Goal: Task Accomplishment & Management: Manage account settings

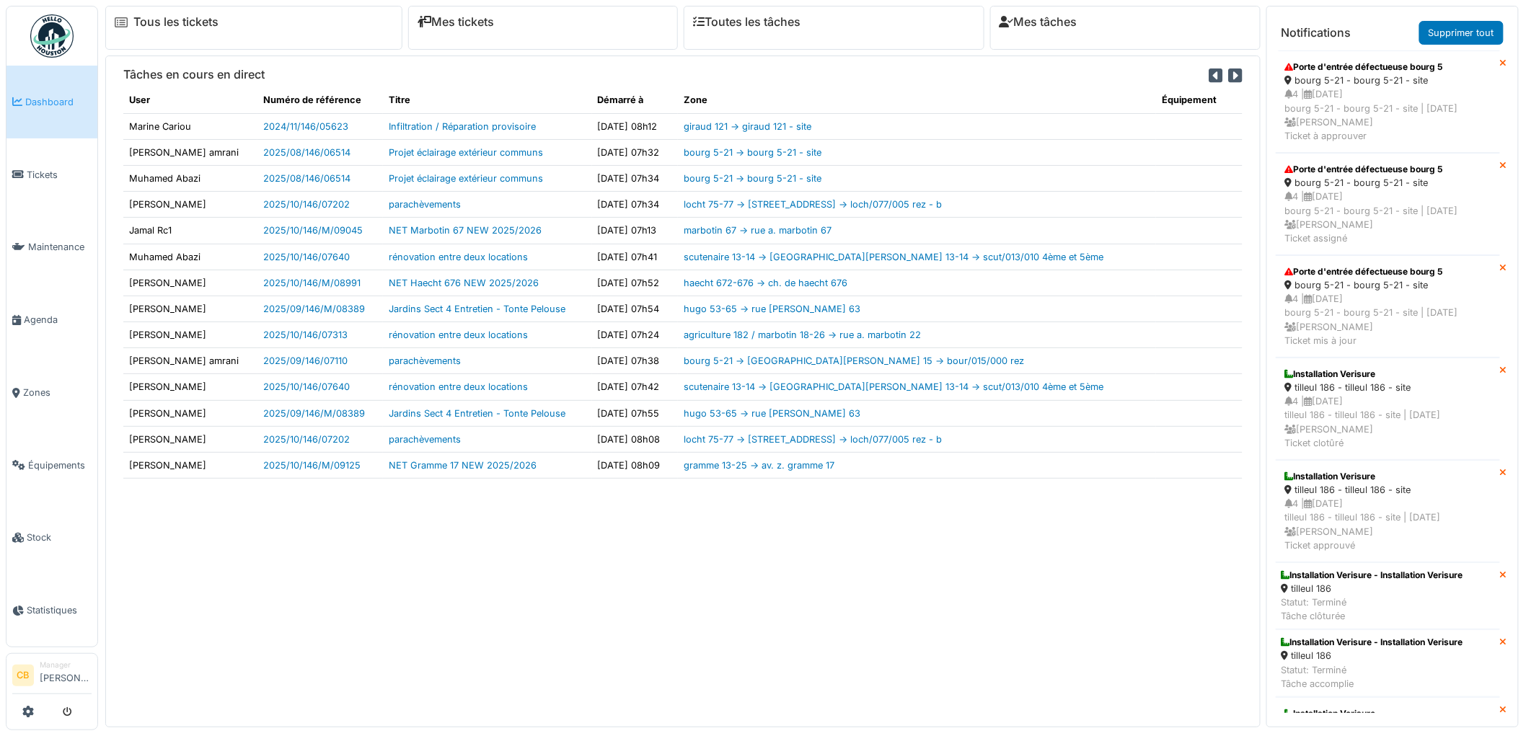
click at [49, 314] on span "Agenda" at bounding box center [58, 320] width 68 height 14
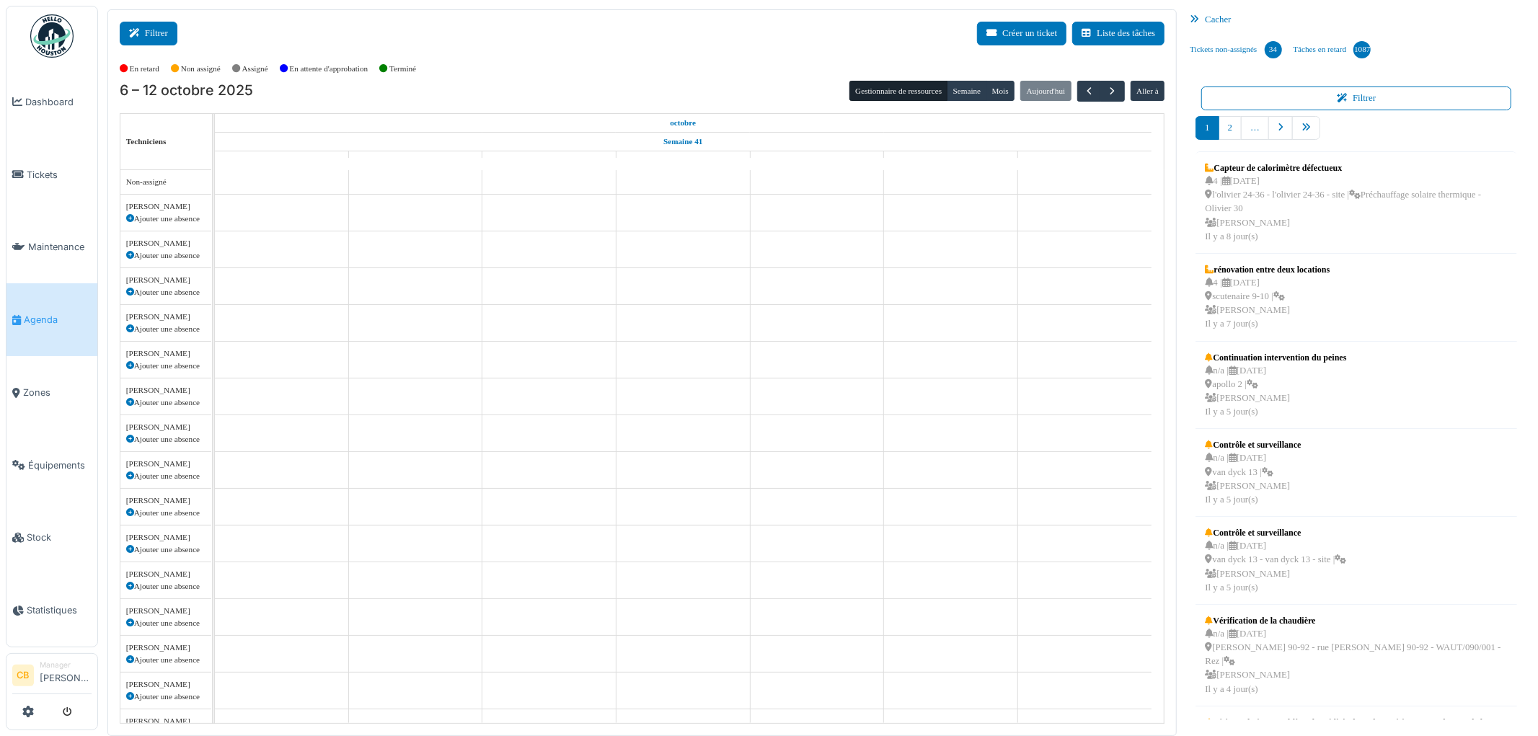
click at [146, 37] on button "Filtrer" at bounding box center [149, 34] width 58 height 24
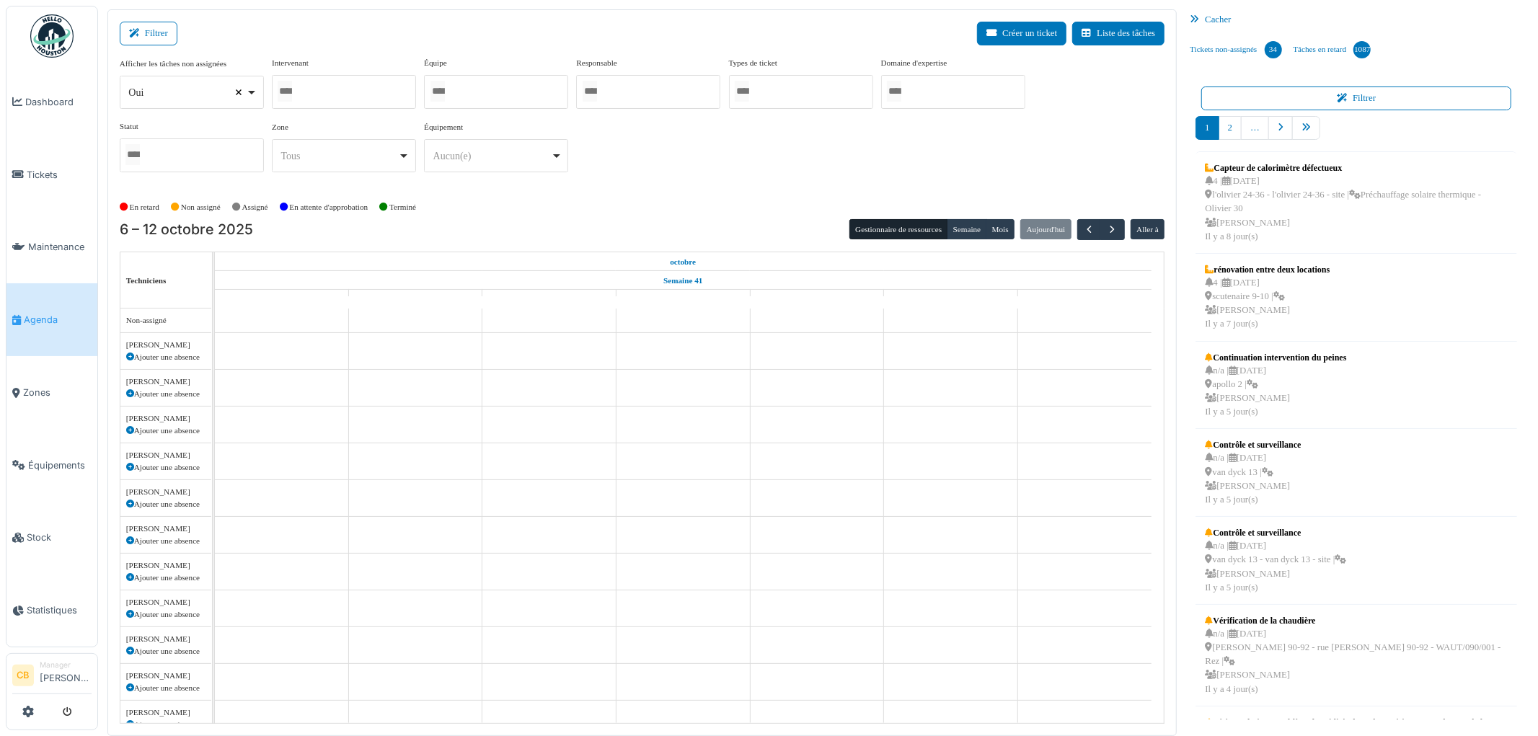
select select
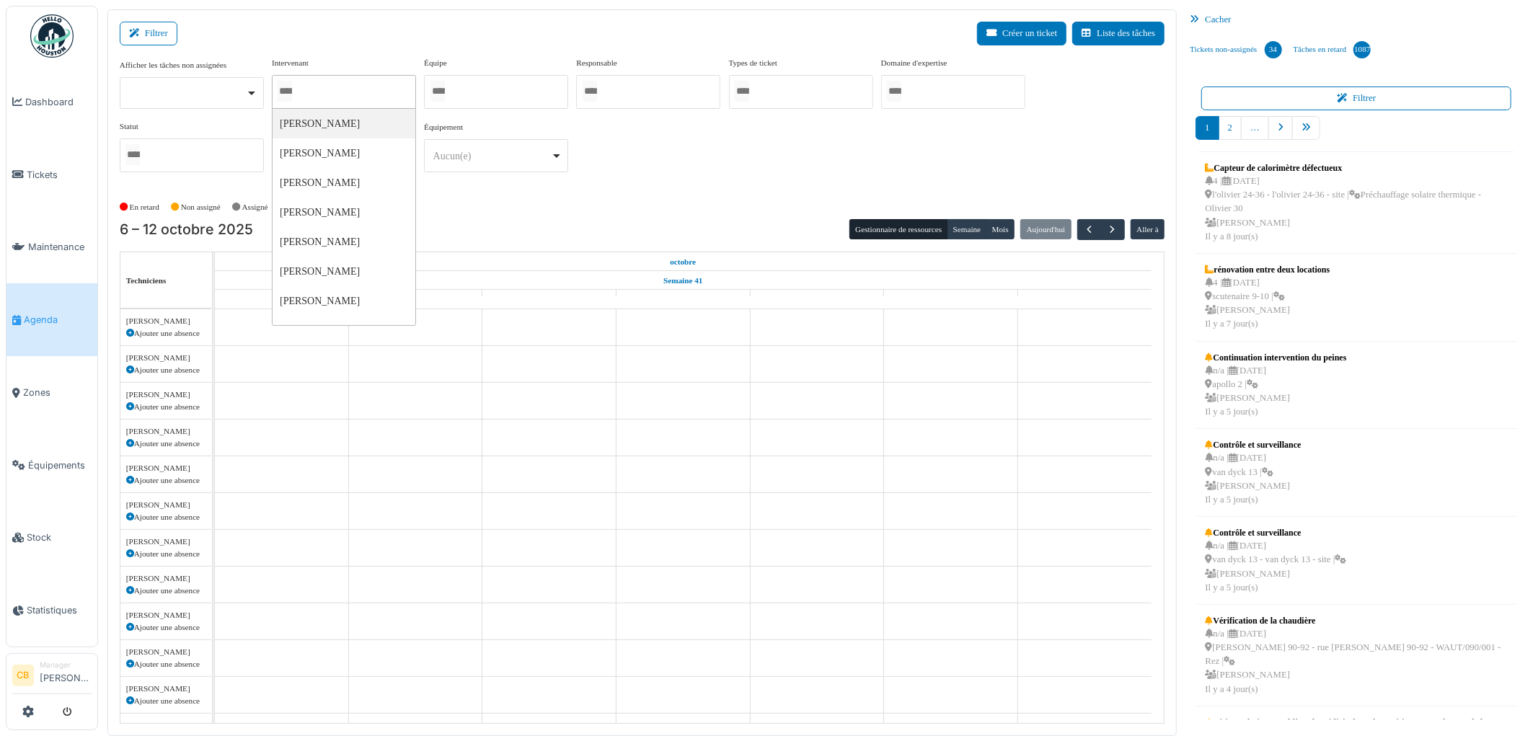
click at [292, 90] on input "Tous" at bounding box center [285, 91] width 14 height 21
type input "****"
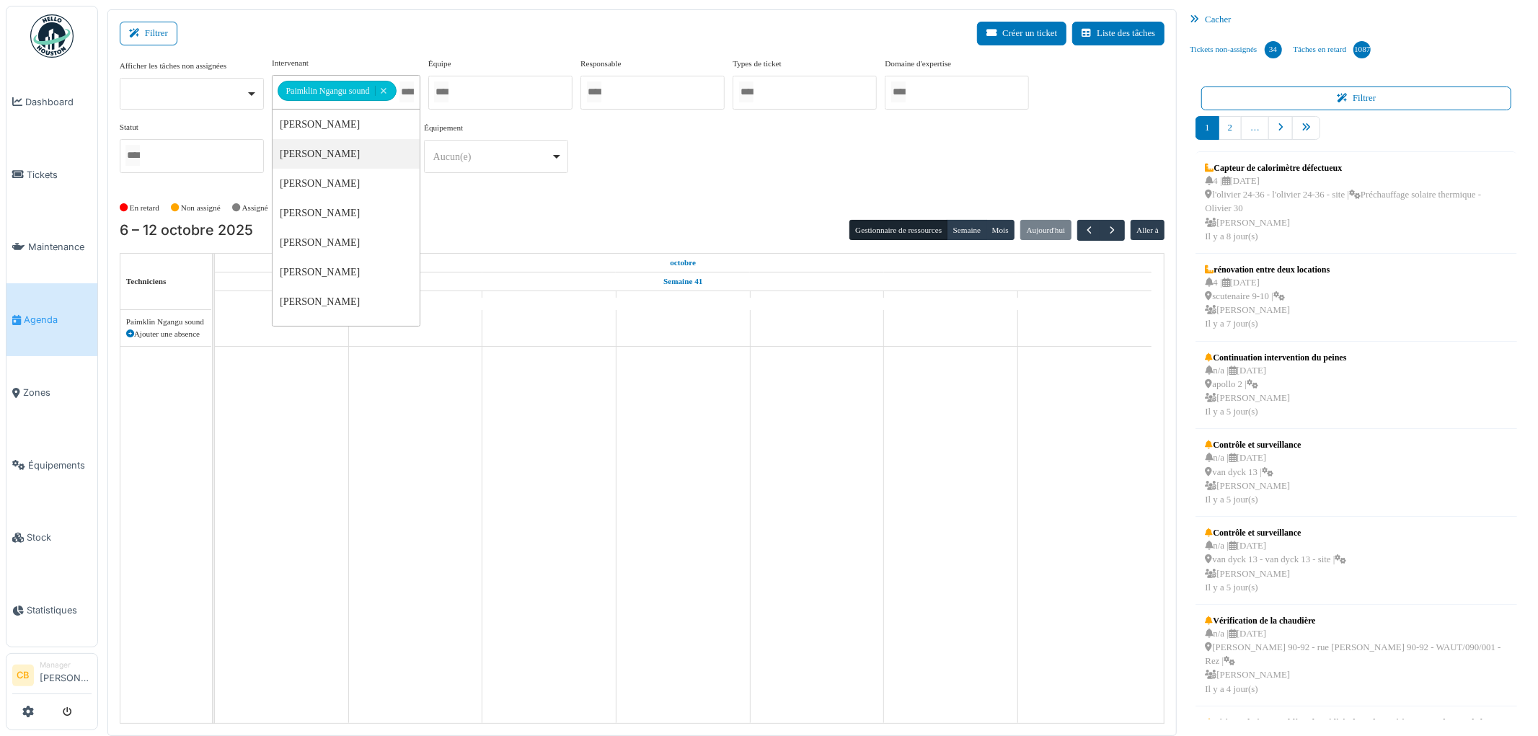
click at [440, 177] on div "Équipement ******** Aucun(e) Remove item Aucun(e) > Mélangeur > Mélangeur sous-…" at bounding box center [496, 153] width 144 height 63
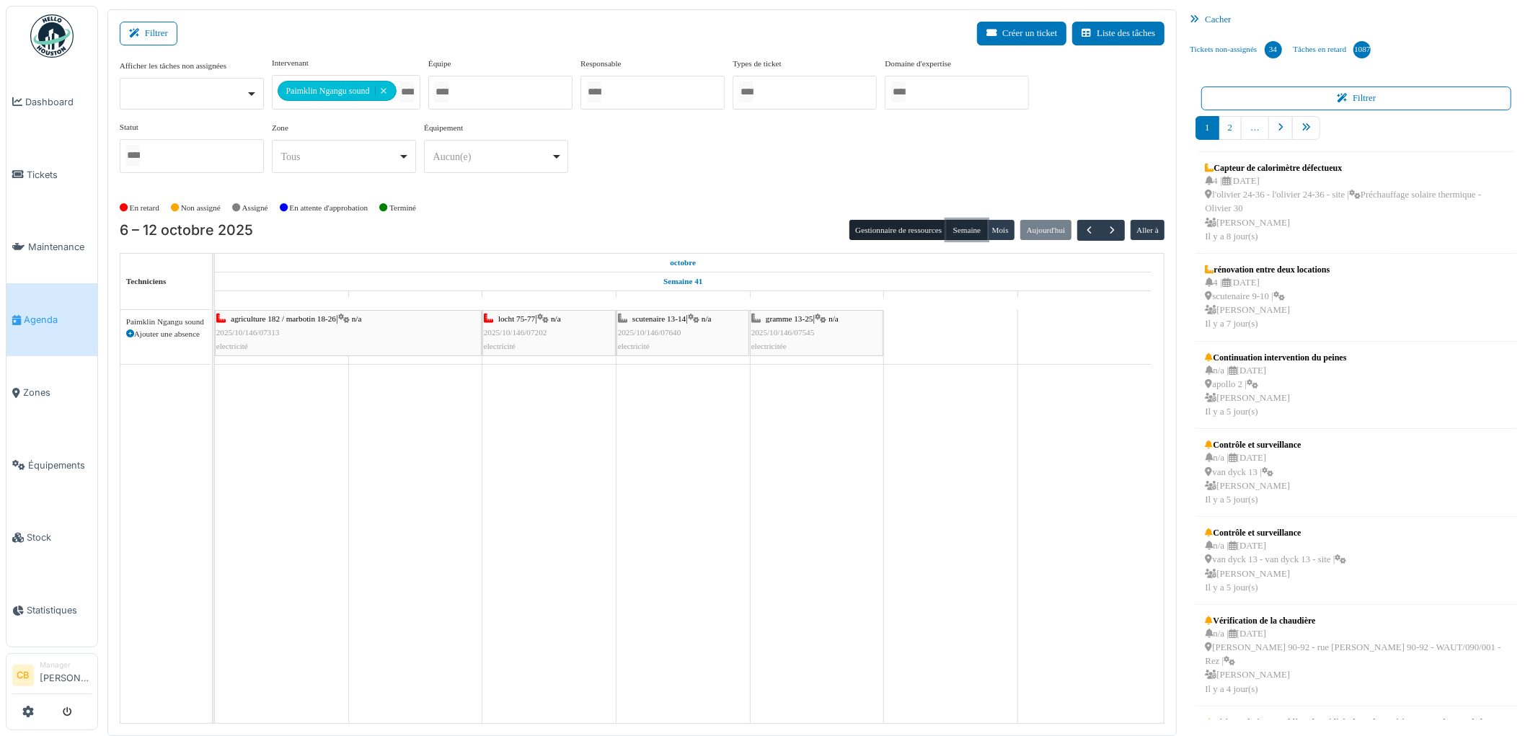
click at [957, 233] on button "Semaine" at bounding box center [967, 230] width 40 height 20
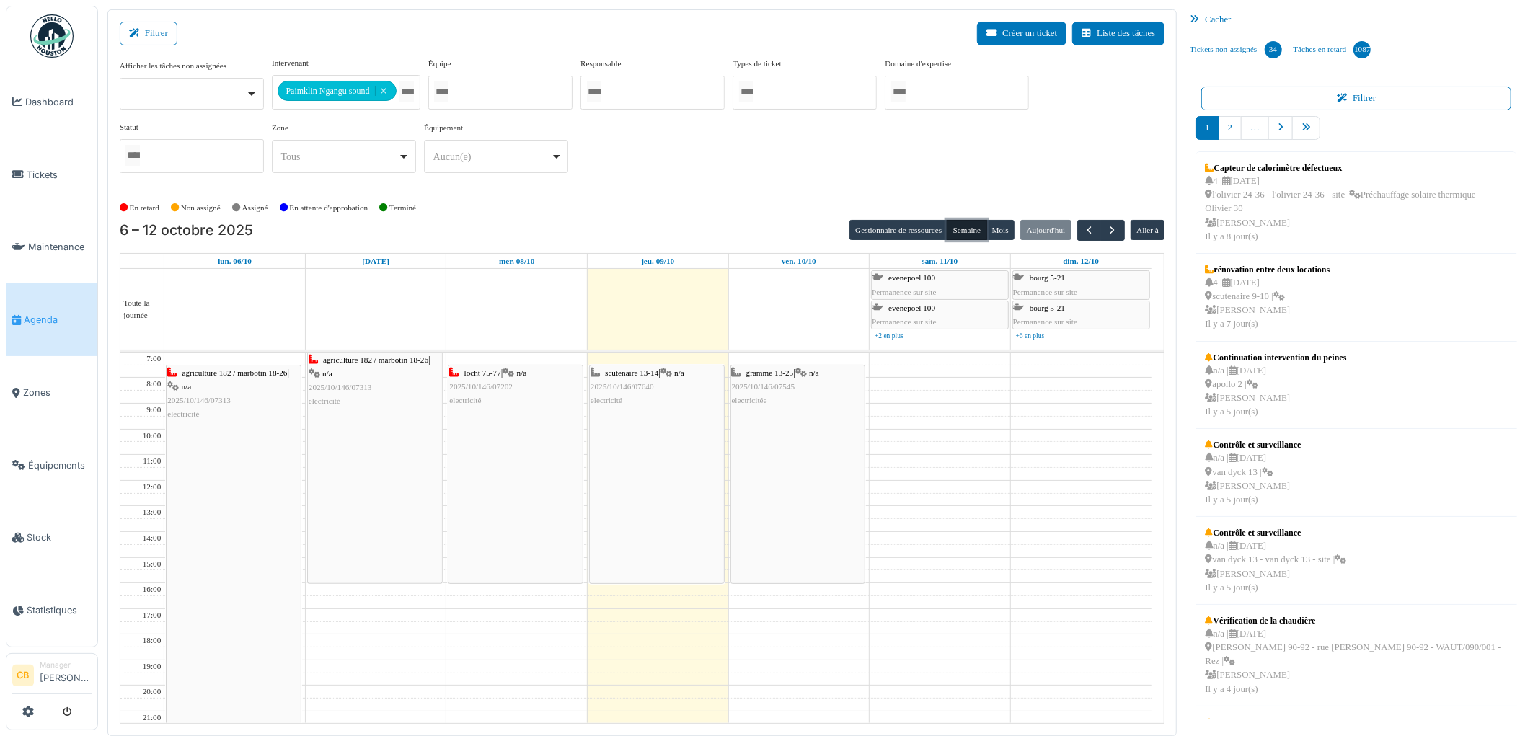
click at [479, 479] on div "locht 75-77 | n/a 2025/10/146/07202 electricité" at bounding box center [515, 475] width 134 height 218
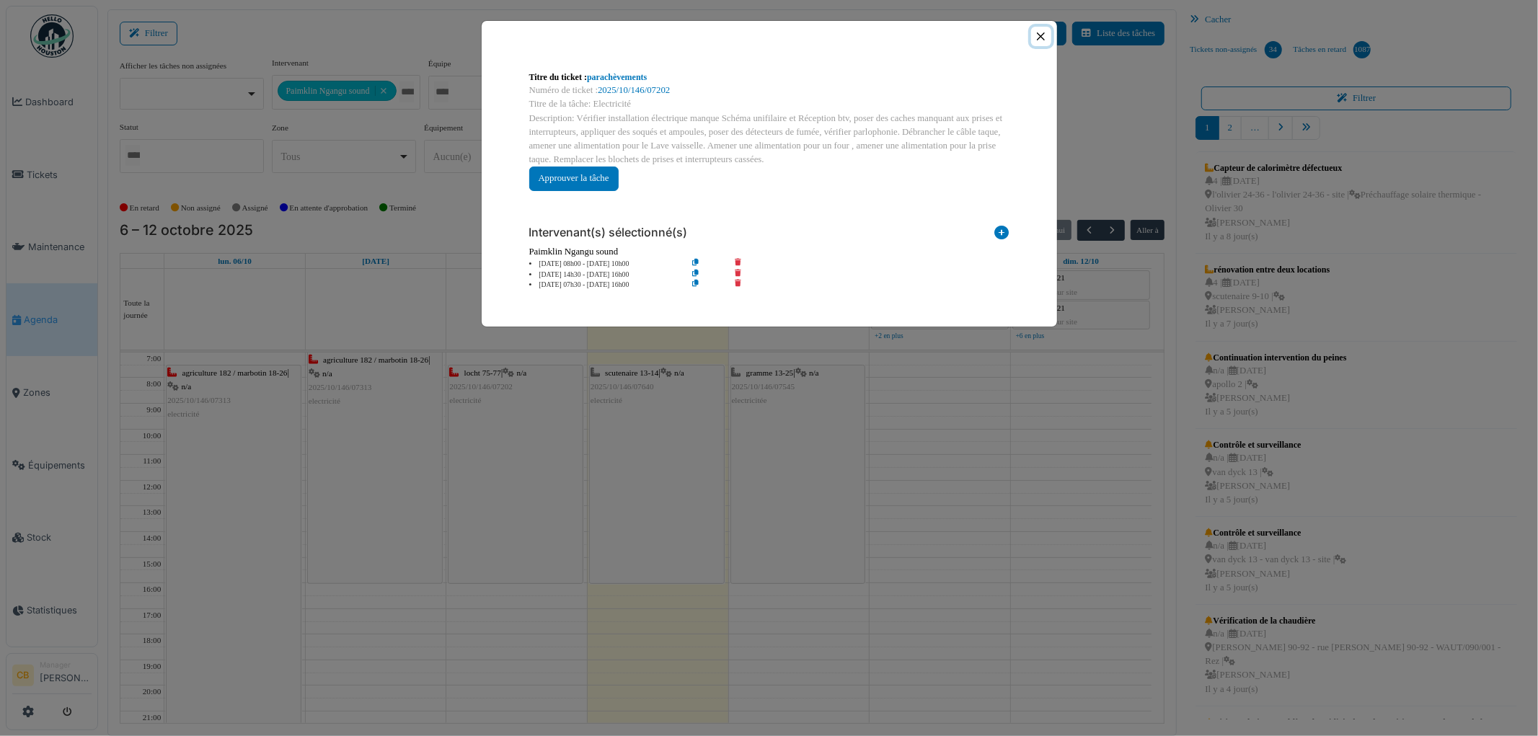
click at [1042, 39] on button "Close" at bounding box center [1040, 36] width 19 height 19
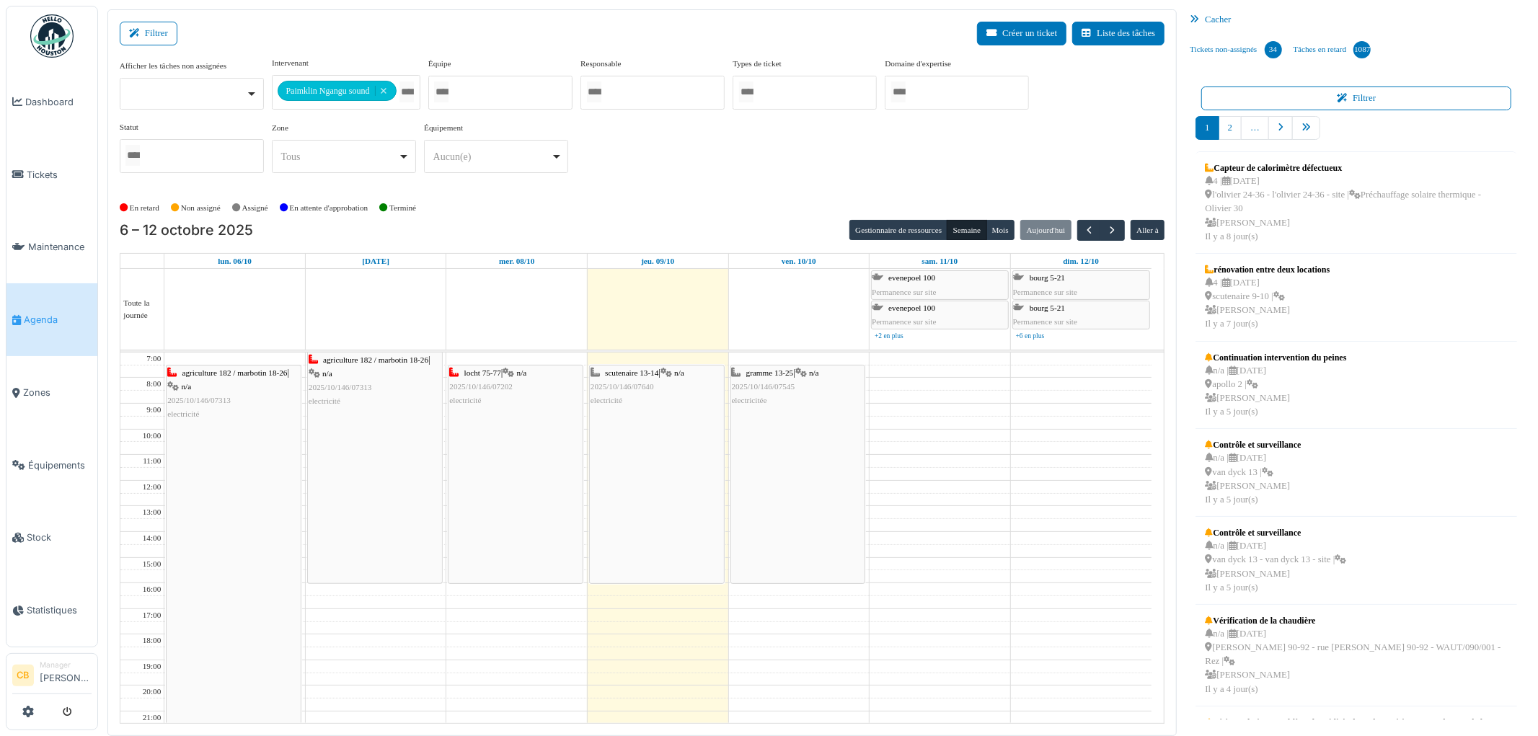
click at [645, 436] on div "scutenaire 13-14 | n/a 2025/10/146/07640 electricité" at bounding box center [657, 475] width 134 height 218
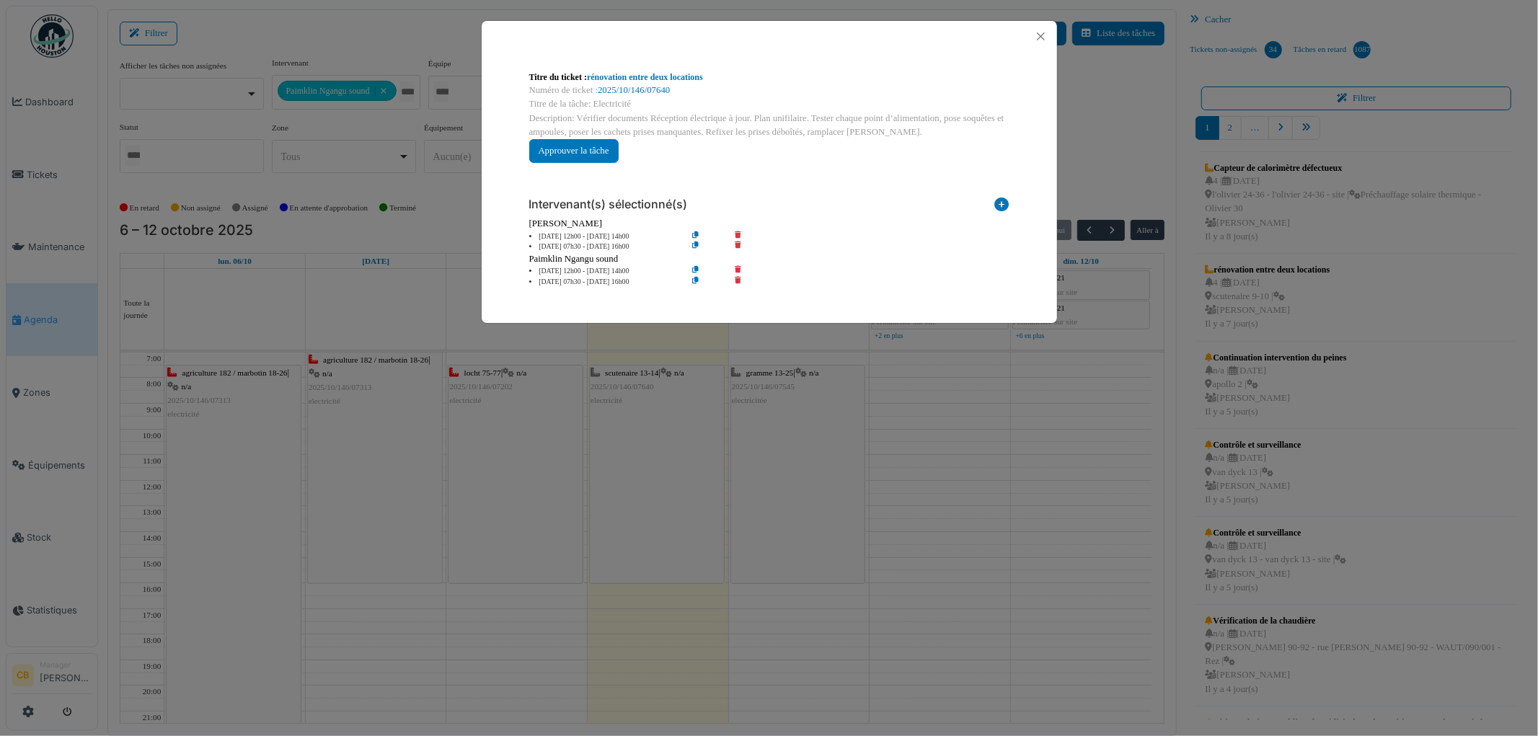
click at [645, 435] on div "Titre du ticket : rénovation entre deux locations Numéro de ticket : 2025/10/14…" at bounding box center [769, 368] width 1538 height 736
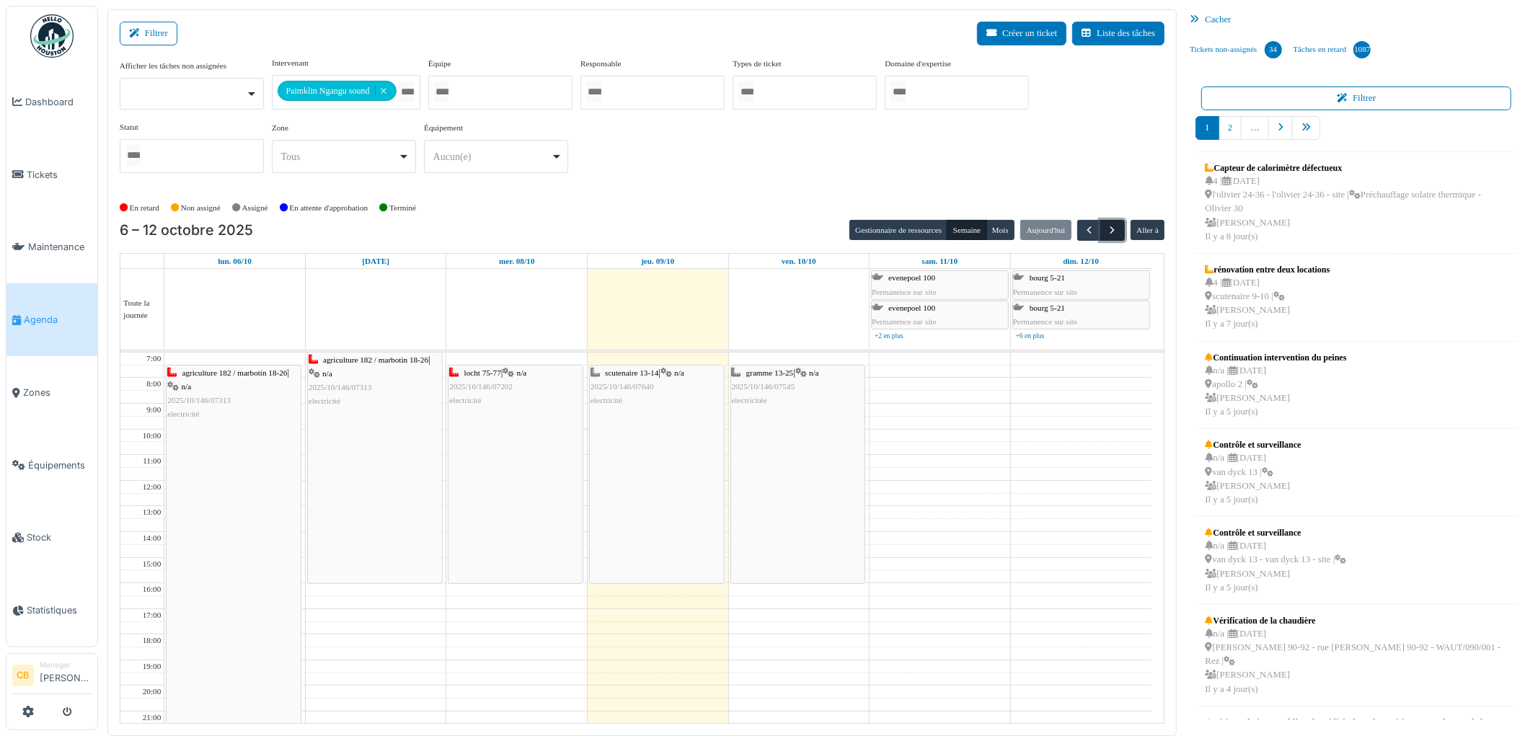
click at [1112, 232] on span "button" at bounding box center [1113, 230] width 12 height 12
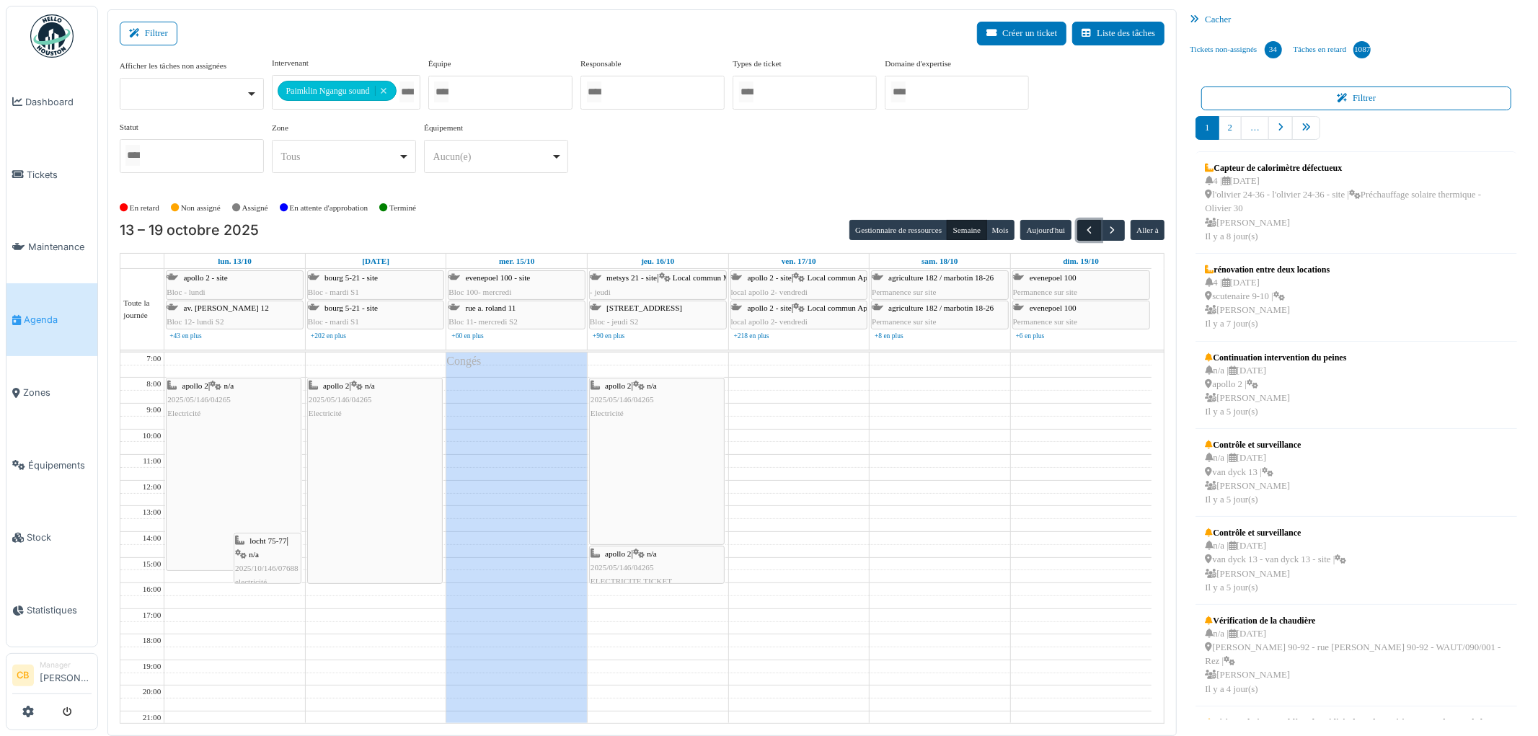
click at [1095, 227] on button "button" at bounding box center [1089, 230] width 24 height 21
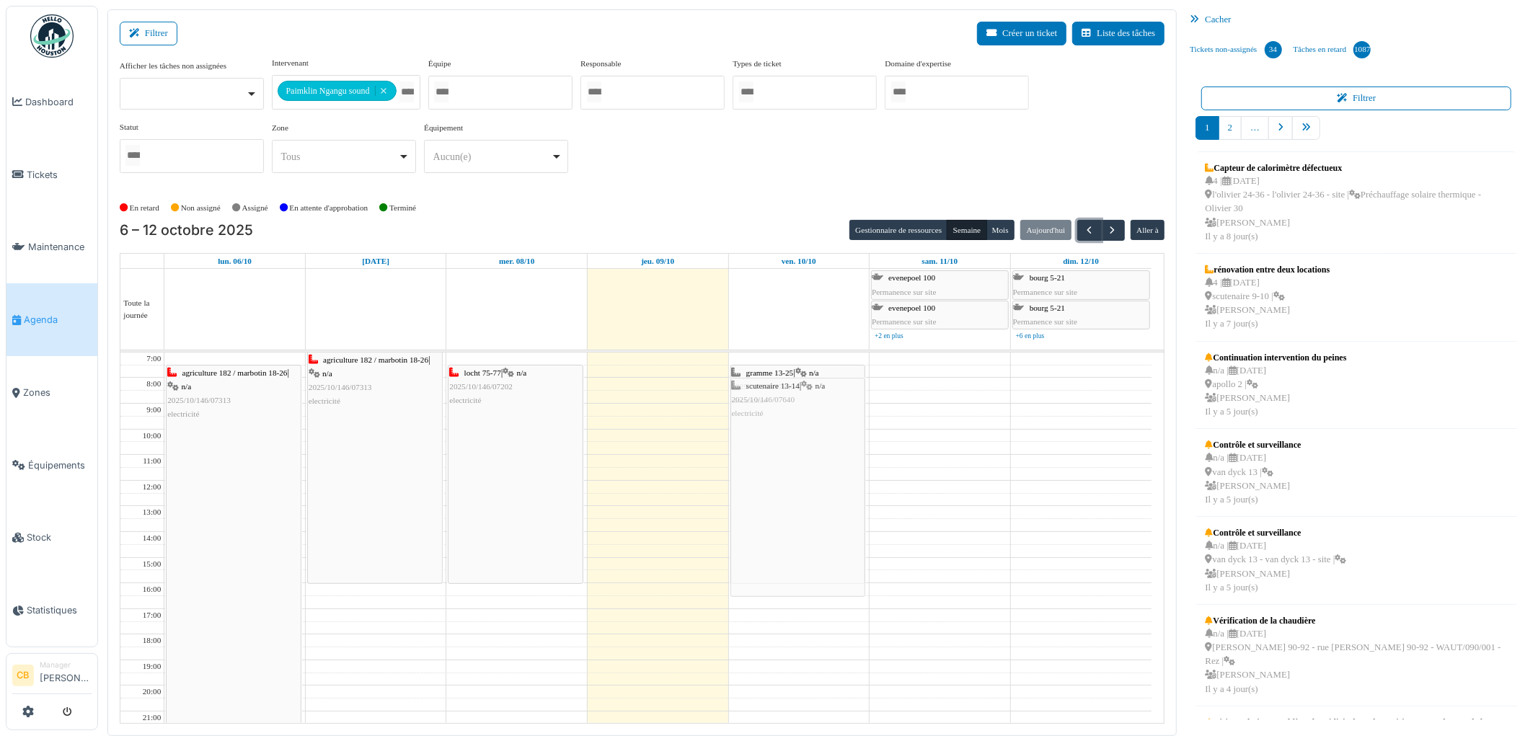
drag, startPoint x: 661, startPoint y: 455, endPoint x: 759, endPoint y: 466, distance: 98.7
click at [759, 466] on tr "agriculture 182 / marbotin 18-26 | n/a 2025/10/146/07313 electricité agricultur…" at bounding box center [635, 571] width 1031 height 436
drag, startPoint x: 816, startPoint y: 474, endPoint x: 821, endPoint y: 467, distance: 8.4
click at [821, 467] on div "gramme 13-25 | n/a 2025/10/146/07545 electricitée scutenaire 13-14 | n/a 2025/1…" at bounding box center [799, 571] width 141 height 436
click at [556, 451] on div "locht 75-77 | n/a 2025/10/146/07202 electricité" at bounding box center [515, 475] width 134 height 218
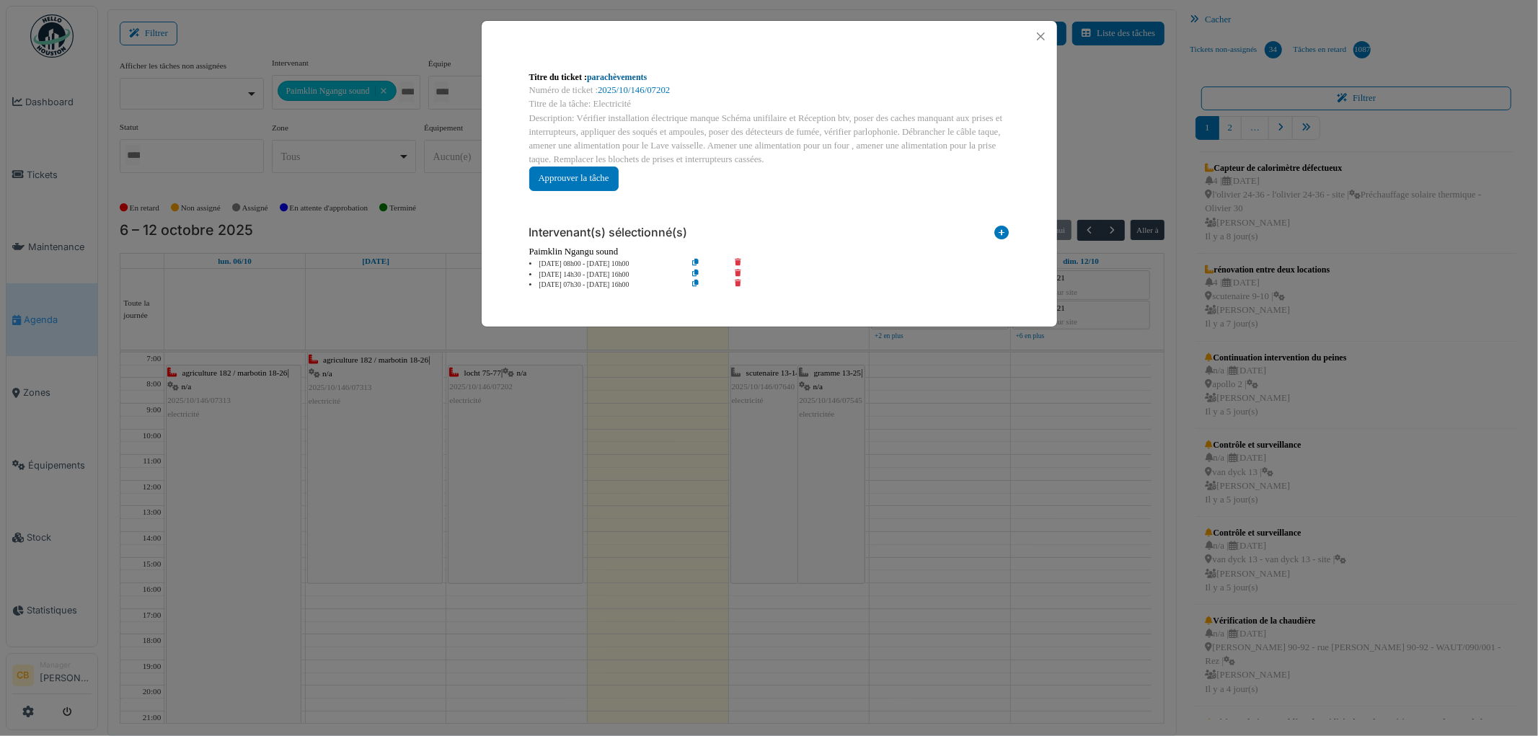
click at [622, 77] on link "parachèvements" at bounding box center [617, 77] width 60 height 10
click at [1036, 36] on button "Close" at bounding box center [1040, 36] width 19 height 19
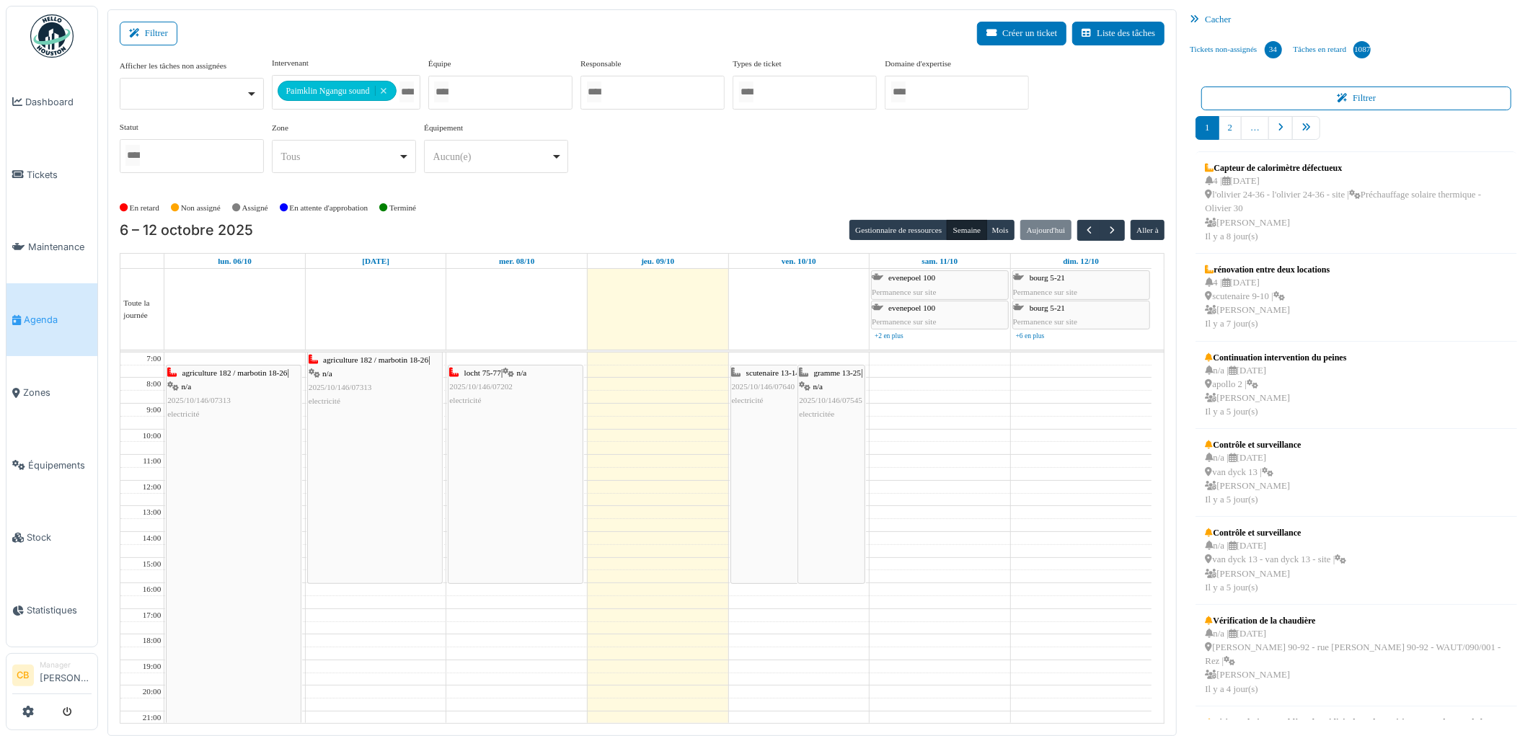
click at [559, 450] on div "locht 75-77 | n/a 2025/10/146/07202 electricité" at bounding box center [515, 475] width 134 height 218
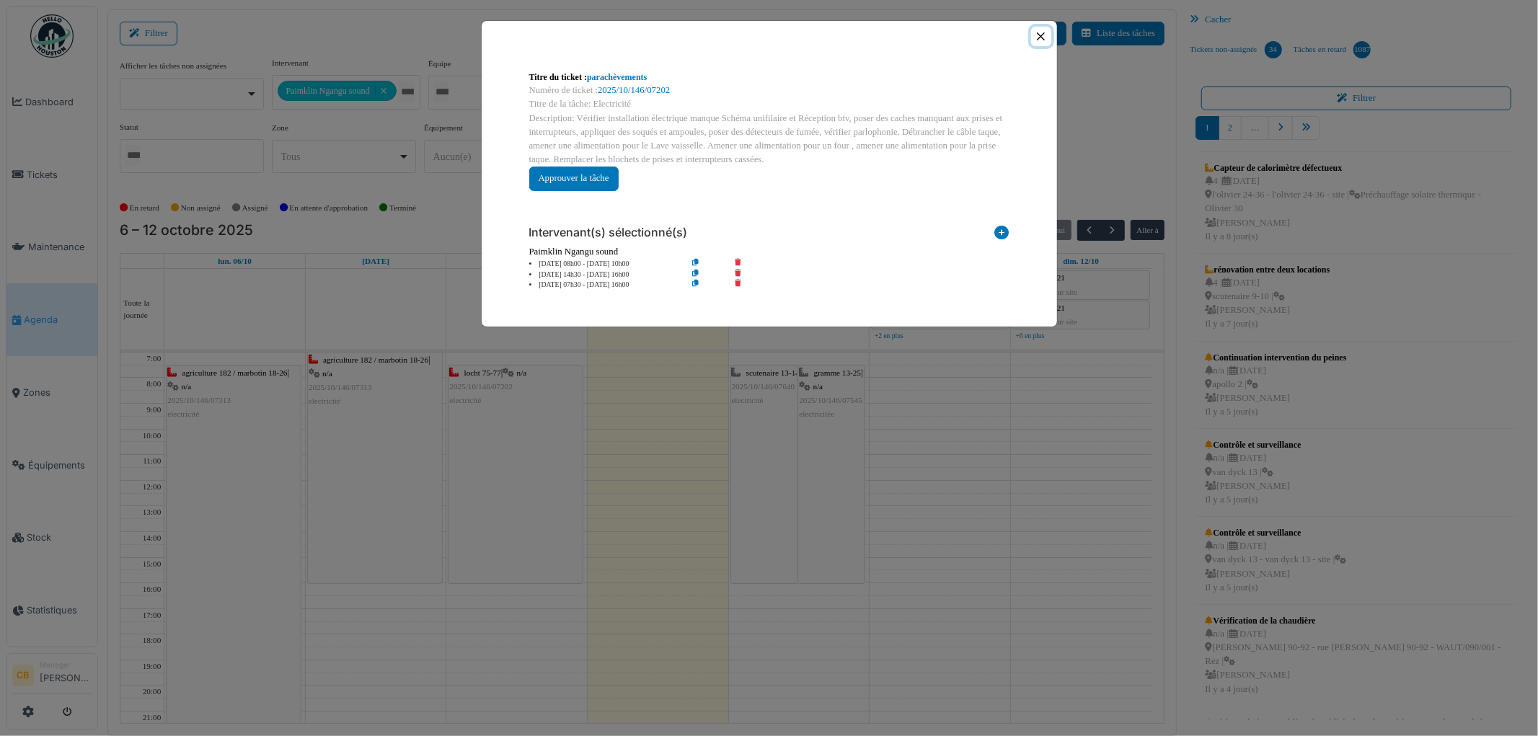
click at [1043, 39] on button "Close" at bounding box center [1040, 36] width 19 height 19
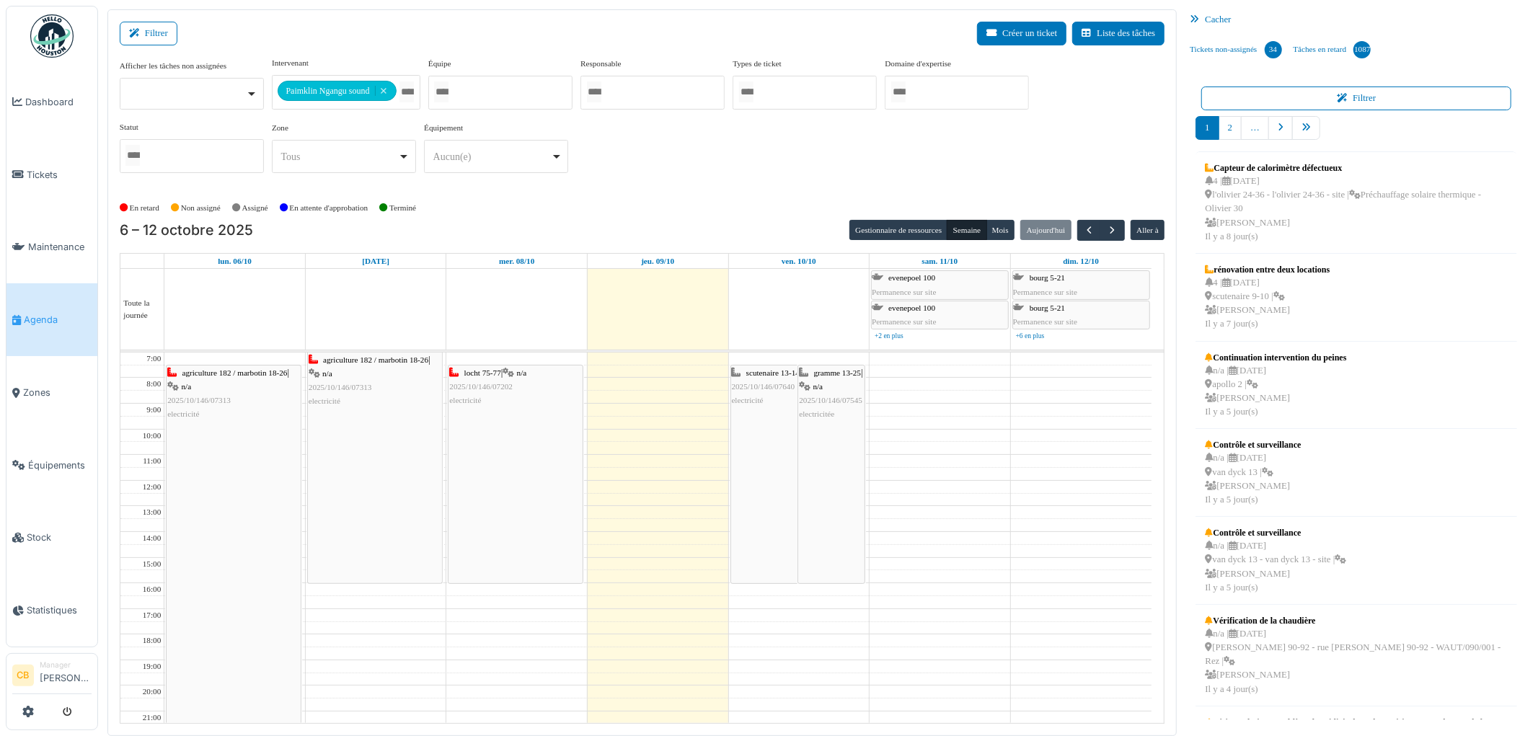
click at [546, 474] on div "locht 75-77 | n/a 2025/10/146/07202 electricité" at bounding box center [515, 475] width 134 height 218
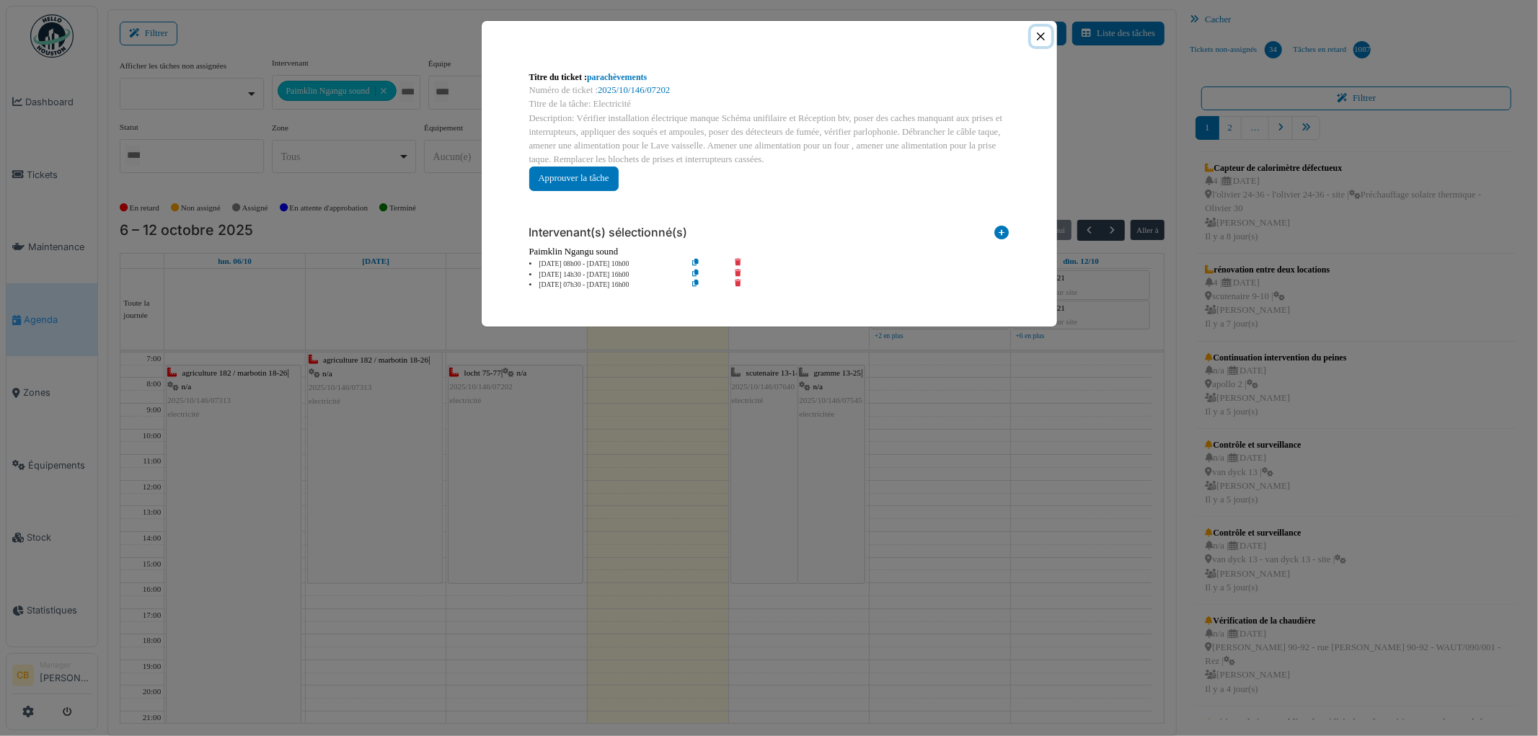
click at [1039, 36] on button "Close" at bounding box center [1040, 36] width 19 height 19
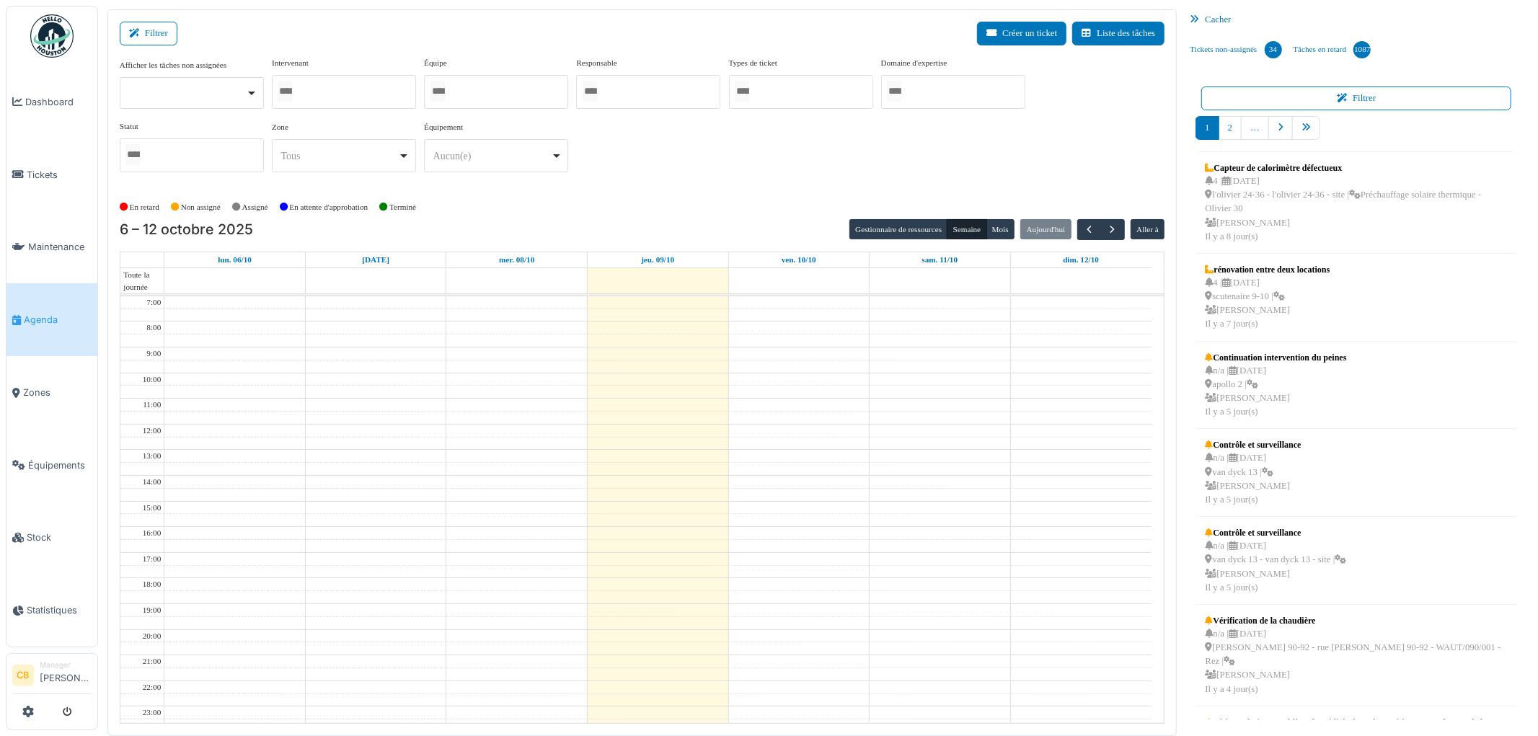
click at [386, 88] on div at bounding box center [344, 92] width 144 height 34
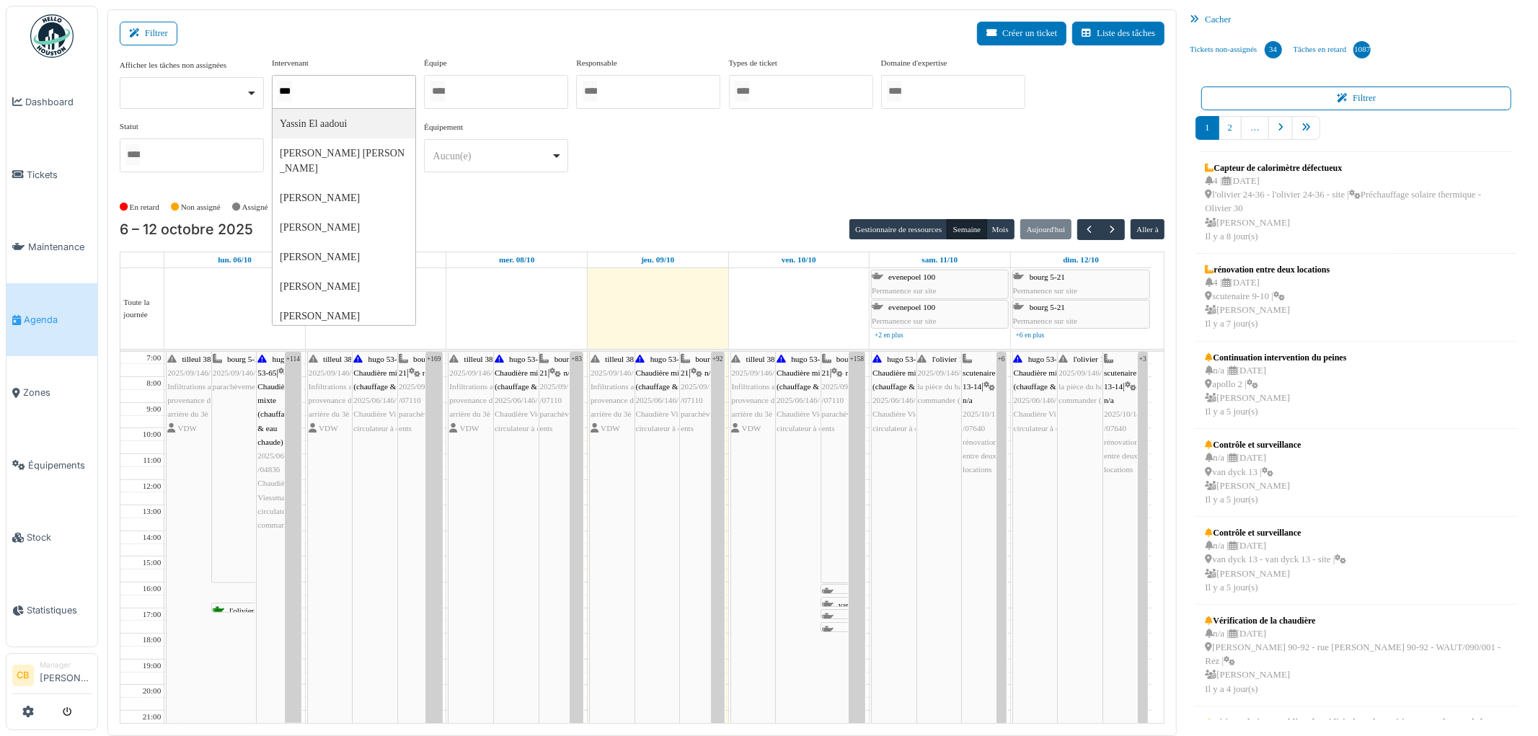
type input "****"
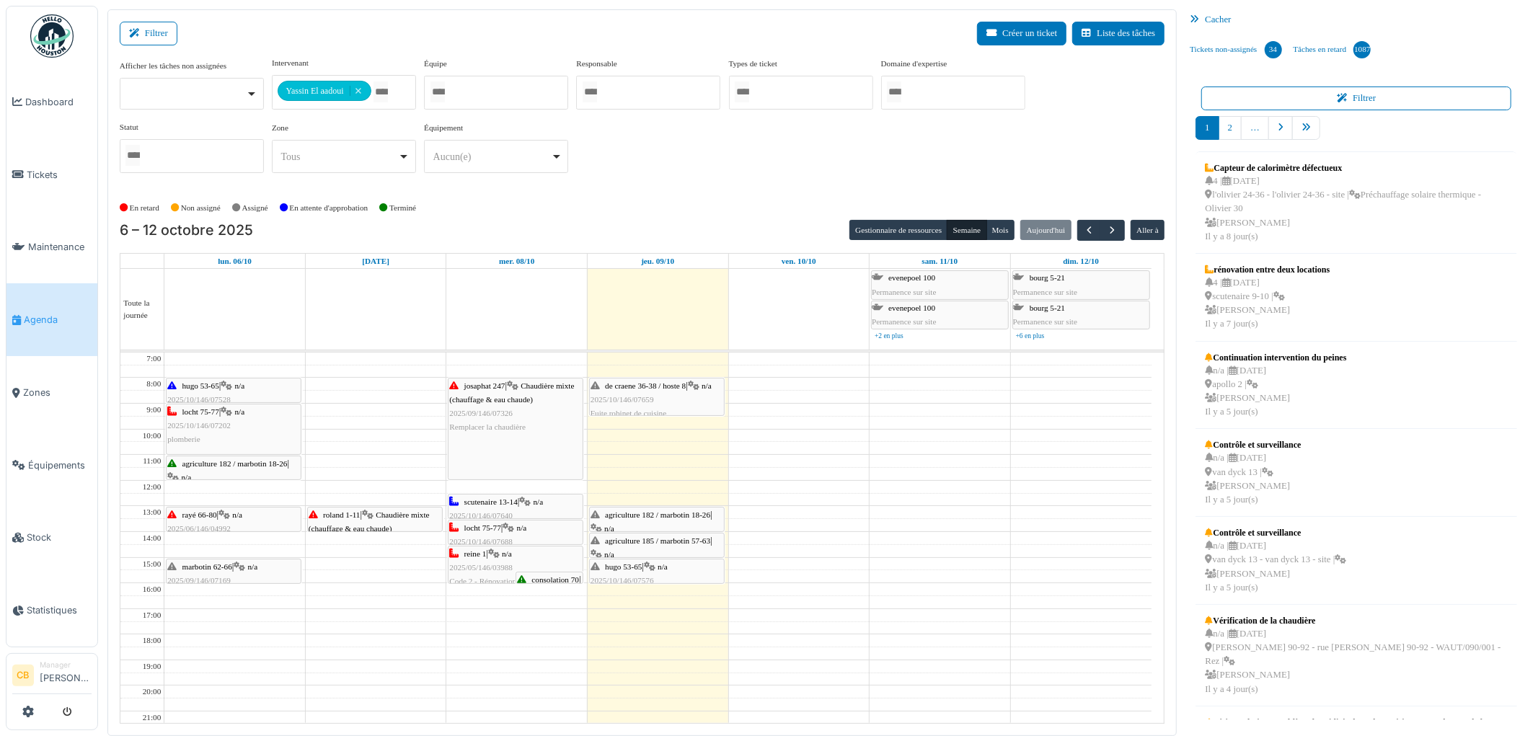
click at [648, 182] on div "**********" at bounding box center [643, 121] width 1046 height 128
click at [1109, 234] on span "button" at bounding box center [1113, 230] width 12 height 12
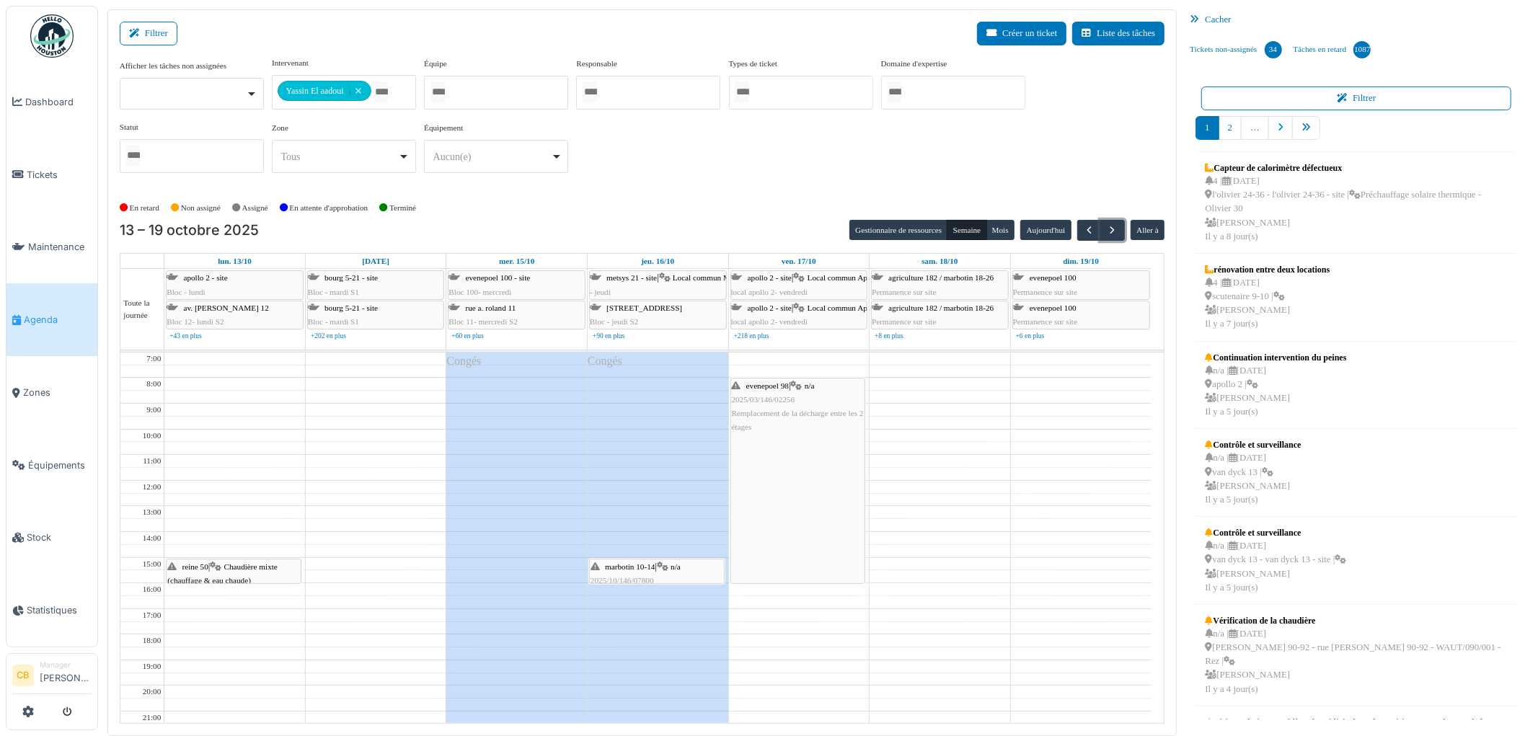
click at [671, 486] on div "Congés" at bounding box center [658, 572] width 141 height 438
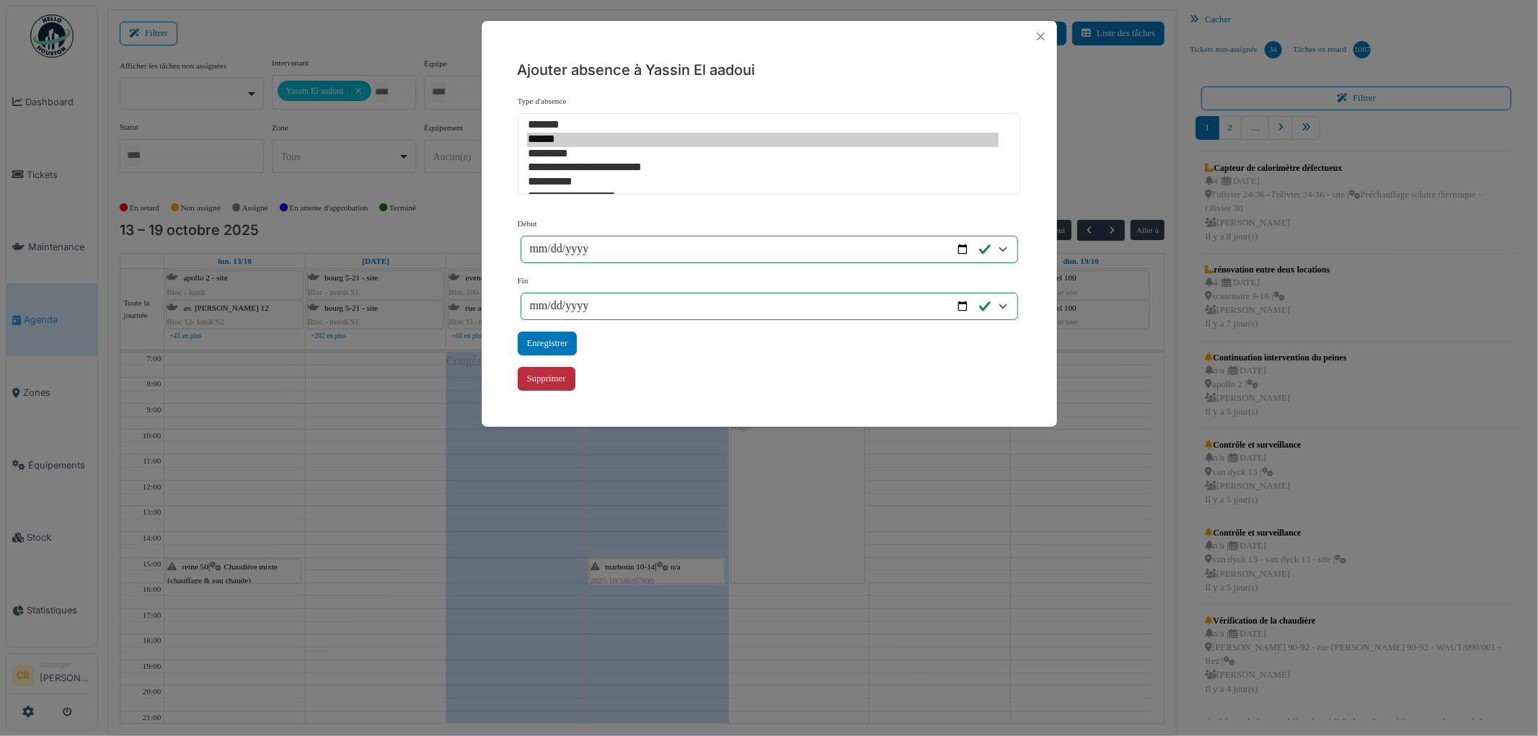
click at [559, 379] on div "Supprimer" at bounding box center [547, 379] width 58 height 24
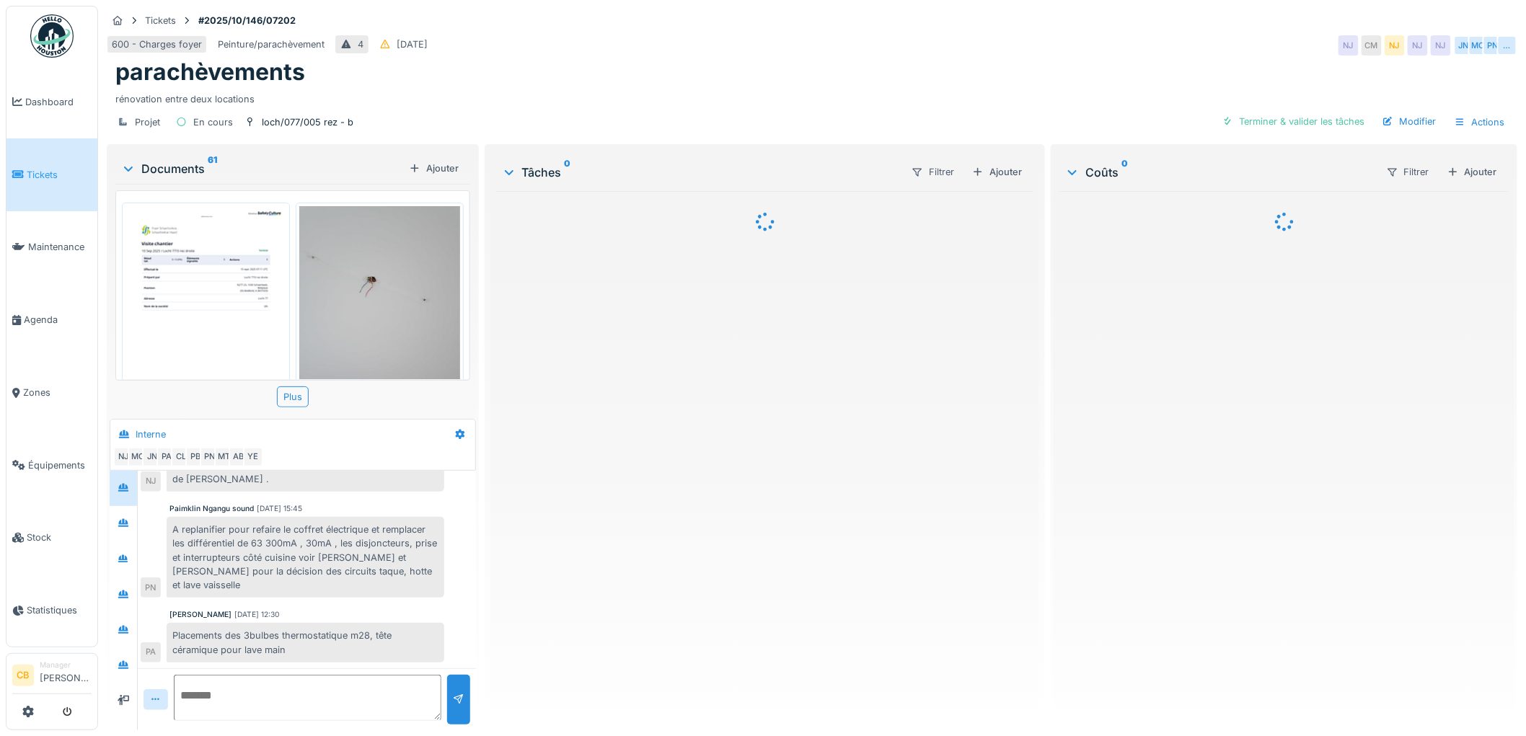
scroll to position [118, 0]
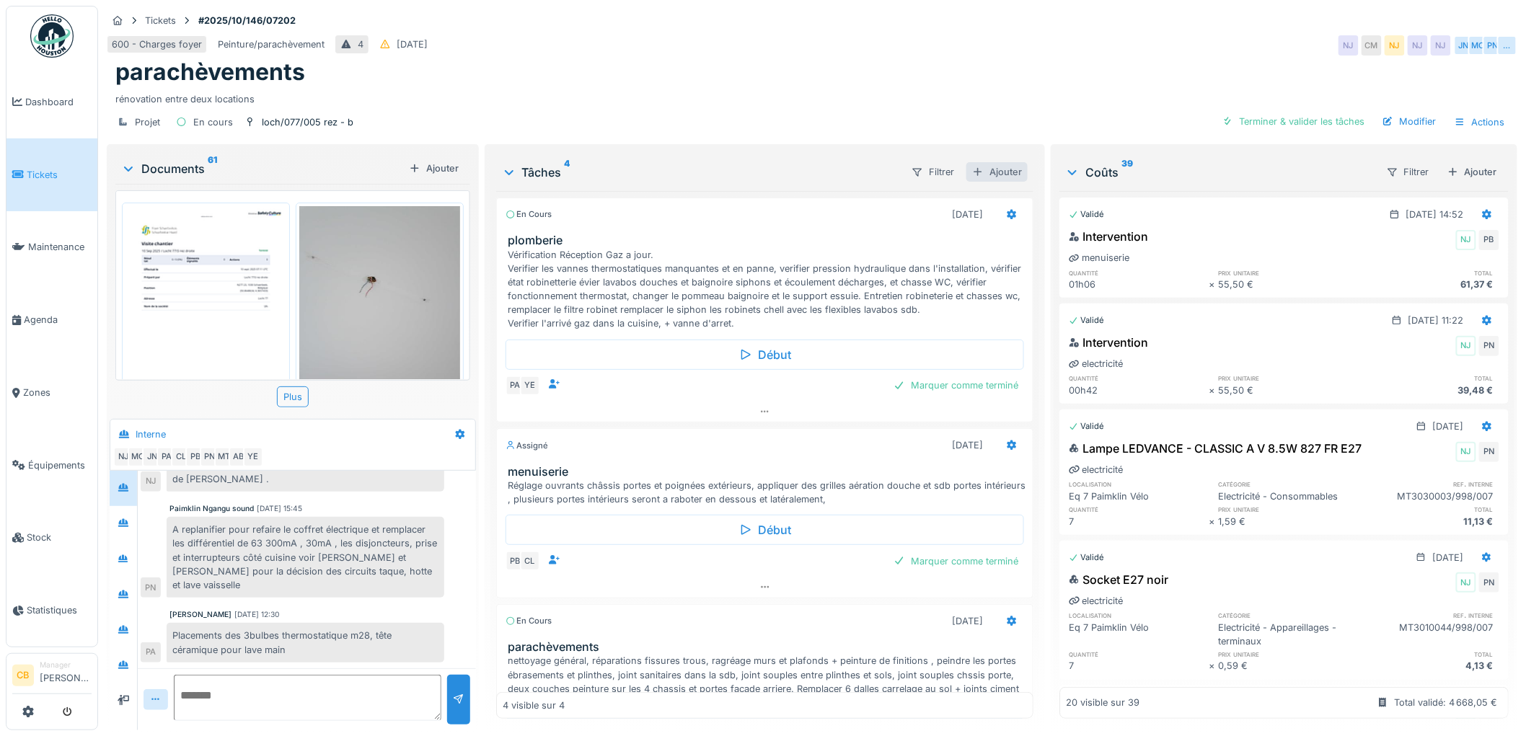
click at [979, 174] on div "Ajouter" at bounding box center [996, 171] width 61 height 19
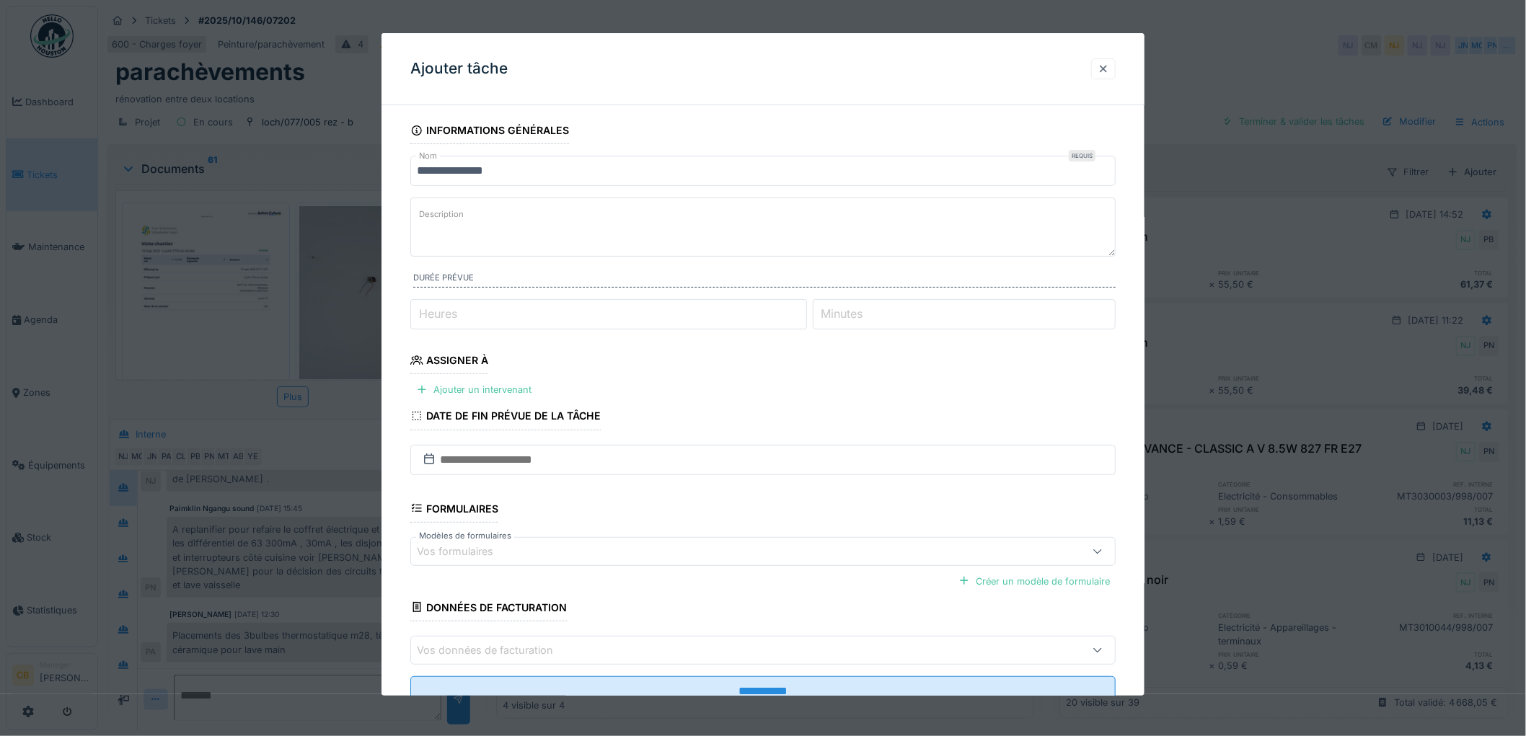
click at [1105, 70] on div at bounding box center [1103, 69] width 12 height 14
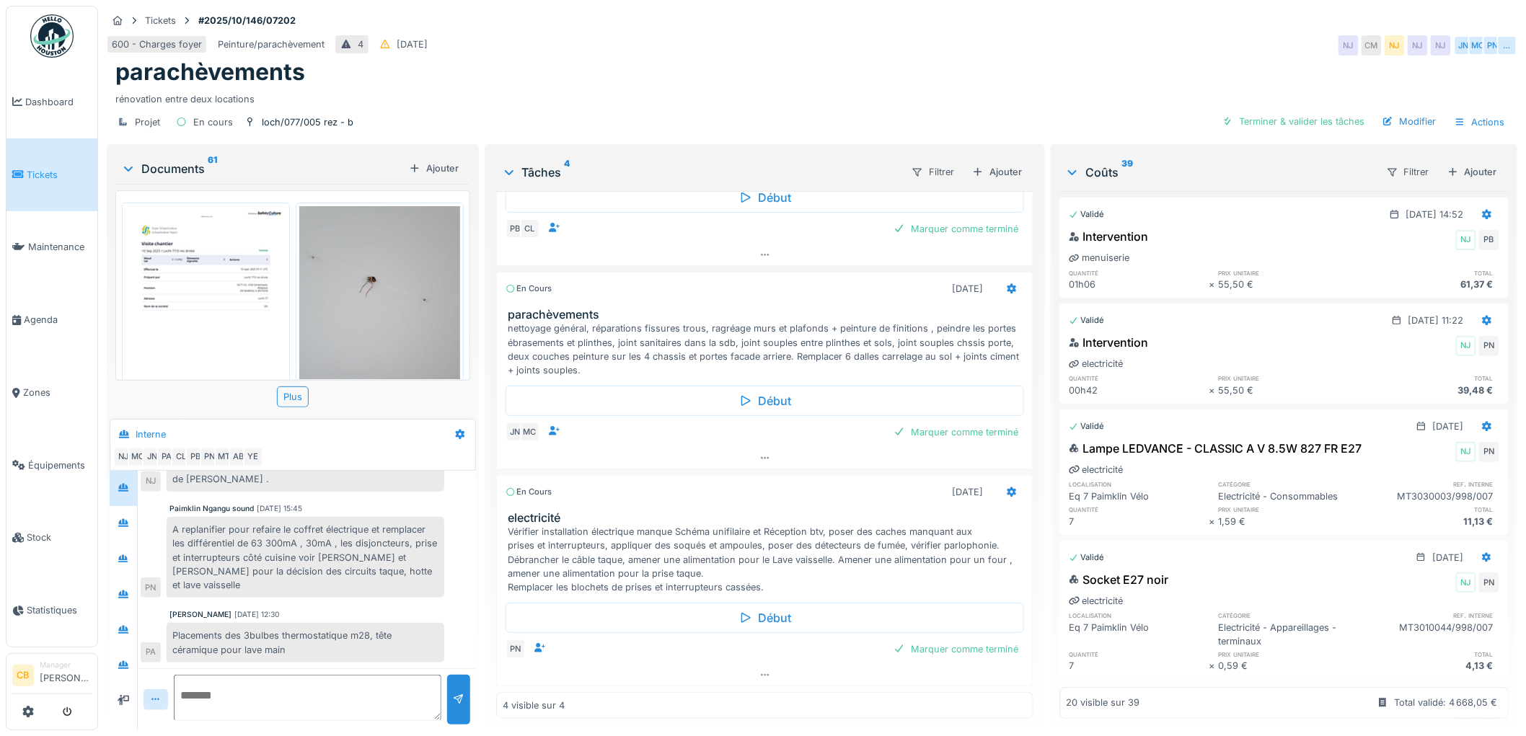
scroll to position [12, 0]
click at [1007, 487] on icon at bounding box center [1011, 492] width 9 height 10
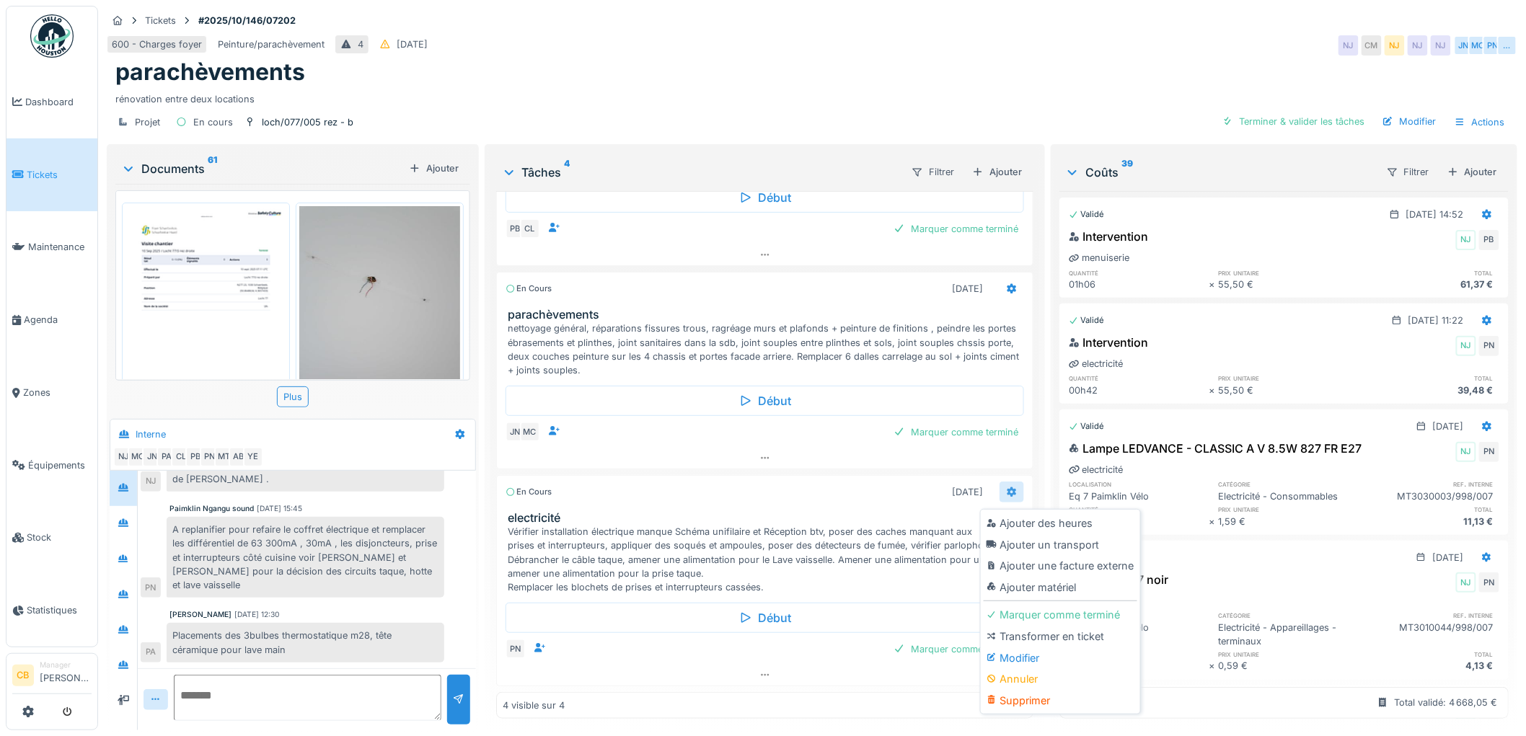
click at [1007, 487] on icon at bounding box center [1011, 492] width 9 height 10
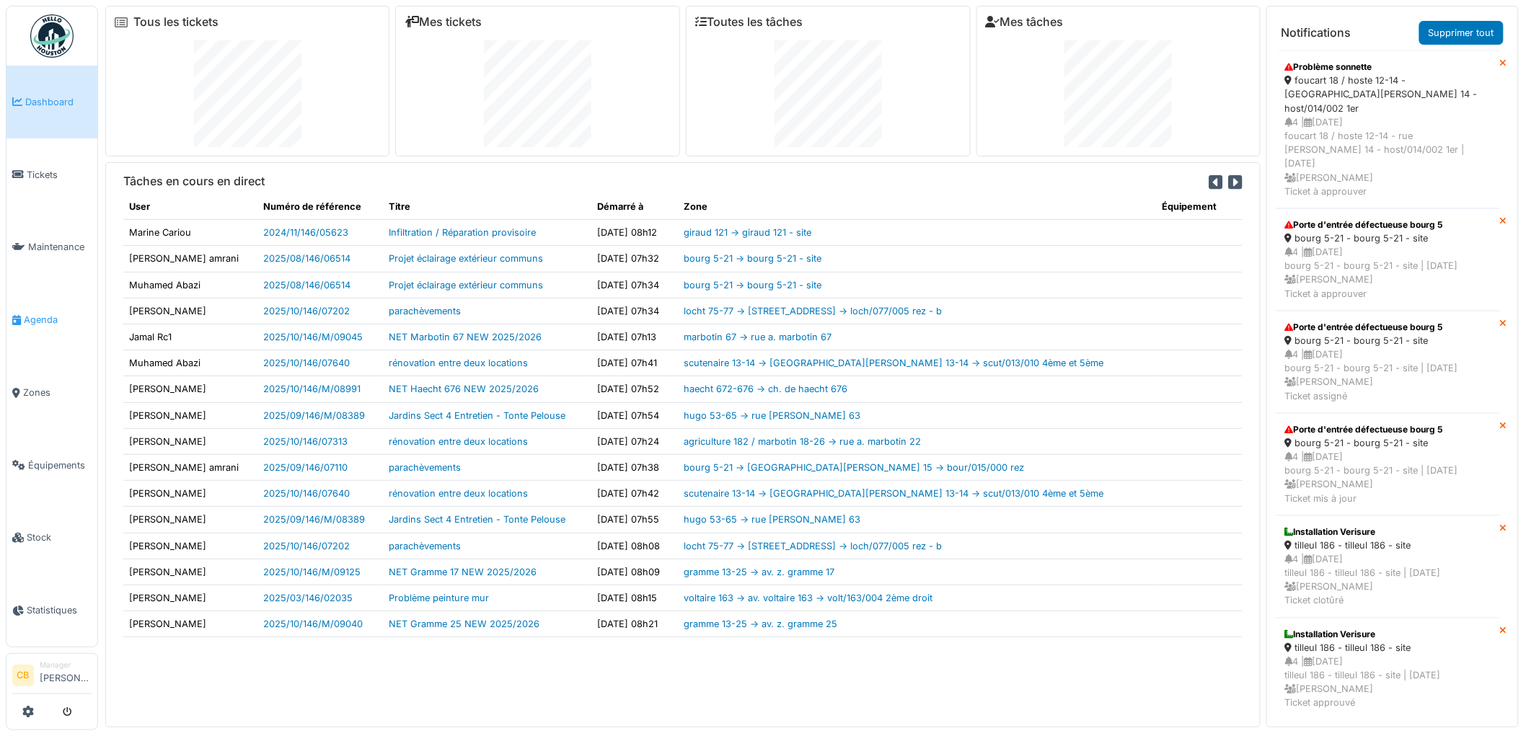
click at [52, 319] on span "Agenda" at bounding box center [58, 320] width 68 height 14
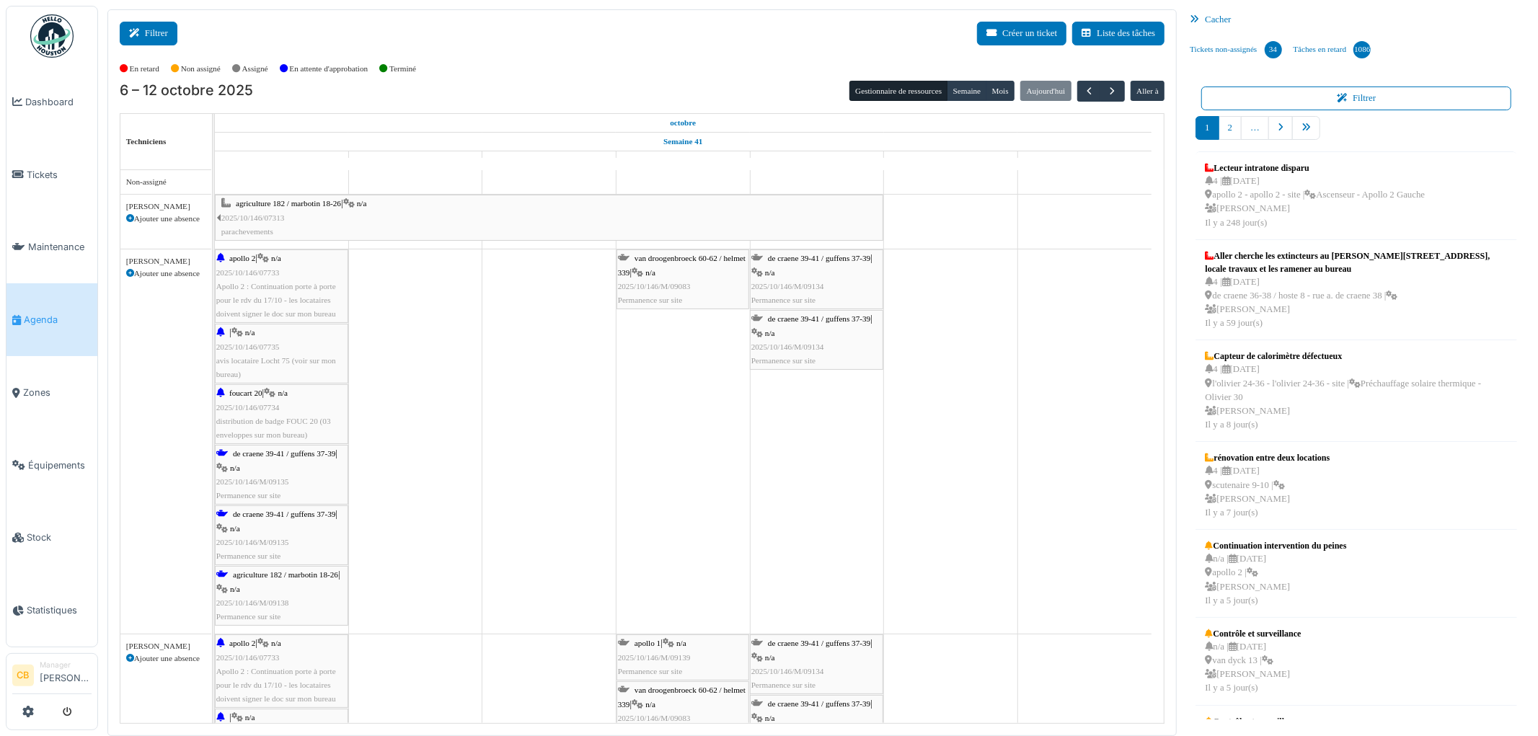
click at [166, 30] on button "Filtrer" at bounding box center [149, 34] width 58 height 24
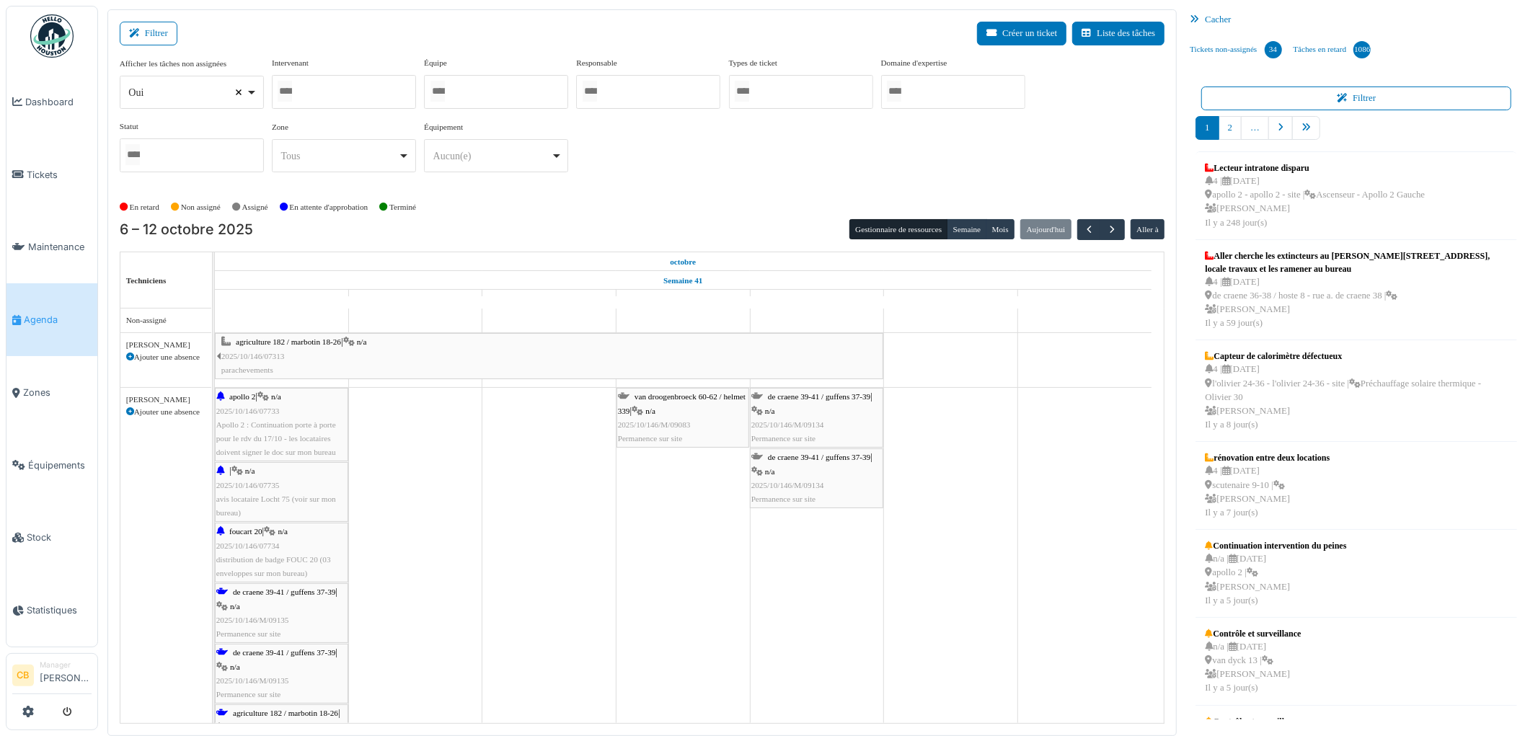
select select
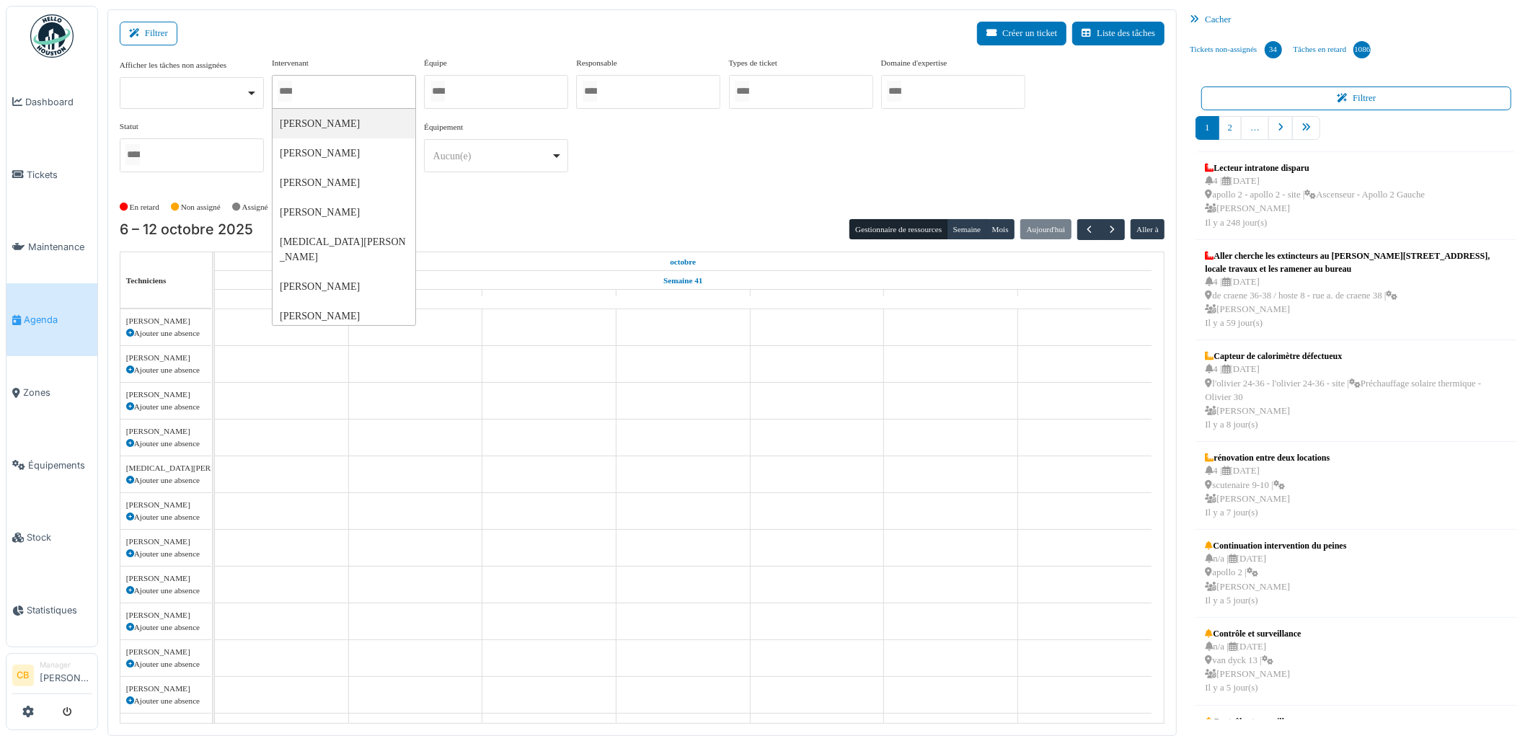
click at [285, 92] on input "Tous" at bounding box center [285, 91] width 14 height 21
type input "******"
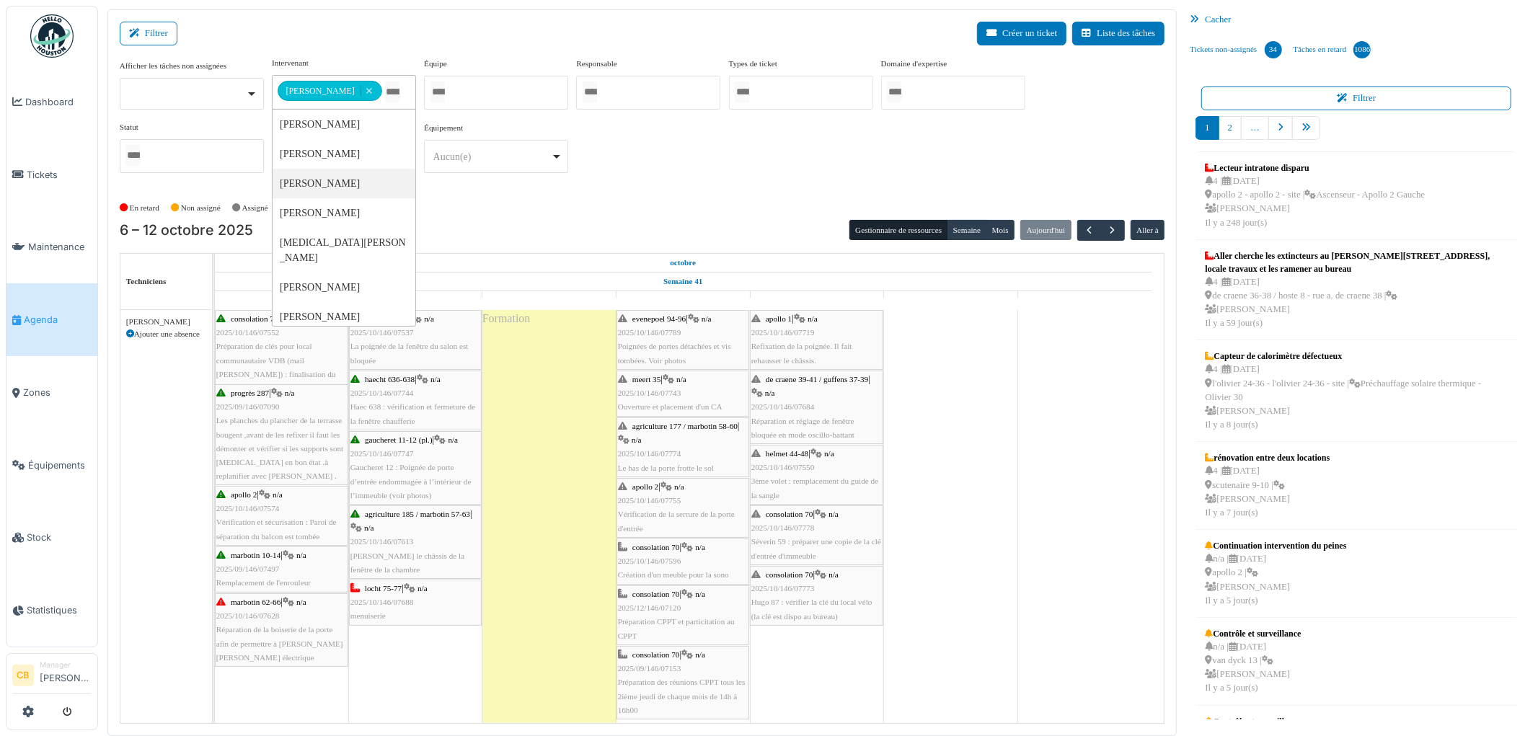
click at [615, 182] on div "**********" at bounding box center [643, 121] width 1046 height 128
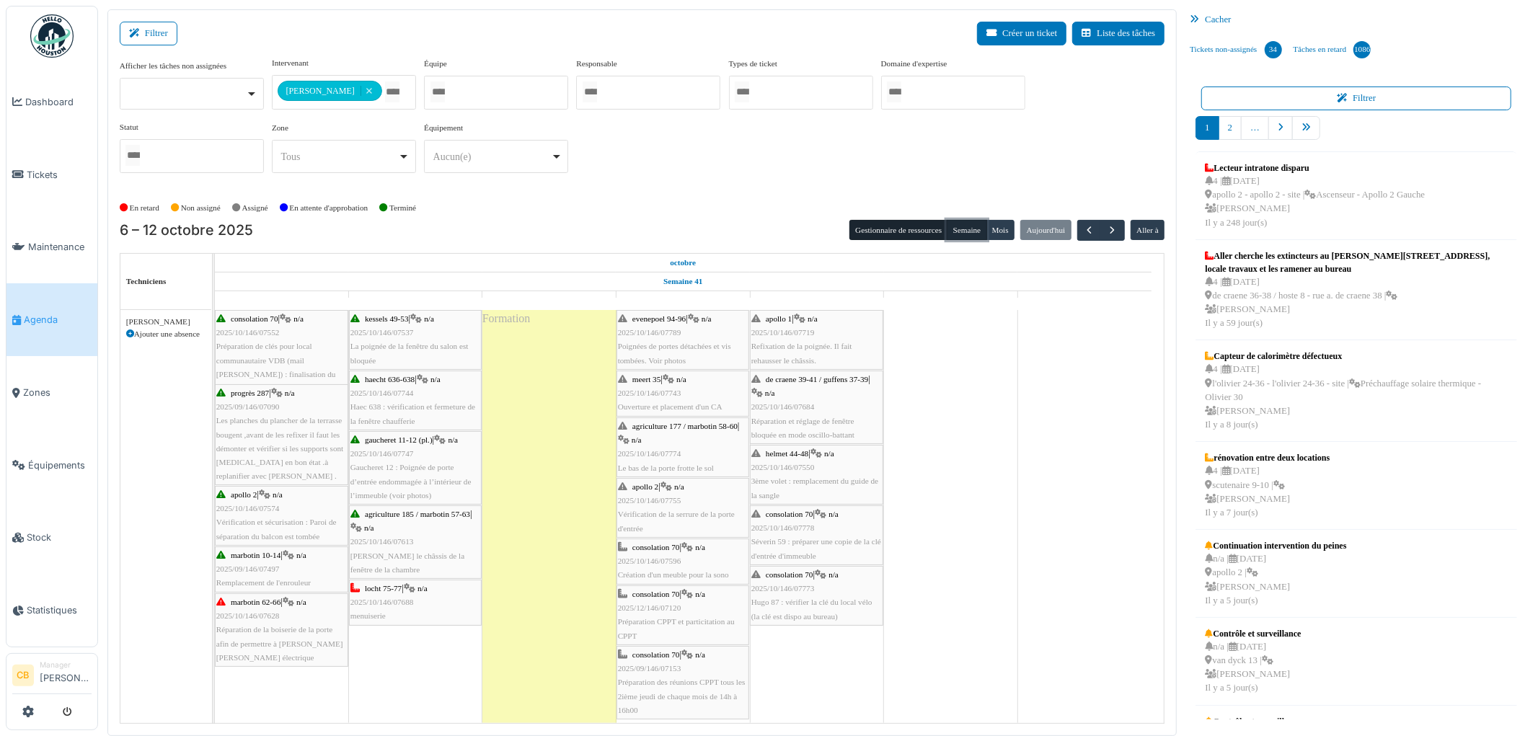
click at [972, 228] on button "Semaine" at bounding box center [967, 230] width 40 height 20
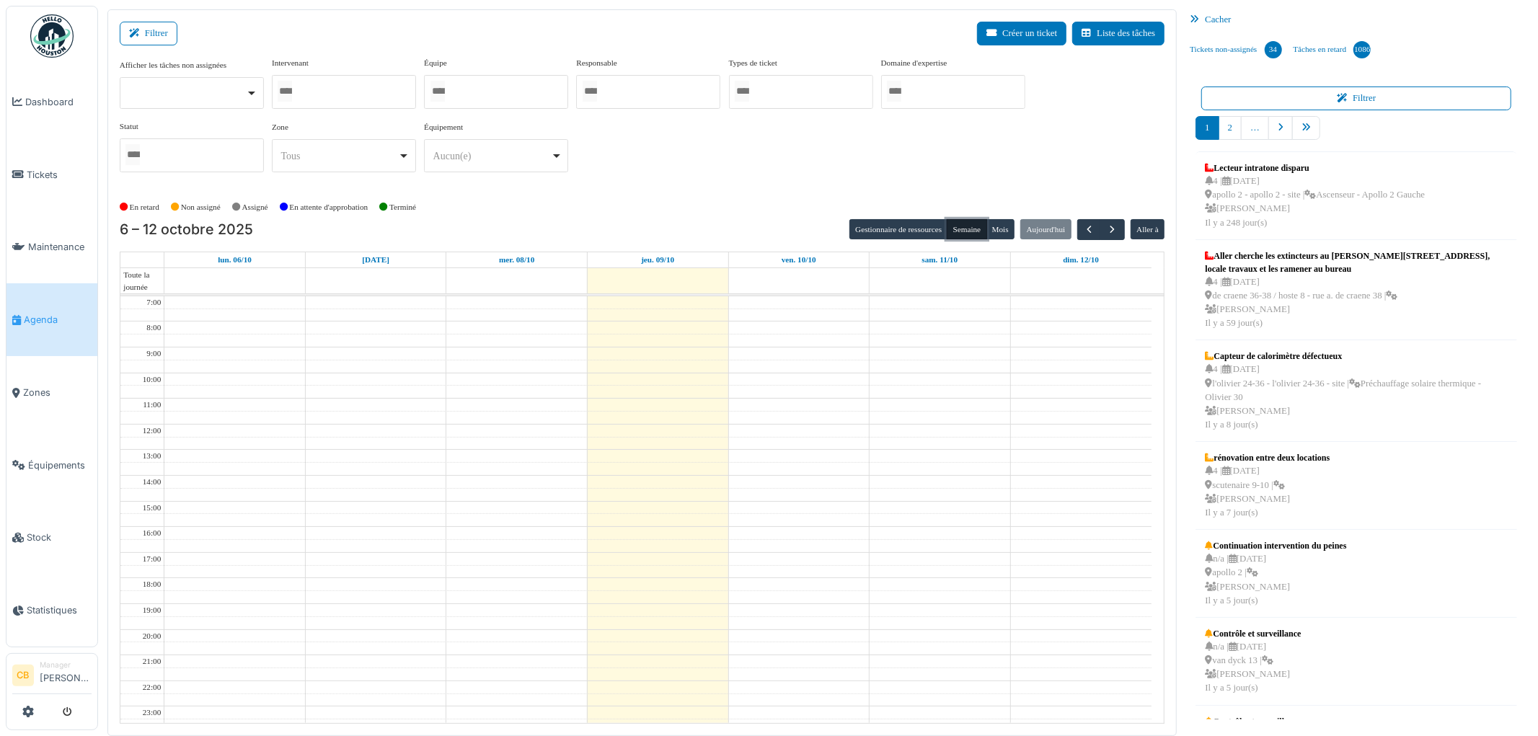
click at [352, 94] on div at bounding box center [344, 92] width 144 height 34
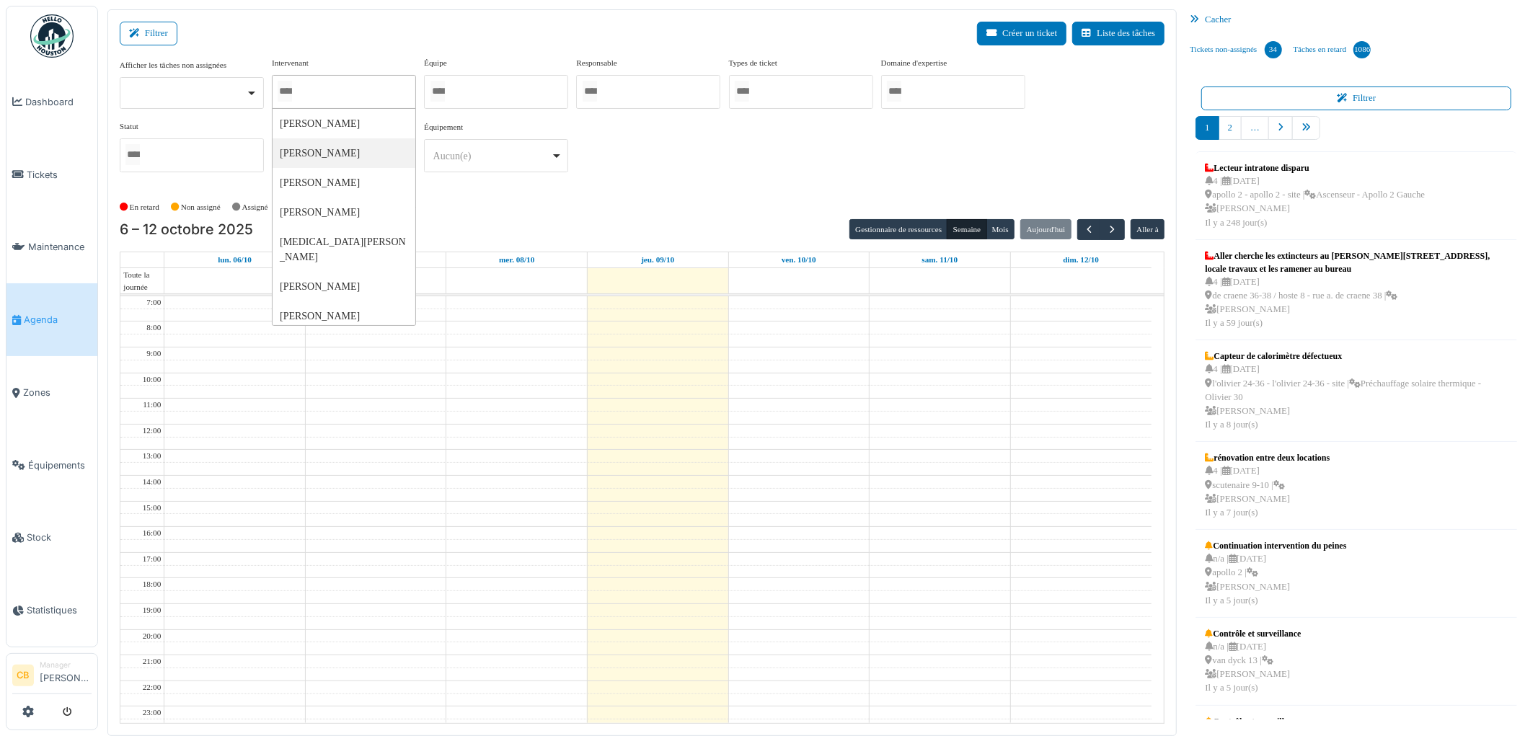
click at [449, 185] on div "Afficher les tâches non assignées Oui Non Intervenant Abdelkader Ouriachi Abdel…" at bounding box center [643, 126] width 1046 height 138
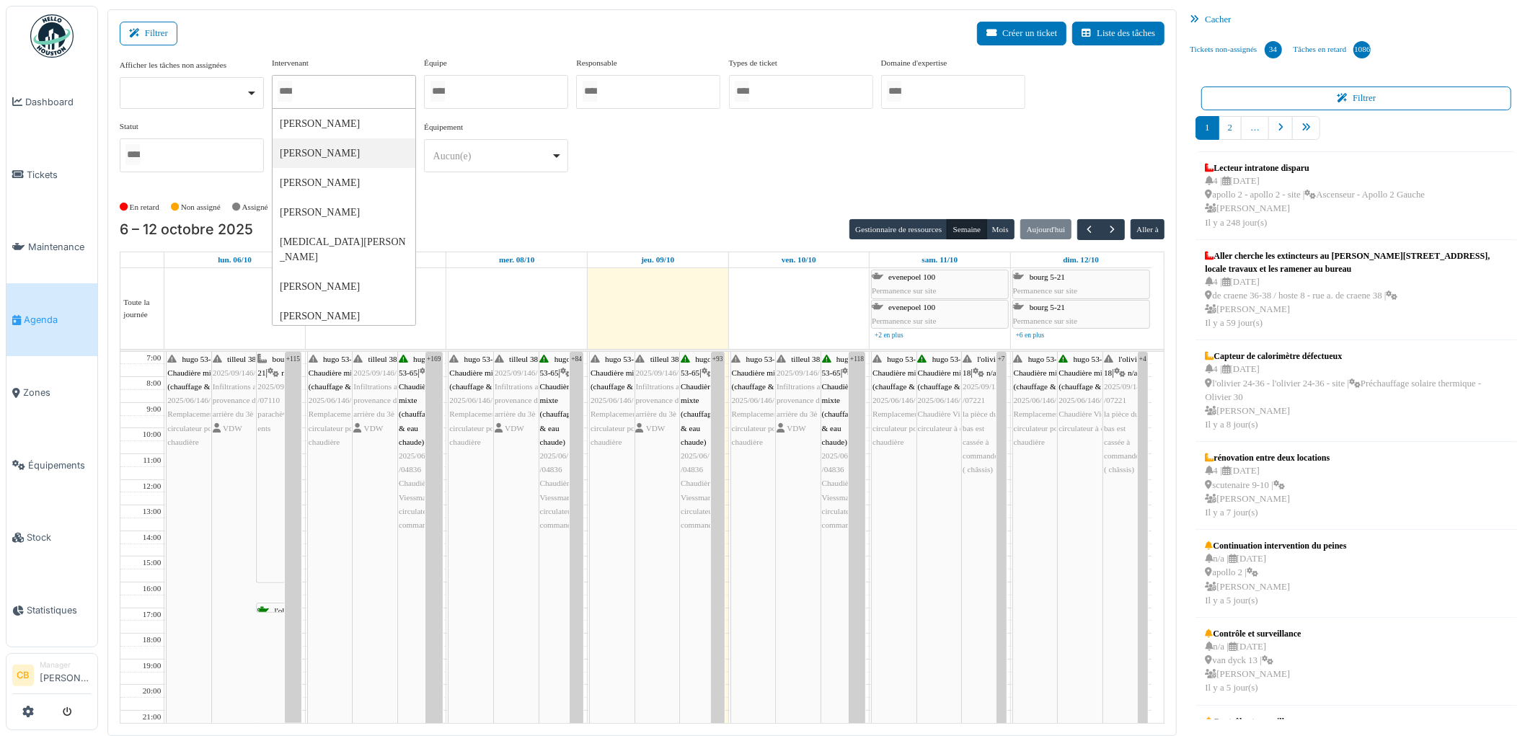
click at [292, 85] on input "Tous" at bounding box center [285, 91] width 14 height 21
type input "*****"
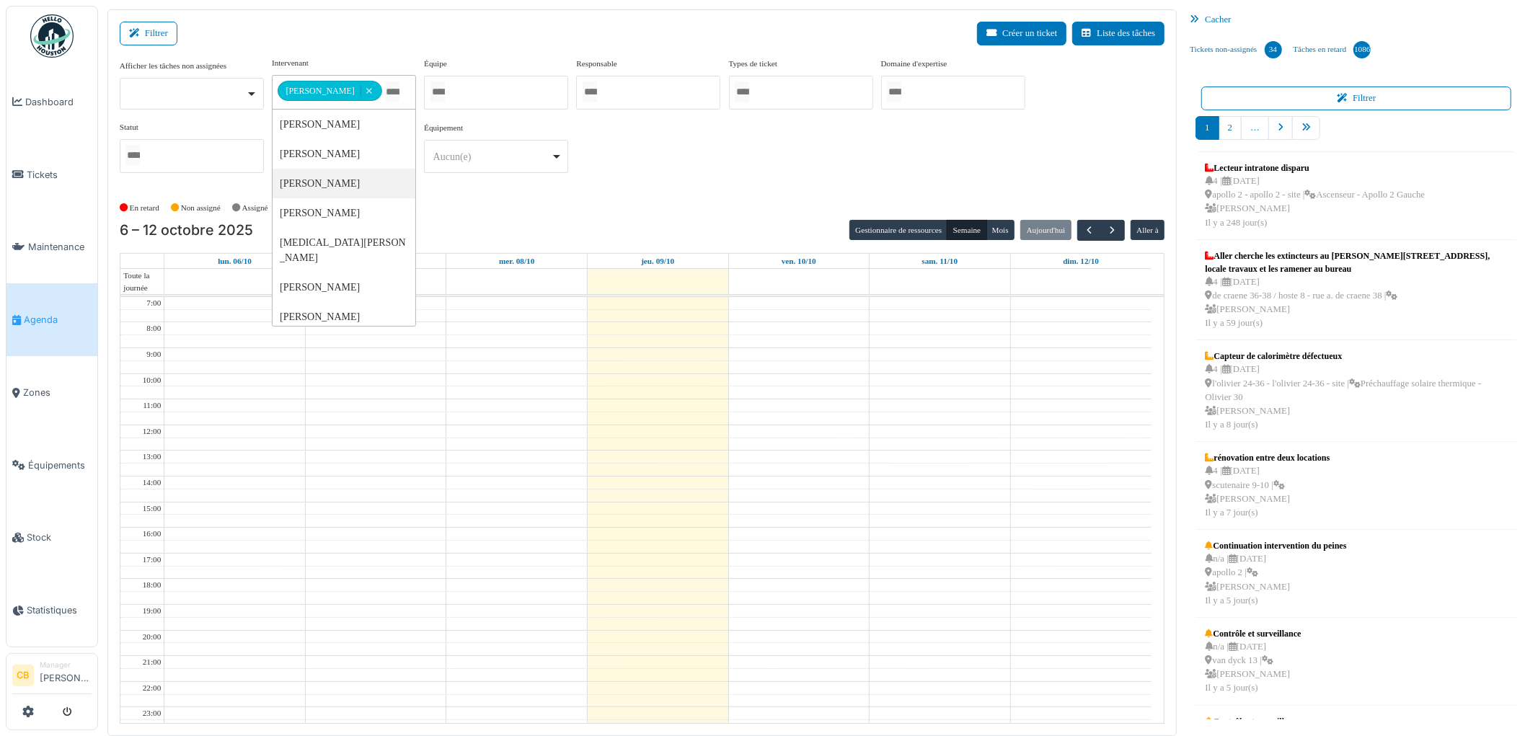
click at [512, 210] on div "En retard Non assigné Assigné En attente d'approbation Terminé" at bounding box center [643, 208] width 1046 height 24
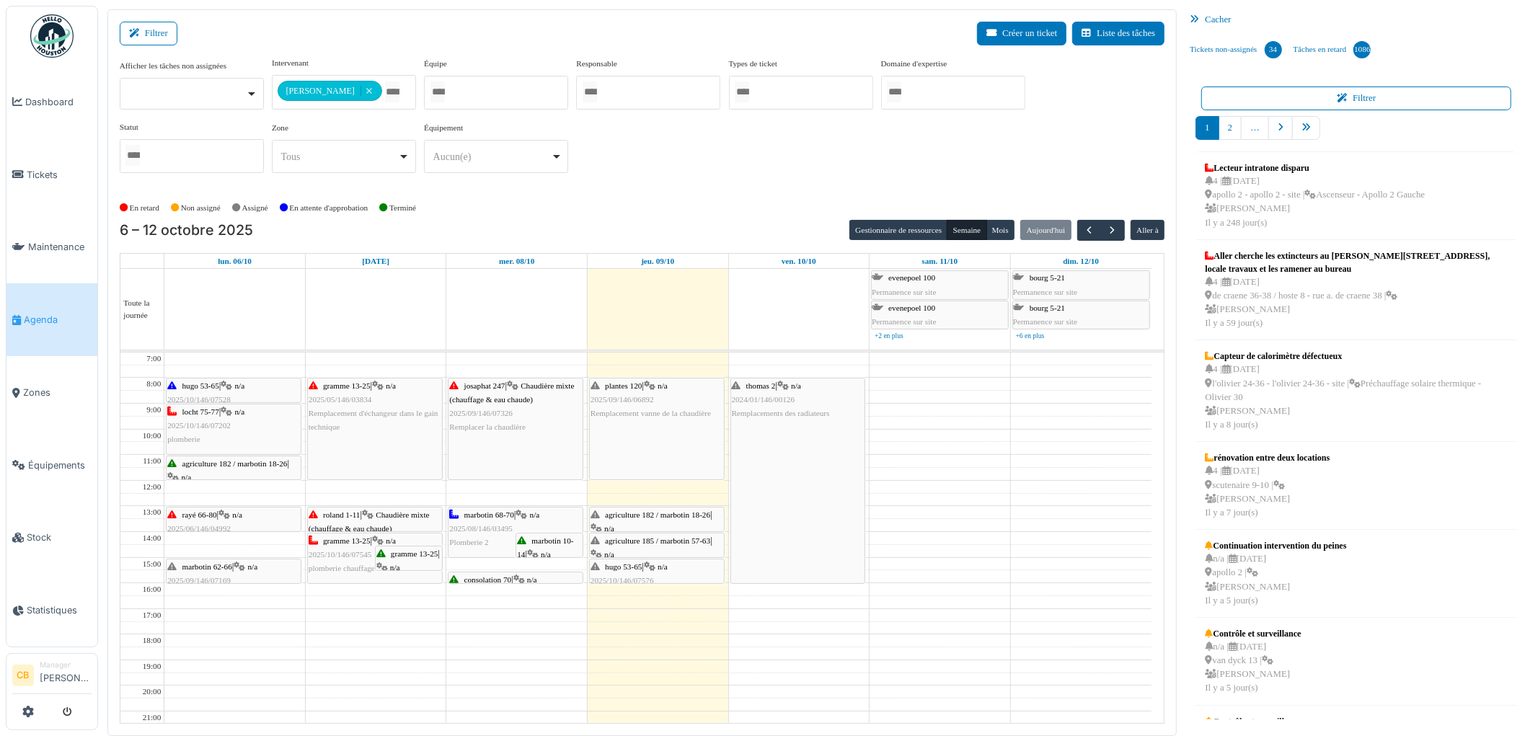
click at [629, 441] on div "plantes 120 | n/a 2025/09/146/06892 Remplacement vanne de la chaudière" at bounding box center [657, 429] width 134 height 101
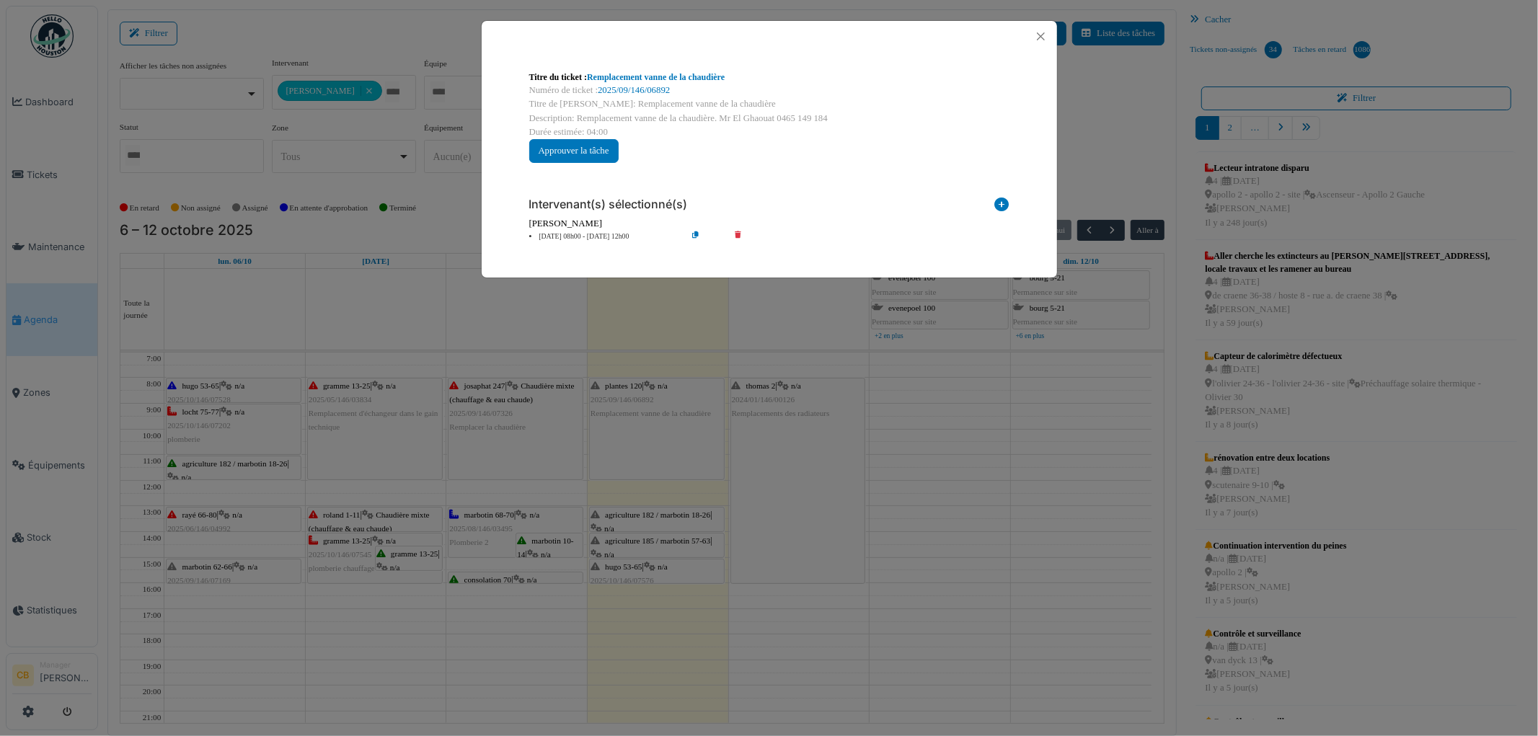
click at [628, 441] on div "Titre du ticket : Remplacement vanne de la chaudière Numéro de ticket : 2025/09…" at bounding box center [769, 368] width 1538 height 736
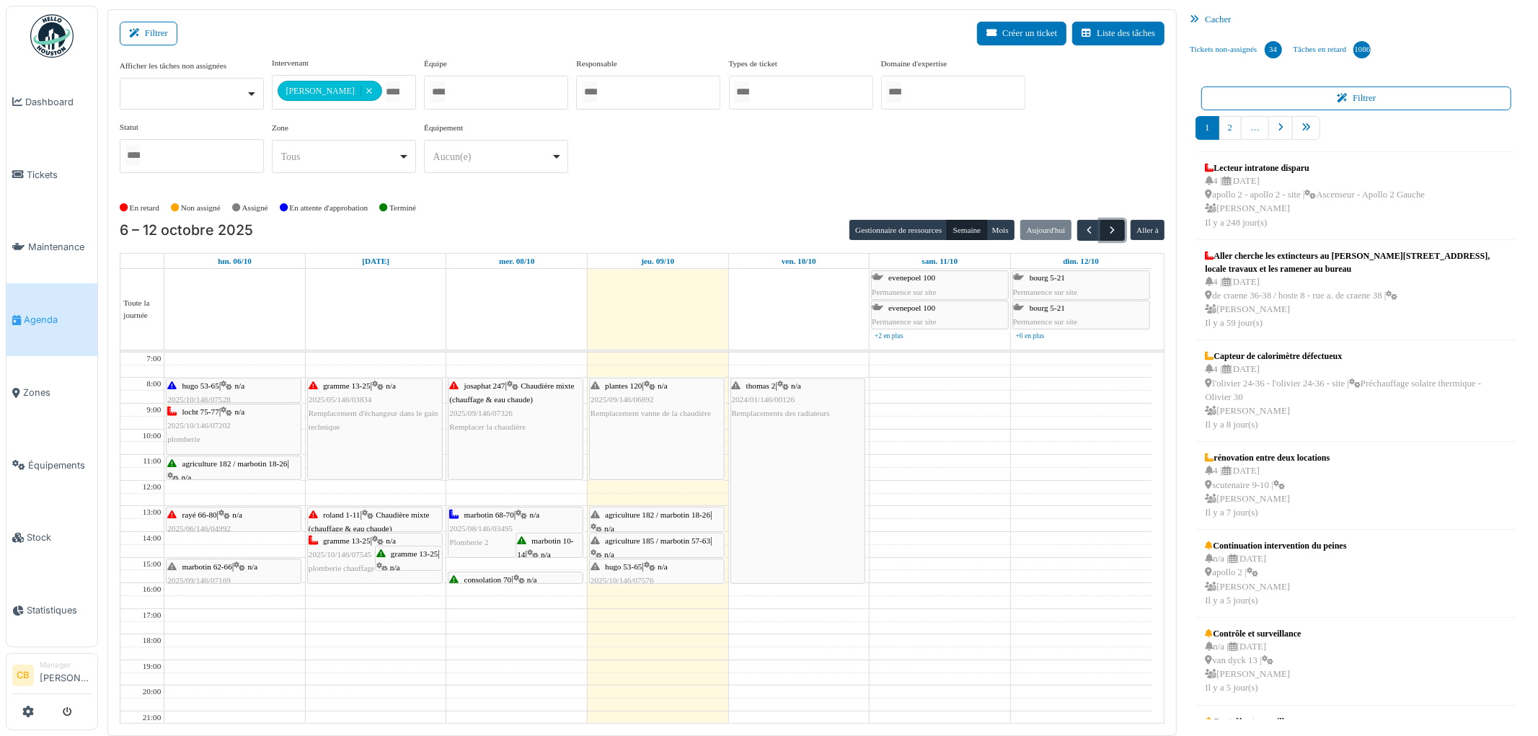
click at [1107, 231] on span "button" at bounding box center [1113, 230] width 12 height 12
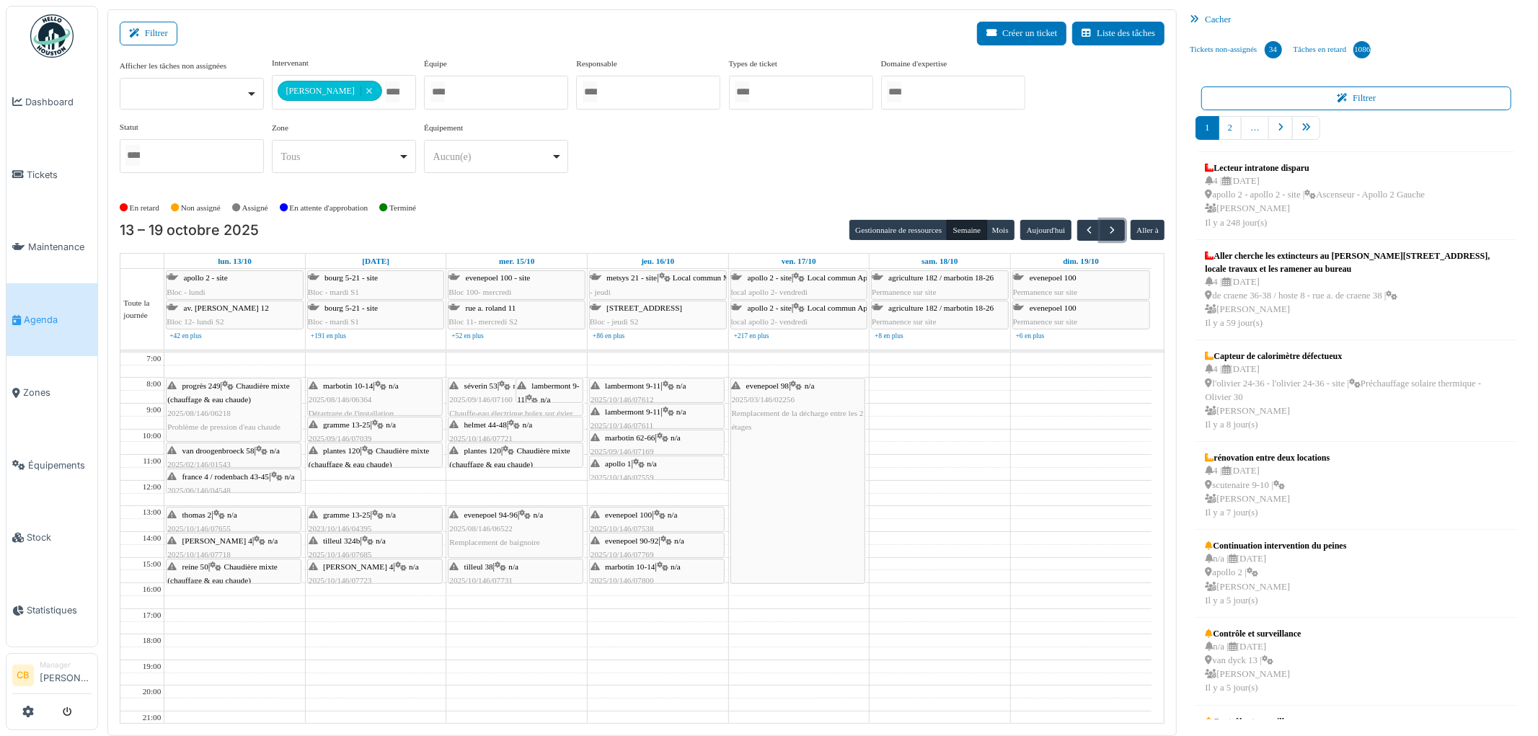
click at [398, 450] on span "Chaudière mixte (chauffage & eau chaude)" at bounding box center [369, 457] width 121 height 22
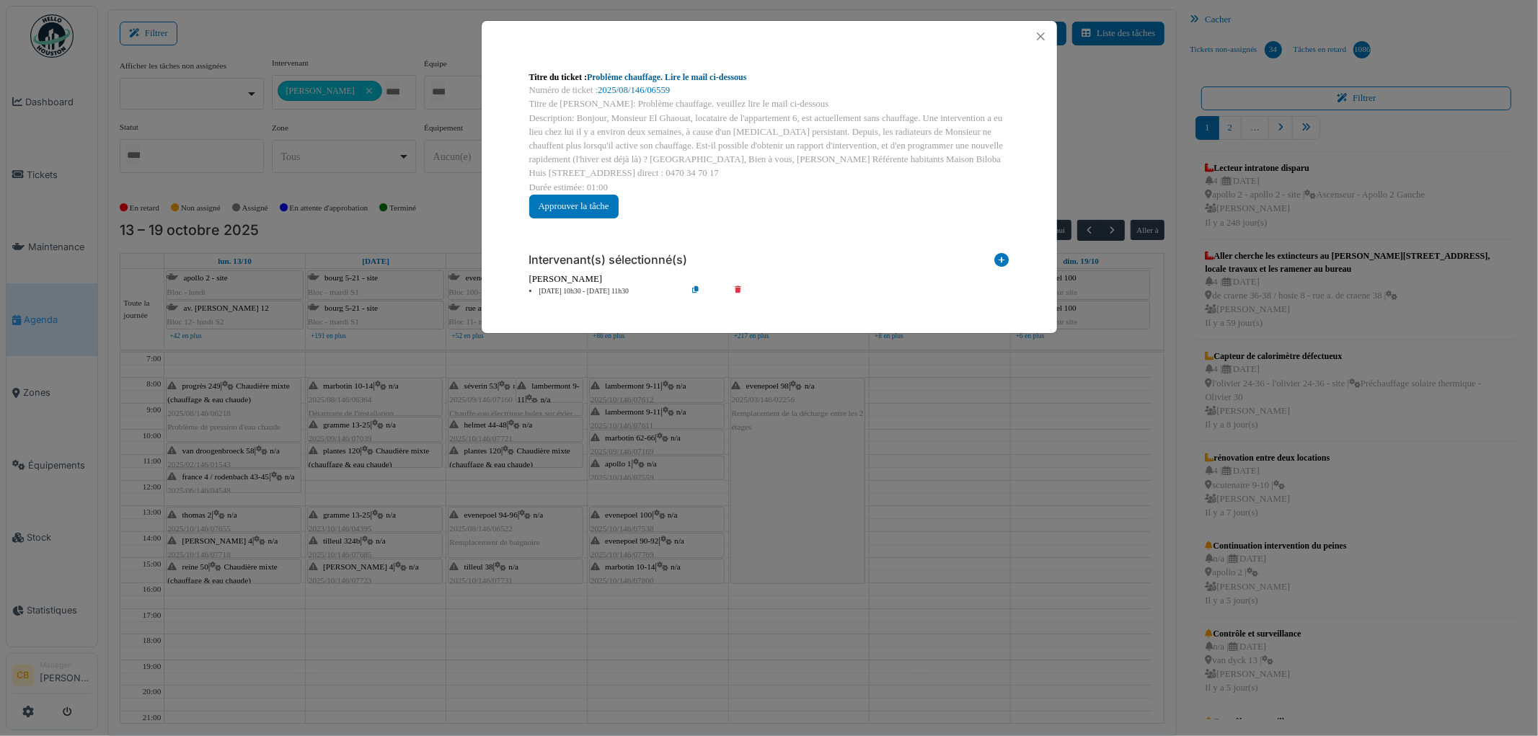
click at [733, 79] on link "Problème chauffage. Lire le mail ci-dessous" at bounding box center [667, 77] width 160 height 10
click at [1040, 37] on button "Close" at bounding box center [1040, 36] width 19 height 19
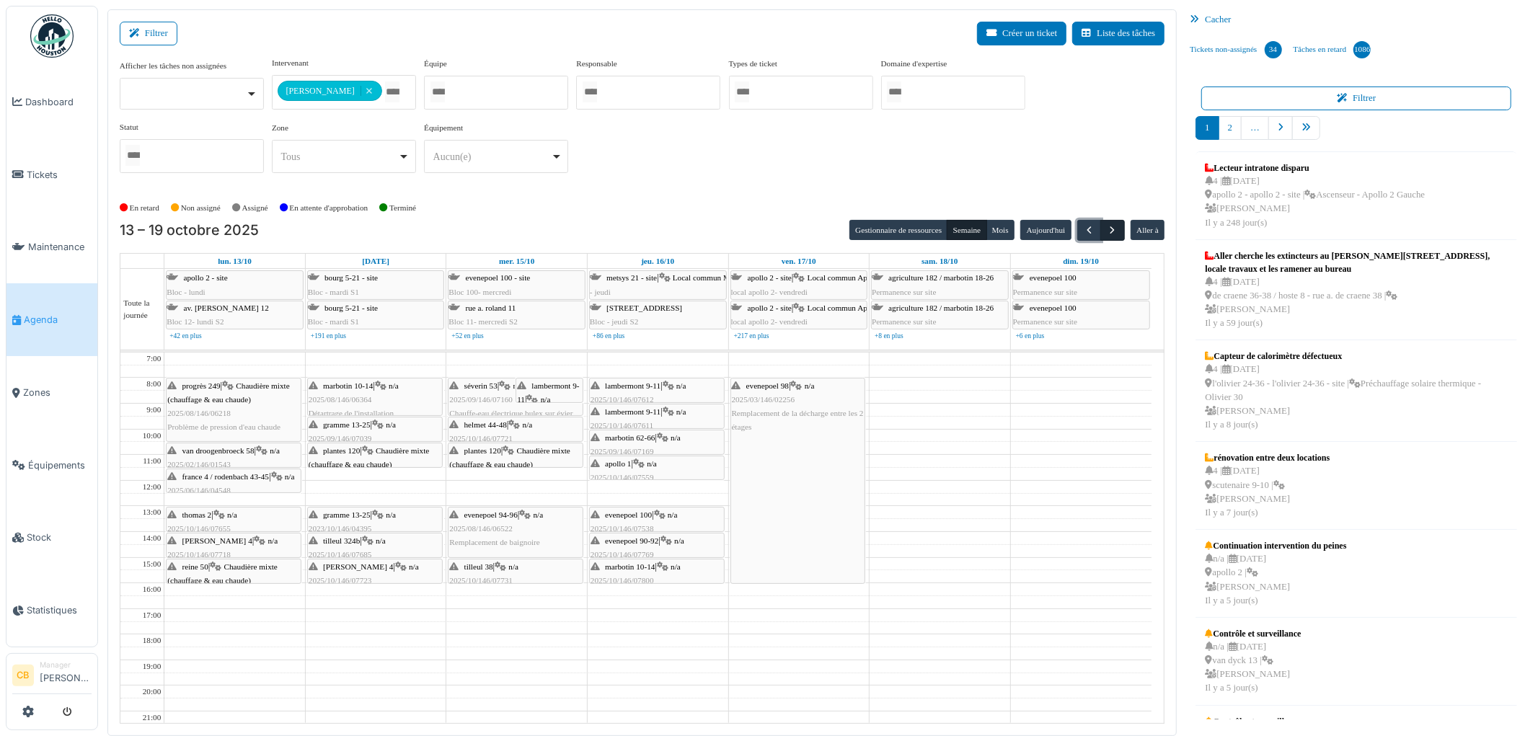
drag, startPoint x: 1092, startPoint y: 227, endPoint x: 1105, endPoint y: 229, distance: 12.4
click at [1100, 229] on button "button" at bounding box center [1089, 230] width 24 height 21
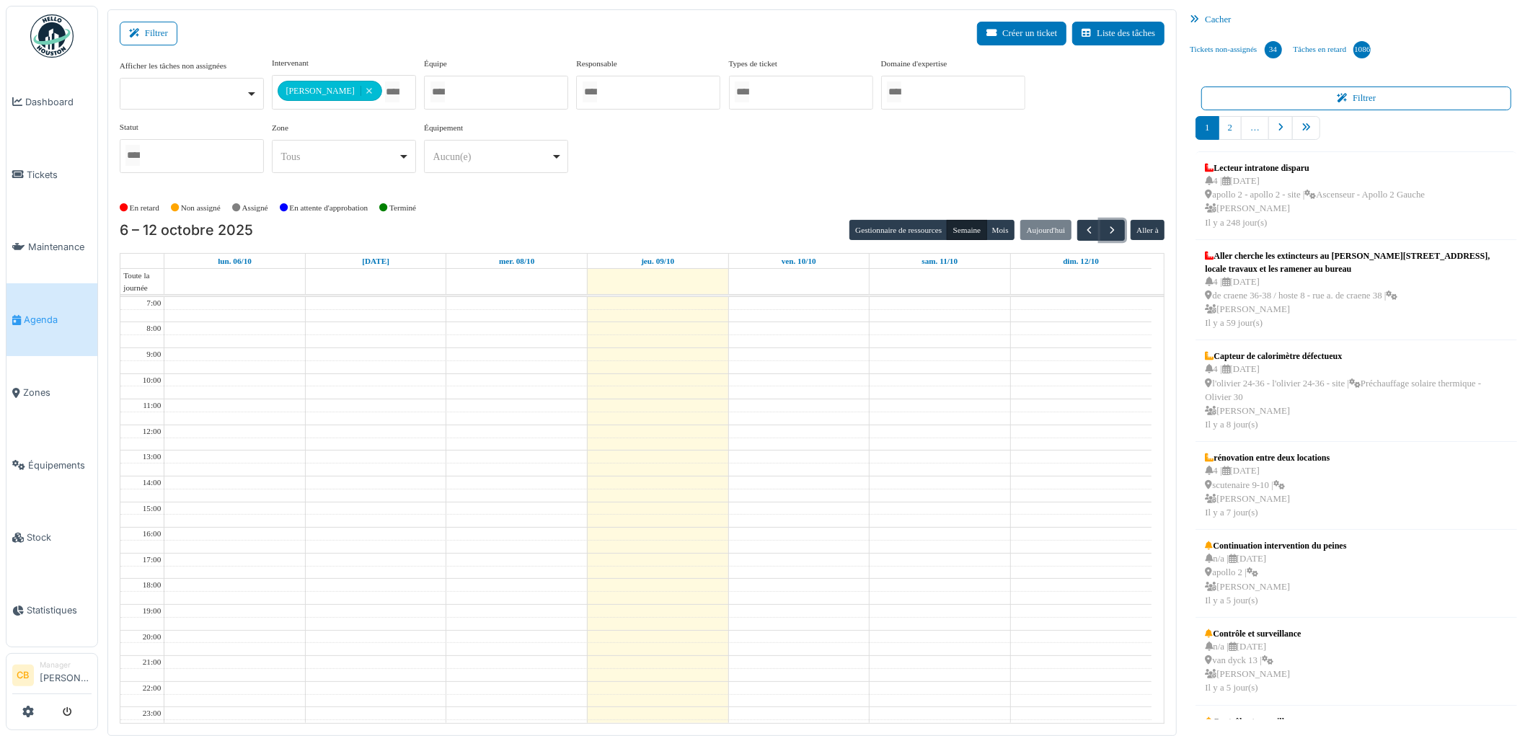
drag, startPoint x: 1105, startPoint y: 229, endPoint x: 1065, endPoint y: 247, distance: 43.9
click at [1107, 229] on span "button" at bounding box center [1113, 230] width 12 height 12
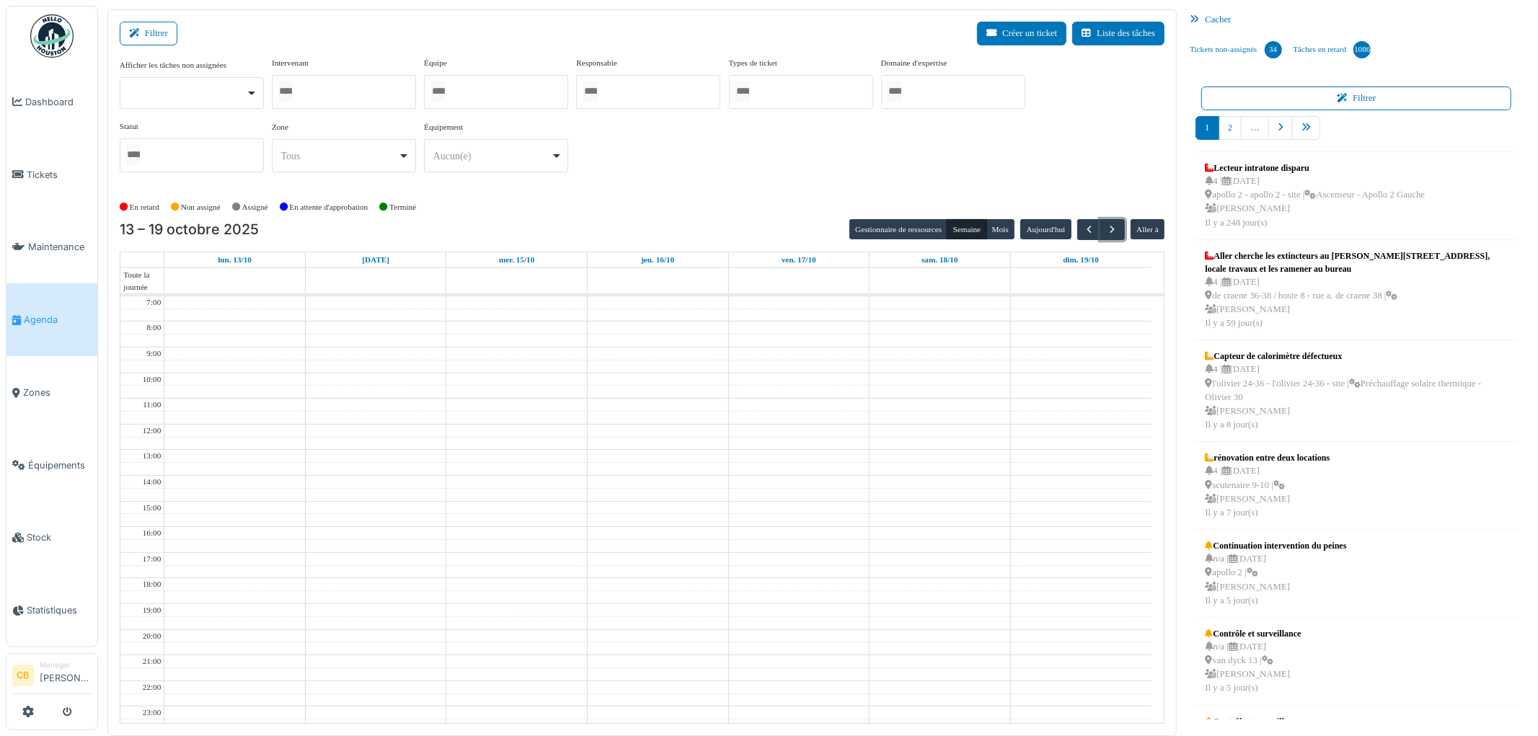
click at [366, 89] on div at bounding box center [344, 92] width 144 height 34
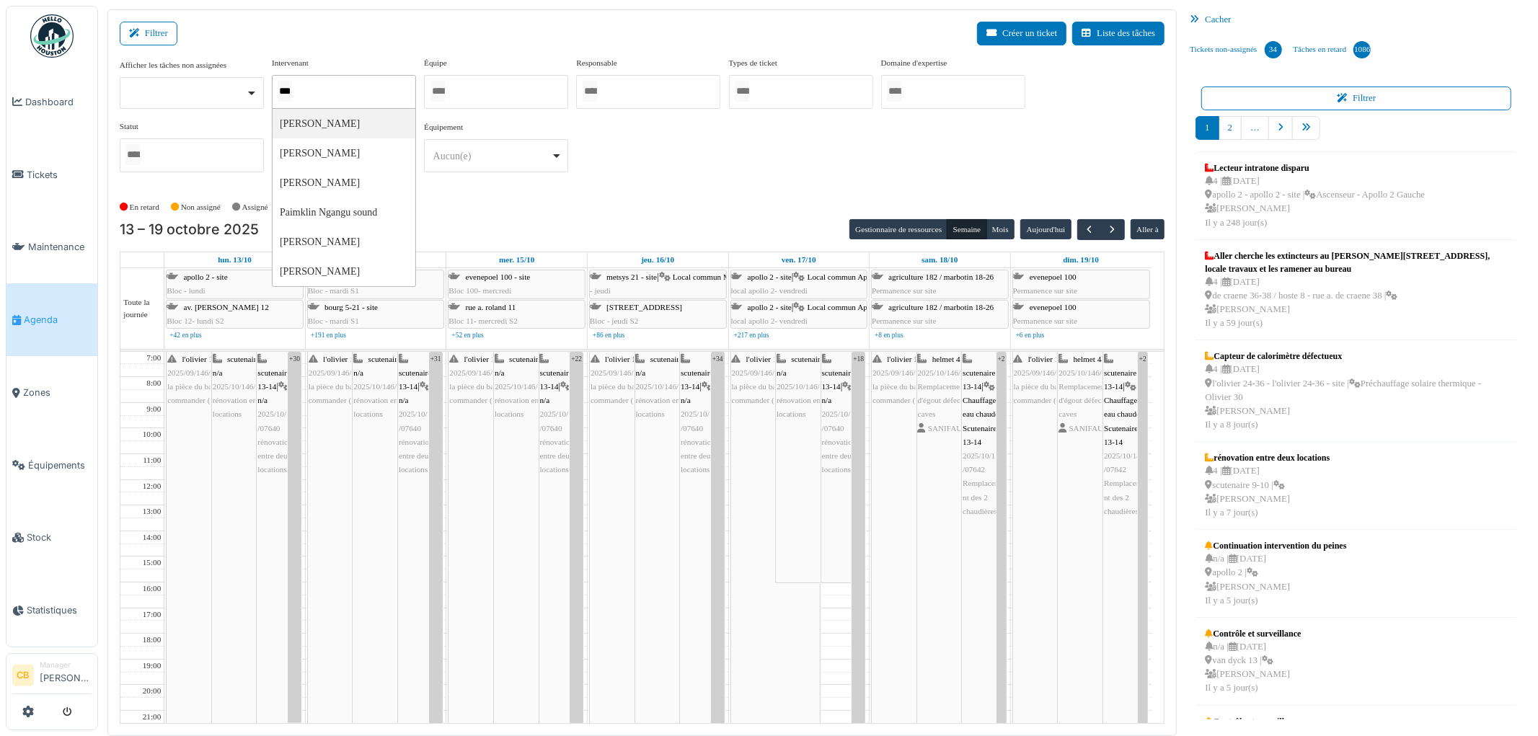
type input "****"
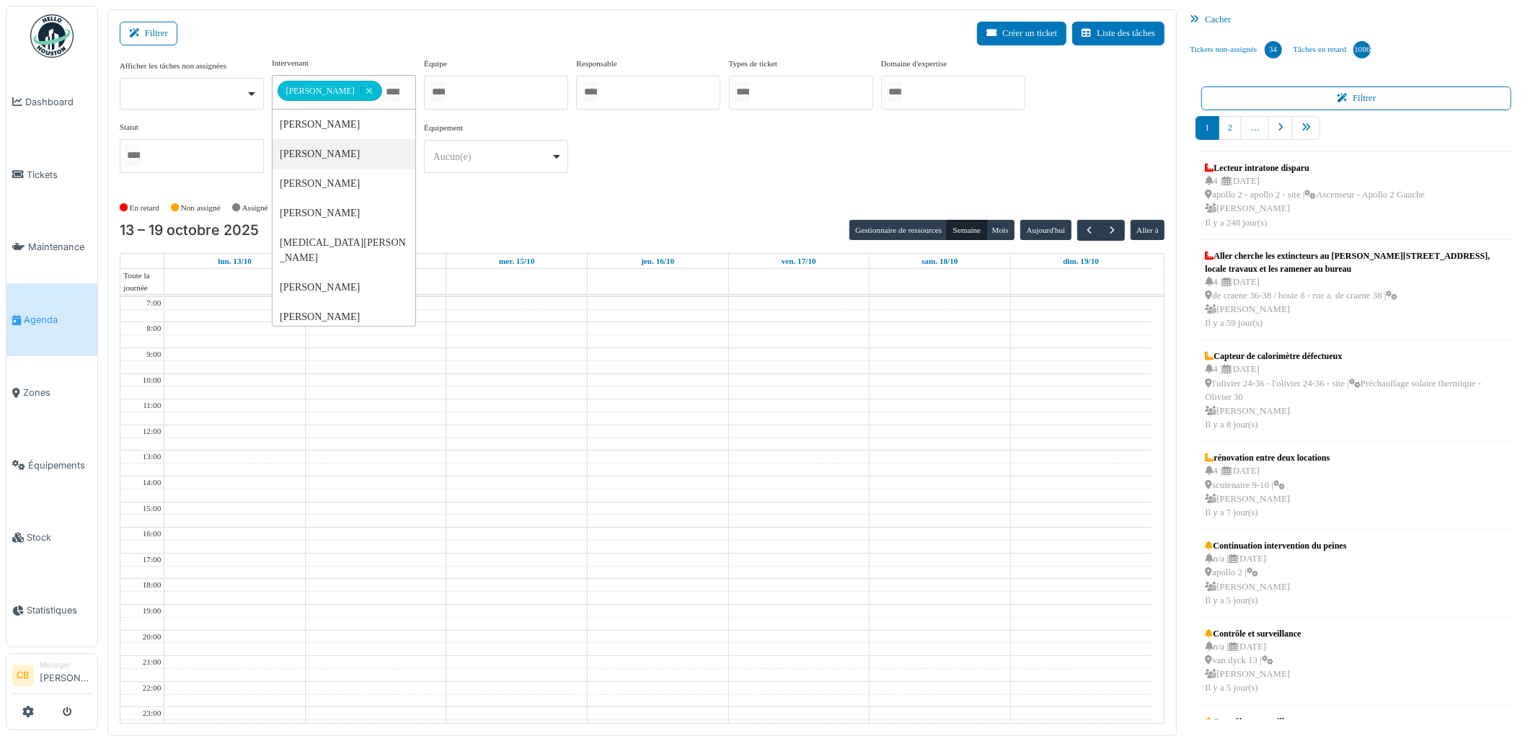
click at [676, 221] on div "13 – 19 octobre 2025 Gestionnaire de ressources Semaine Mois Aujourd'hui Aller à" at bounding box center [643, 230] width 1046 height 21
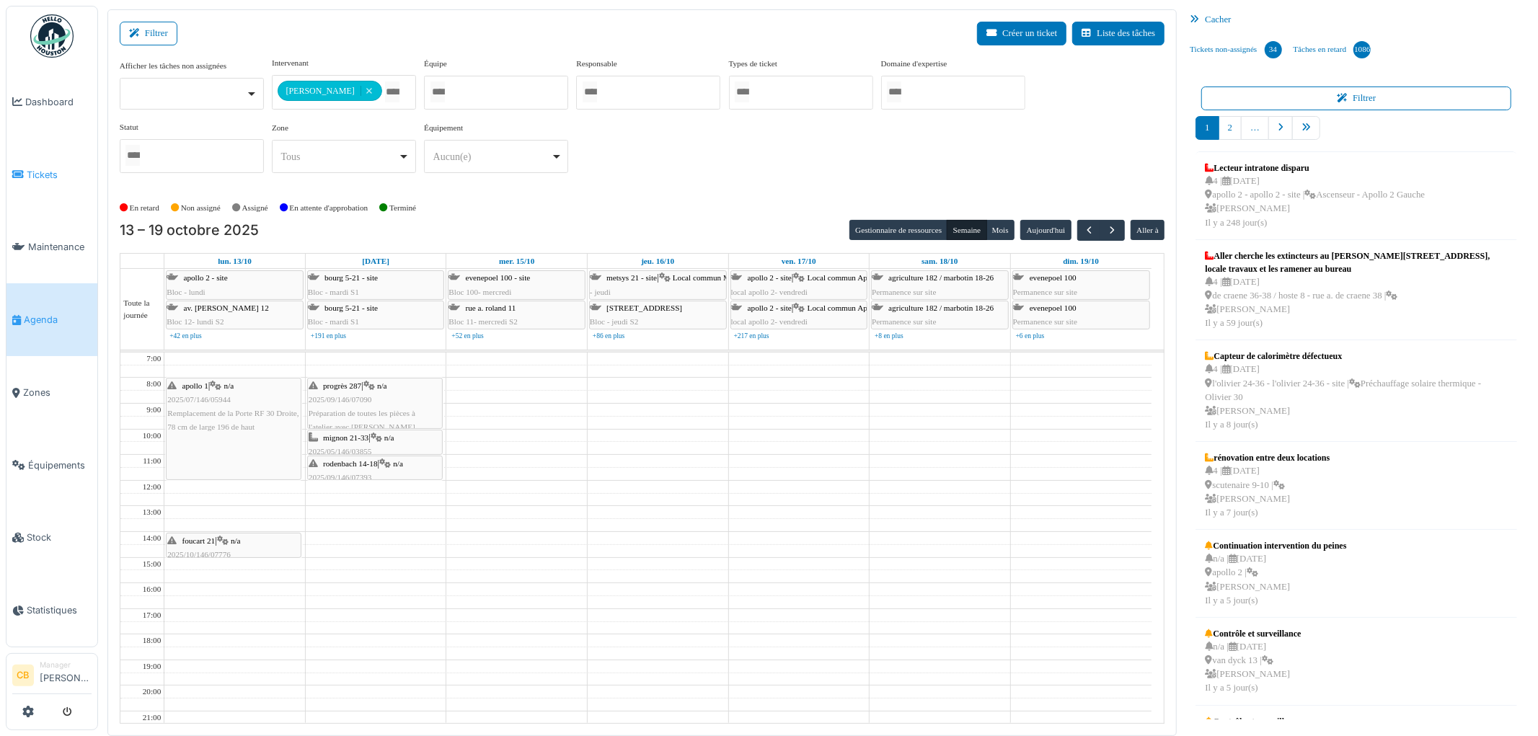
click at [48, 174] on span "Tickets" at bounding box center [59, 175] width 65 height 14
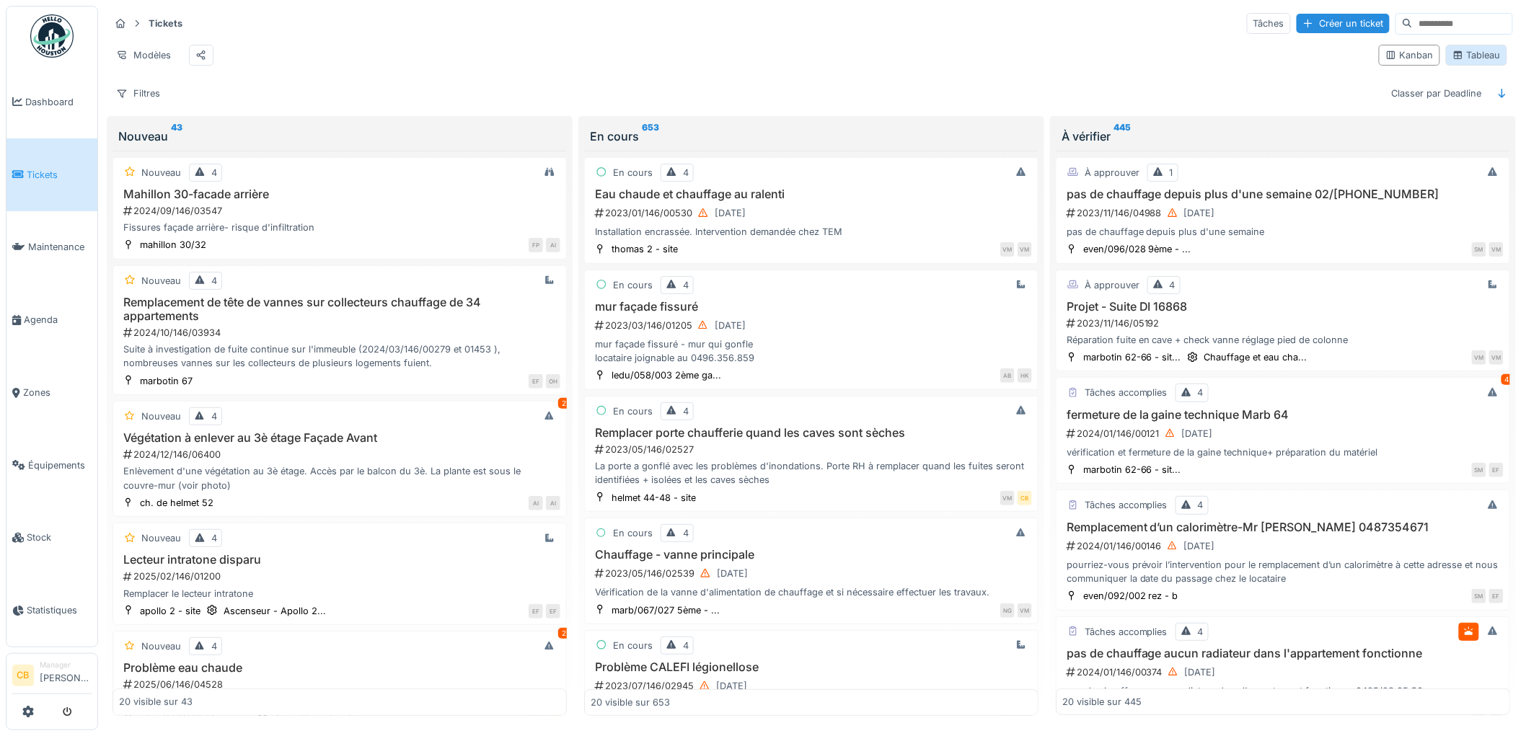
click at [1467, 62] on div "Tableau" at bounding box center [1476, 55] width 48 height 14
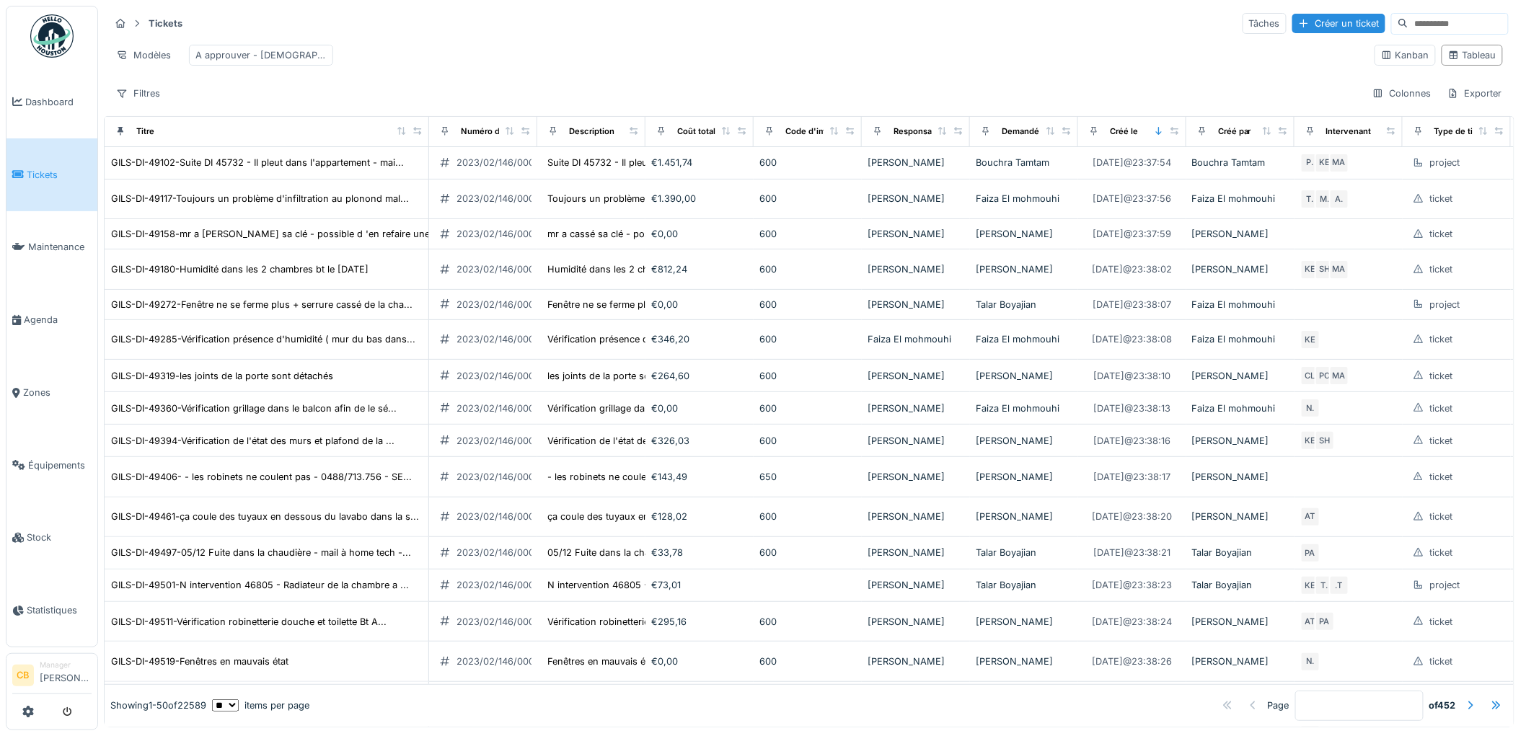
click at [1408, 22] on input at bounding box center [1458, 24] width 100 height 20
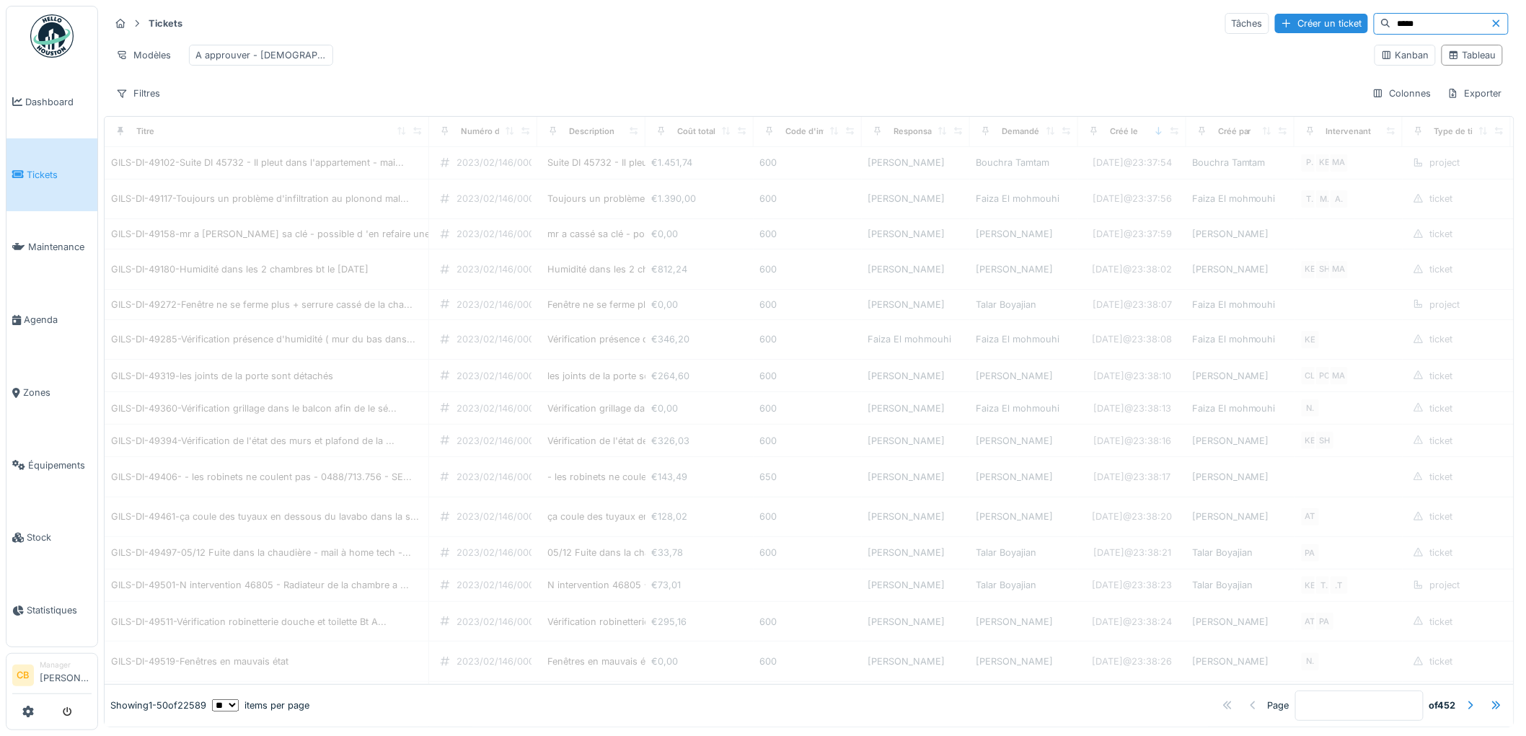
type input "*****"
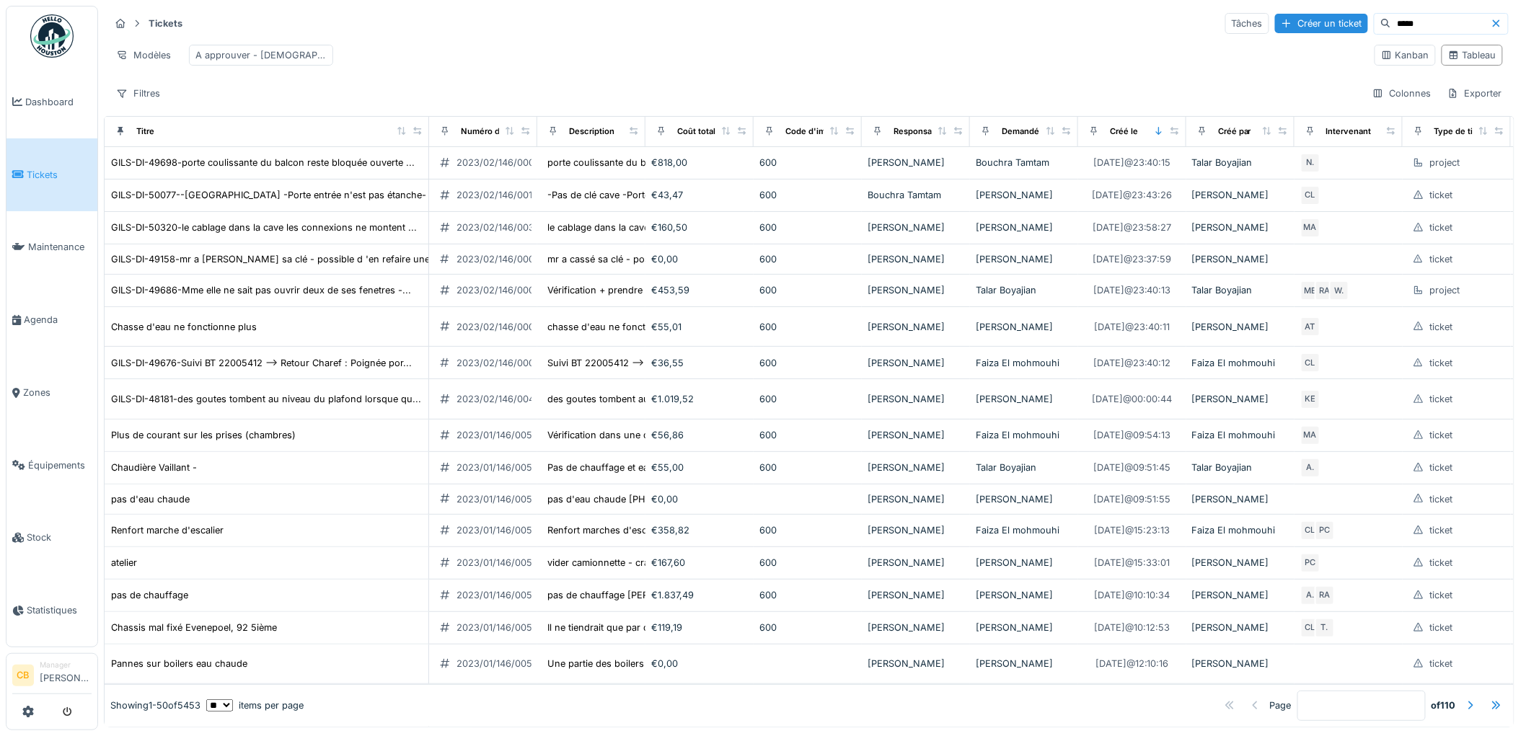
click at [1490, 20] on icon at bounding box center [1496, 23] width 12 height 9
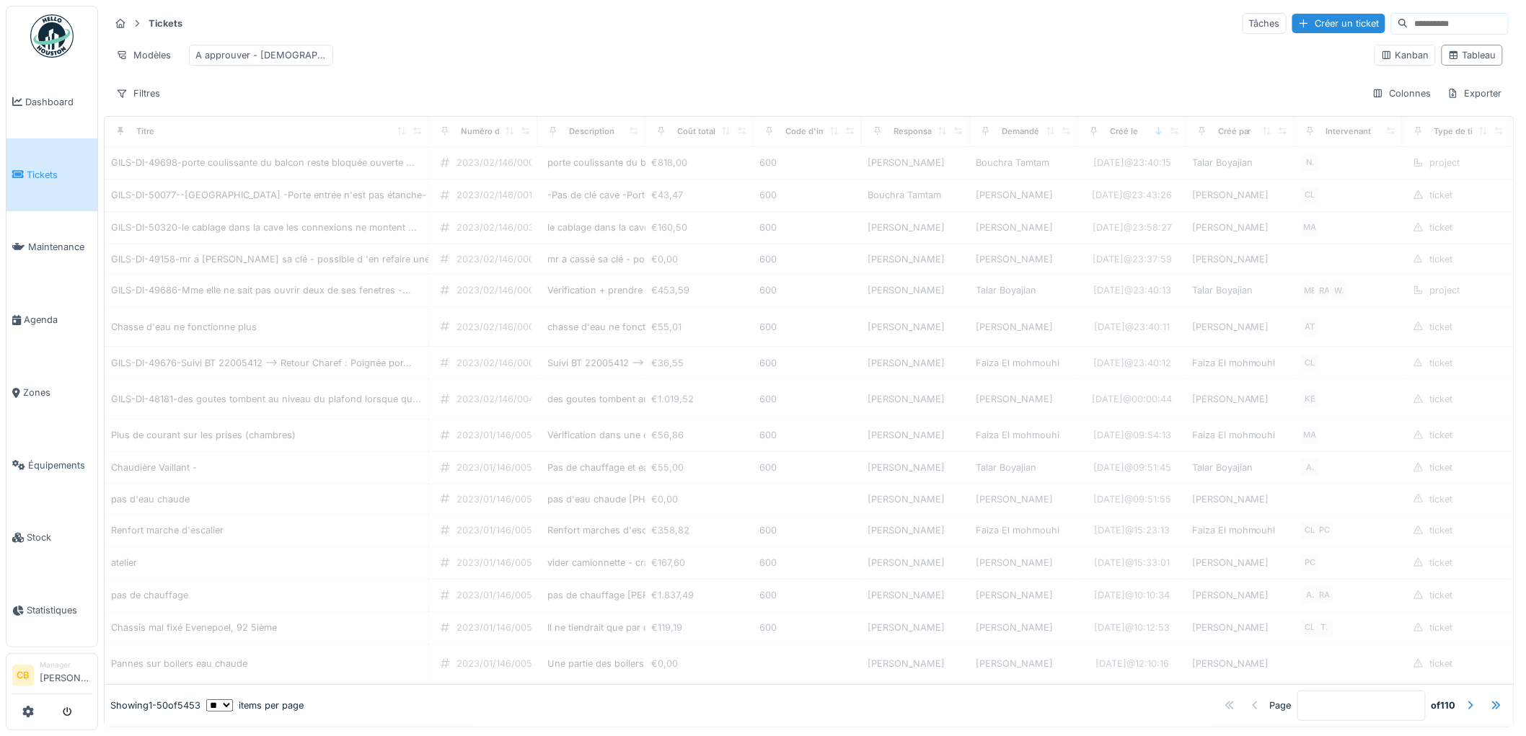
click at [1408, 19] on input at bounding box center [1458, 24] width 100 height 20
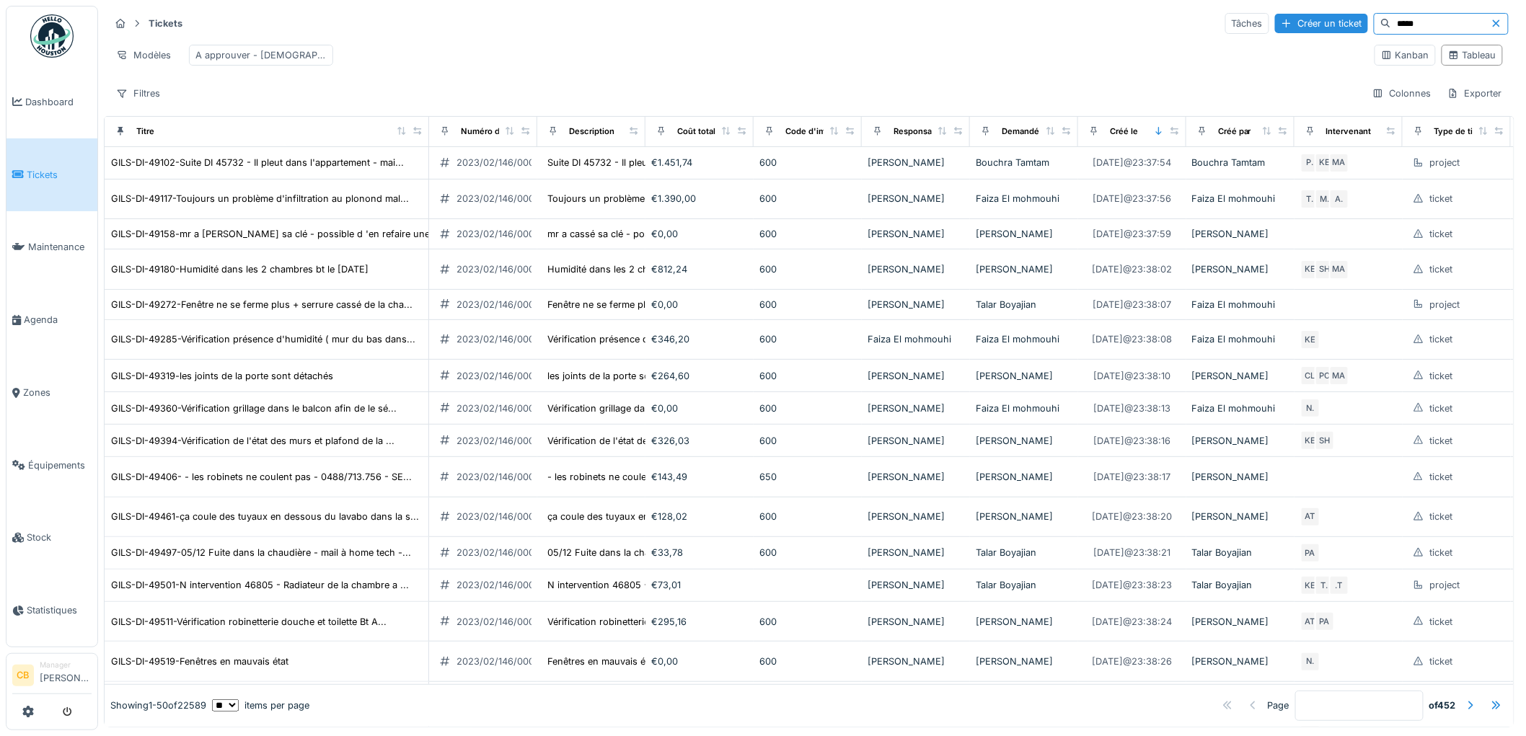
type input "*****"
click at [1493, 22] on icon at bounding box center [1496, 22] width 7 height 7
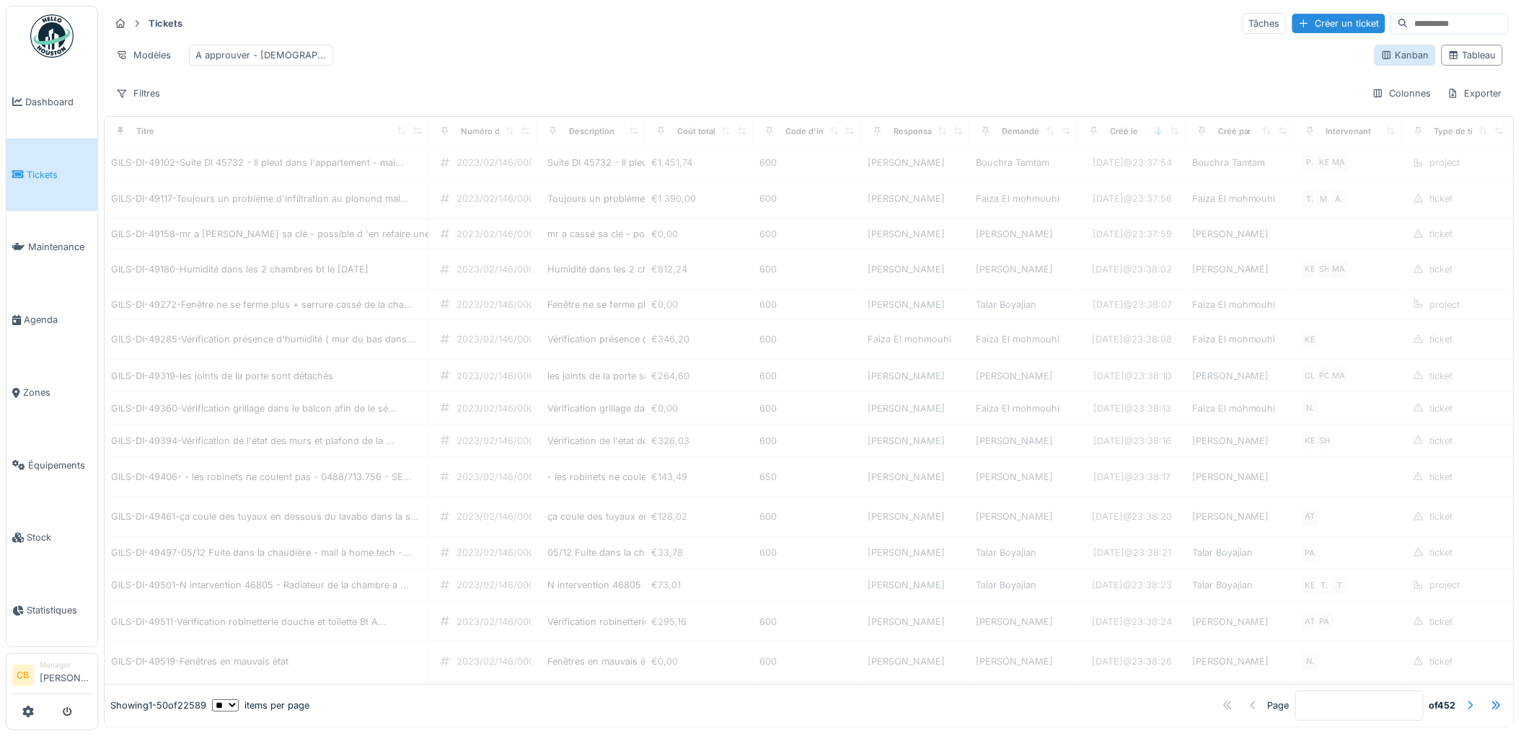
click at [1387, 56] on div "Kanban" at bounding box center [1405, 55] width 48 height 14
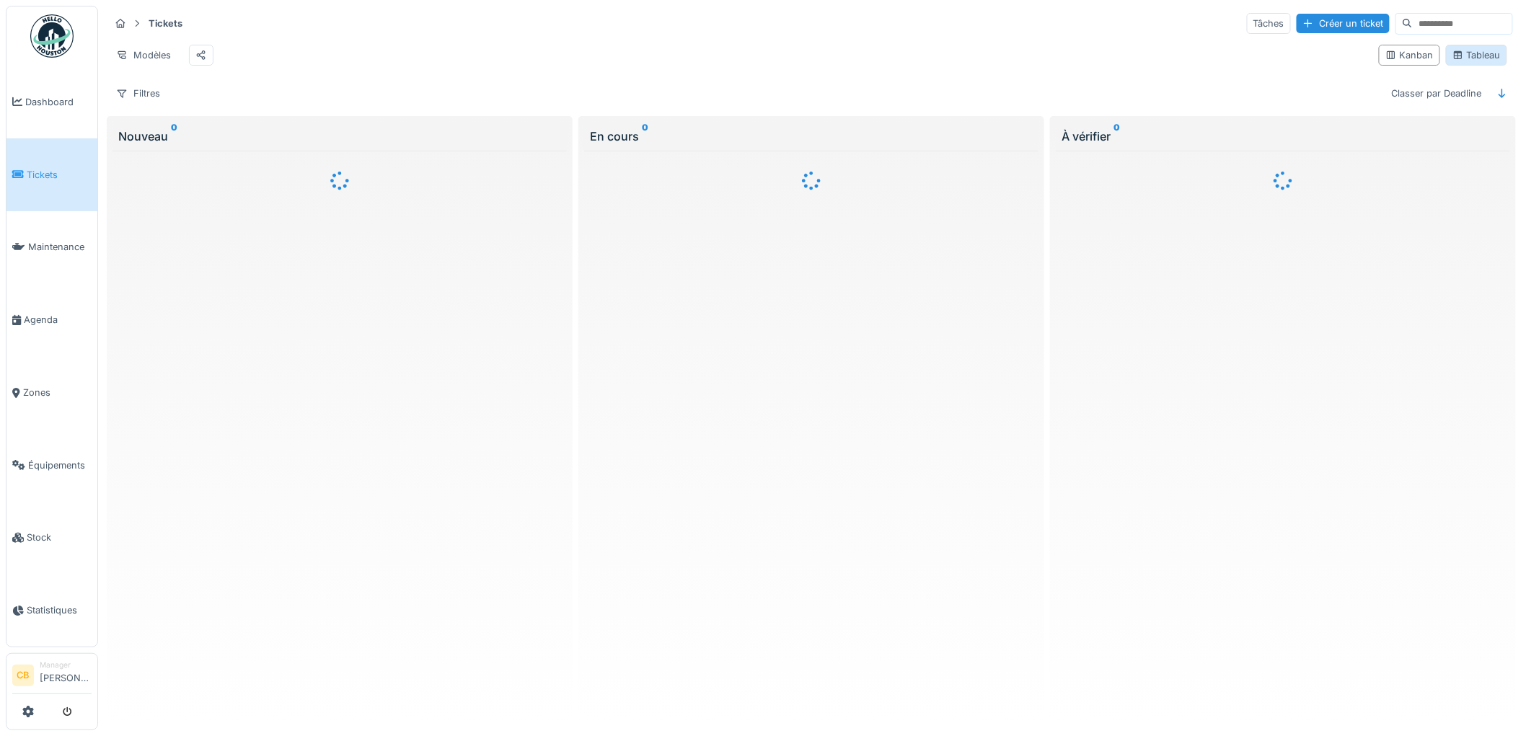
click at [1454, 58] on icon at bounding box center [1458, 55] width 8 height 8
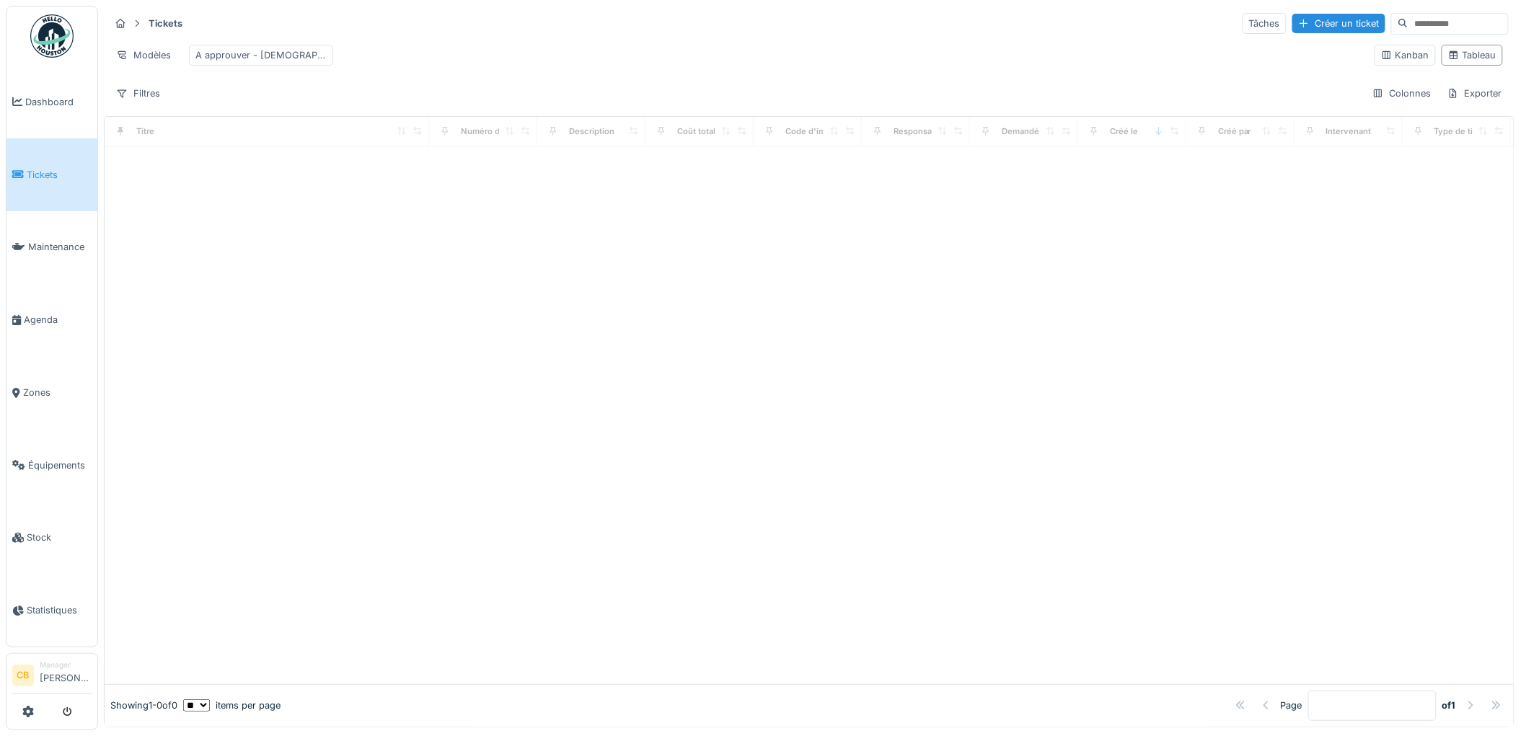
click at [1408, 23] on input at bounding box center [1458, 24] width 100 height 20
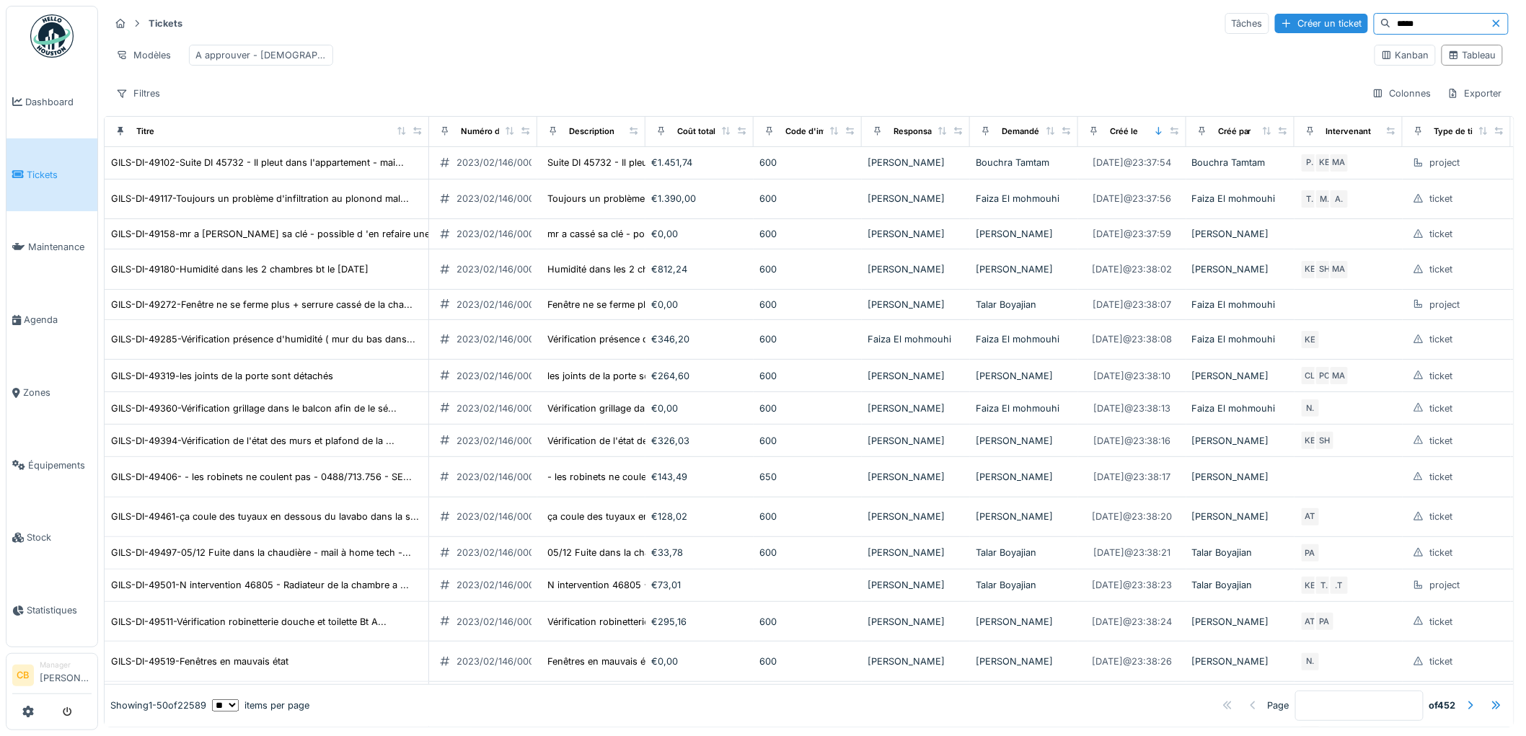
click at [1391, 22] on input "*****" at bounding box center [1441, 24] width 100 height 20
type input "*"
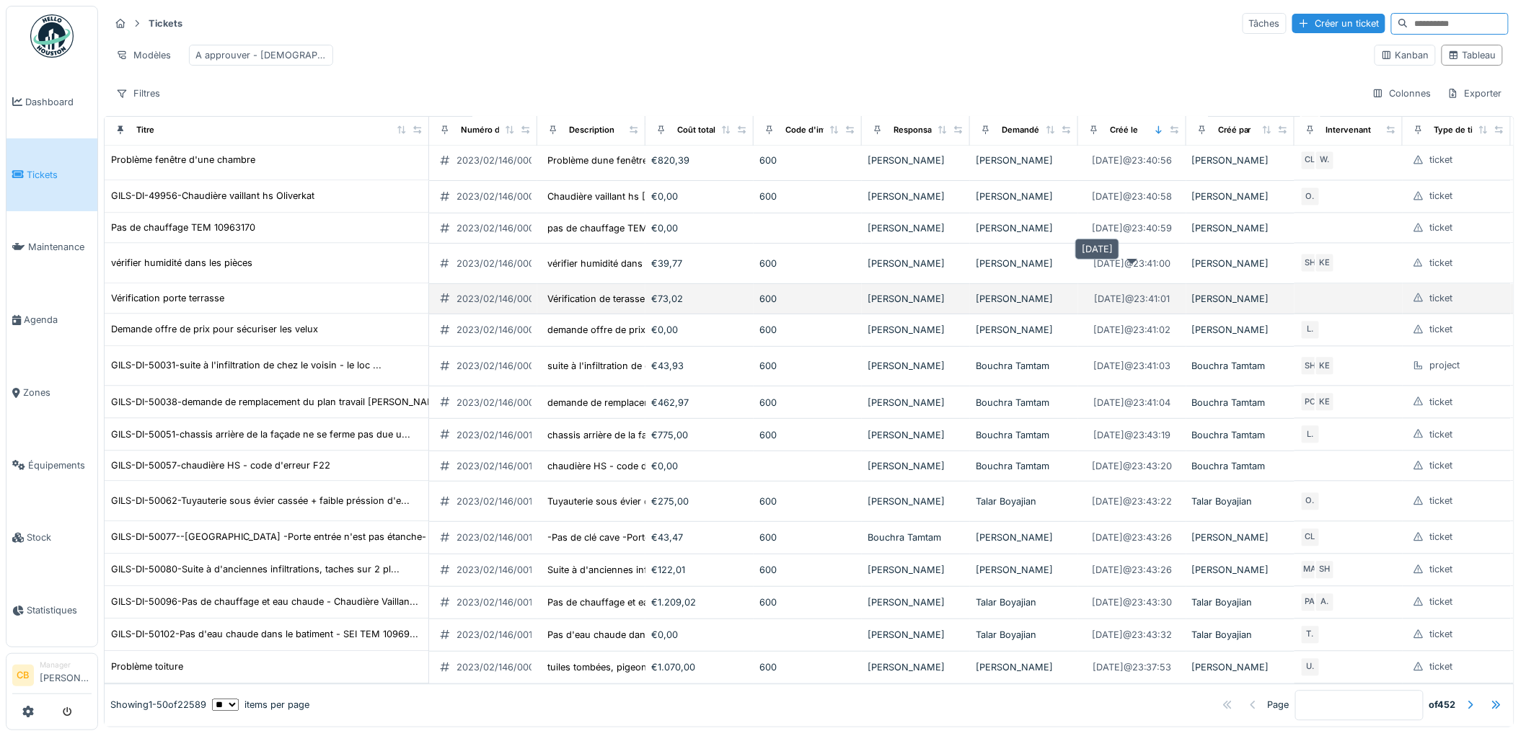
scroll to position [9, 0]
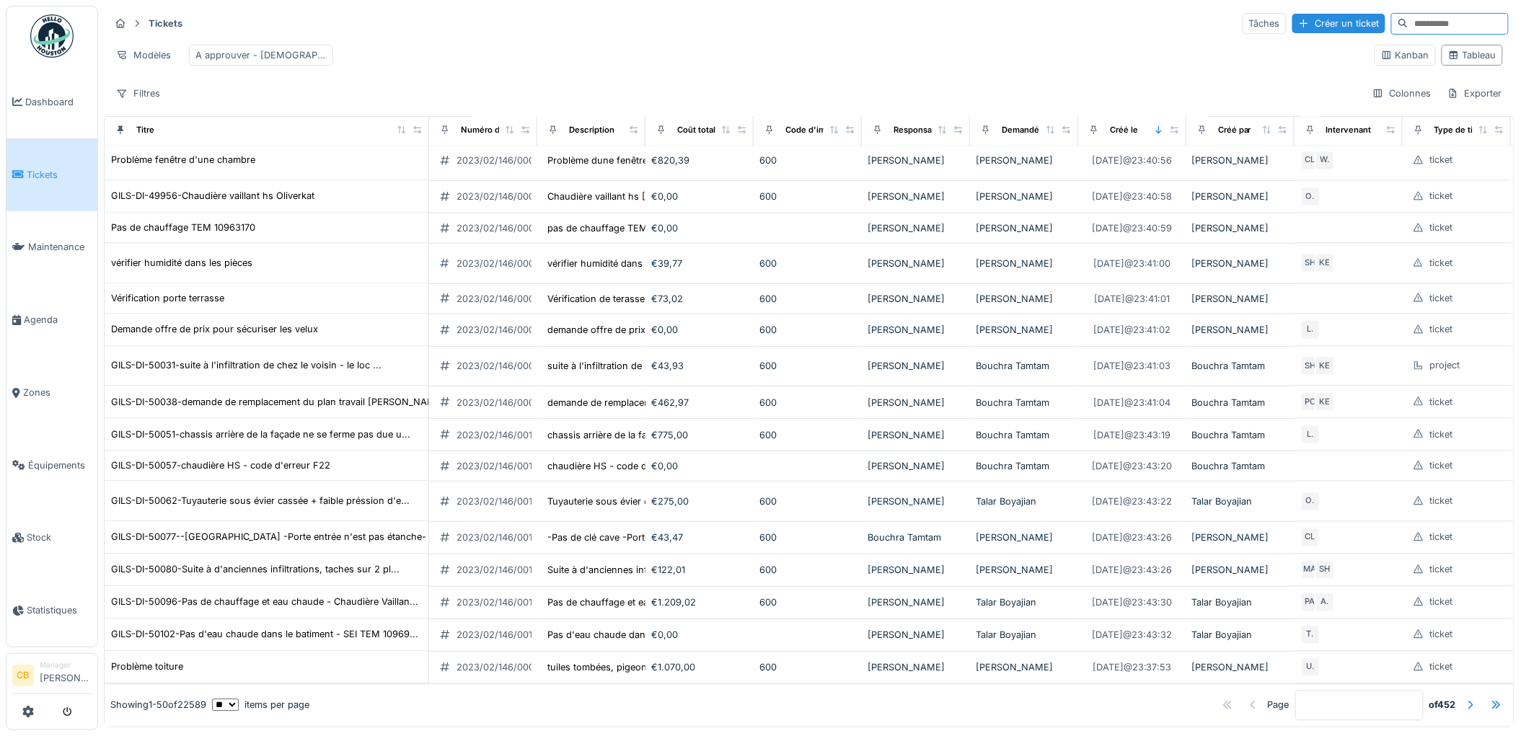
click at [1408, 14] on input at bounding box center [1458, 24] width 100 height 20
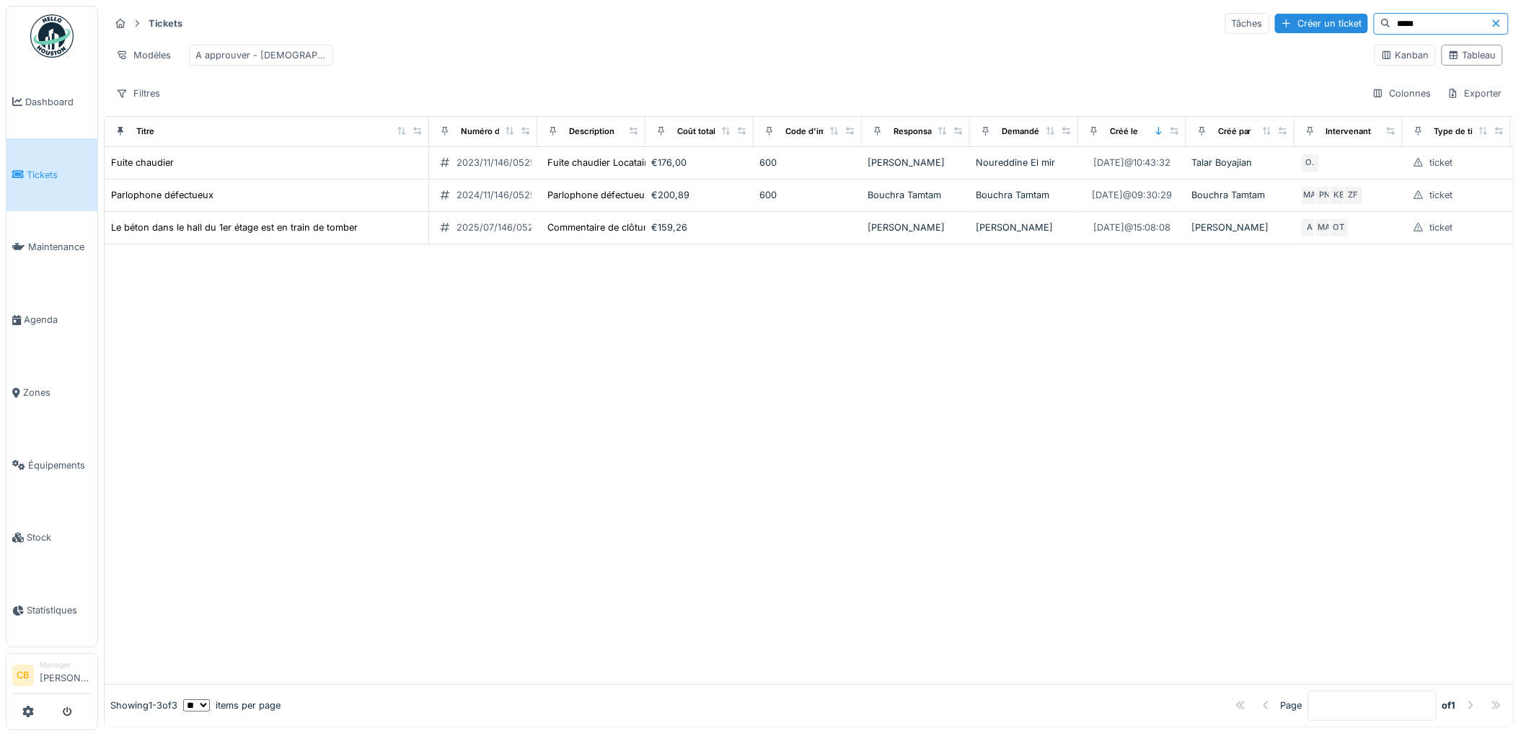
scroll to position [0, 0]
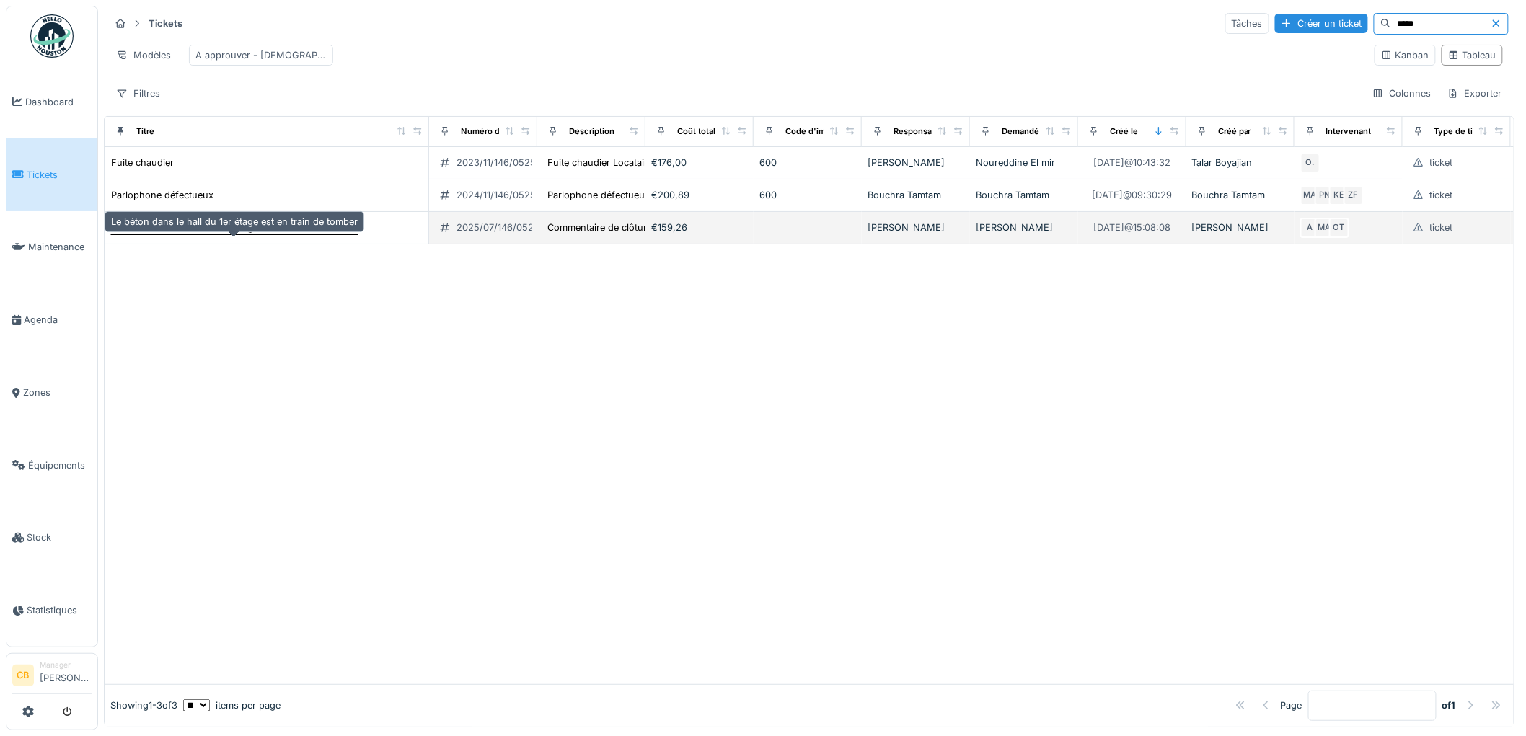
type input "*****"
click at [305, 234] on div "Le béton dans le hall du 1er étage est en train de tomber" at bounding box center [234, 228] width 247 height 14
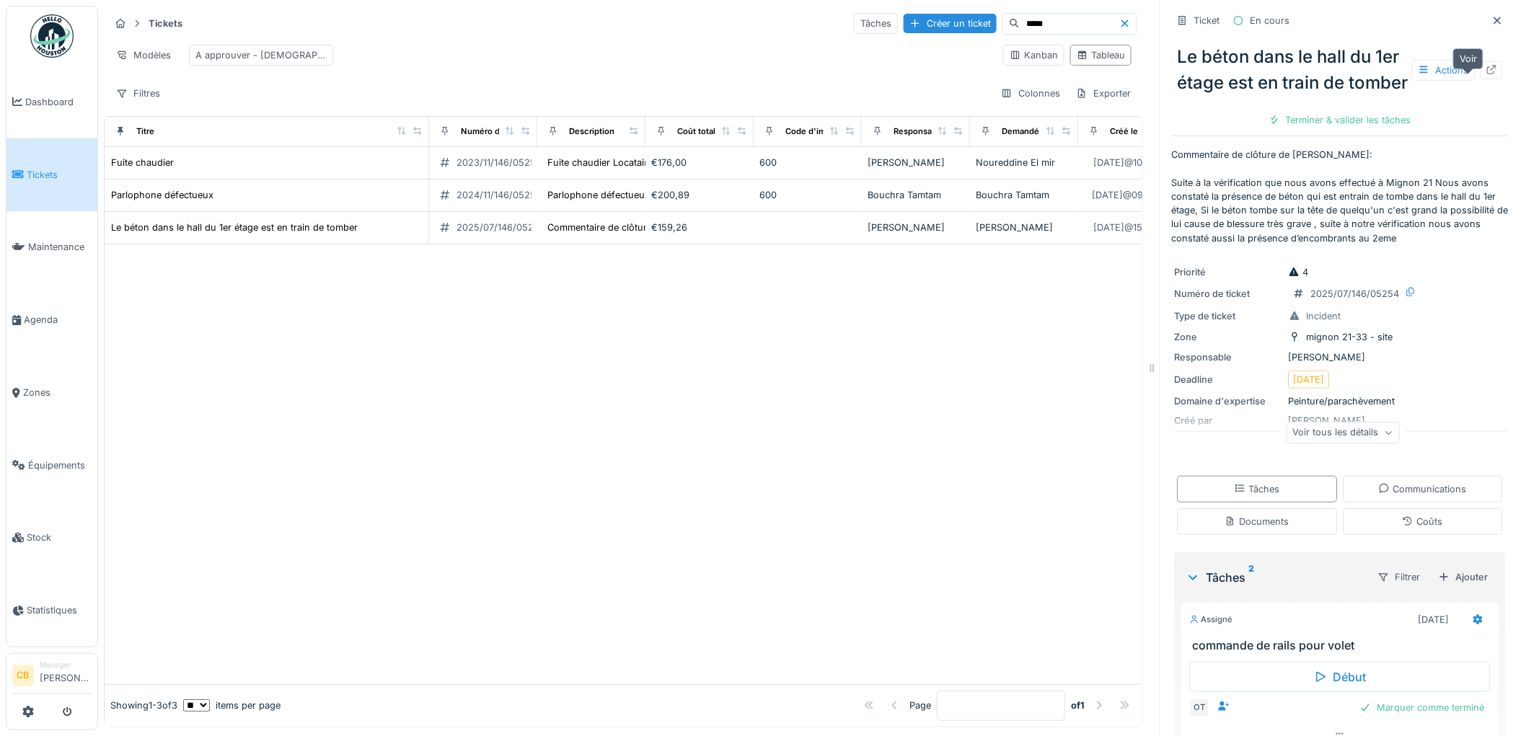
click at [1488, 71] on icon at bounding box center [1492, 69] width 9 height 9
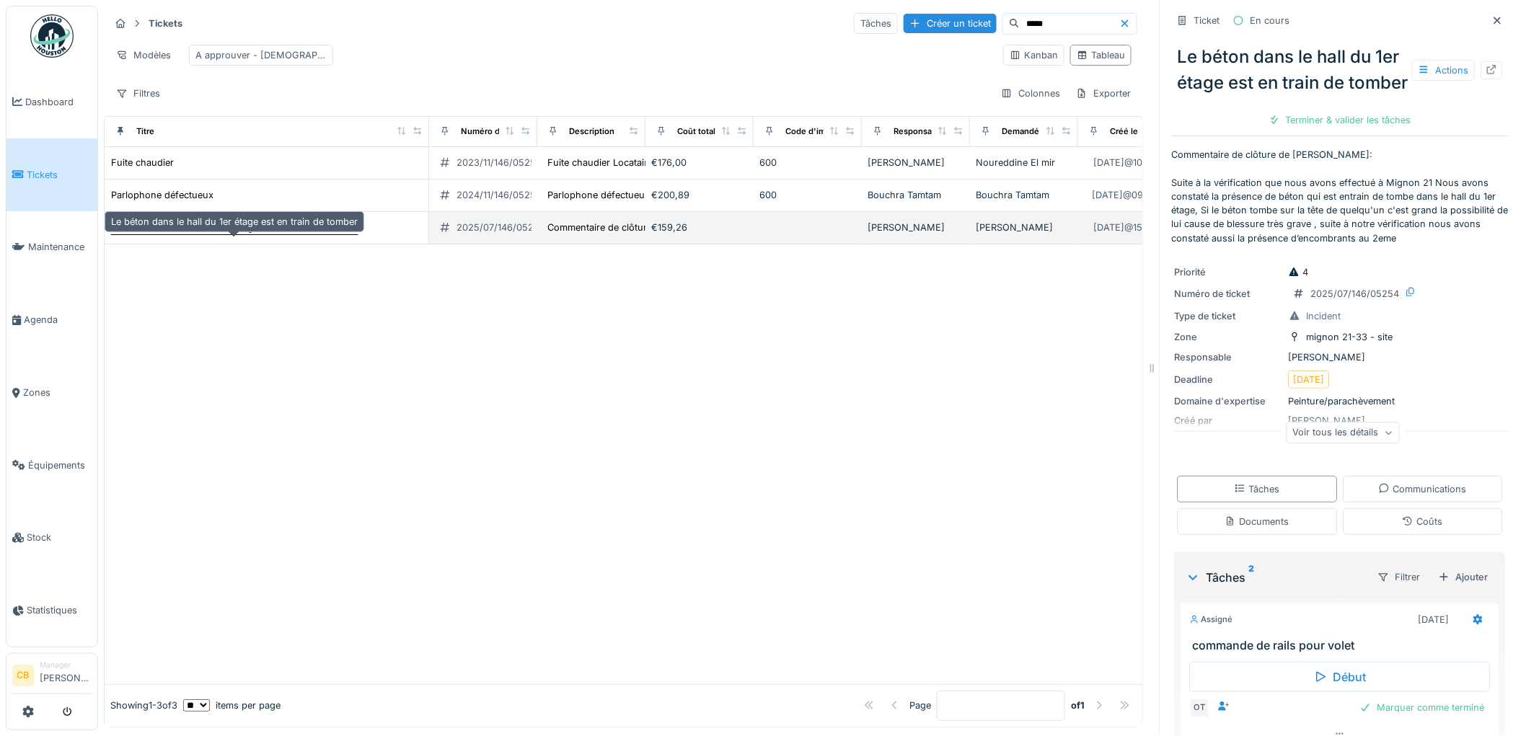
click at [272, 234] on div "Le béton dans le hall du 1er étage est en train de tomber" at bounding box center [234, 228] width 247 height 14
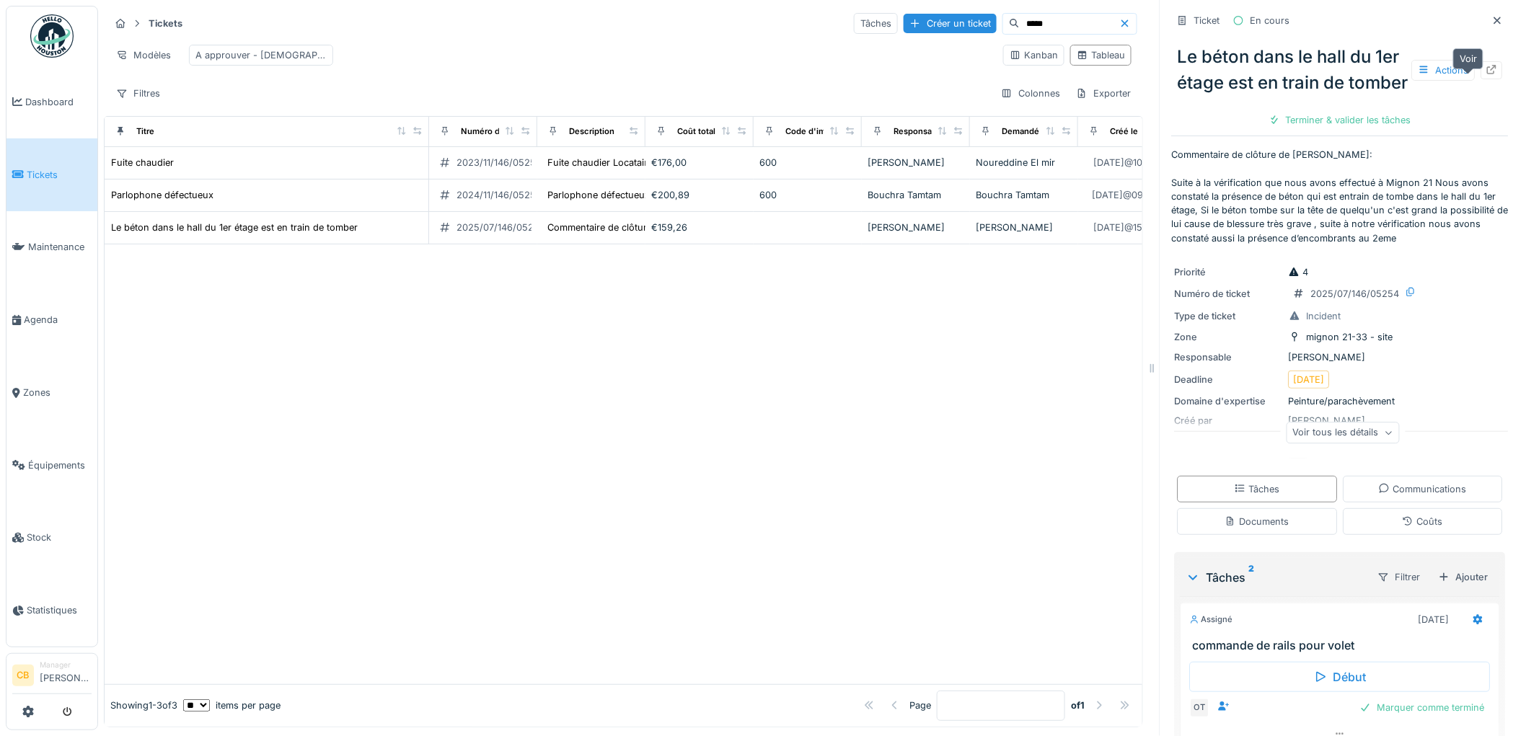
click at [1488, 71] on icon at bounding box center [1492, 69] width 9 height 9
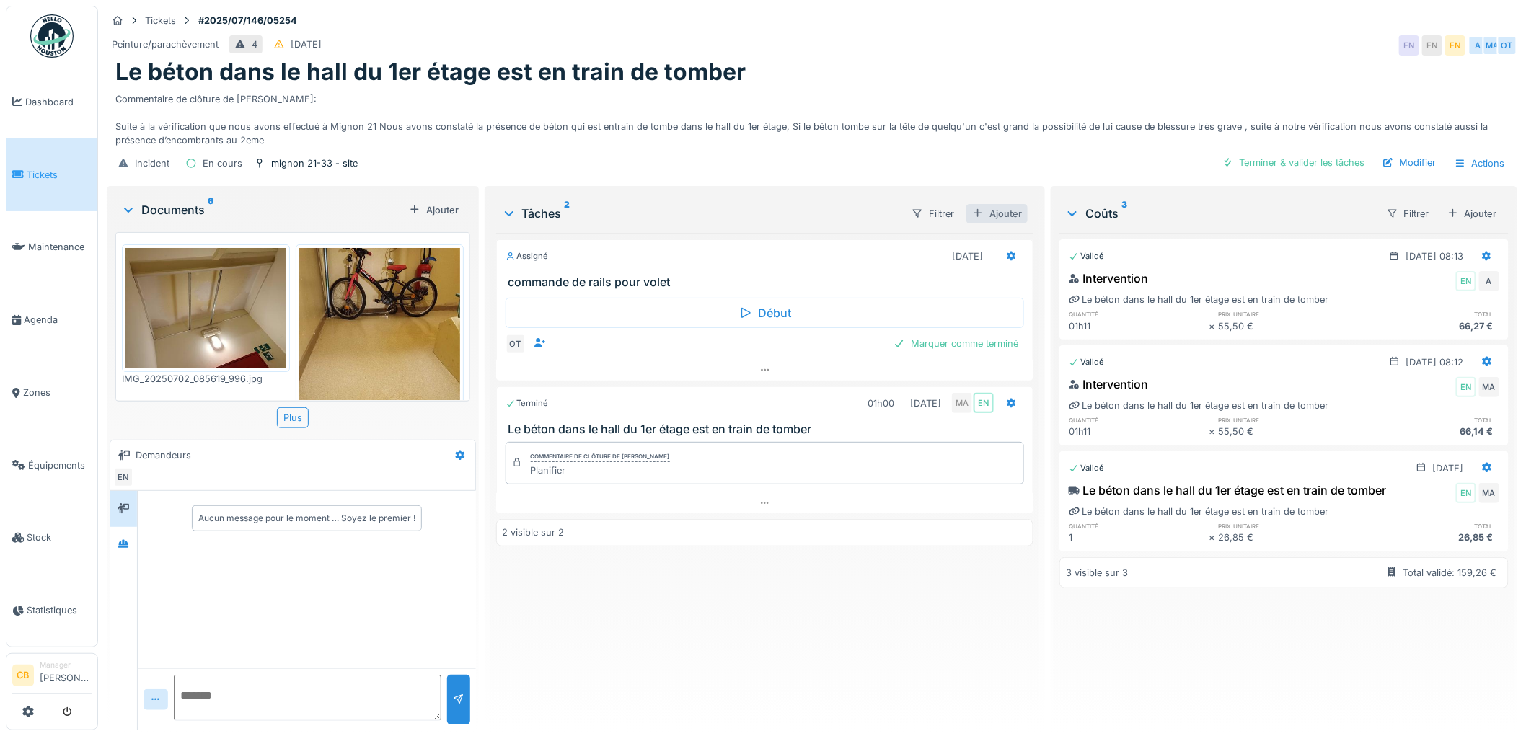
click at [1000, 213] on div "Ajouter" at bounding box center [996, 213] width 61 height 19
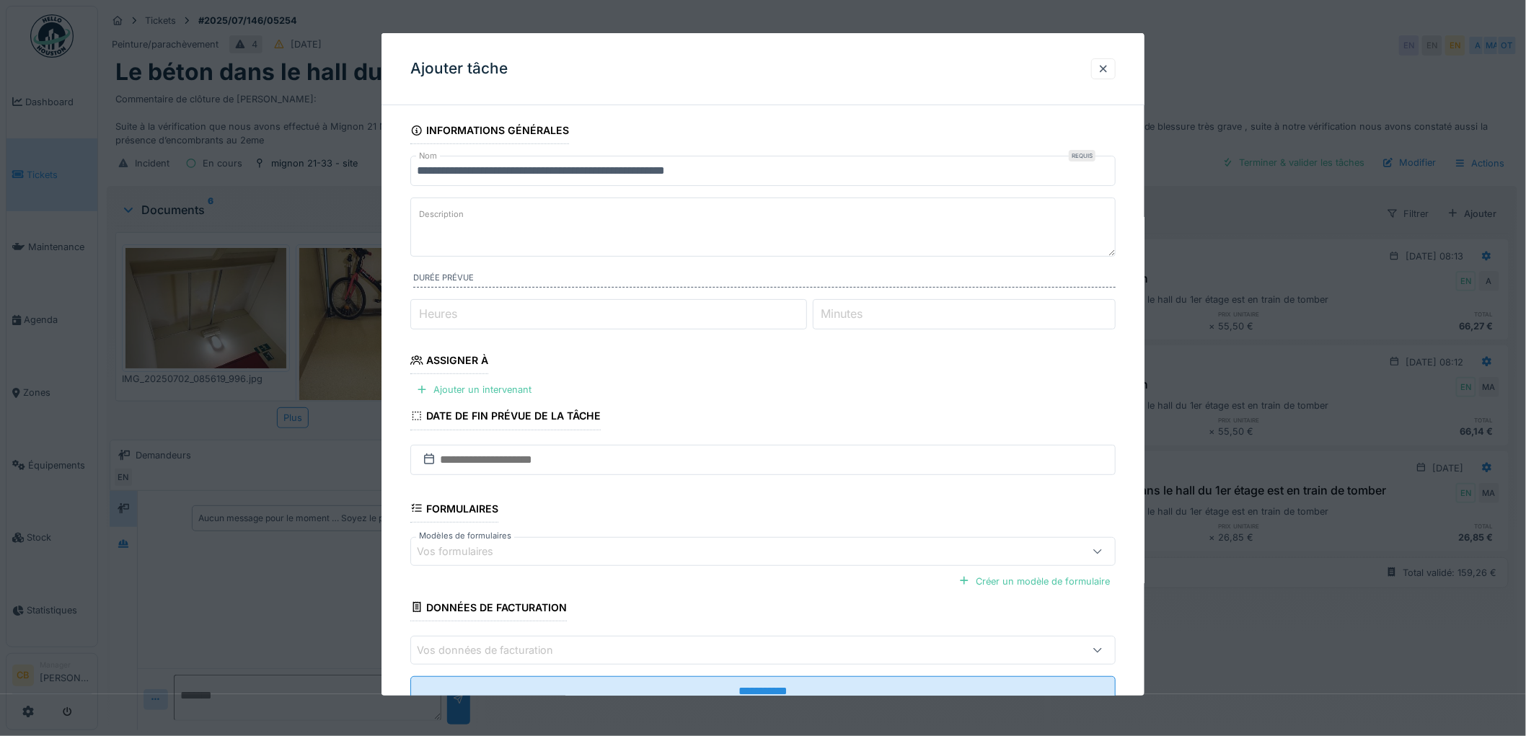
click at [633, 314] on input "Heures" at bounding box center [608, 314] width 397 height 30
type input "*"
click at [851, 311] on label "Minutes" at bounding box center [842, 313] width 48 height 17
click at [851, 311] on input "Minutes" at bounding box center [965, 314] width 304 height 30
type input "**"
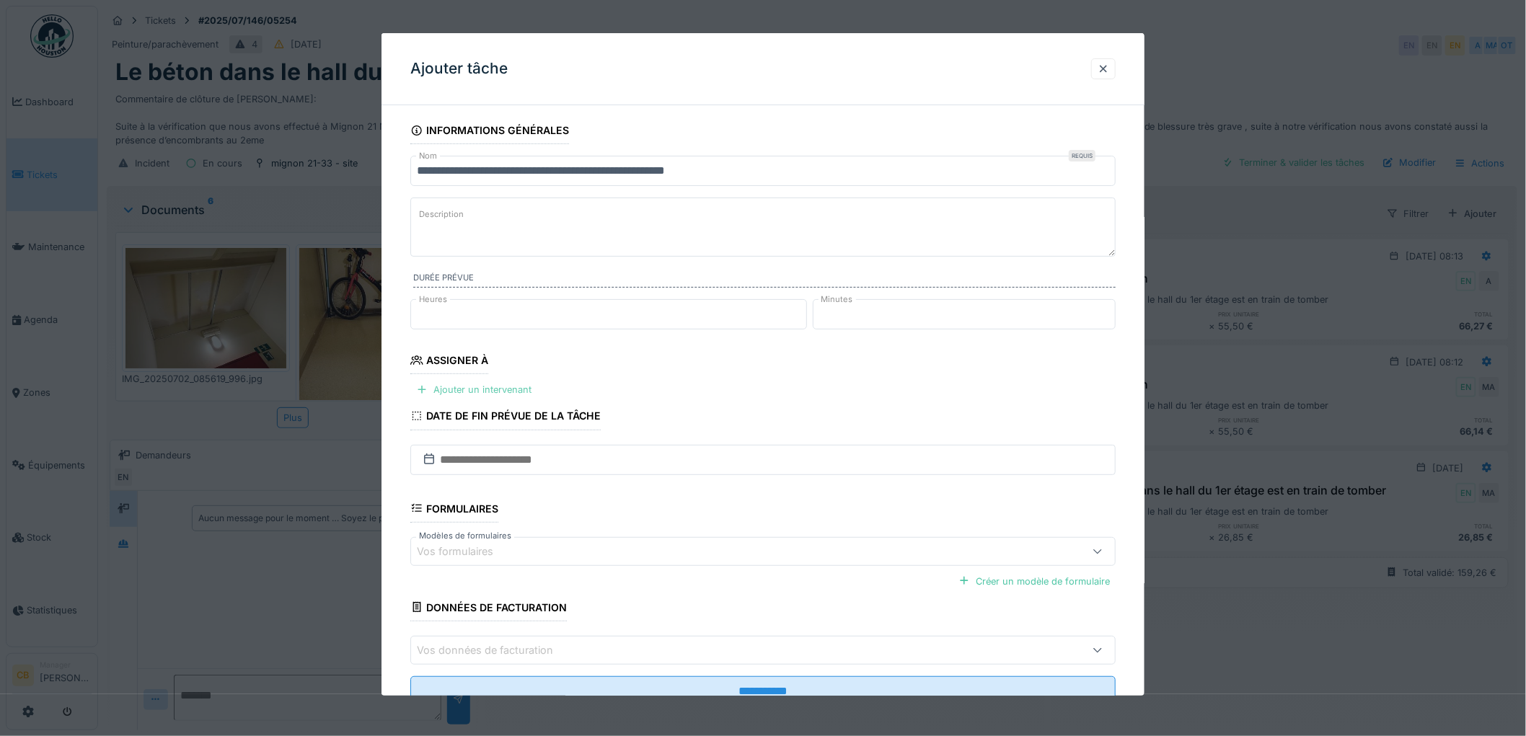
click at [505, 390] on div "Ajouter un intervenant" at bounding box center [473, 389] width 127 height 19
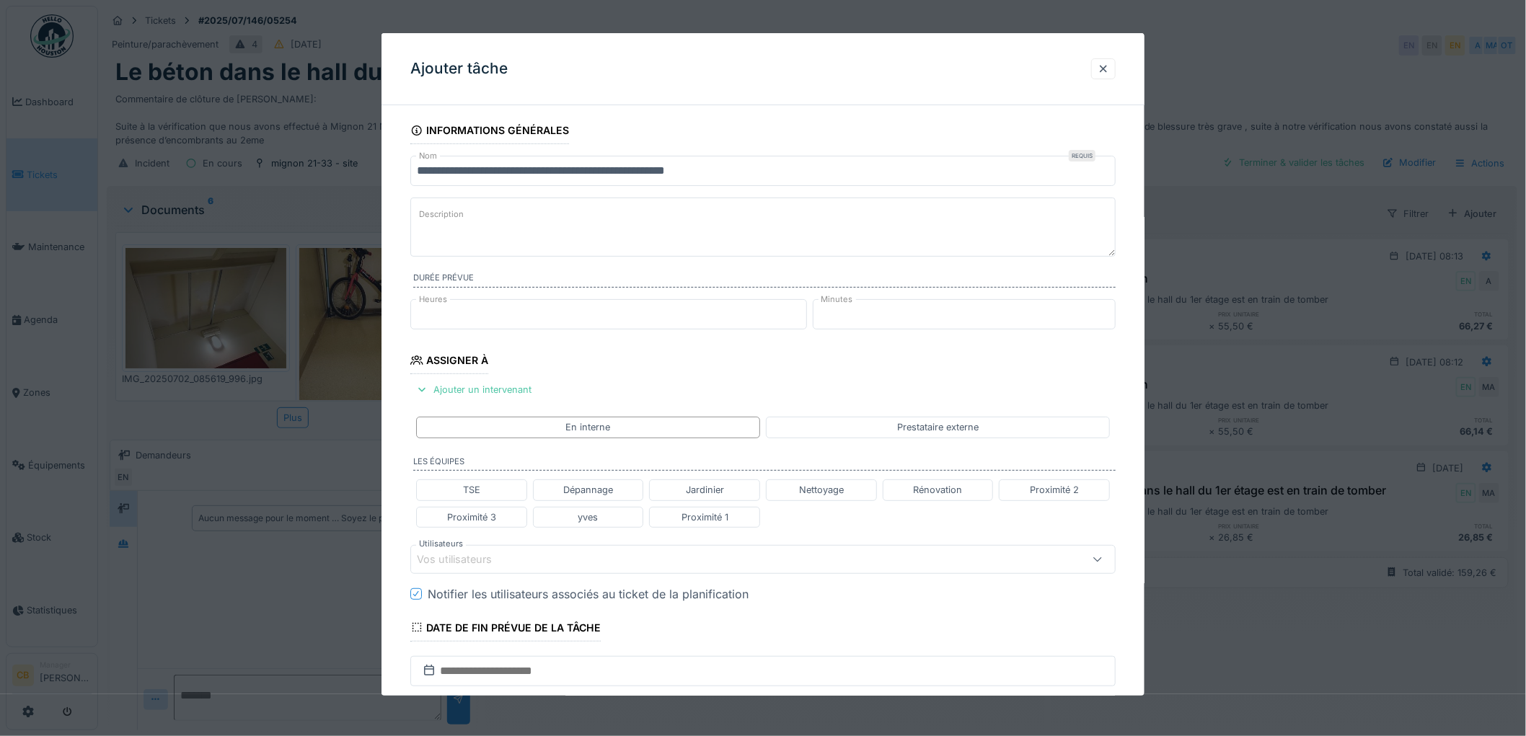
click at [441, 560] on div "Vos utilisateurs" at bounding box center [464, 560] width 95 height 16
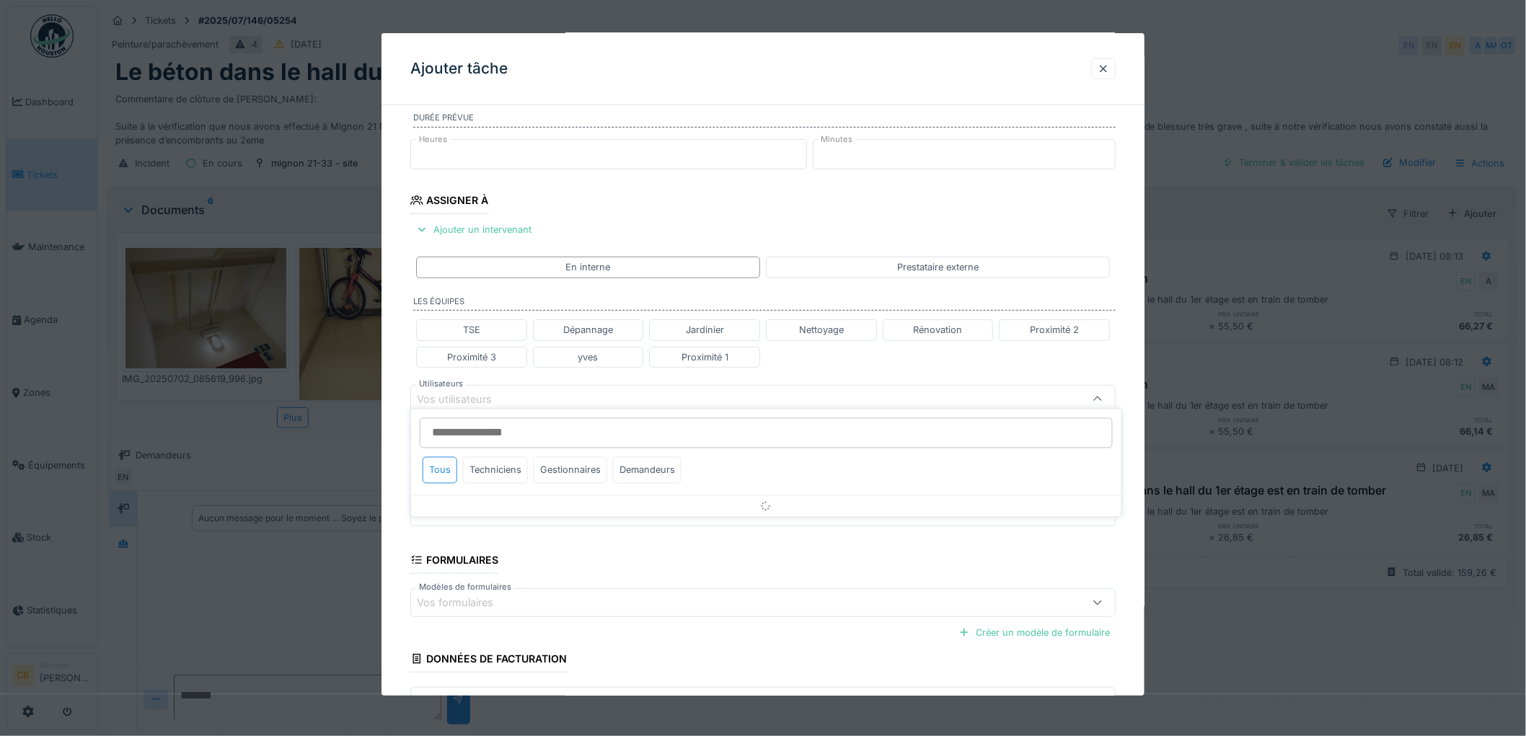
scroll to position [196, 0]
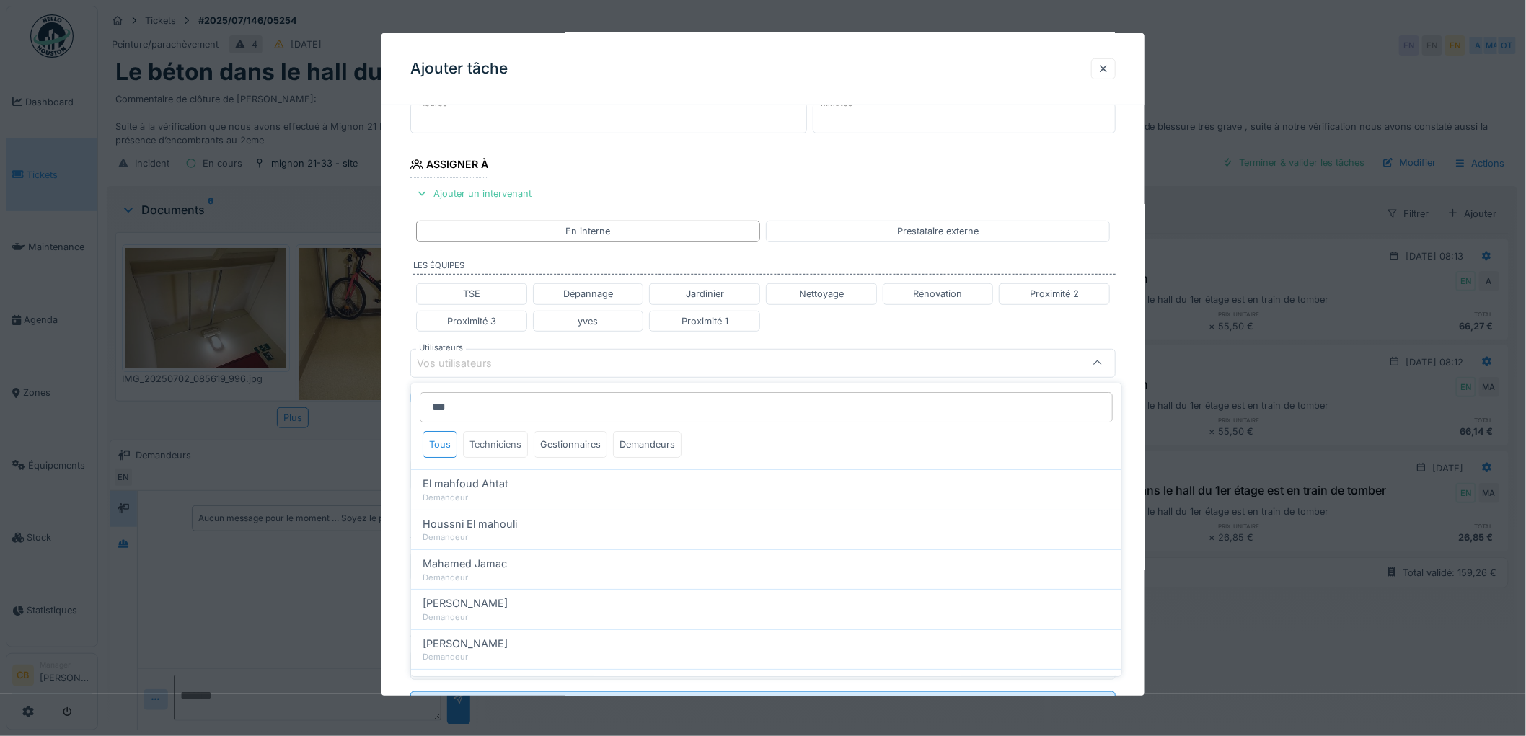
type input "***"
click at [493, 443] on div "Techniciens" at bounding box center [495, 444] width 65 height 27
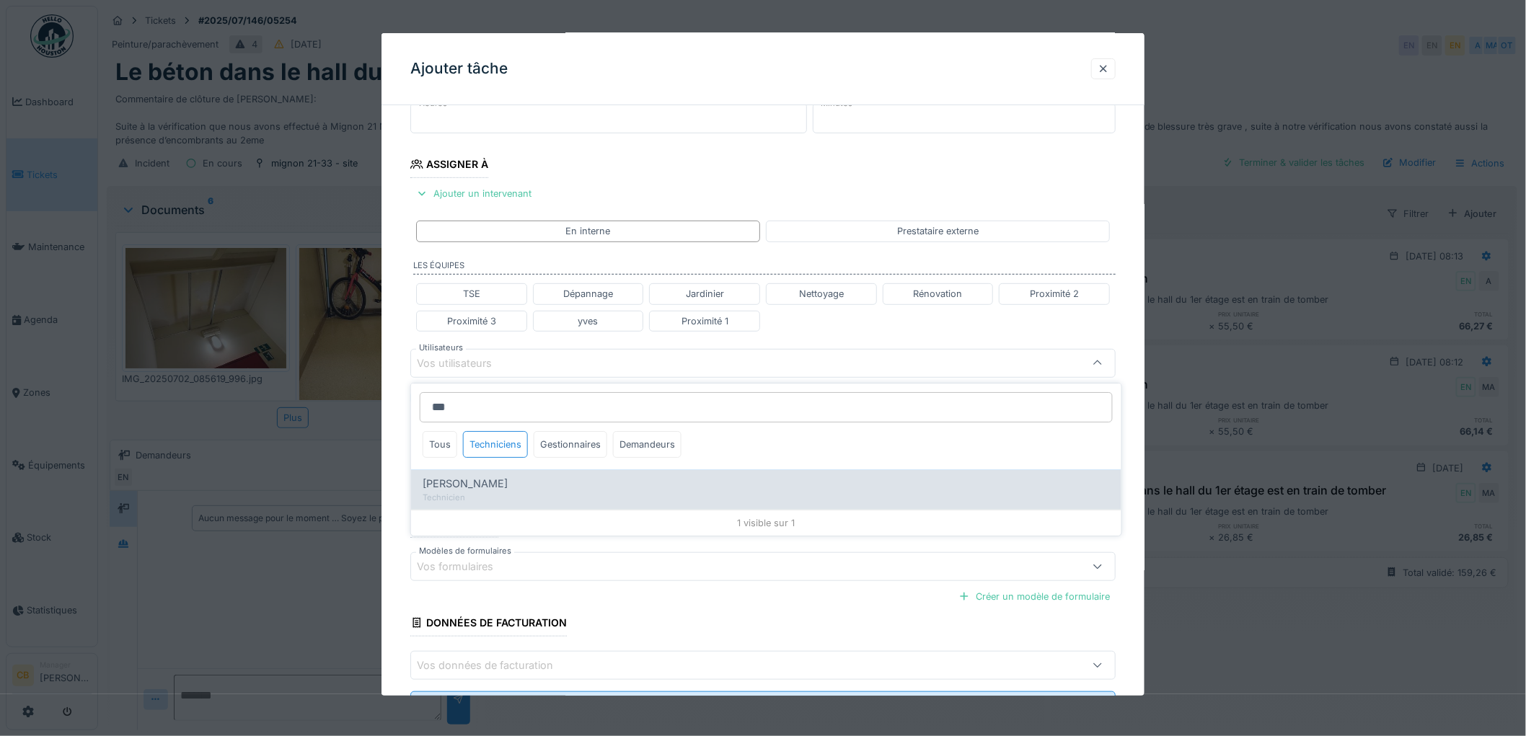
click at [487, 477] on span "Mahfoud Assajeri" at bounding box center [465, 484] width 85 height 16
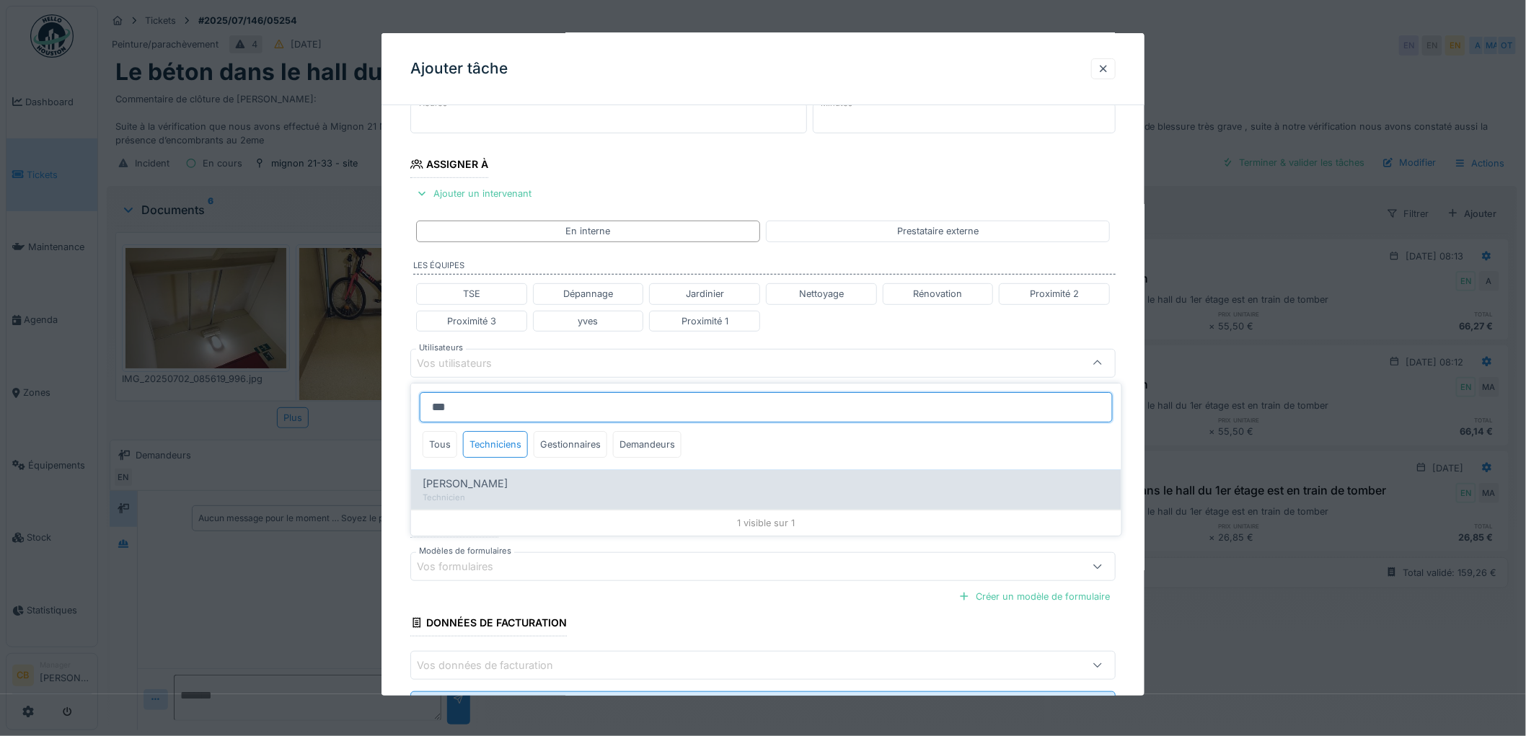
type input "****"
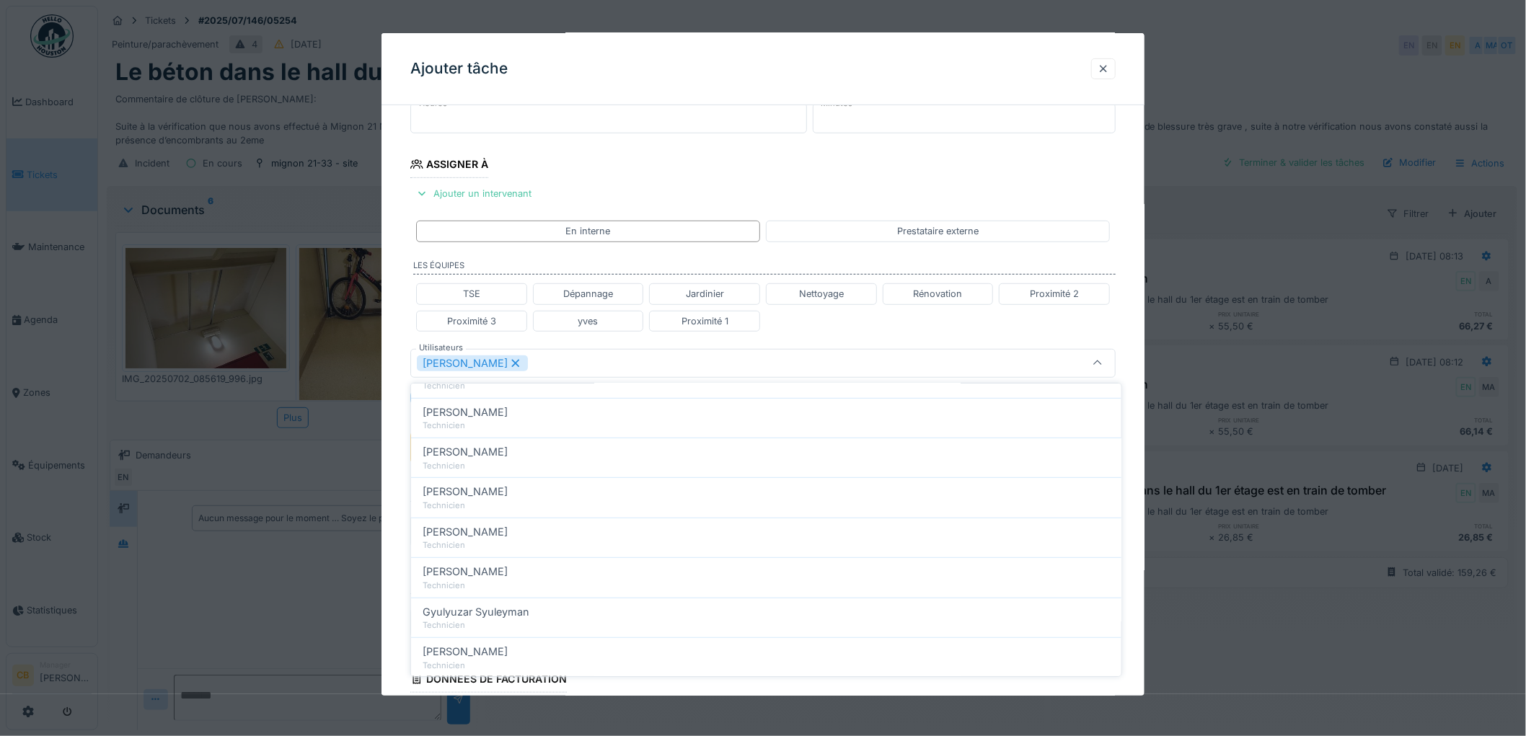
scroll to position [320, 0]
click at [401, 466] on div "**********" at bounding box center [762, 370] width 763 height 898
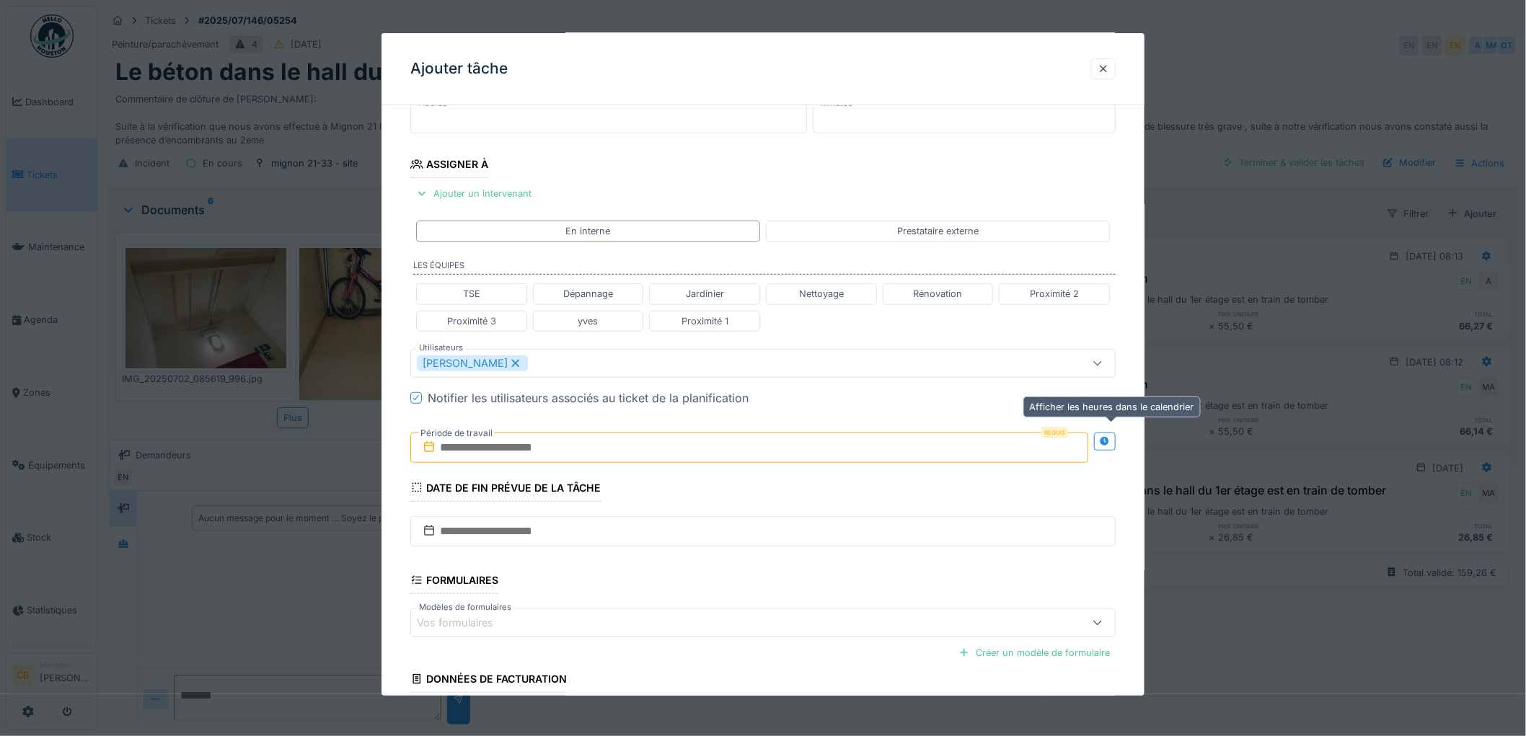
click at [1110, 443] on icon at bounding box center [1104, 440] width 9 height 9
click at [477, 446] on input "text" at bounding box center [574, 448] width 329 height 30
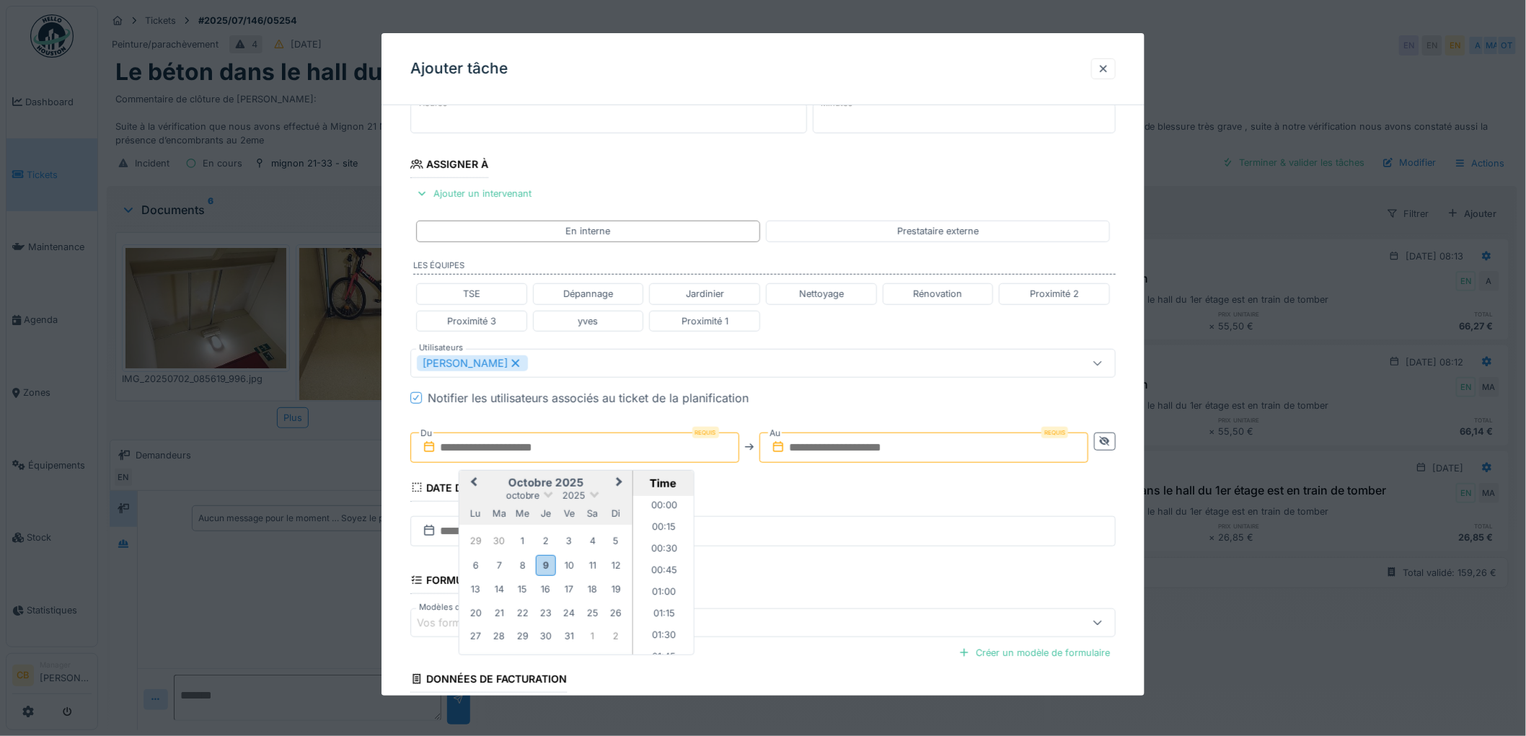
scroll to position [797, 0]
click at [548, 566] on div "9" at bounding box center [545, 565] width 19 height 21
click at [656, 575] on li "10:00" at bounding box center [663, 576] width 61 height 22
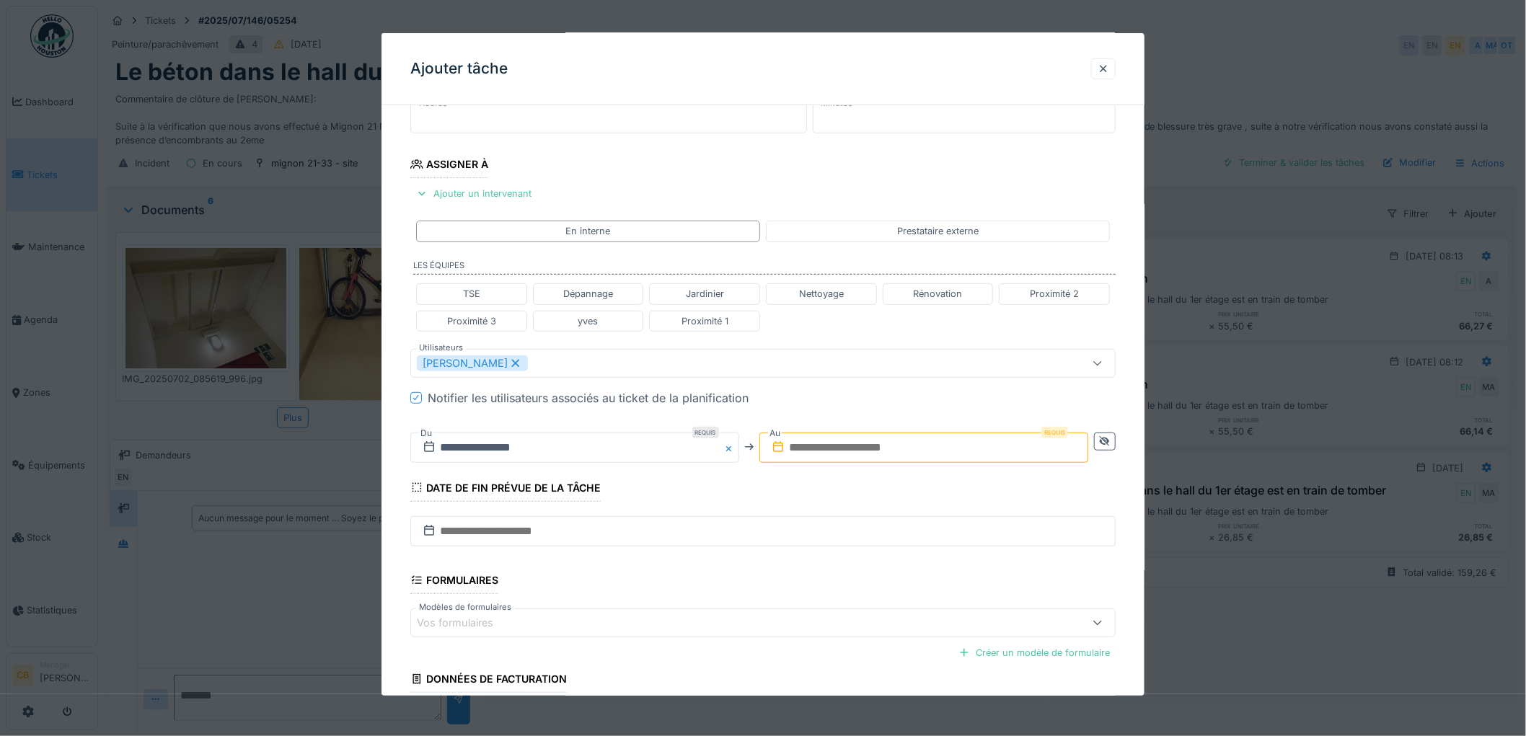
click at [818, 445] on input "text" at bounding box center [923, 448] width 329 height 30
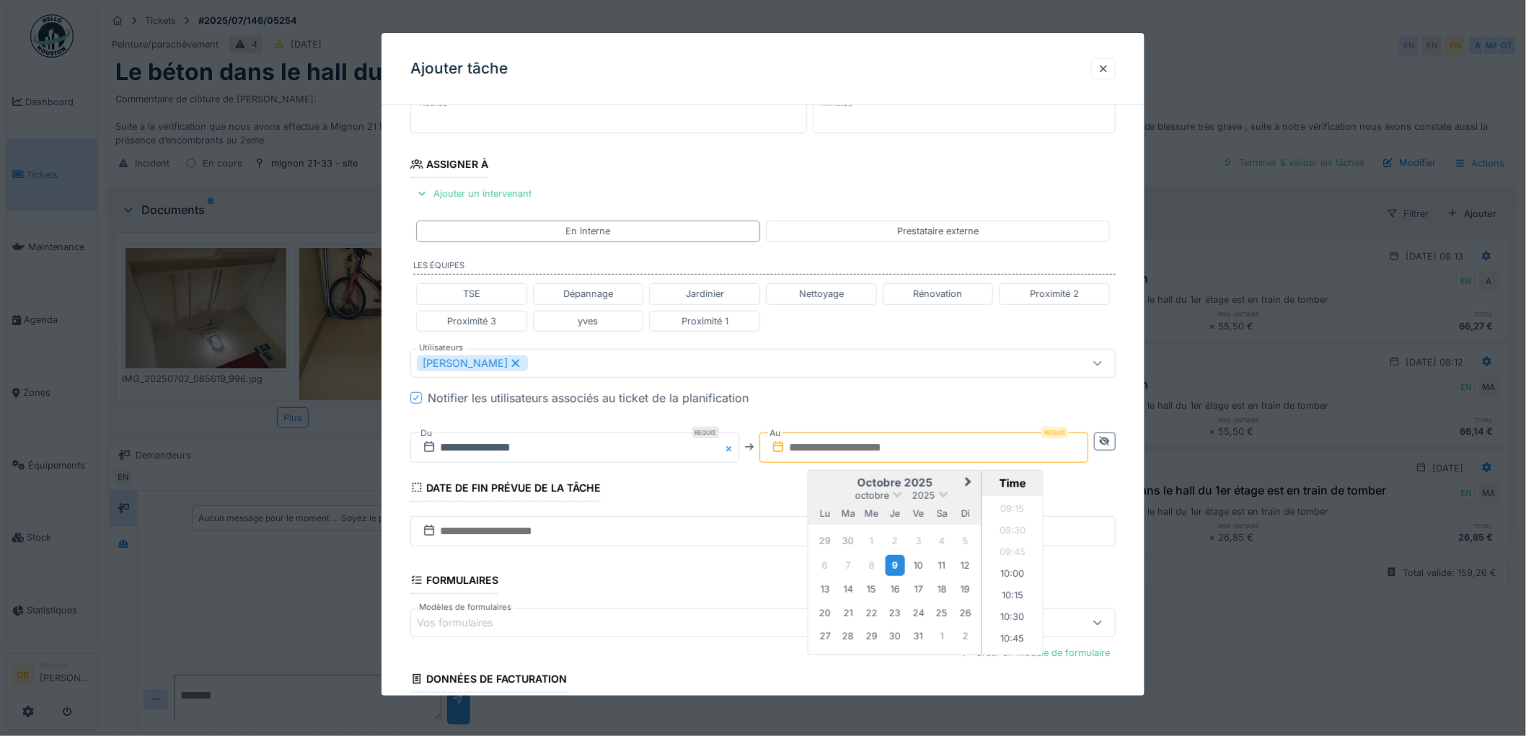
click at [902, 564] on div "9" at bounding box center [894, 565] width 19 height 21
click at [1013, 575] on li "11:00" at bounding box center [1012, 583] width 61 height 22
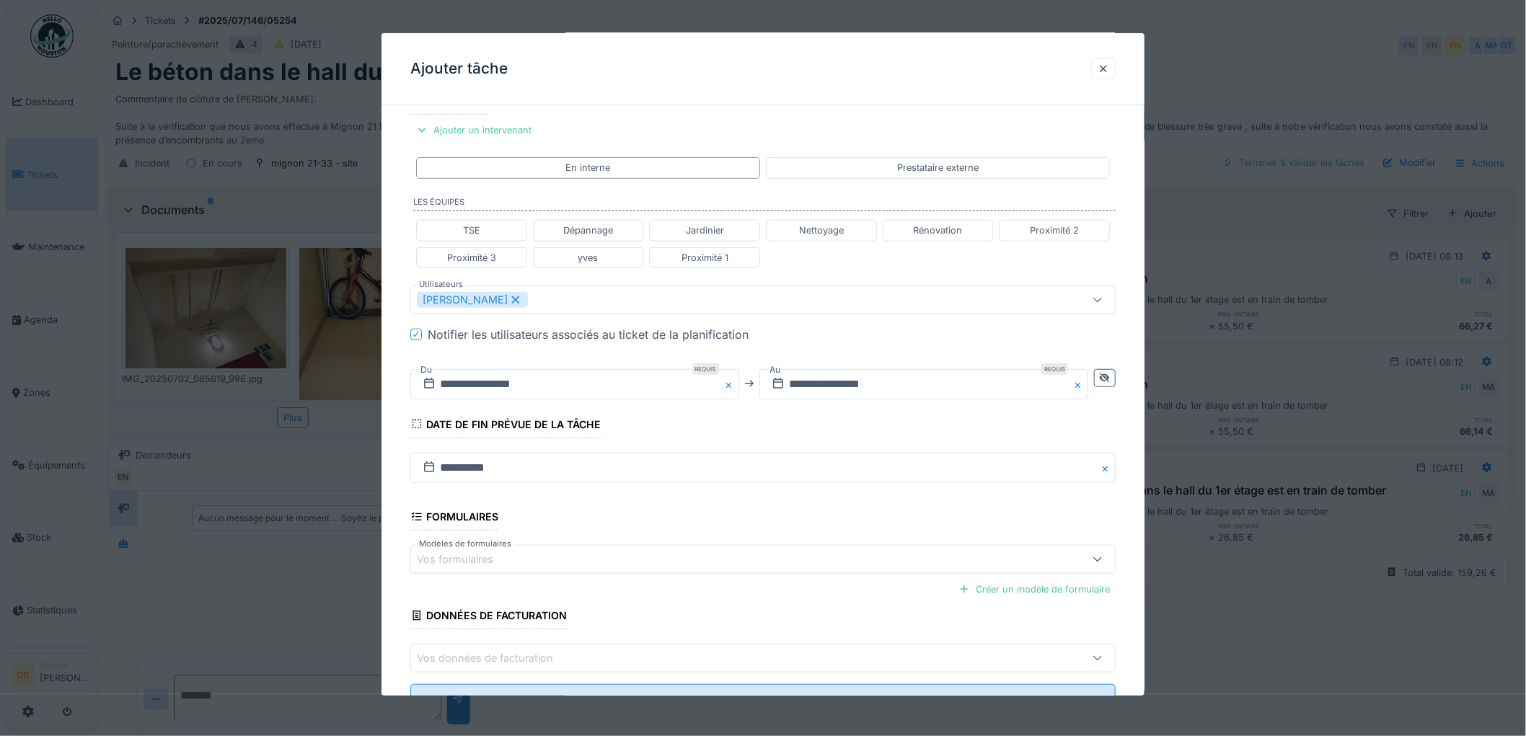
scroll to position [320, 0]
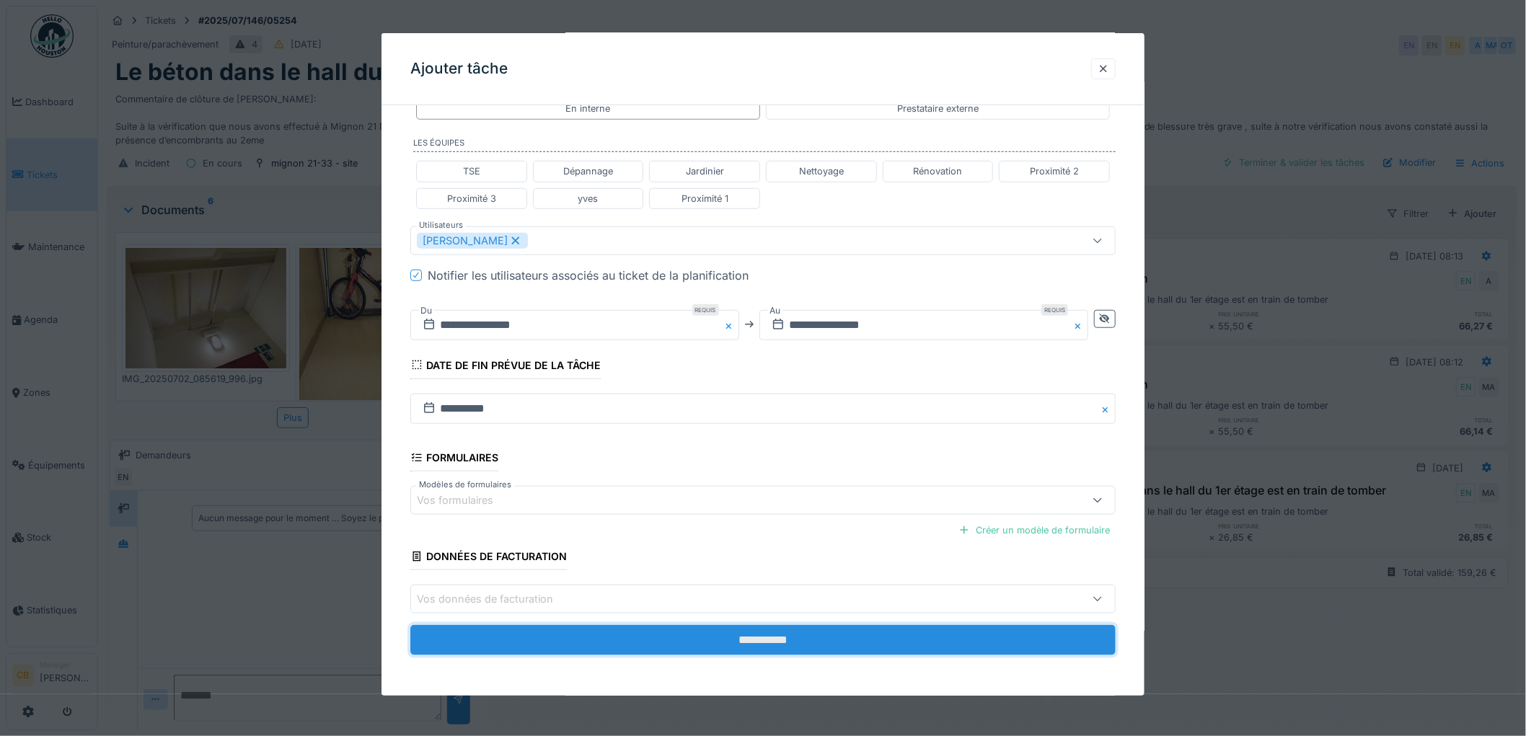
click at [709, 632] on input "**********" at bounding box center [762, 640] width 705 height 30
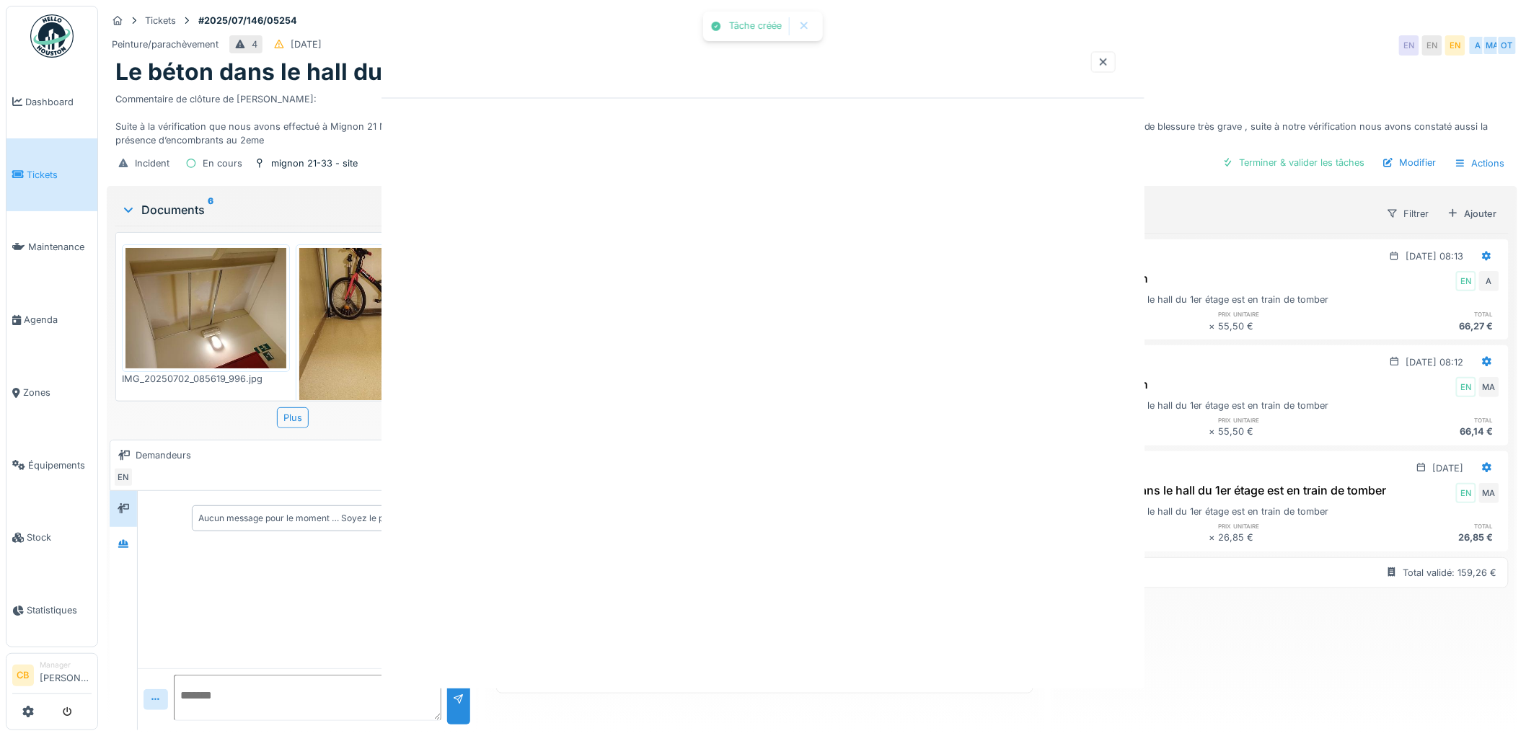
scroll to position [0, 0]
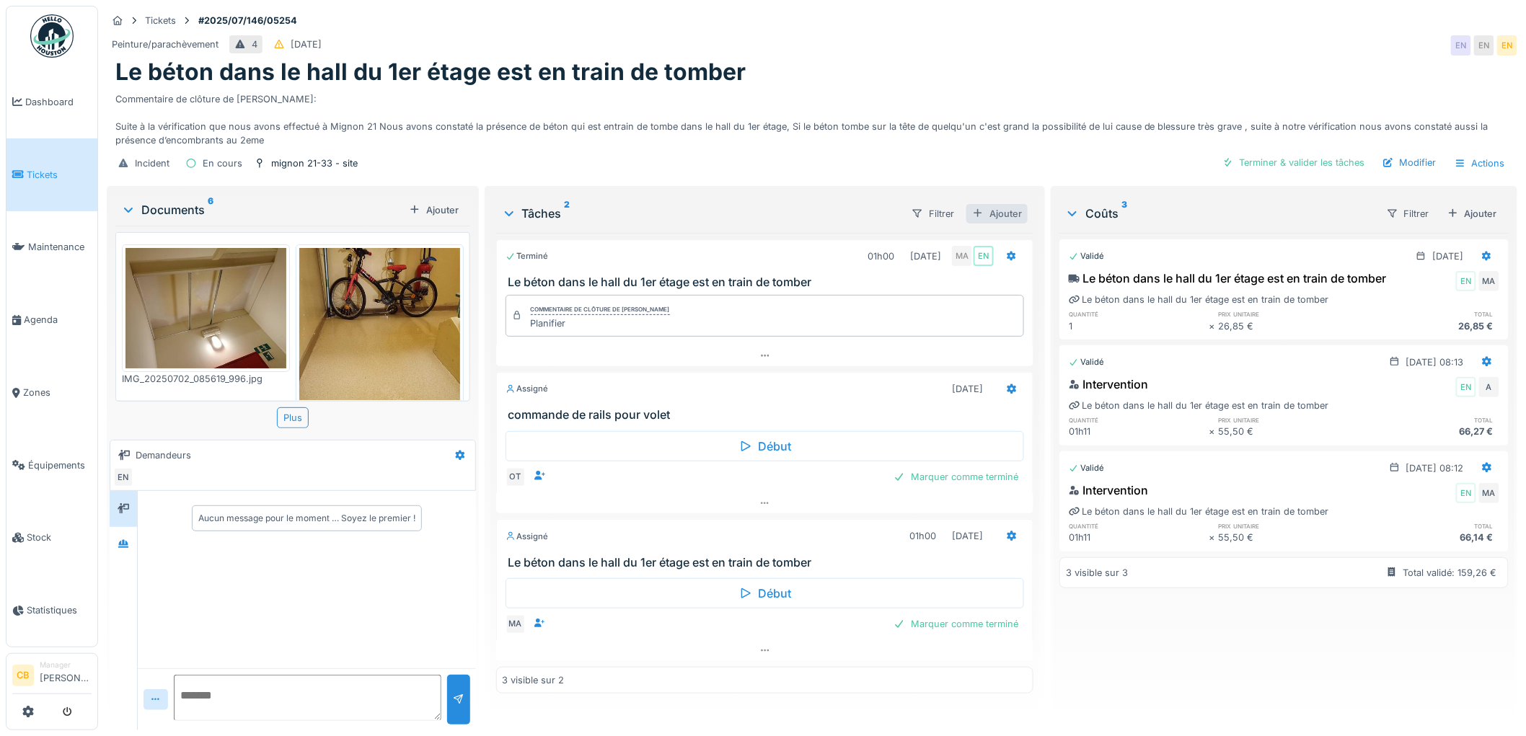
click at [1001, 206] on div "Ajouter" at bounding box center [996, 213] width 61 height 19
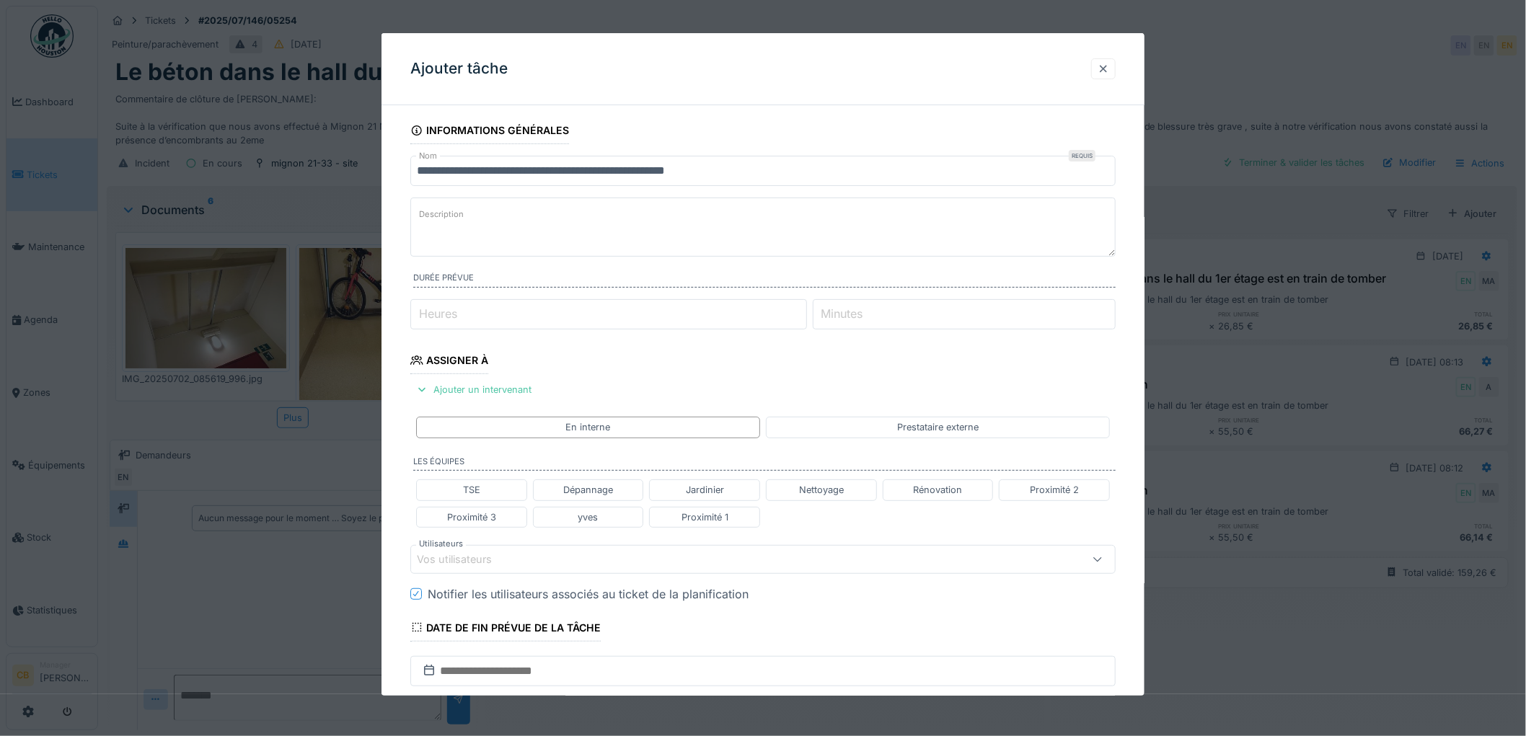
click at [1109, 62] on div at bounding box center [1103, 69] width 12 height 14
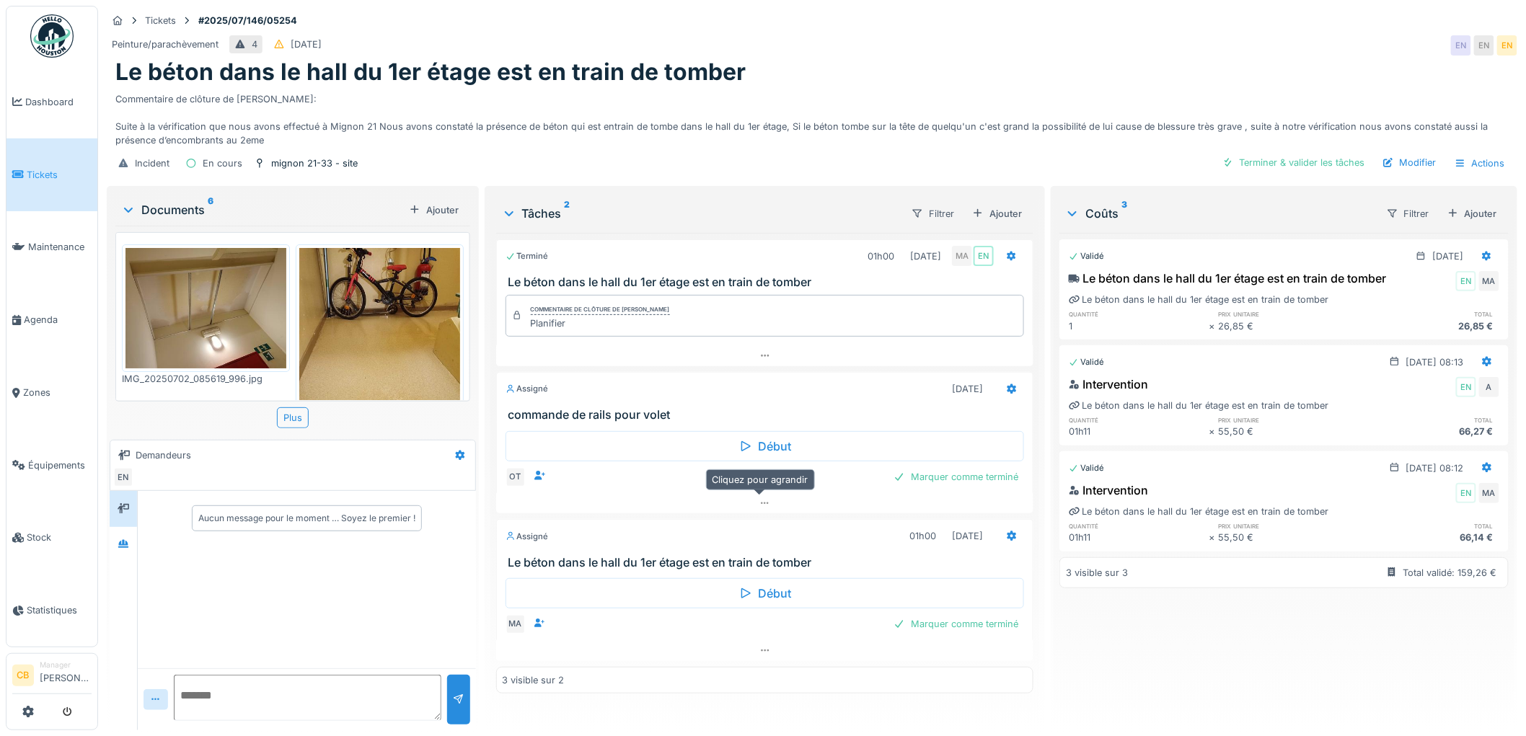
scroll to position [12, 0]
click at [760, 646] on icon at bounding box center [765, 650] width 12 height 9
click at [1007, 531] on icon at bounding box center [1011, 536] width 9 height 10
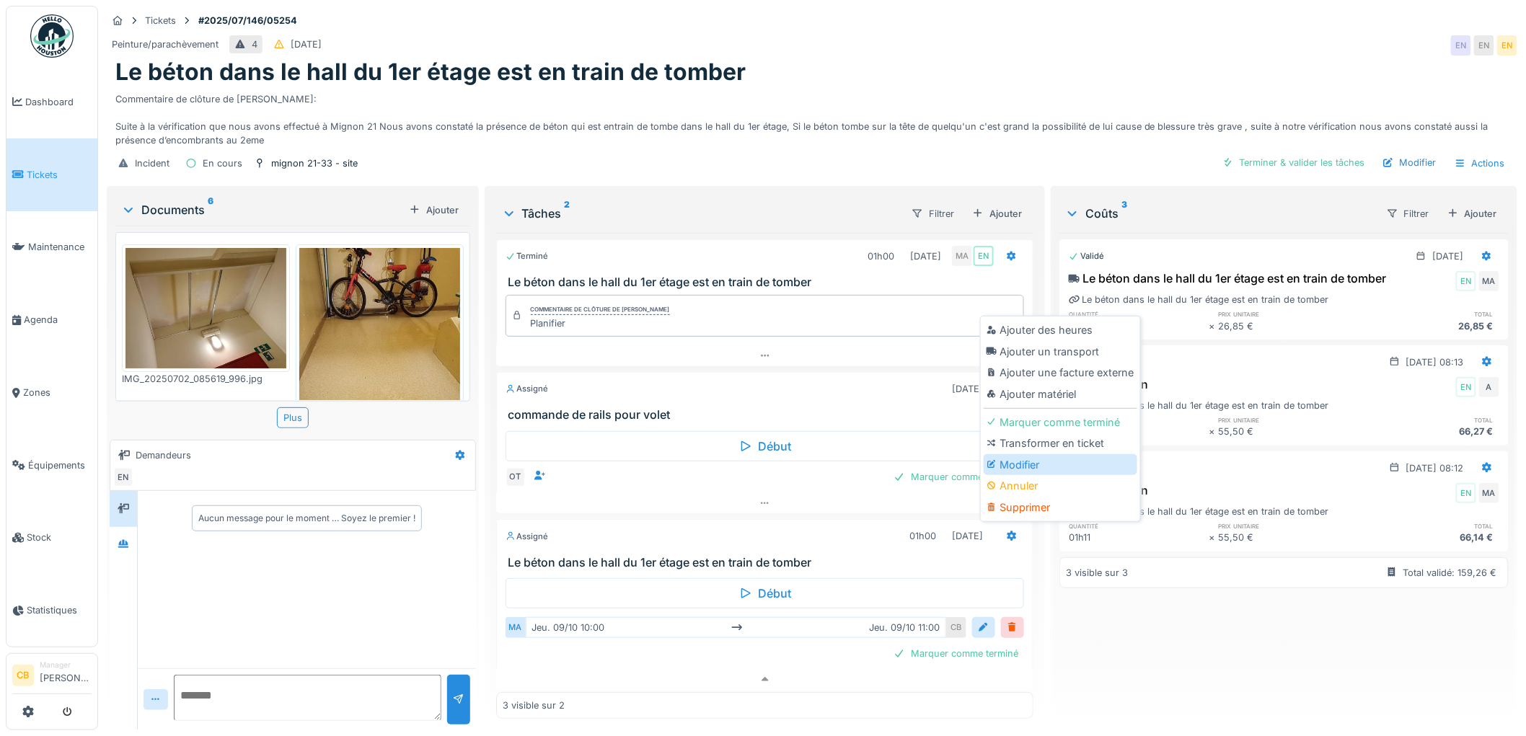
click at [1000, 454] on div "Modifier" at bounding box center [1061, 465] width 154 height 22
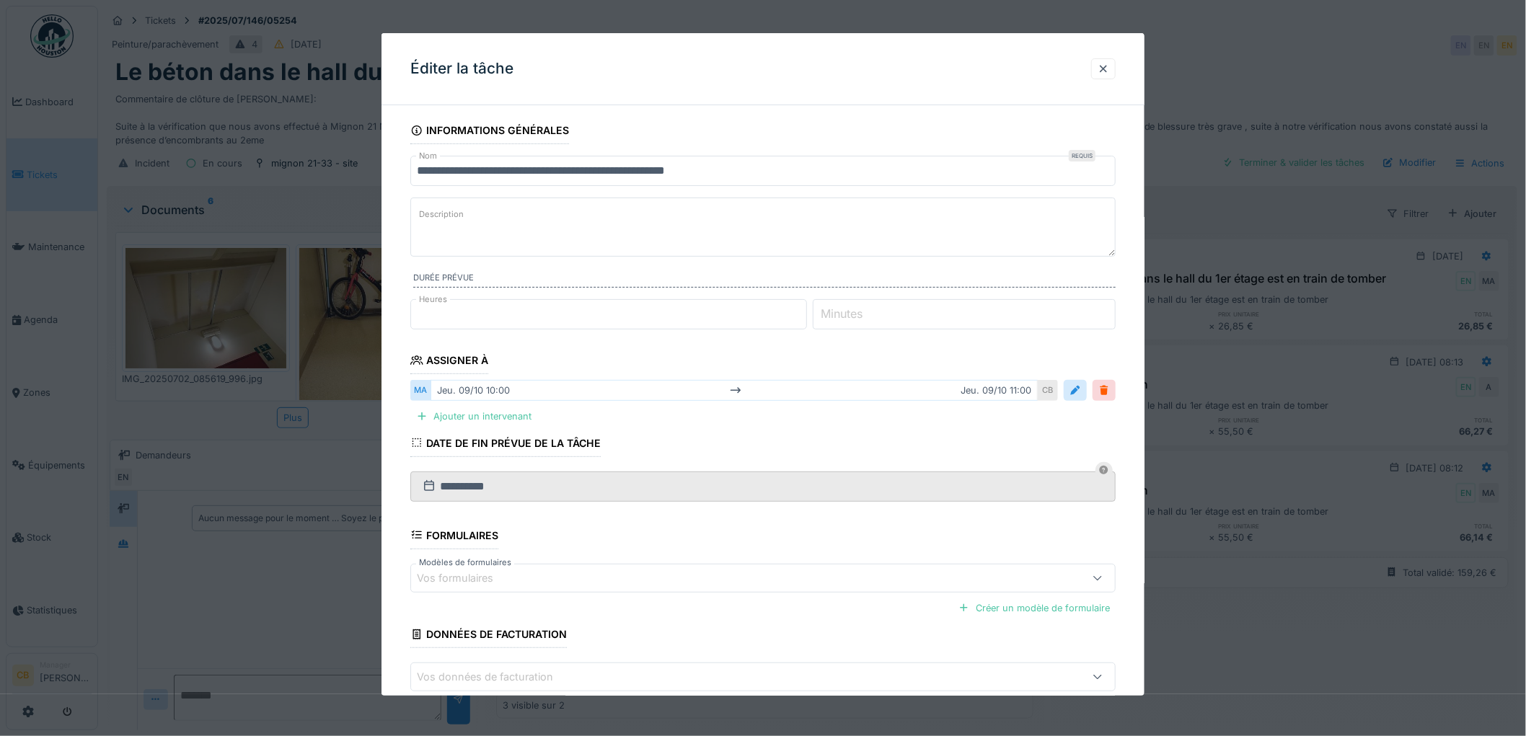
click at [721, 164] on input "**********" at bounding box center [762, 171] width 705 height 30
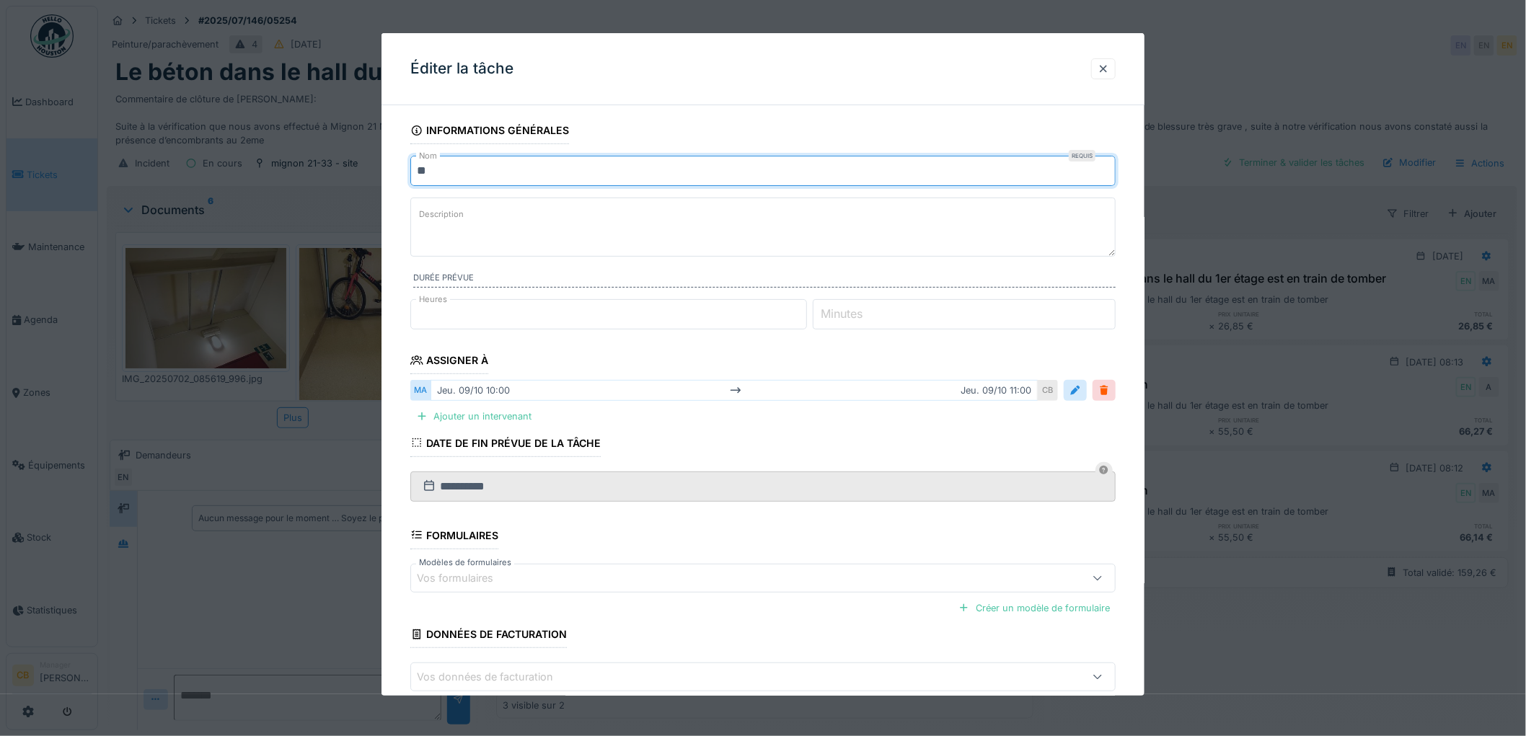
type input "*"
drag, startPoint x: 532, startPoint y: 168, endPoint x: 413, endPoint y: 169, distance: 119.0
click at [413, 169] on input "**********" at bounding box center [762, 171] width 705 height 30
type input "**********"
click at [477, 228] on textarea "Description" at bounding box center [762, 227] width 705 height 59
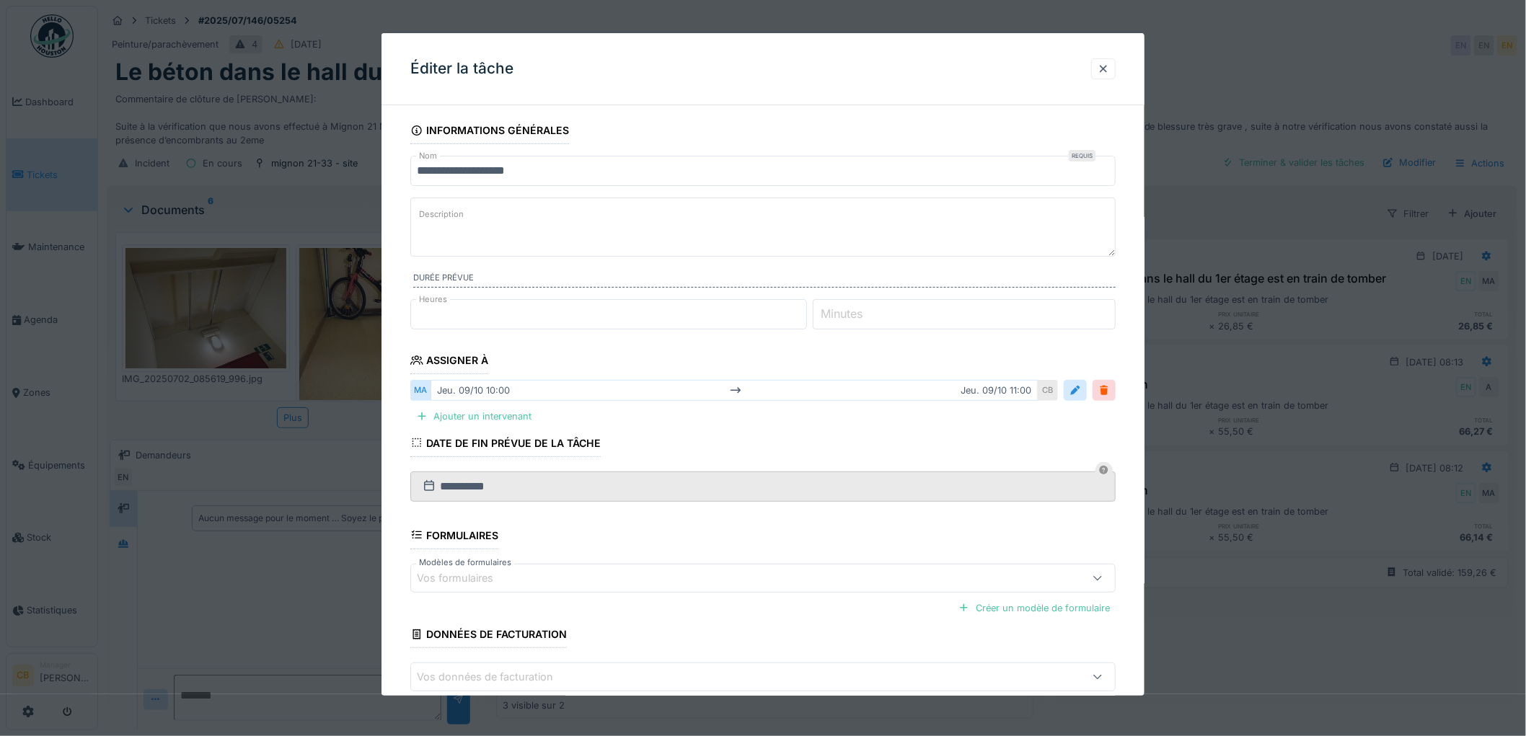
paste textarea "**********"
type textarea "**********"
click at [550, 174] on input "**********" at bounding box center [762, 171] width 705 height 30
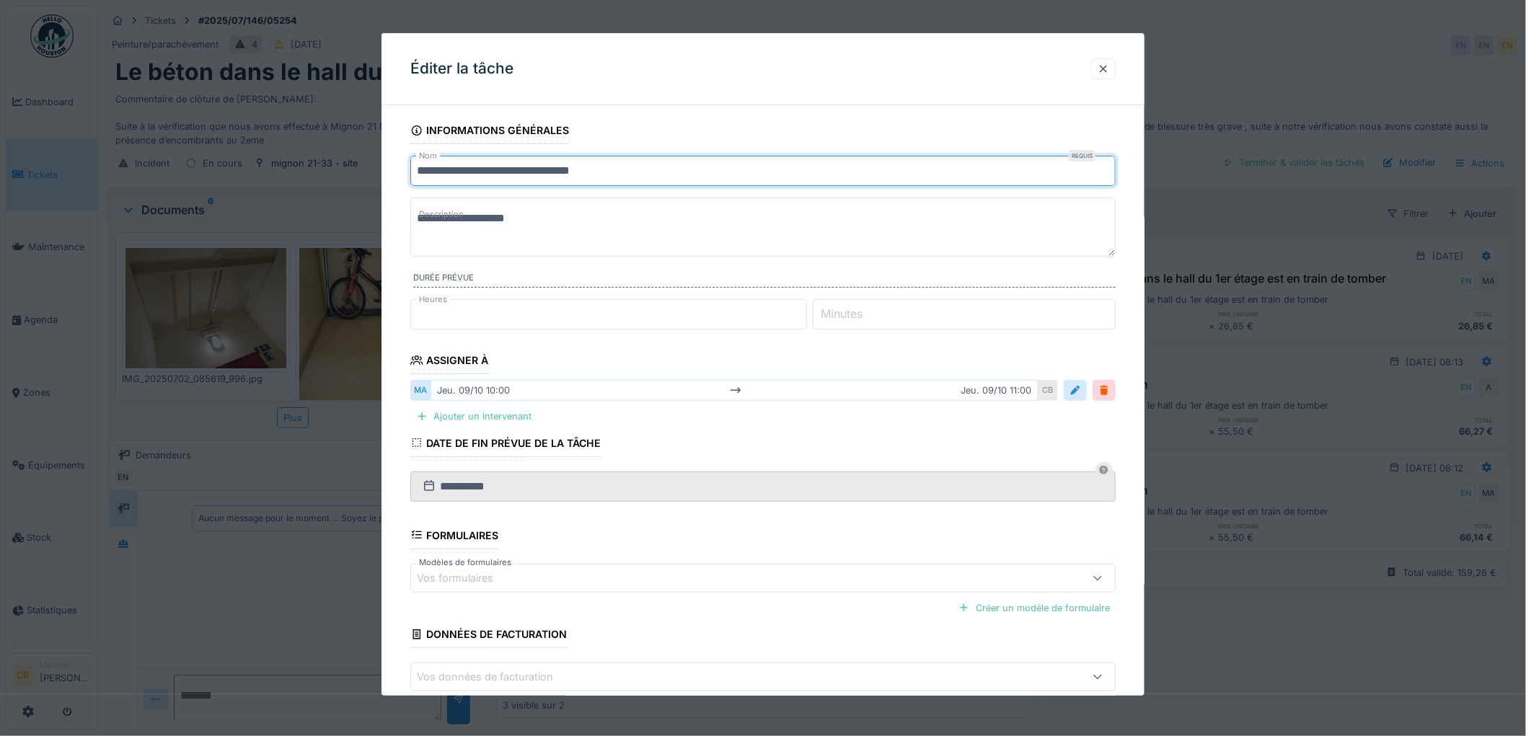
type input "**********"
click at [543, 224] on textarea "**********" at bounding box center [762, 227] width 705 height 59
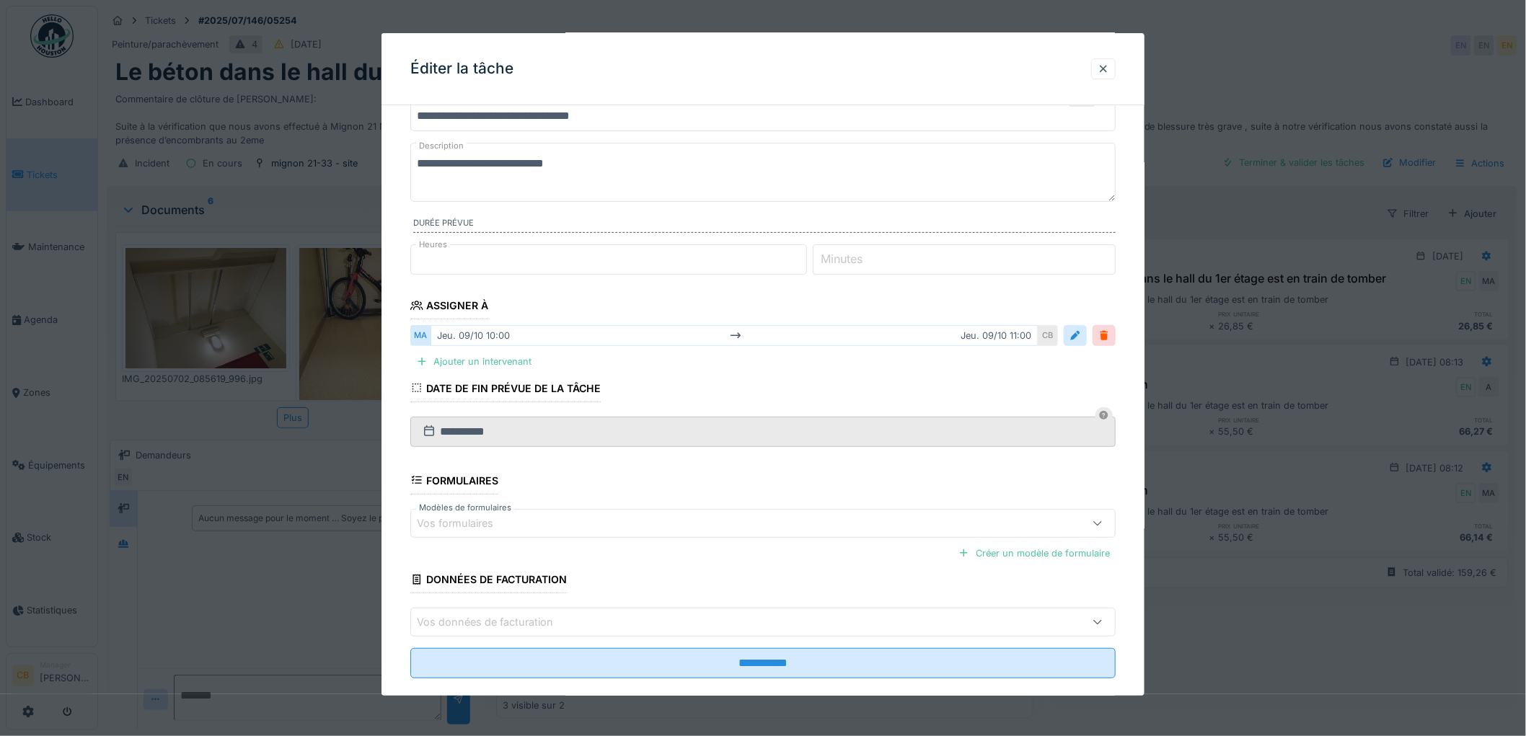
scroll to position [79, 0]
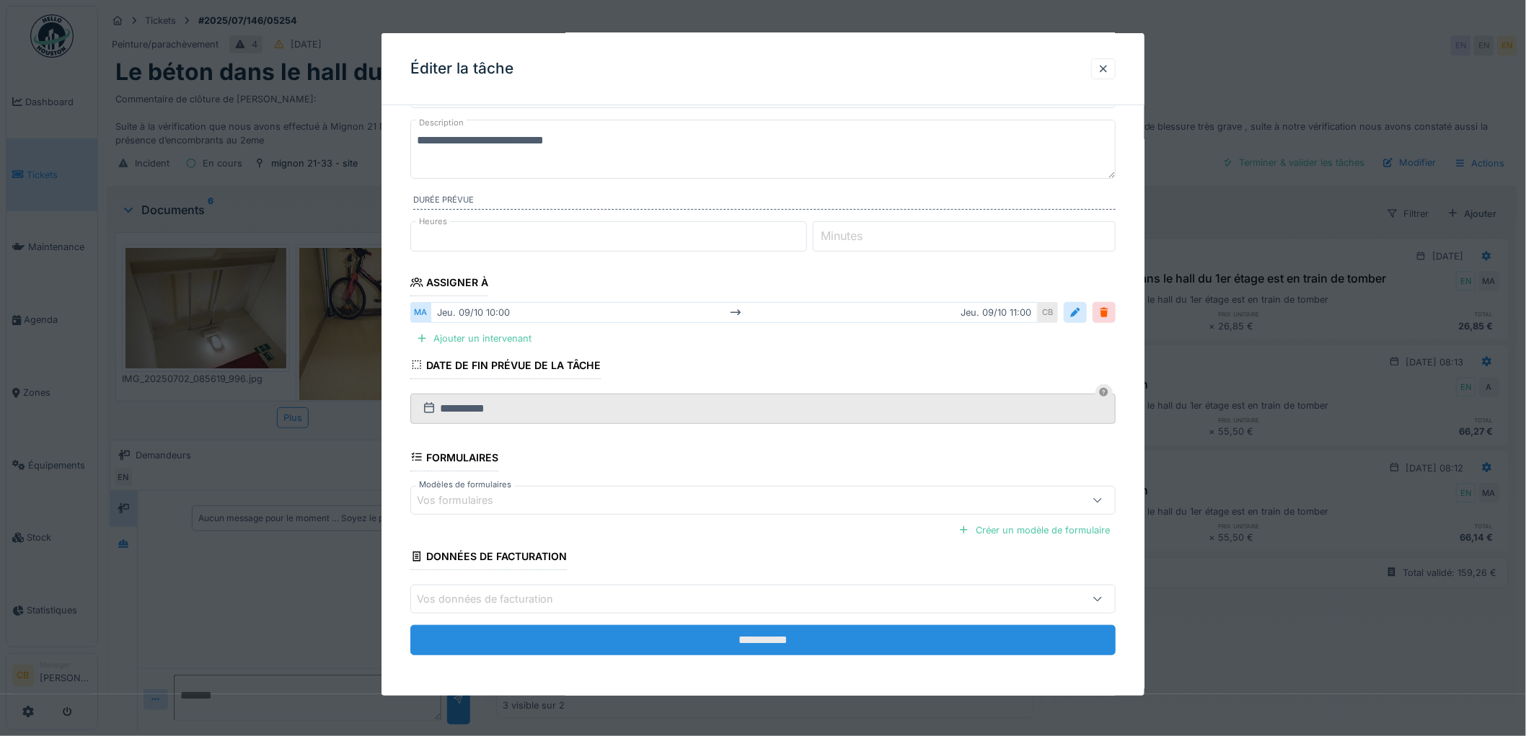
type textarea "**********"
click at [789, 635] on input "**********" at bounding box center [762, 640] width 705 height 30
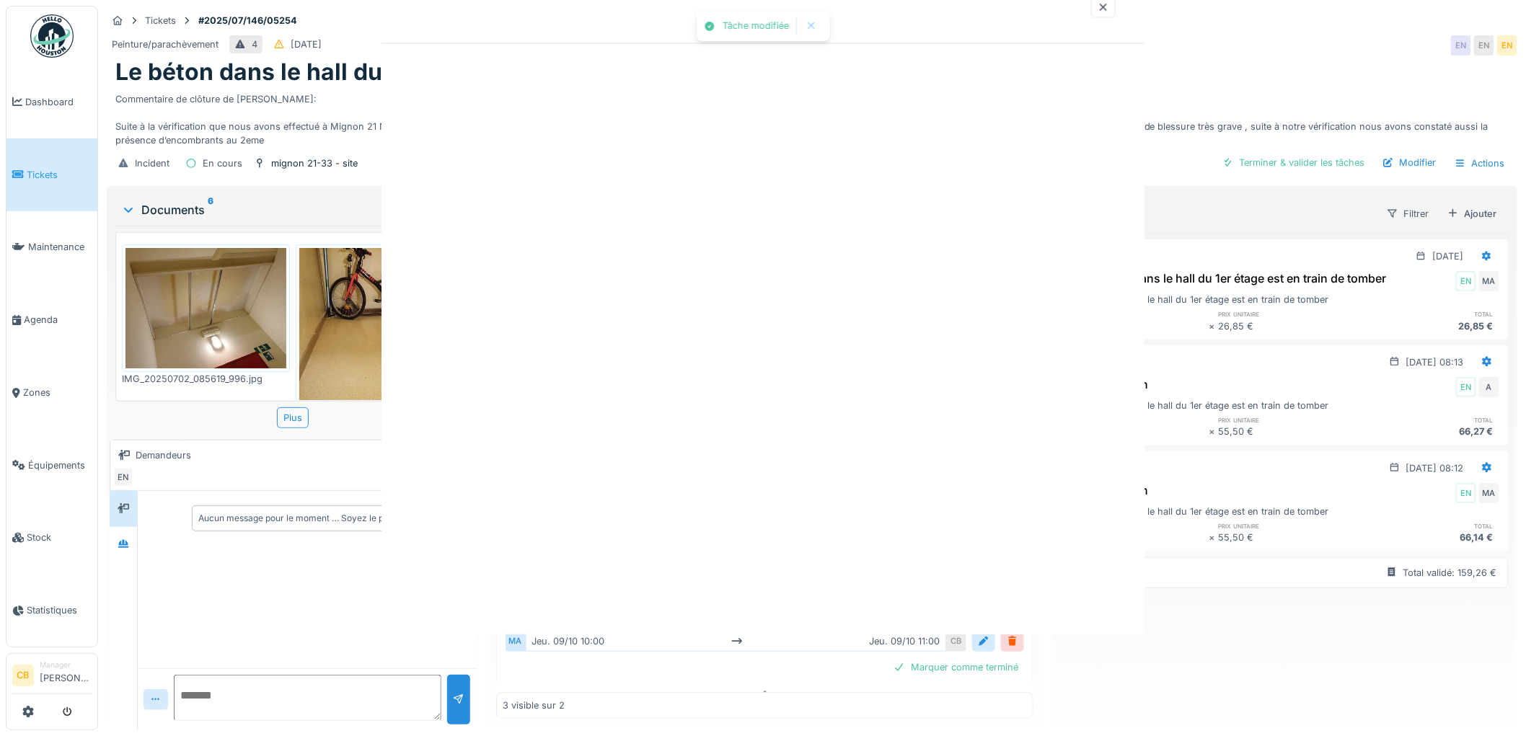
scroll to position [0, 0]
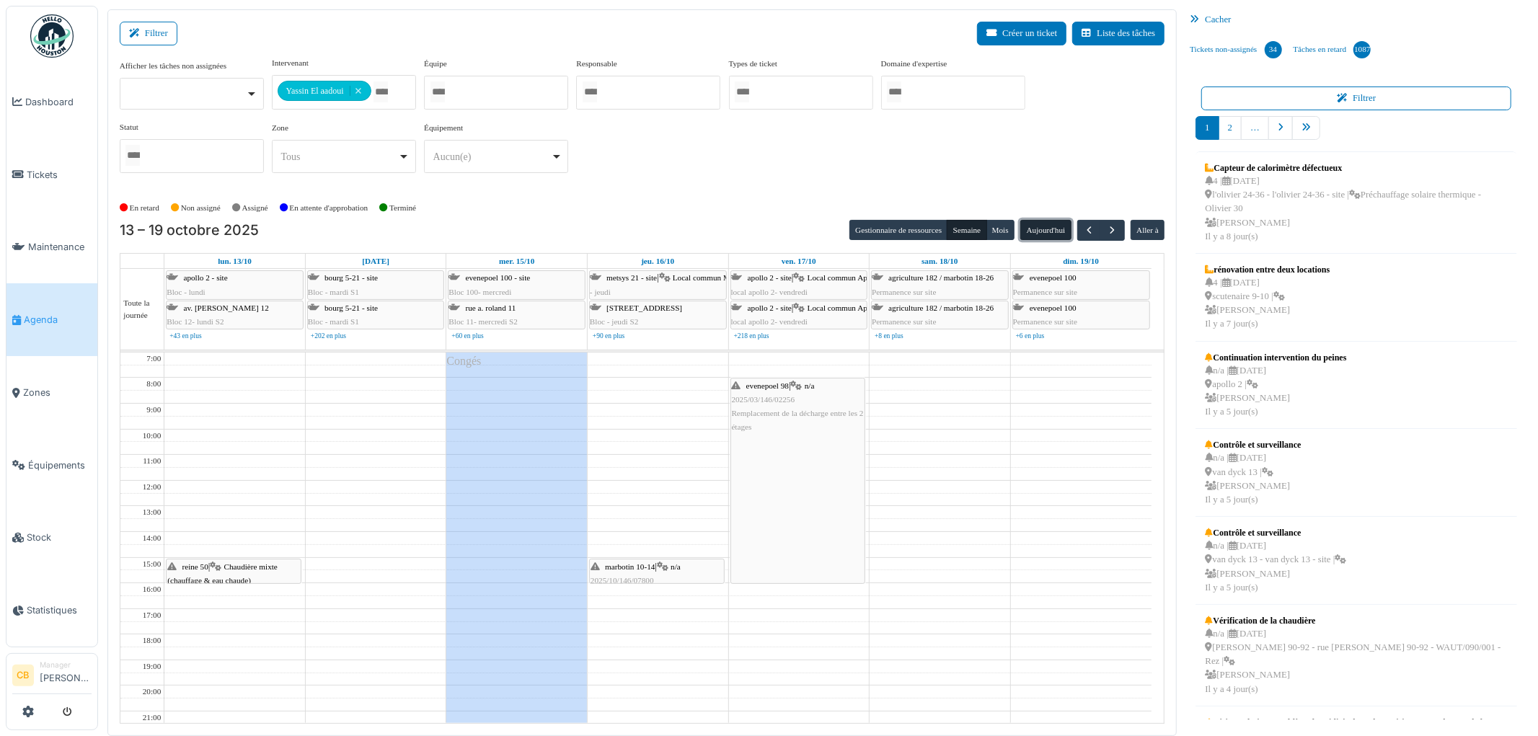
click at [1029, 235] on button "Aujourd'hui" at bounding box center [1045, 230] width 50 height 20
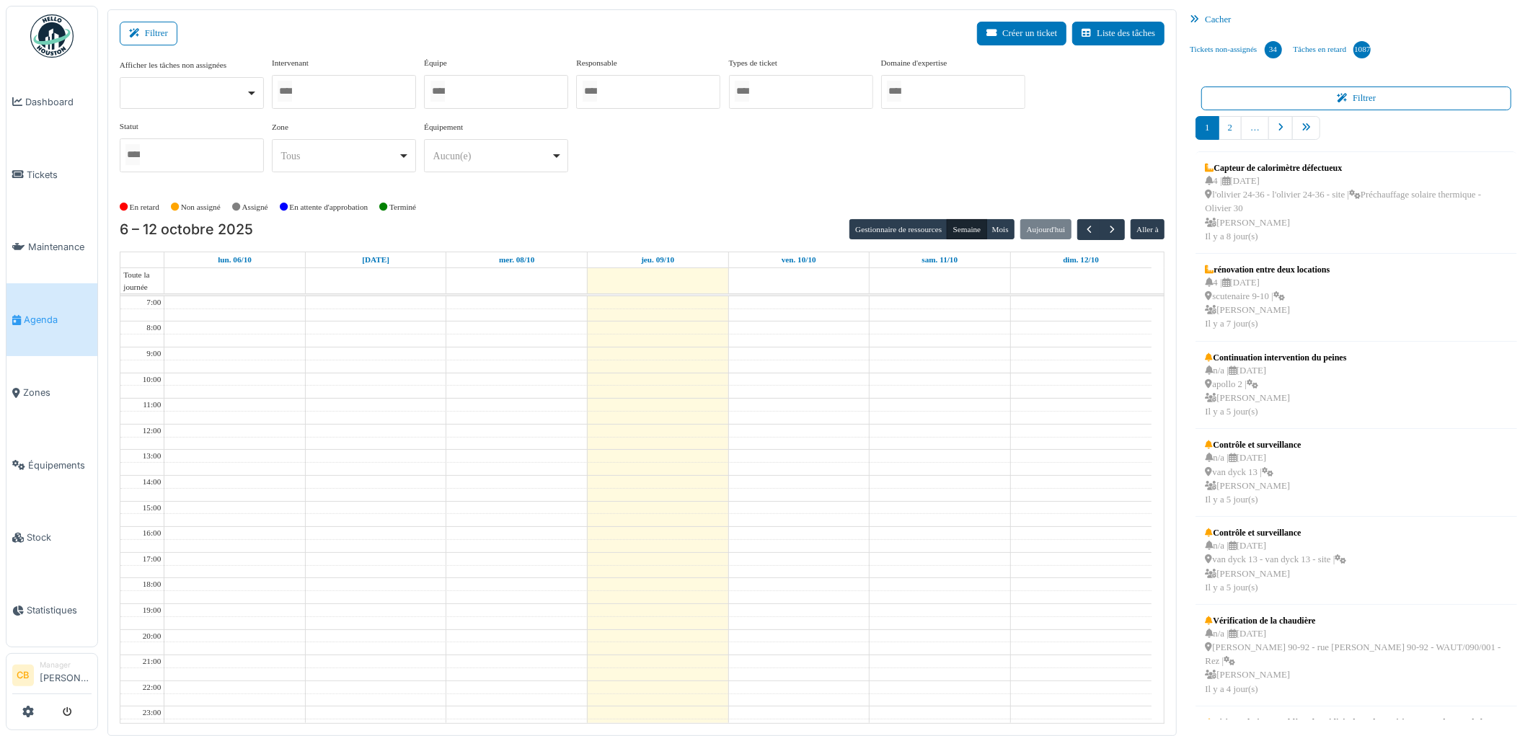
click at [357, 92] on div at bounding box center [344, 92] width 144 height 34
type input "*****"
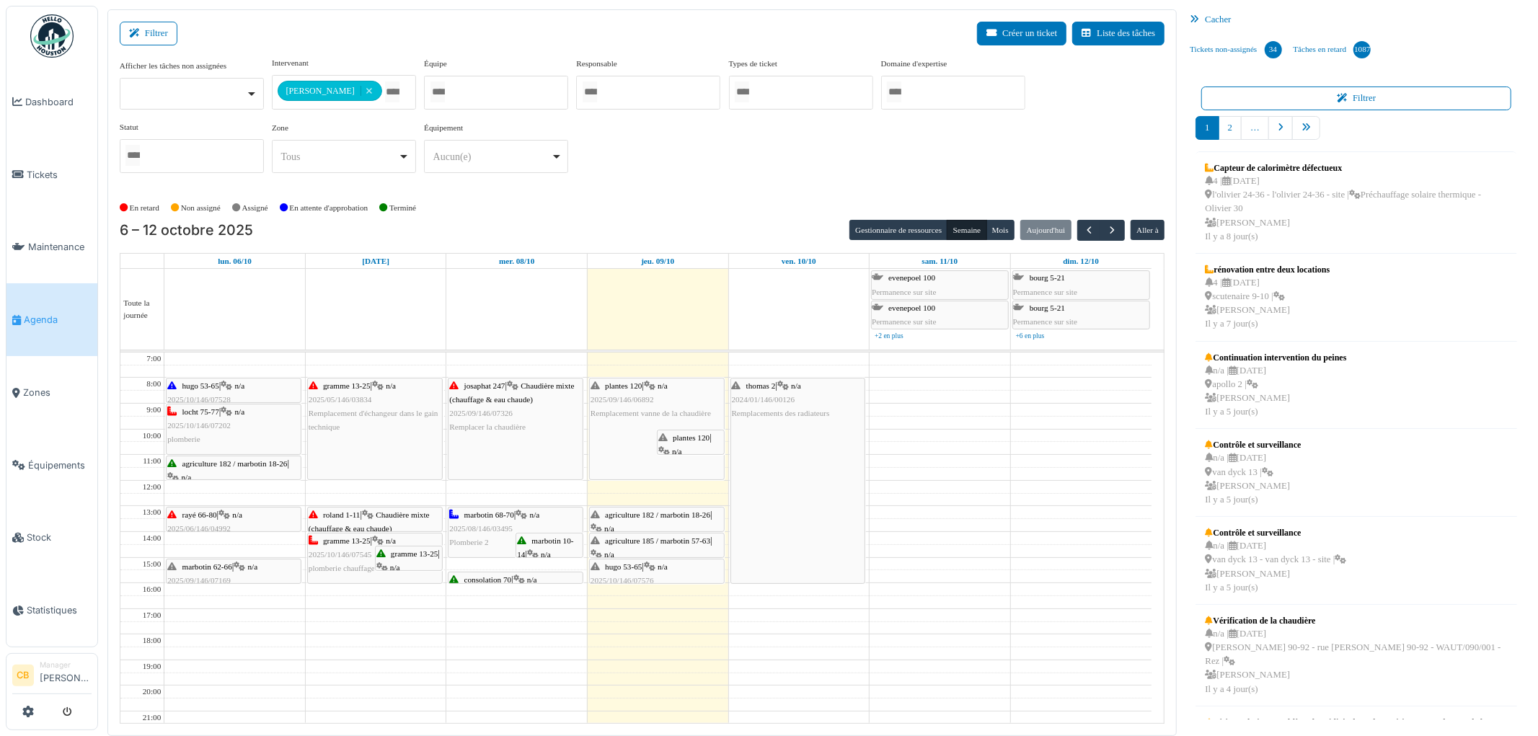
click at [699, 220] on div "6 – 12 octobre 2025 Gestionnaire de ressources Semaine Mois Aujourd'hui Aller à" at bounding box center [643, 230] width 1046 height 21
click at [1111, 233] on span "button" at bounding box center [1113, 230] width 12 height 12
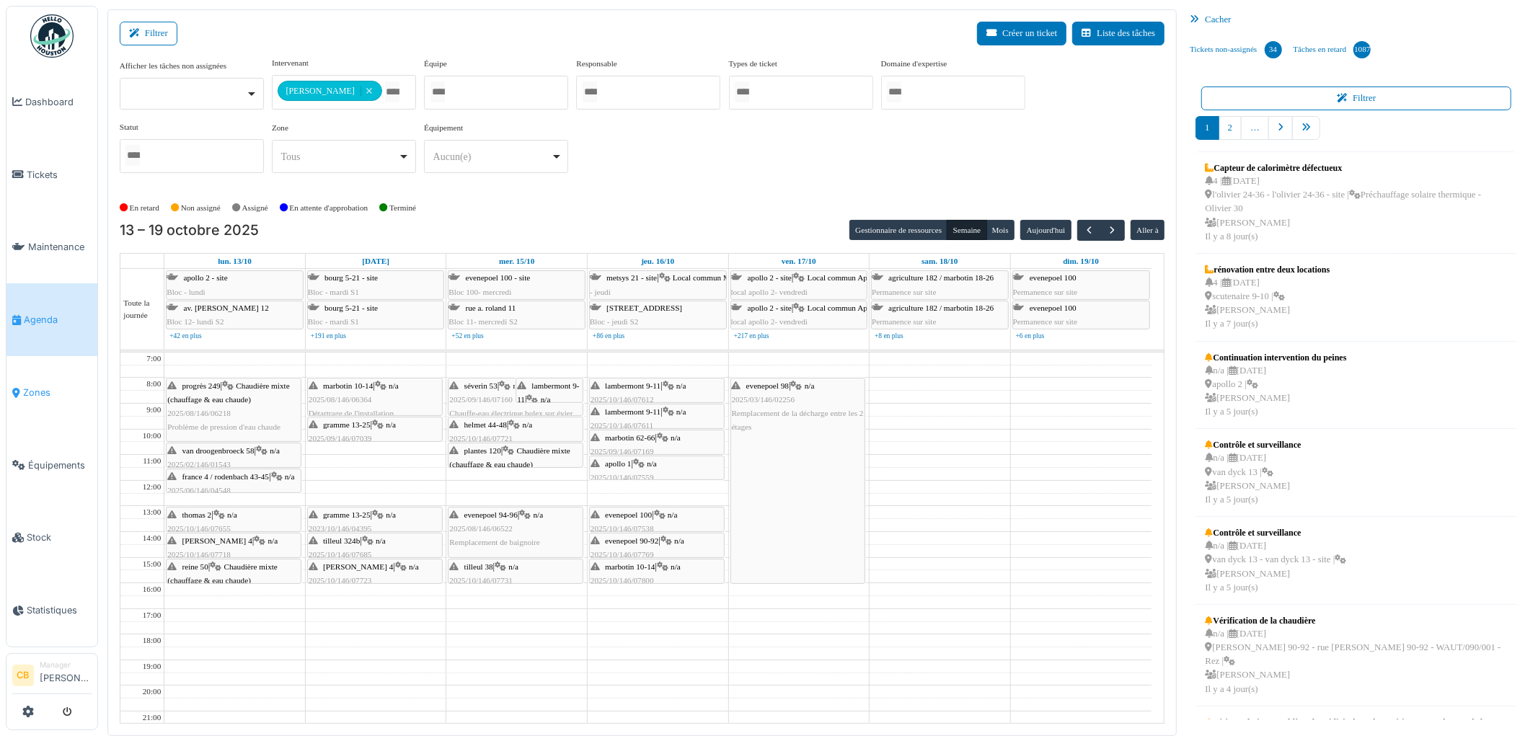
click at [43, 386] on span "Zones" at bounding box center [57, 393] width 68 height 14
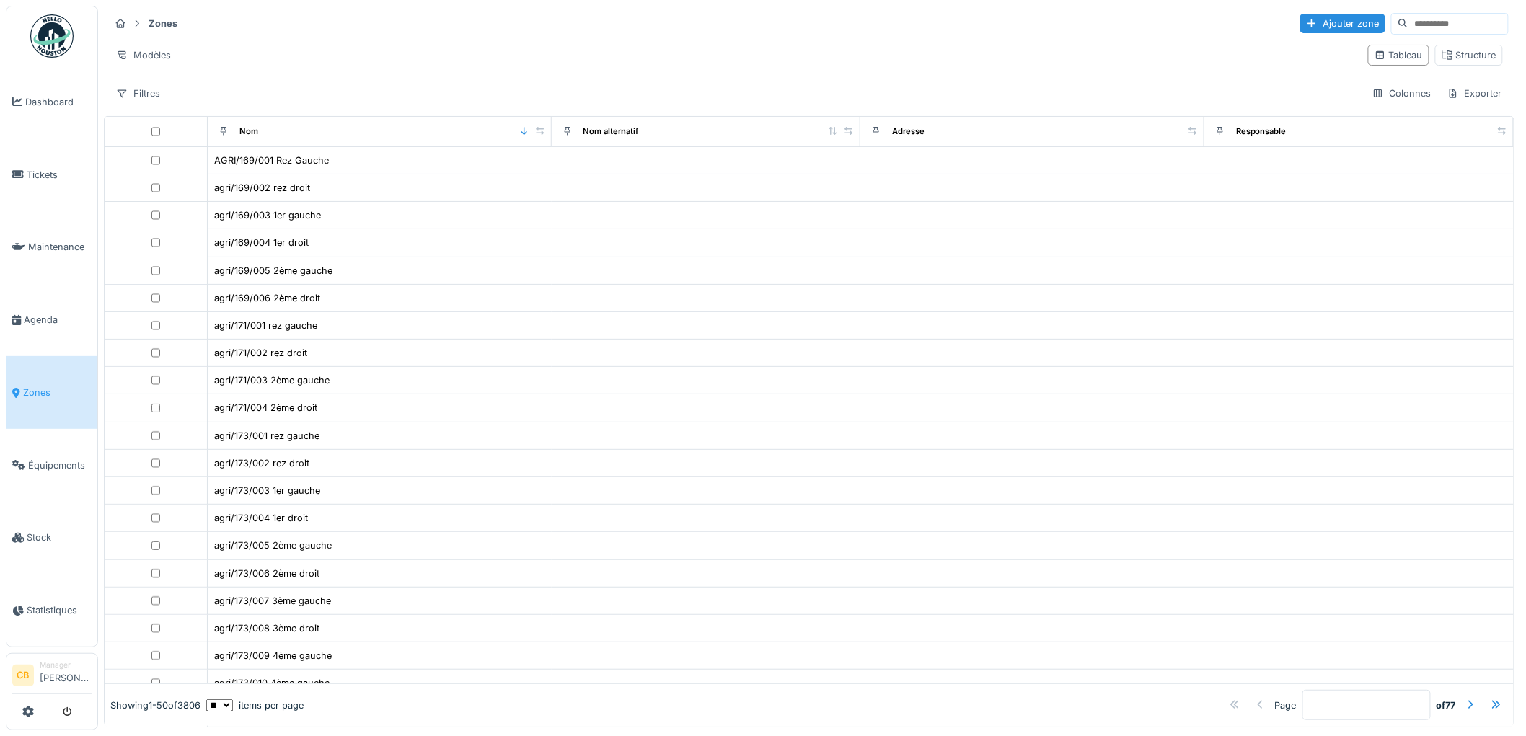
click at [42, 386] on span "Zones" at bounding box center [57, 393] width 68 height 14
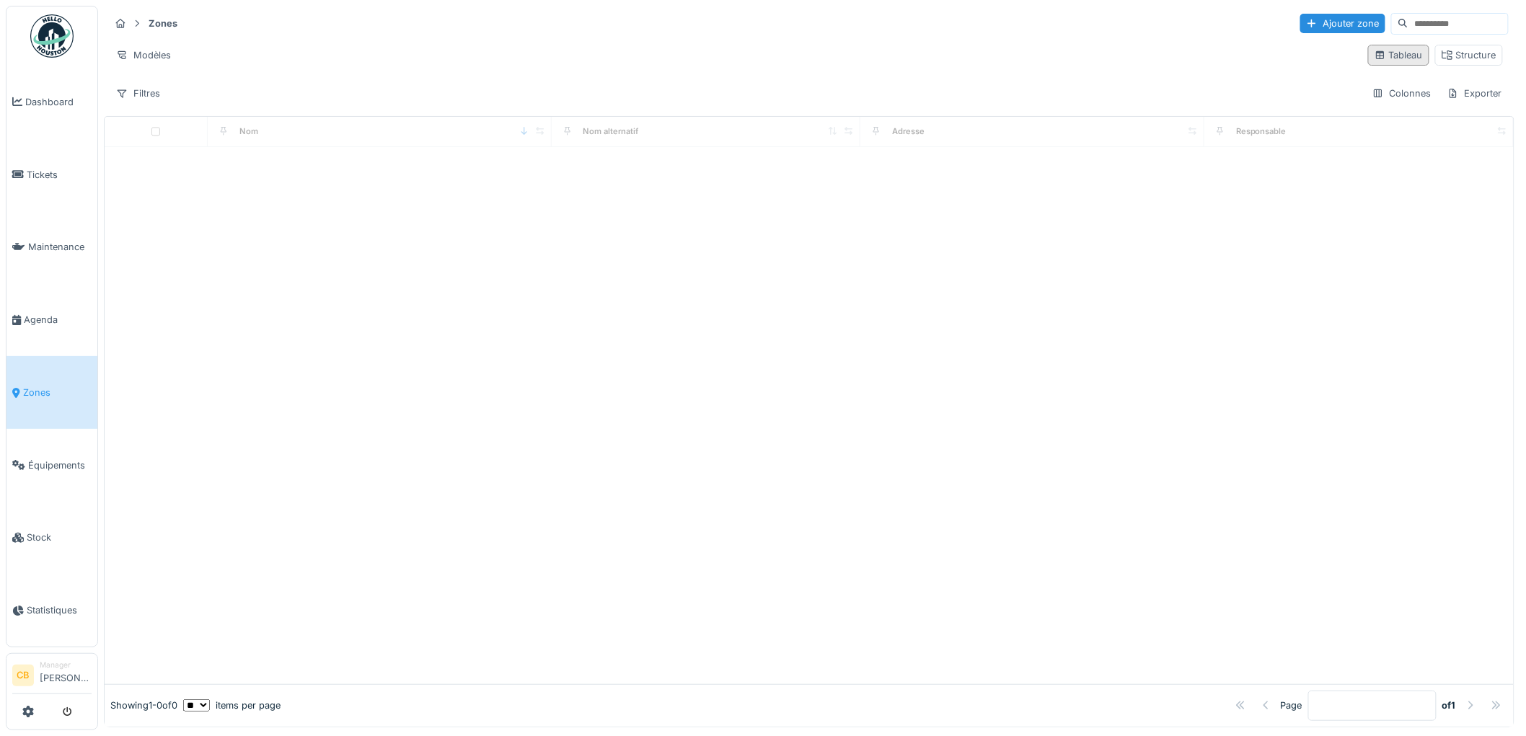
click at [1384, 56] on div "Tableau" at bounding box center [1398, 55] width 48 height 14
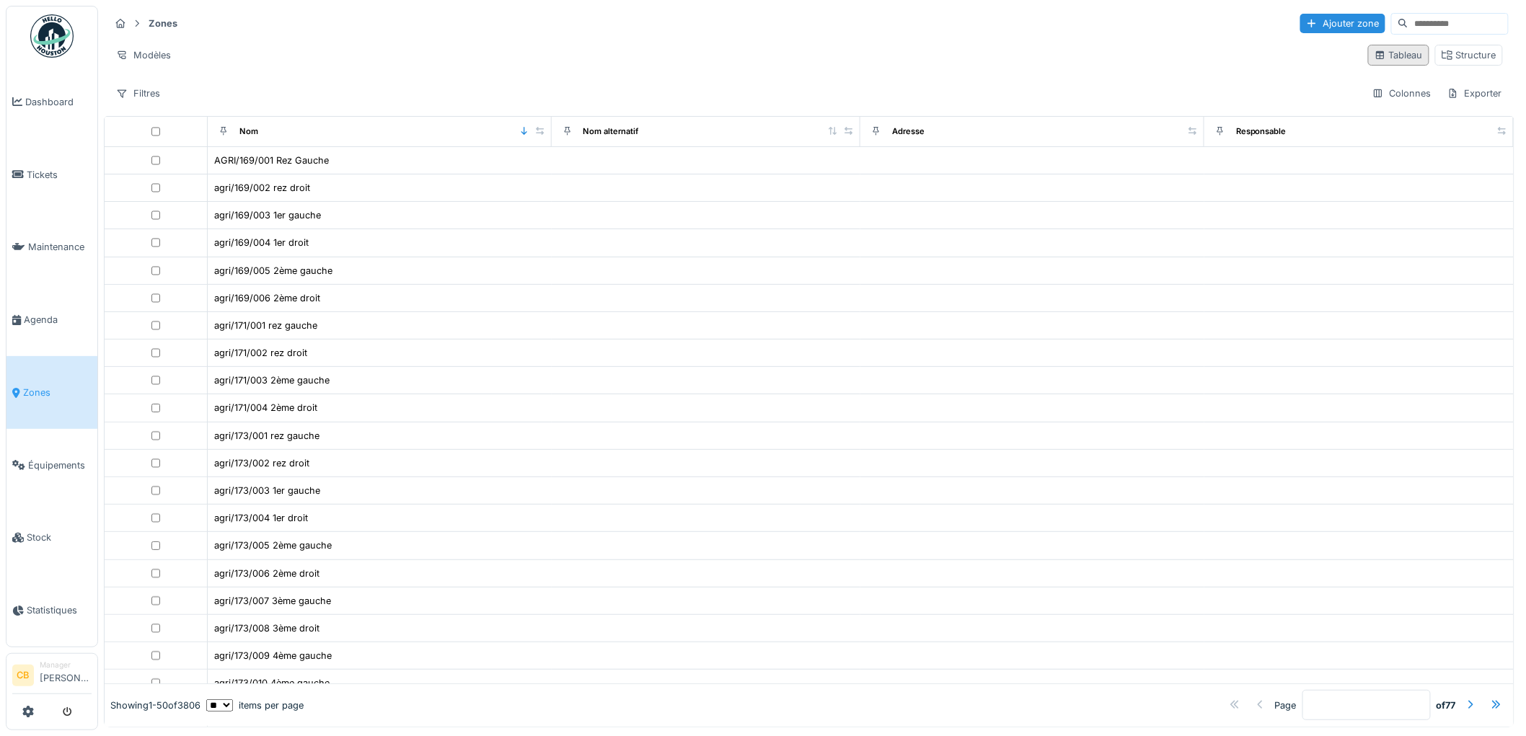
click at [1384, 56] on div "Tableau" at bounding box center [1398, 55] width 48 height 14
click at [34, 168] on span "Tickets" at bounding box center [59, 175] width 65 height 14
click at [37, 313] on span "Agenda" at bounding box center [58, 320] width 68 height 14
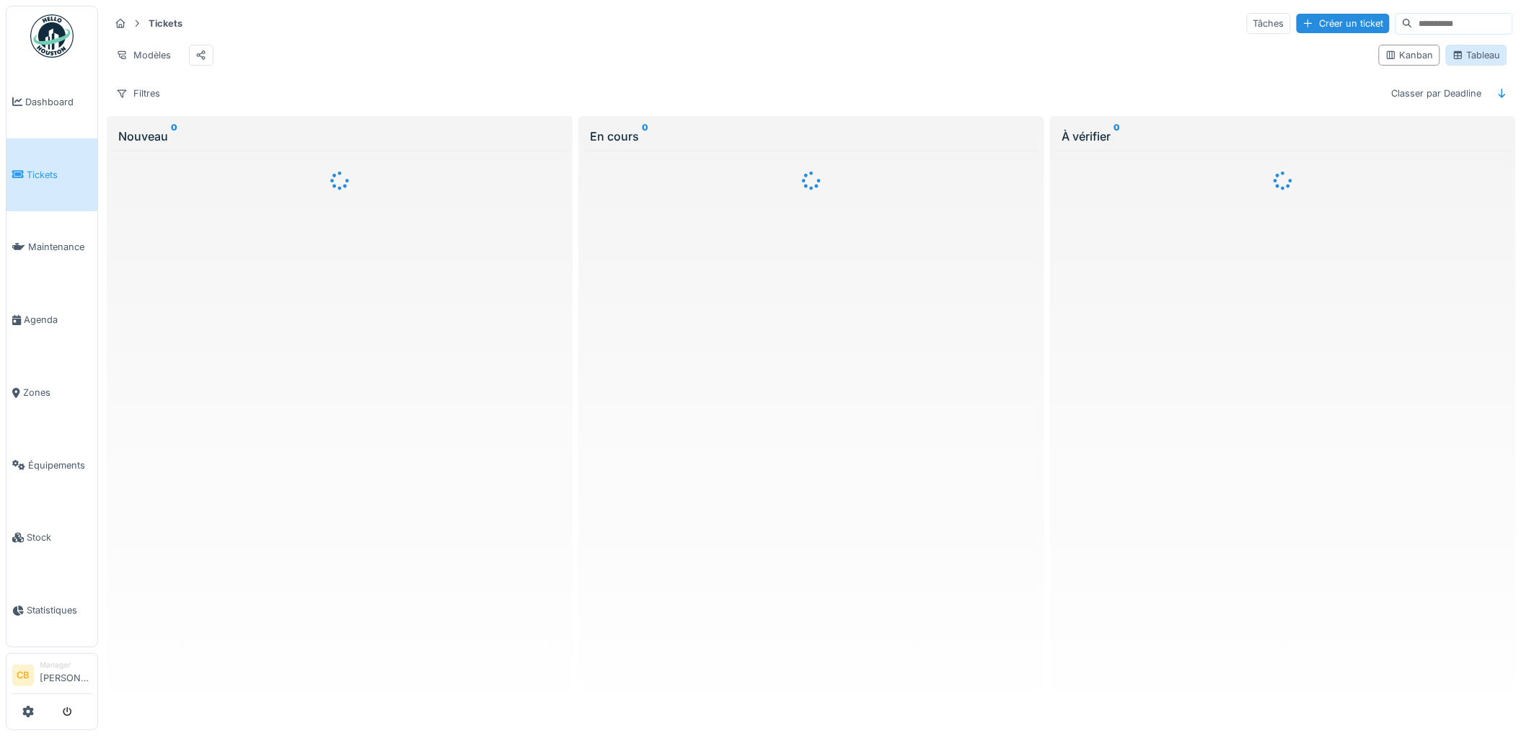
click at [1462, 62] on div "Tableau" at bounding box center [1476, 55] width 48 height 14
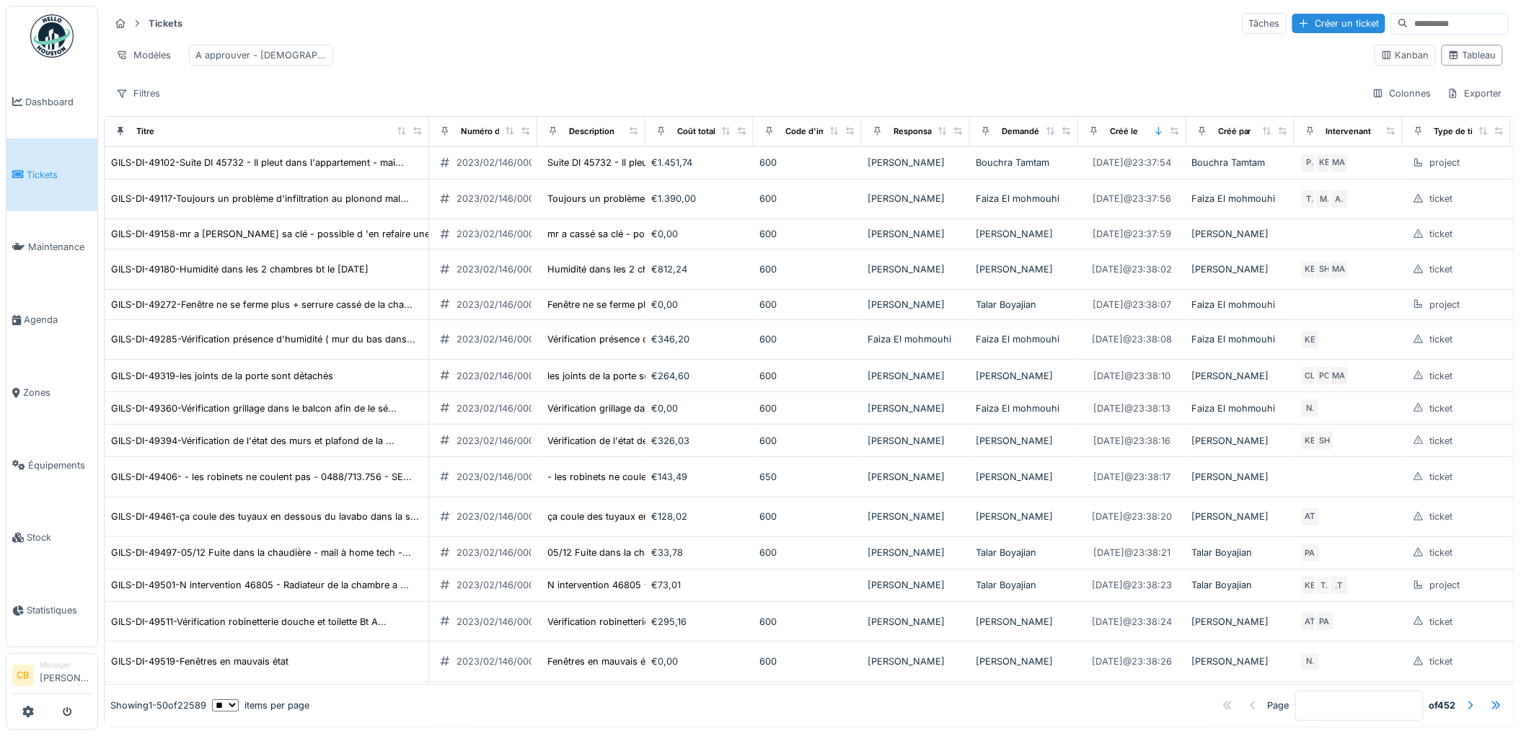
click at [1408, 22] on input at bounding box center [1458, 24] width 100 height 20
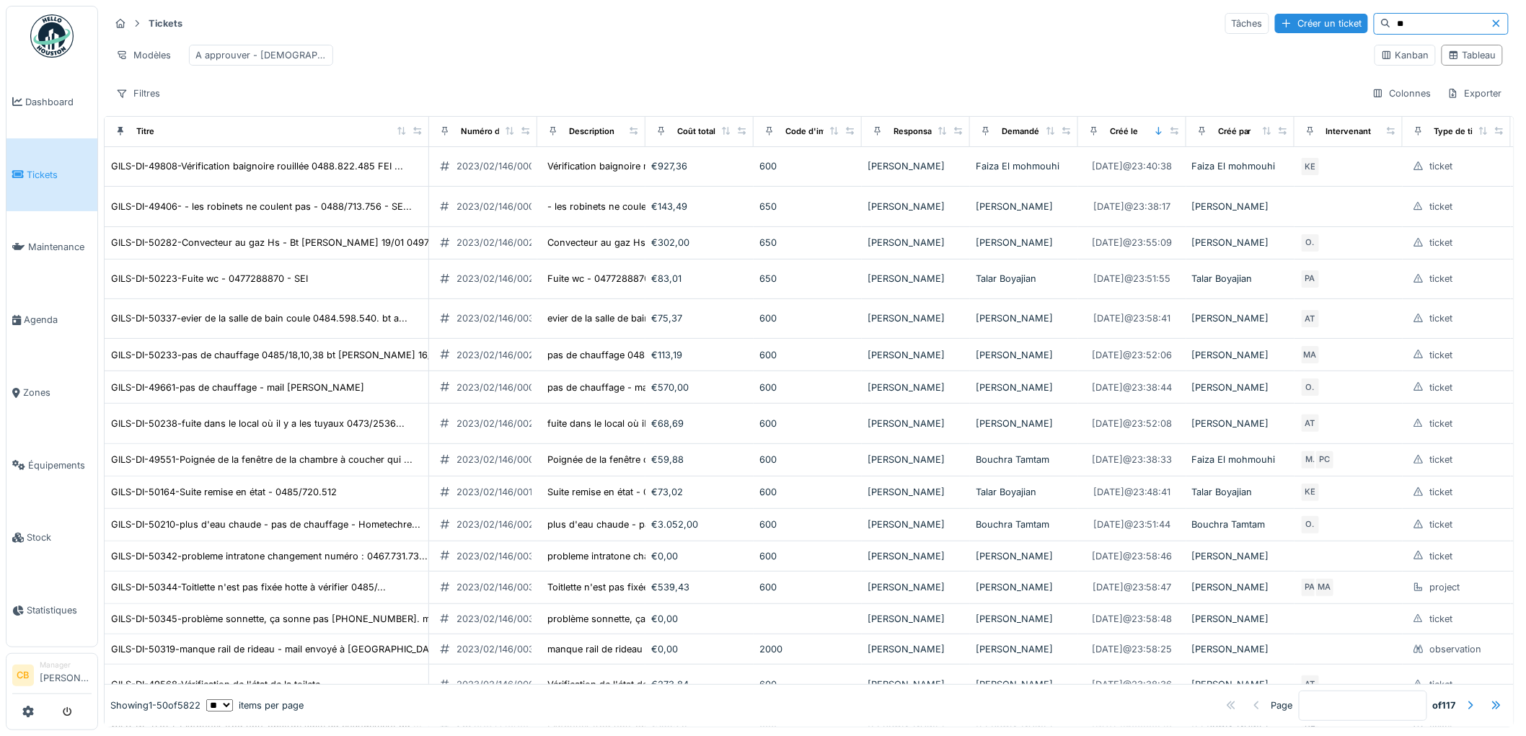
type input "*"
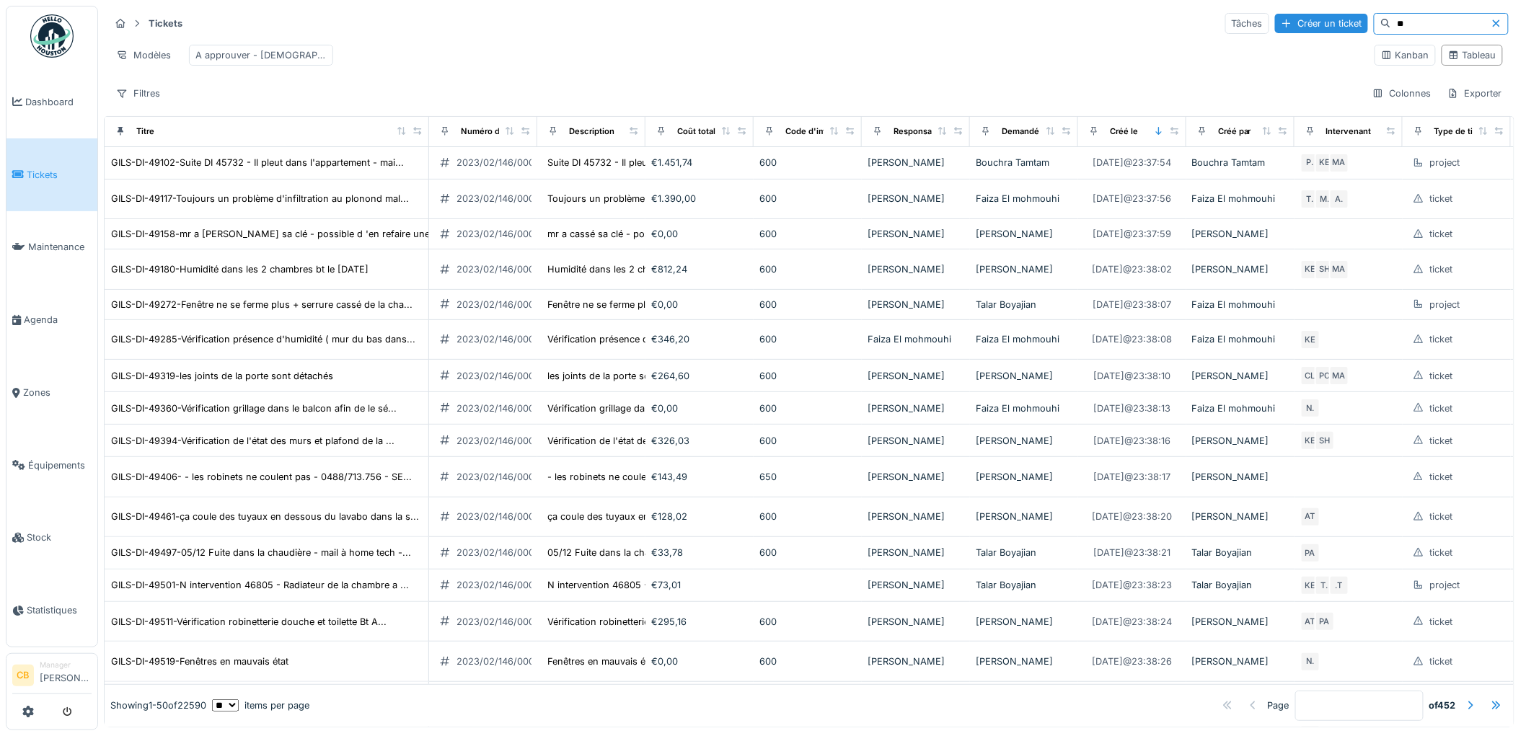
type input "*"
click at [1464, 699] on div at bounding box center [1470, 706] width 12 height 14
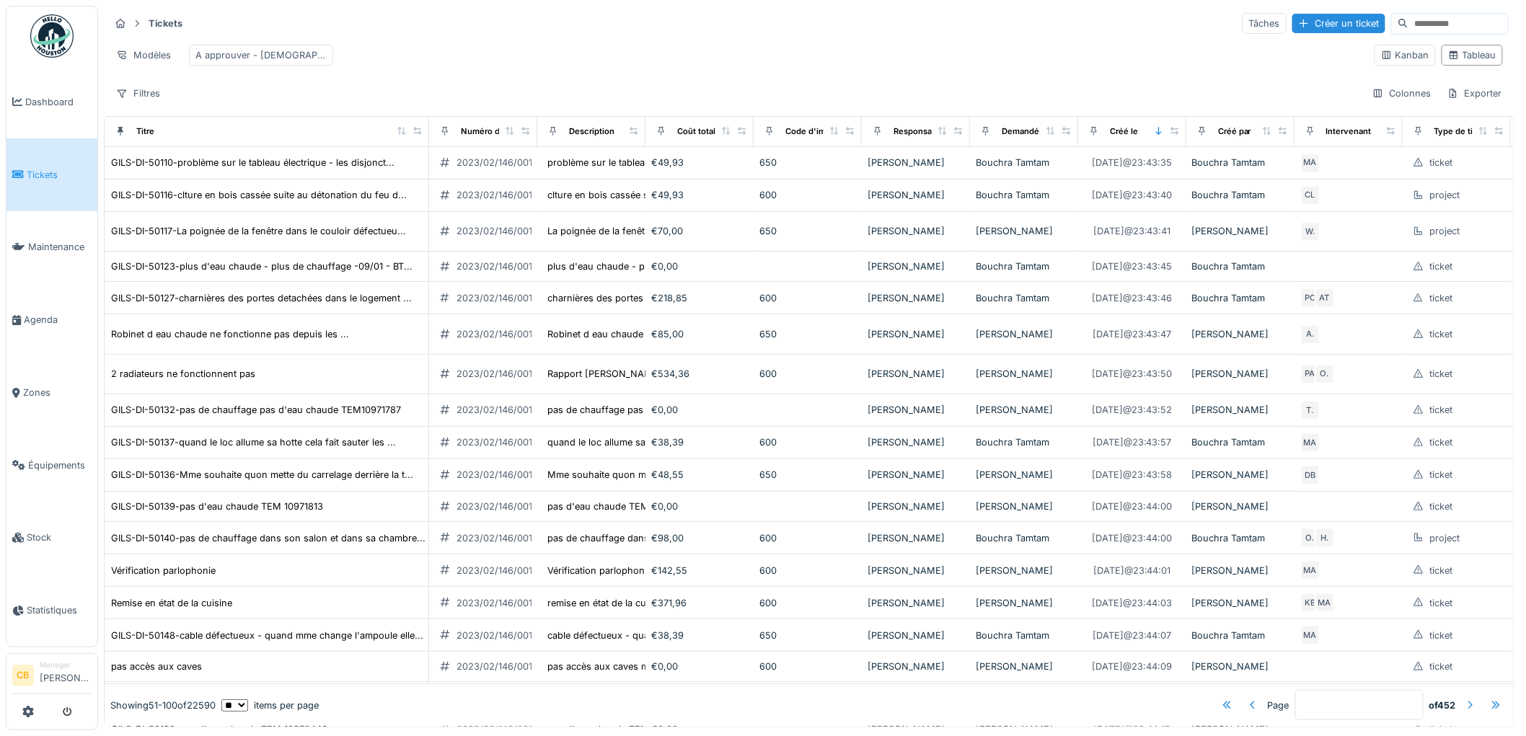
click at [1464, 699] on div at bounding box center [1470, 706] width 12 height 14
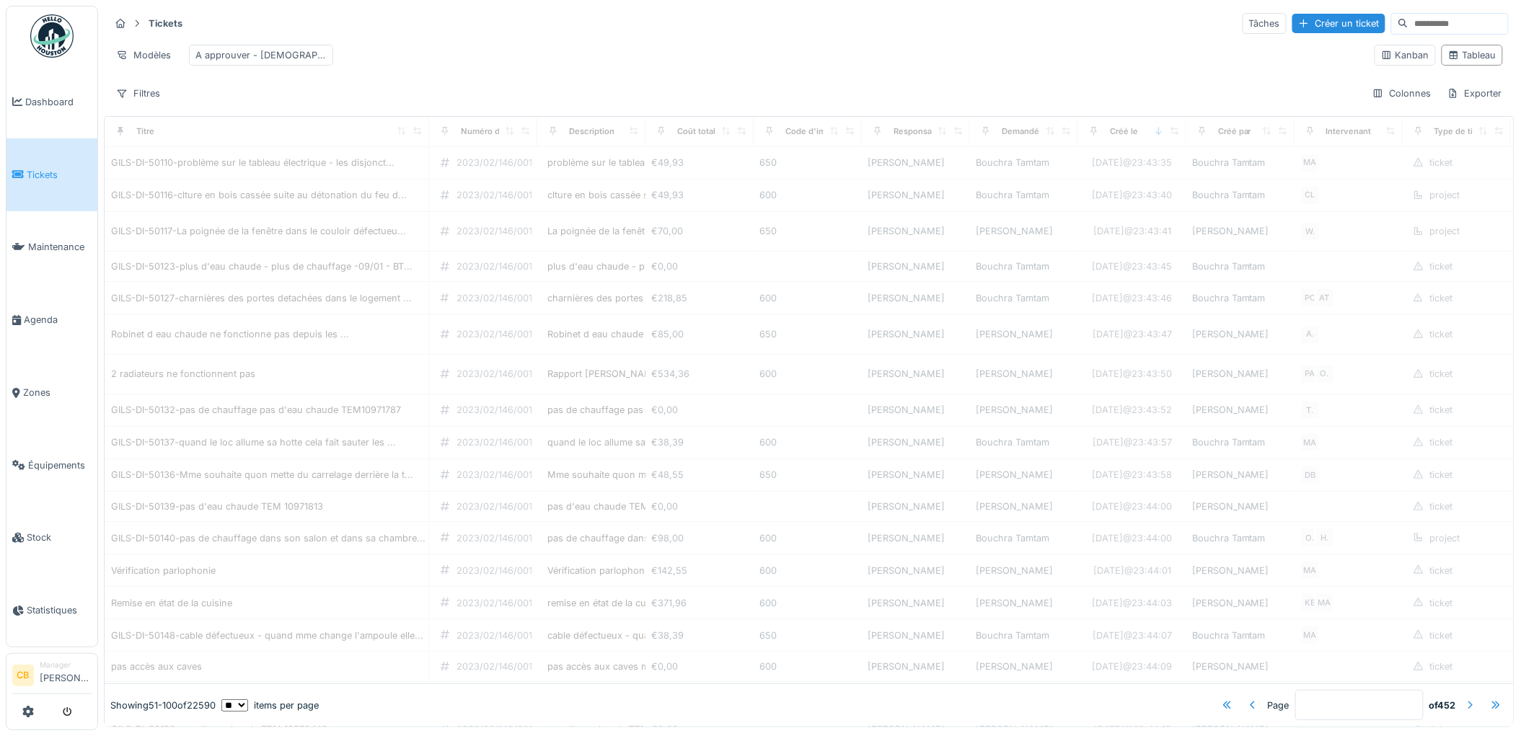
type input "*"
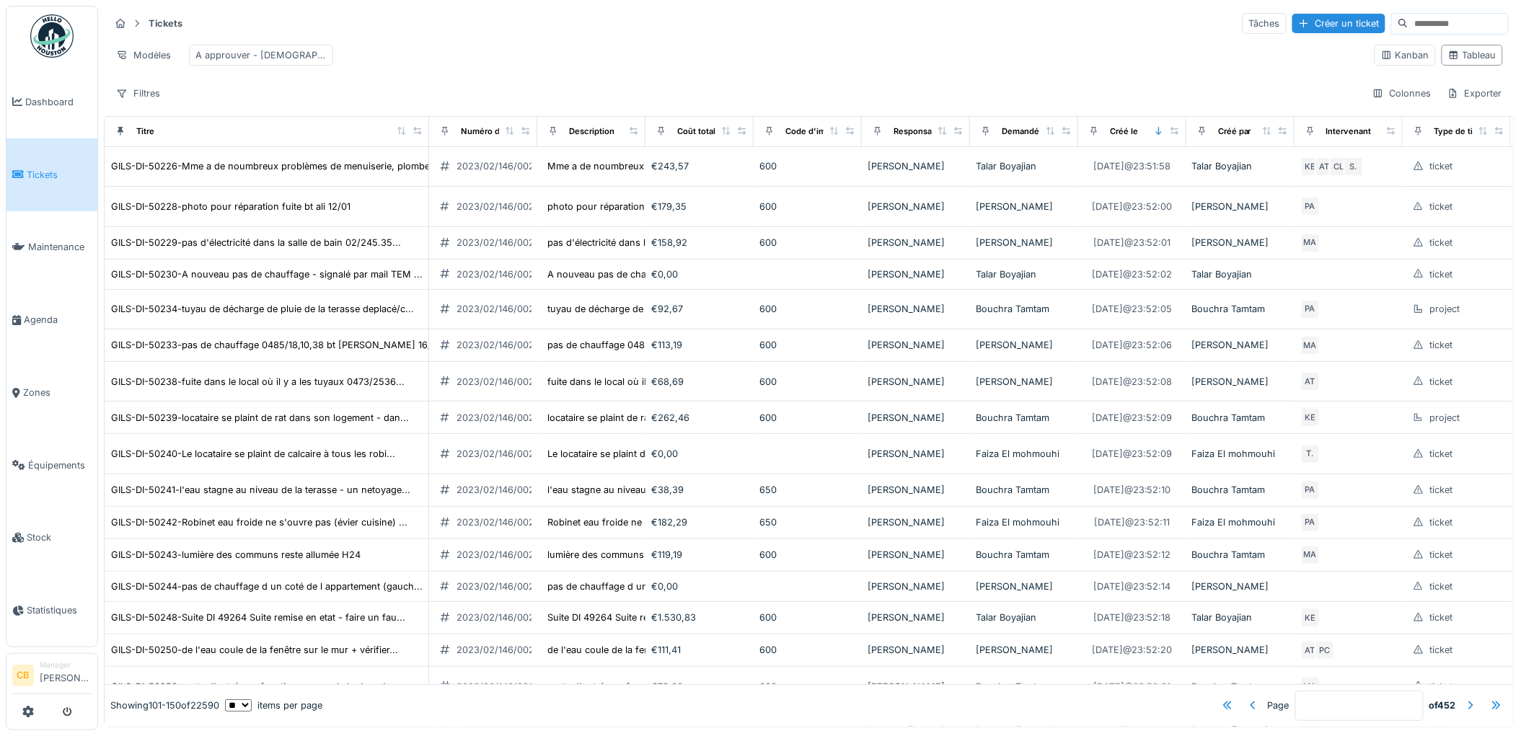
click at [1408, 29] on input at bounding box center [1458, 24] width 100 height 20
type input "*****"
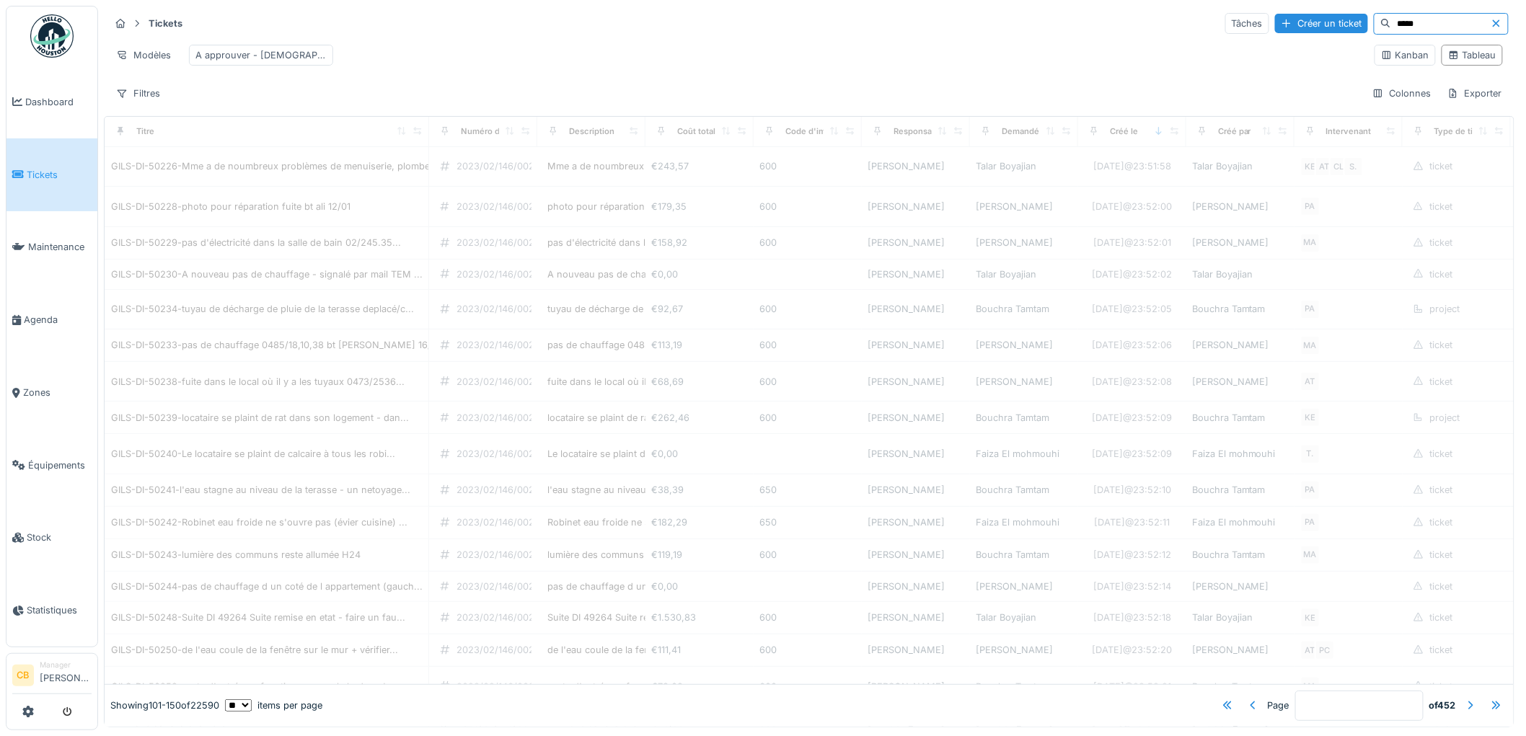
type input "*"
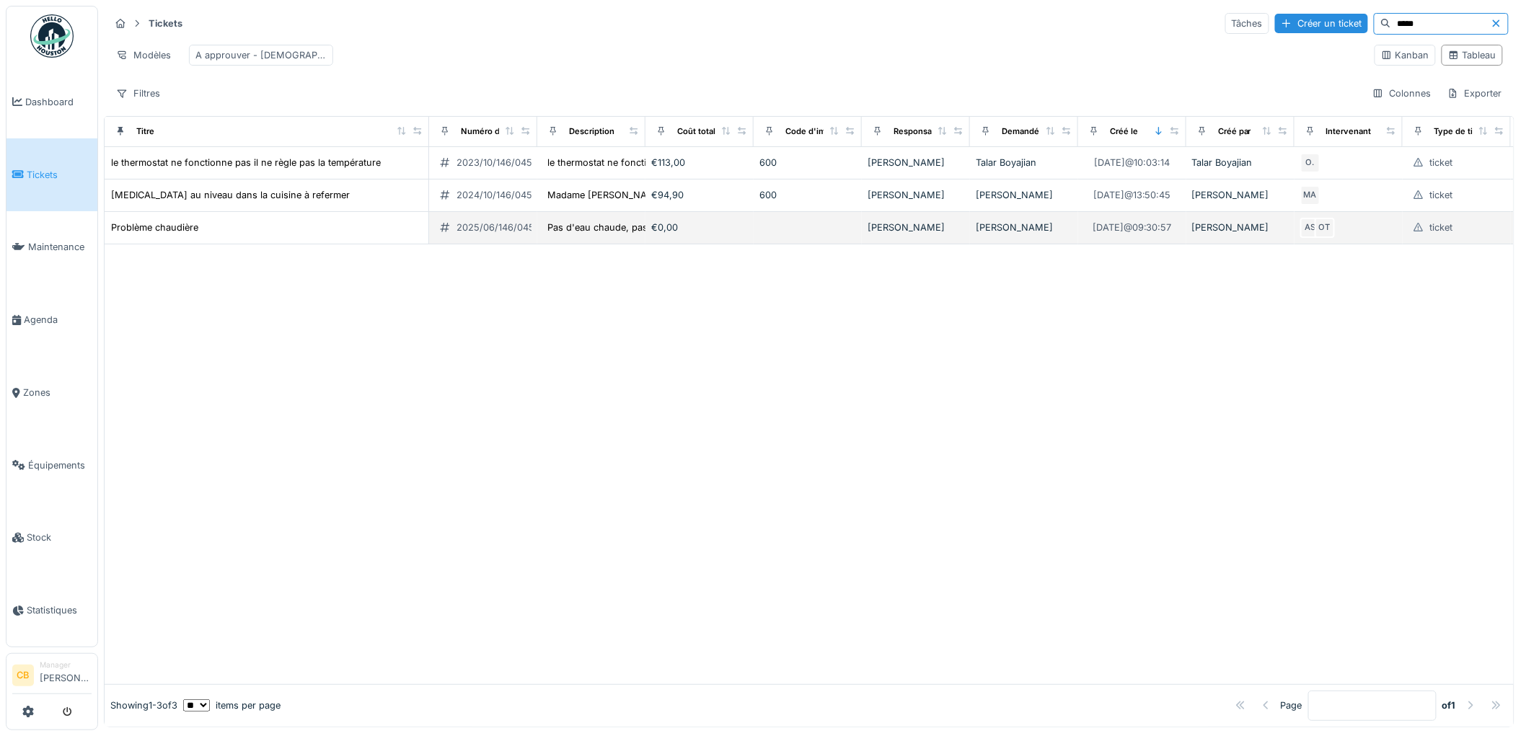
type input "*****"
click at [214, 235] on div "Problème chaudière" at bounding box center [266, 227] width 312 height 15
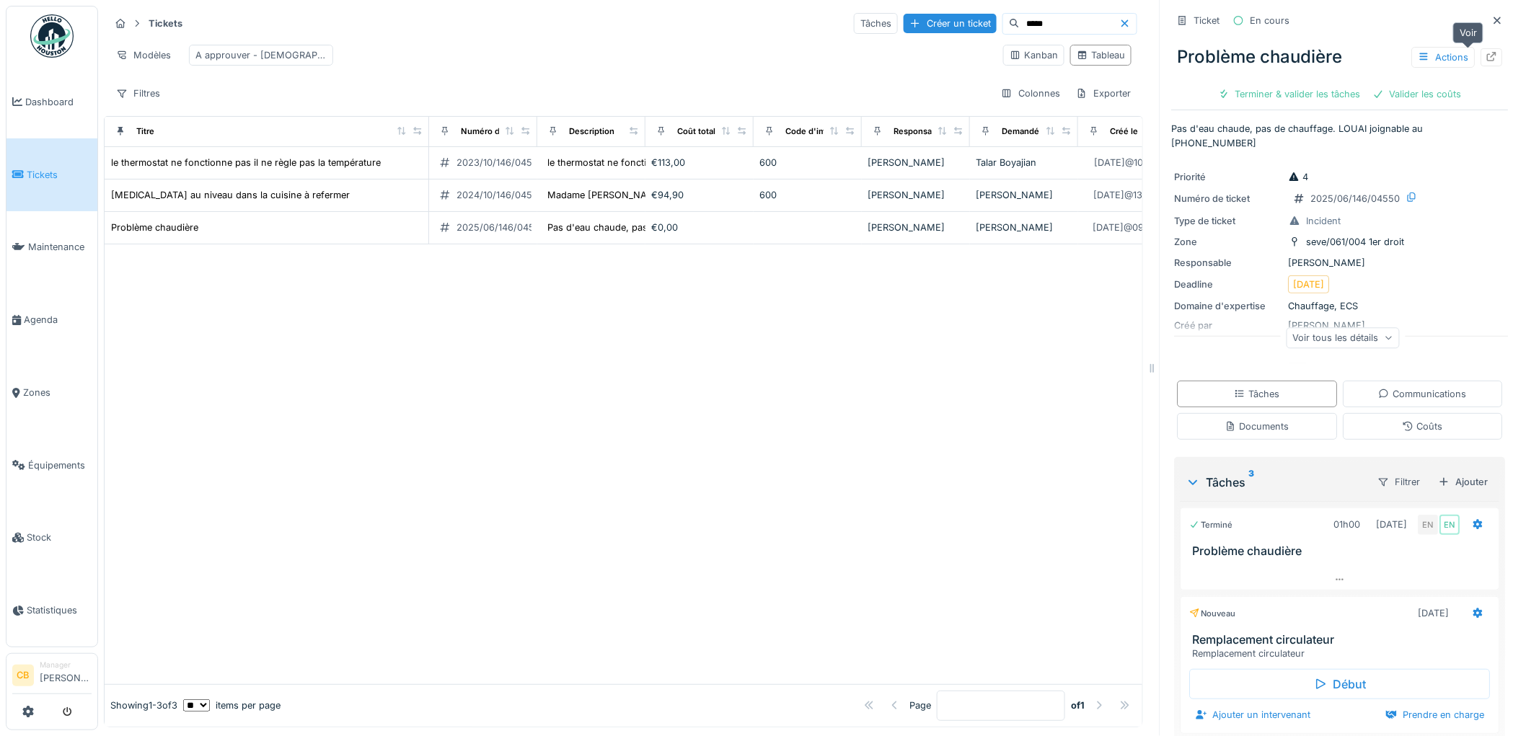
click at [1486, 50] on div at bounding box center [1492, 57] width 12 height 14
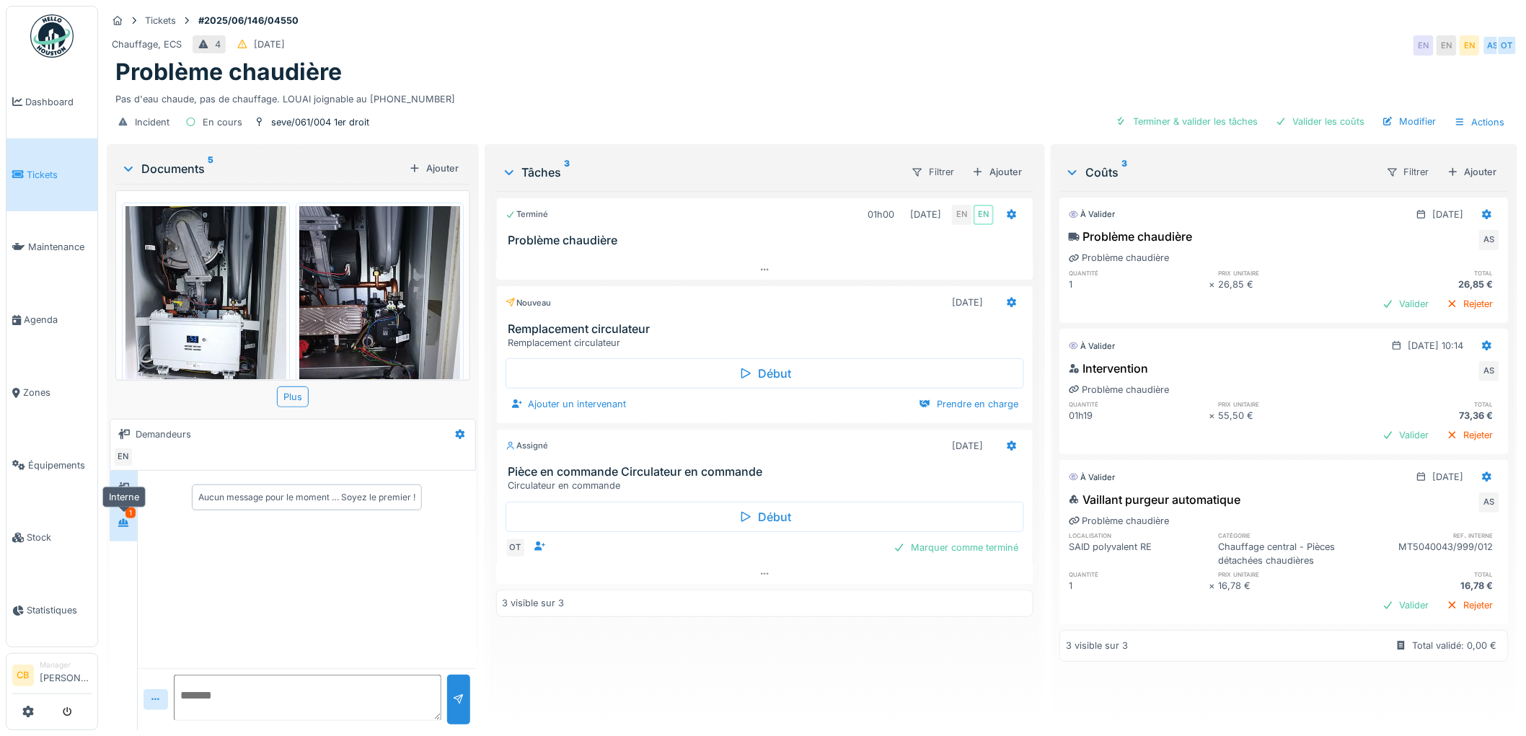
click at [119, 522] on icon at bounding box center [124, 522] width 12 height 9
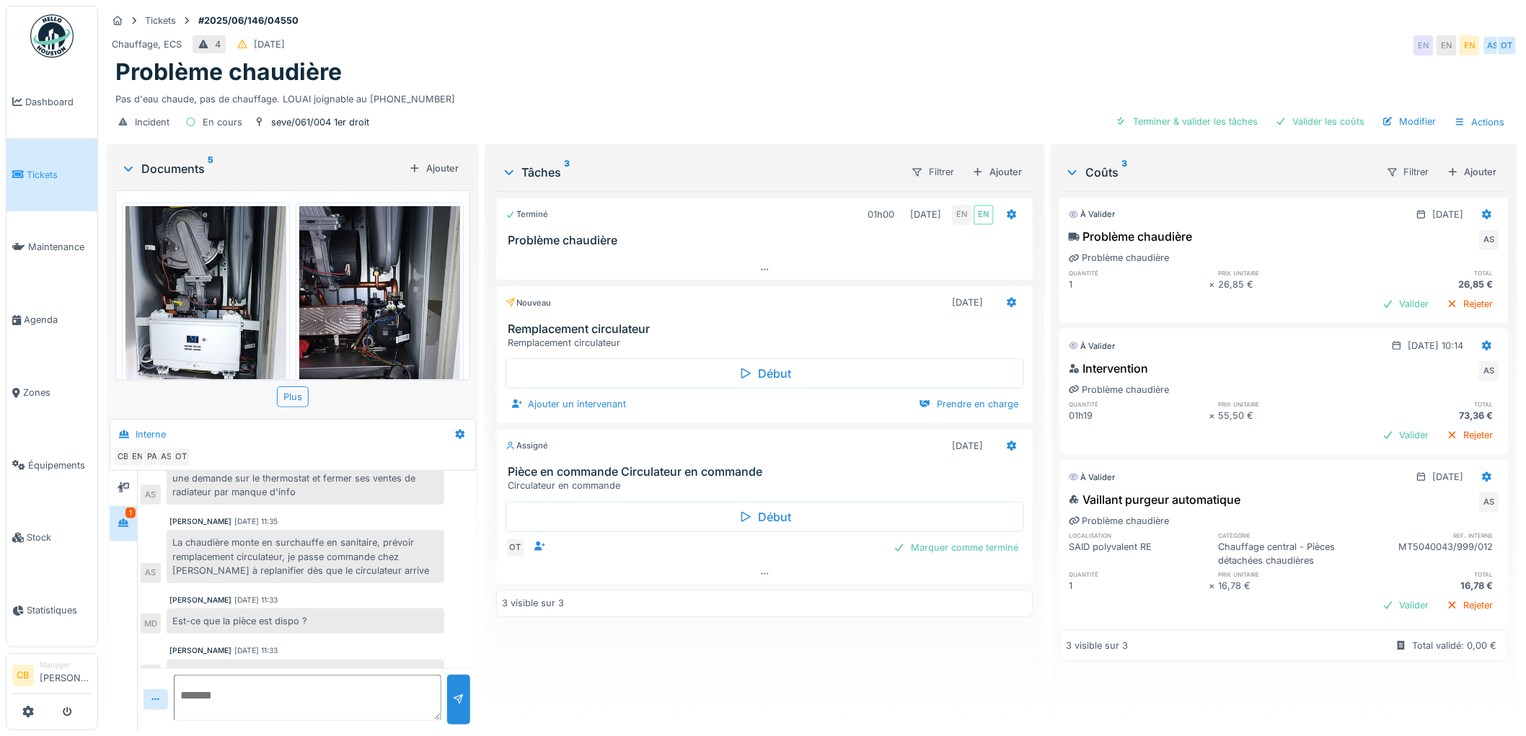
scroll to position [205, 0]
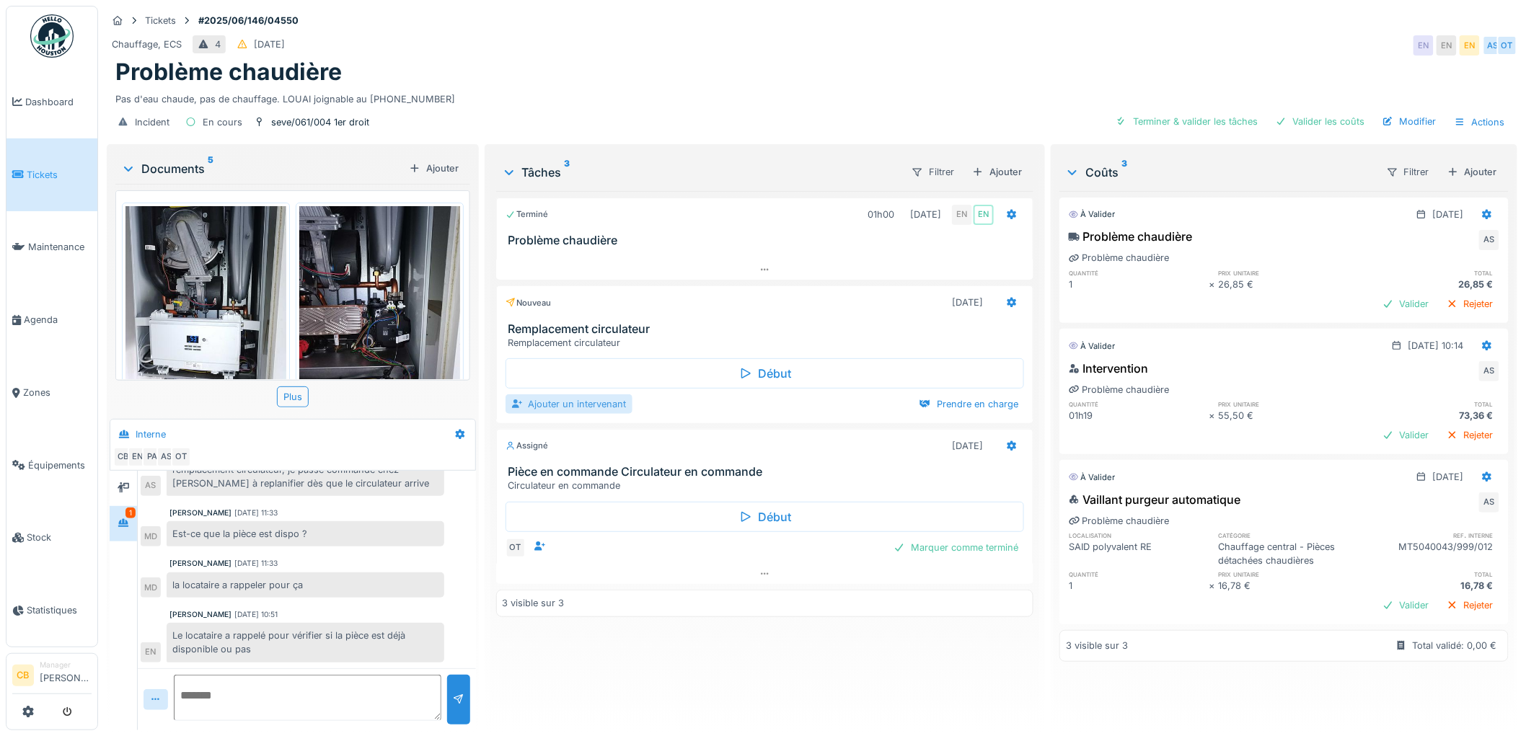
click at [599, 394] on div "Ajouter un intervenant" at bounding box center [568, 403] width 127 height 19
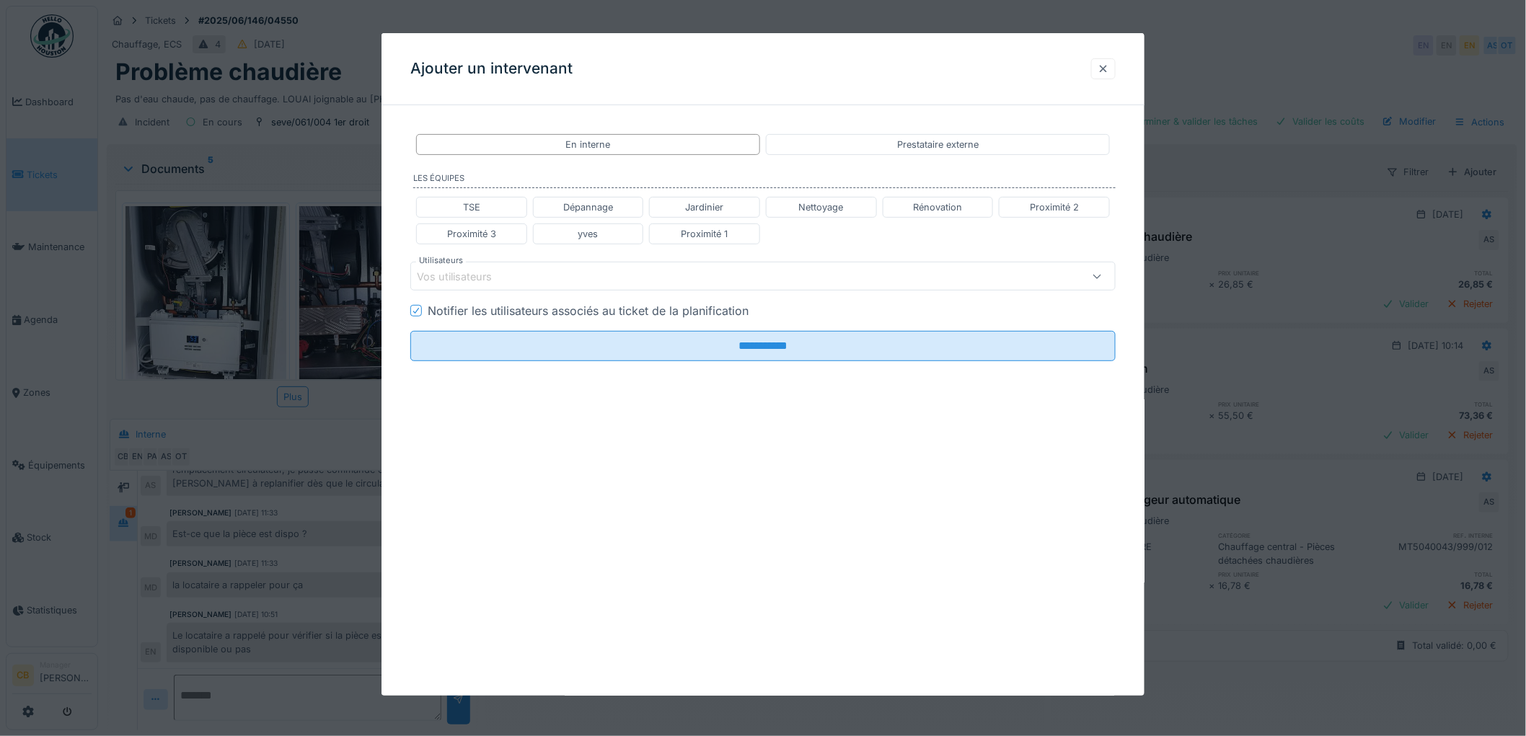
click at [1102, 68] on div at bounding box center [1103, 68] width 25 height 21
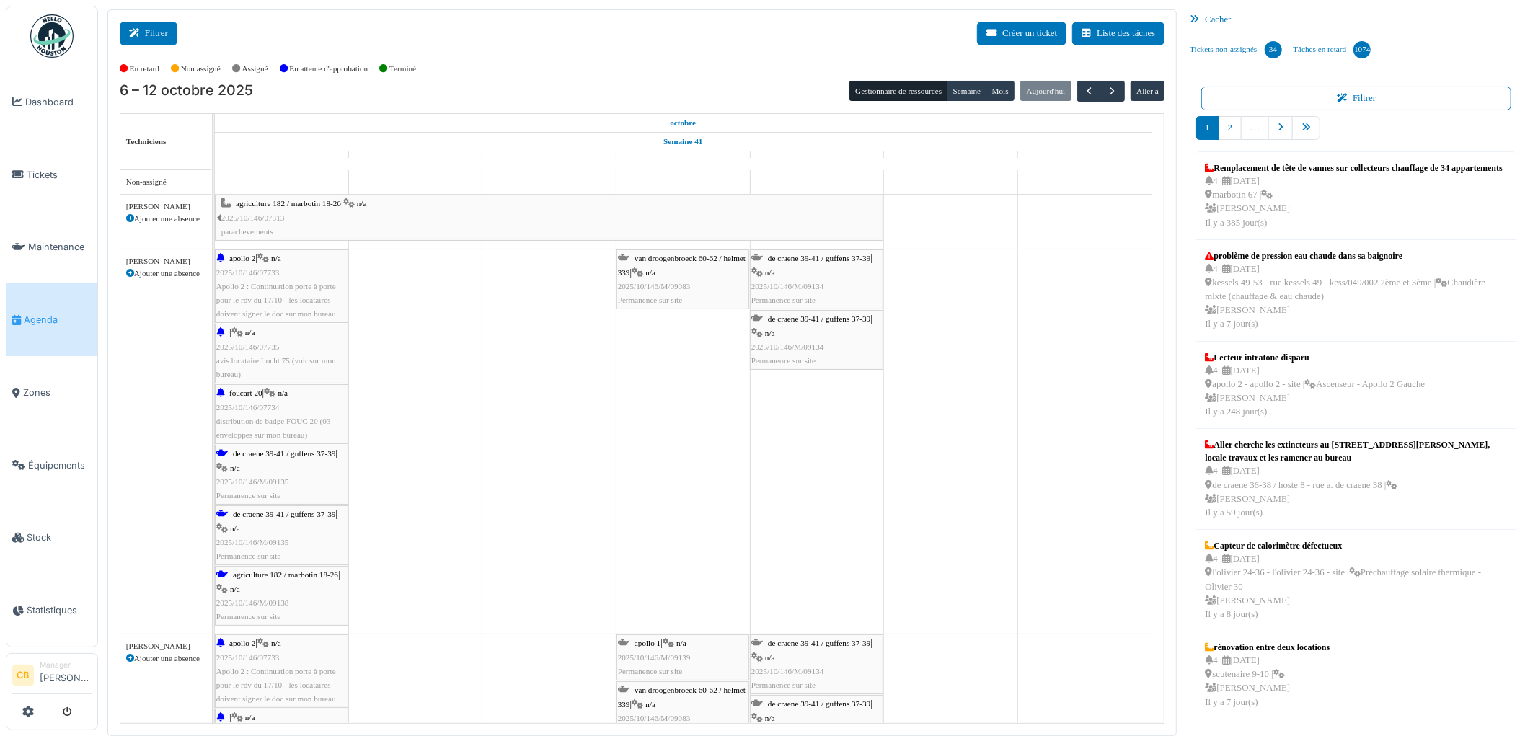
click at [164, 31] on button "Filtrer" at bounding box center [149, 34] width 58 height 24
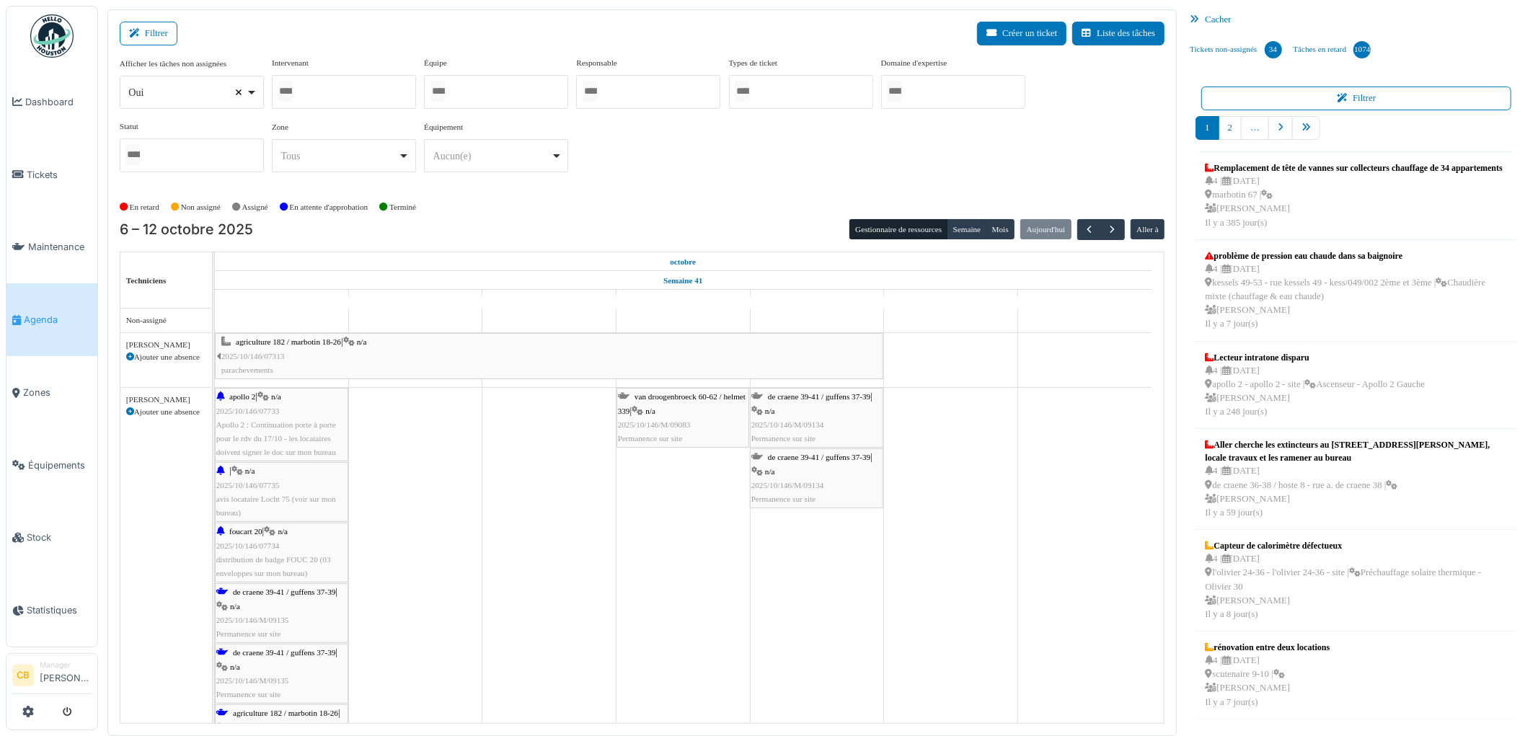
select select
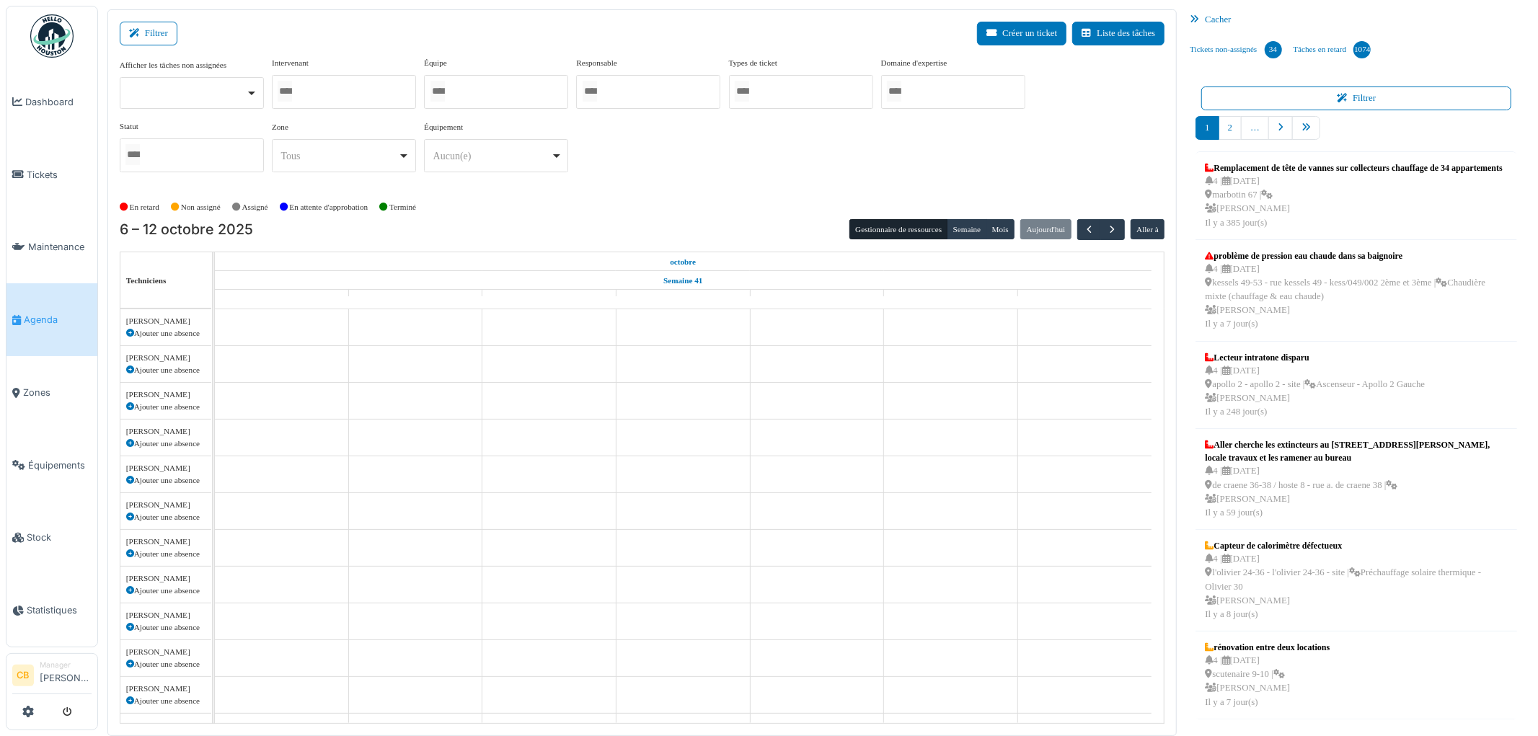
click at [292, 91] on input "Tous" at bounding box center [285, 91] width 14 height 21
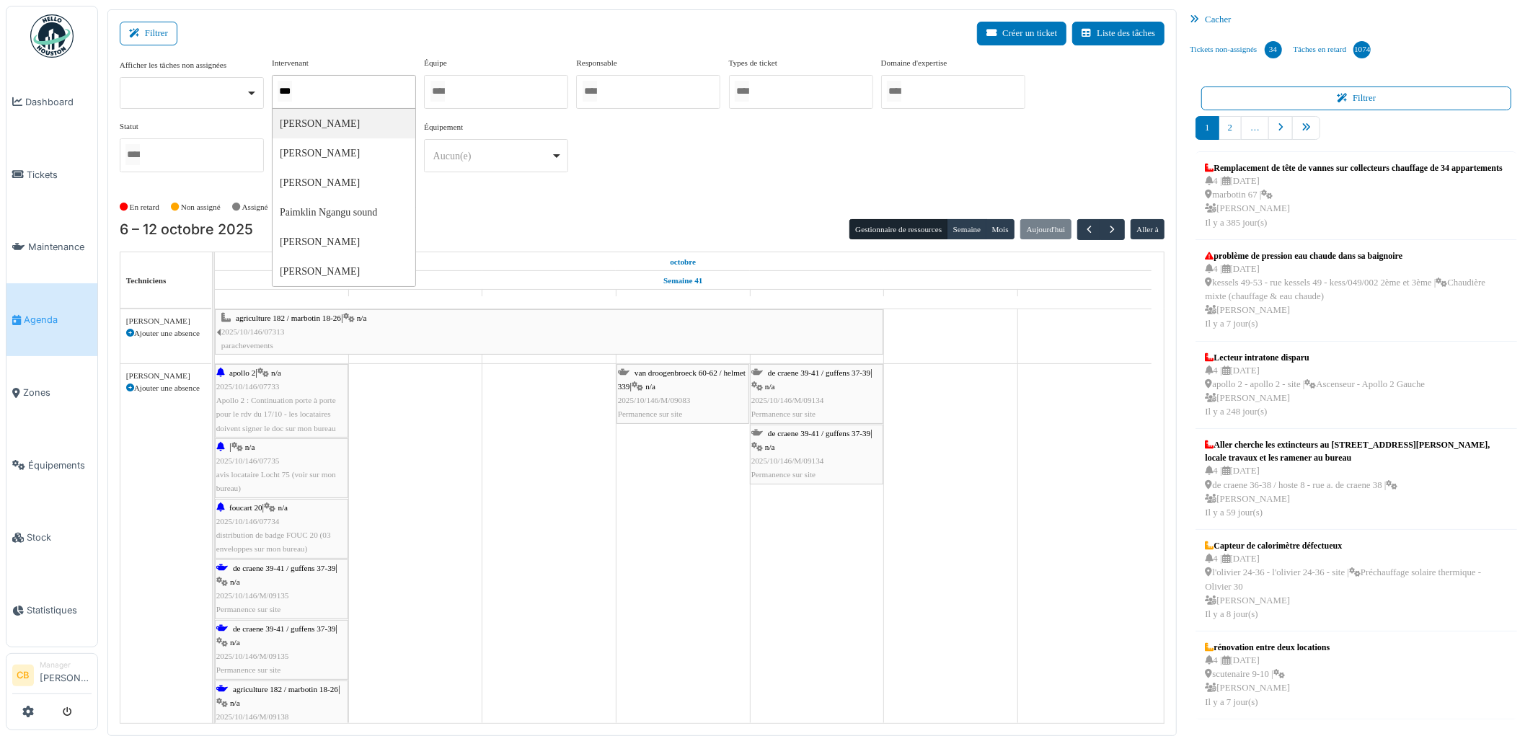
type input "****"
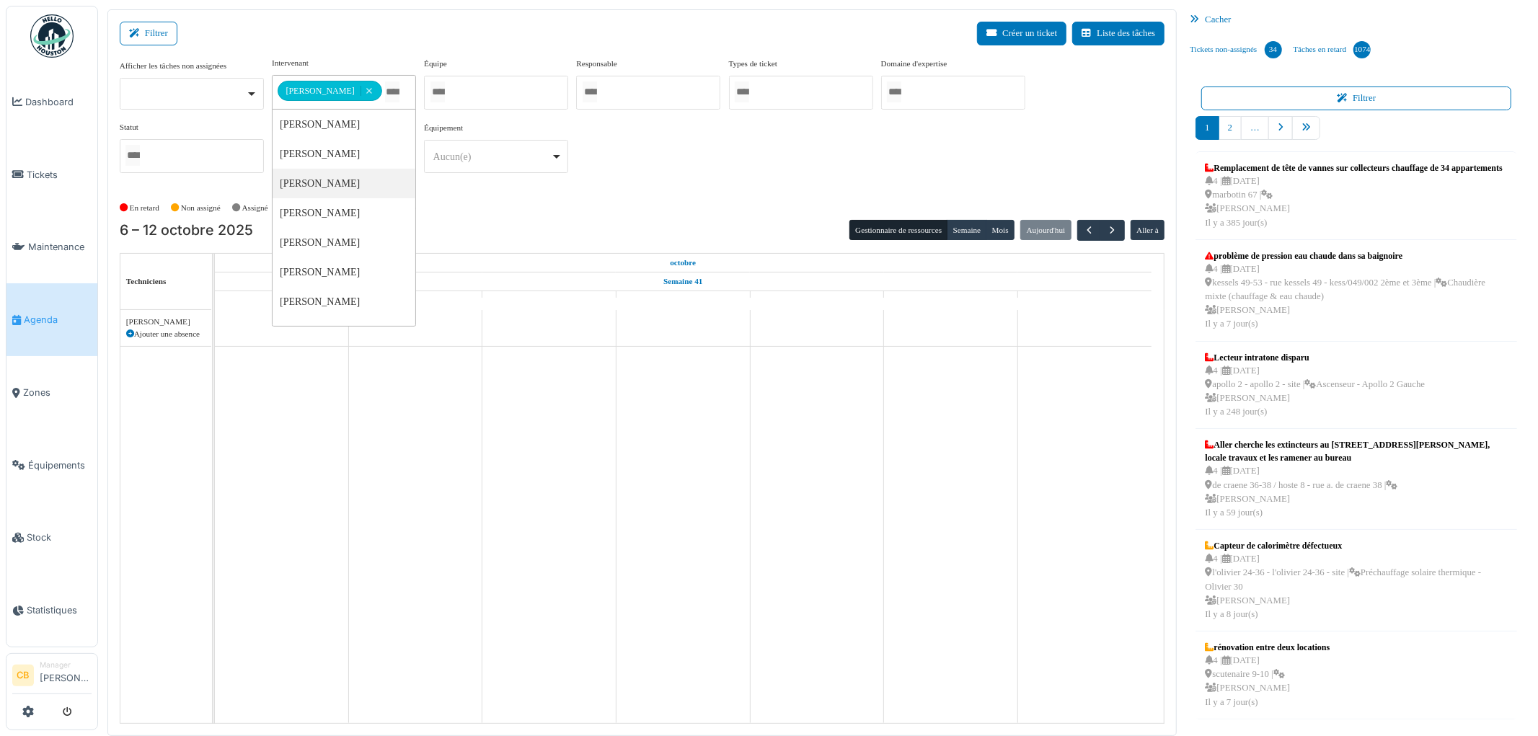
click at [449, 200] on div "En retard Non assigné Assigné En attente d'approbation Terminé" at bounding box center [643, 208] width 1046 height 24
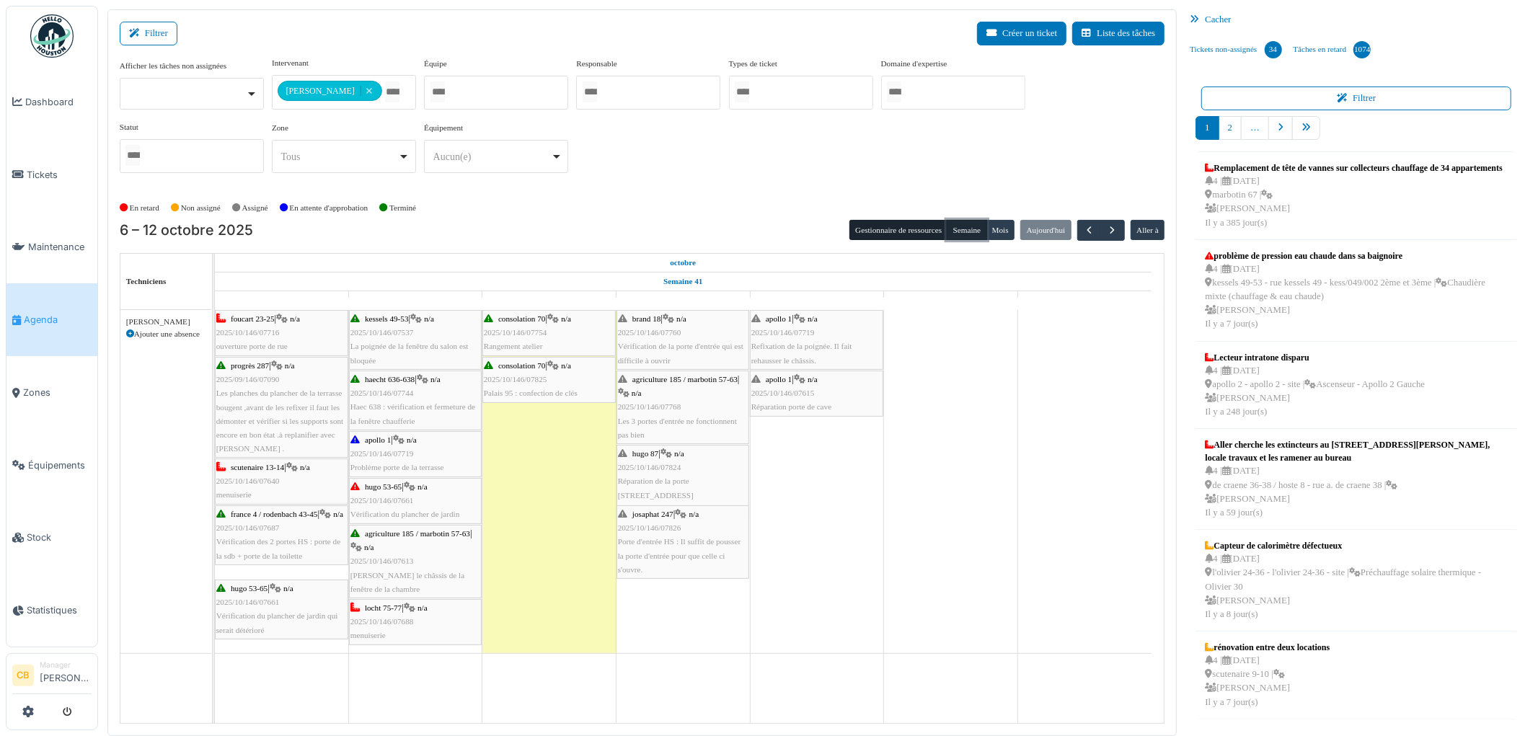
click at [978, 229] on button "Semaine" at bounding box center [967, 230] width 40 height 20
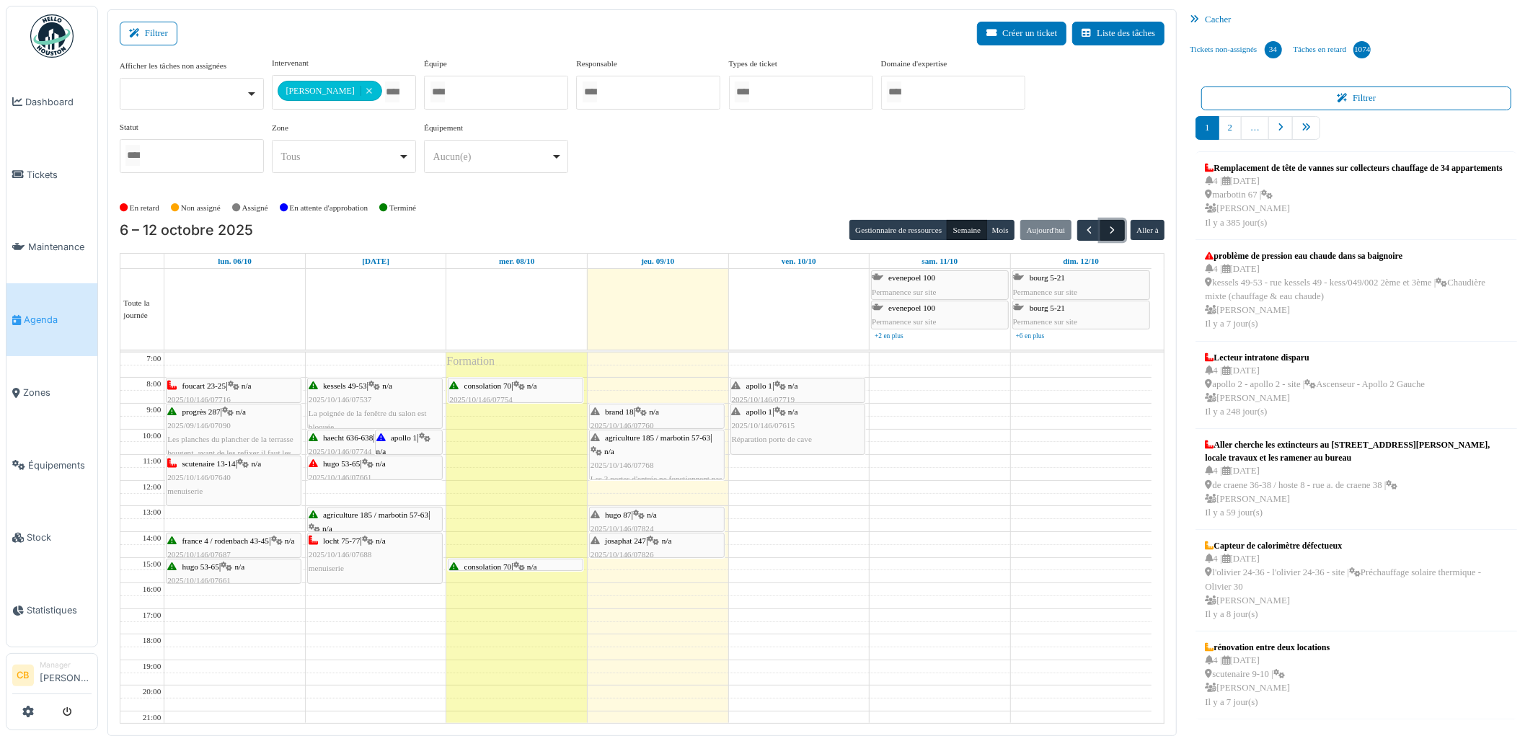
click at [1108, 231] on span "button" at bounding box center [1113, 230] width 12 height 12
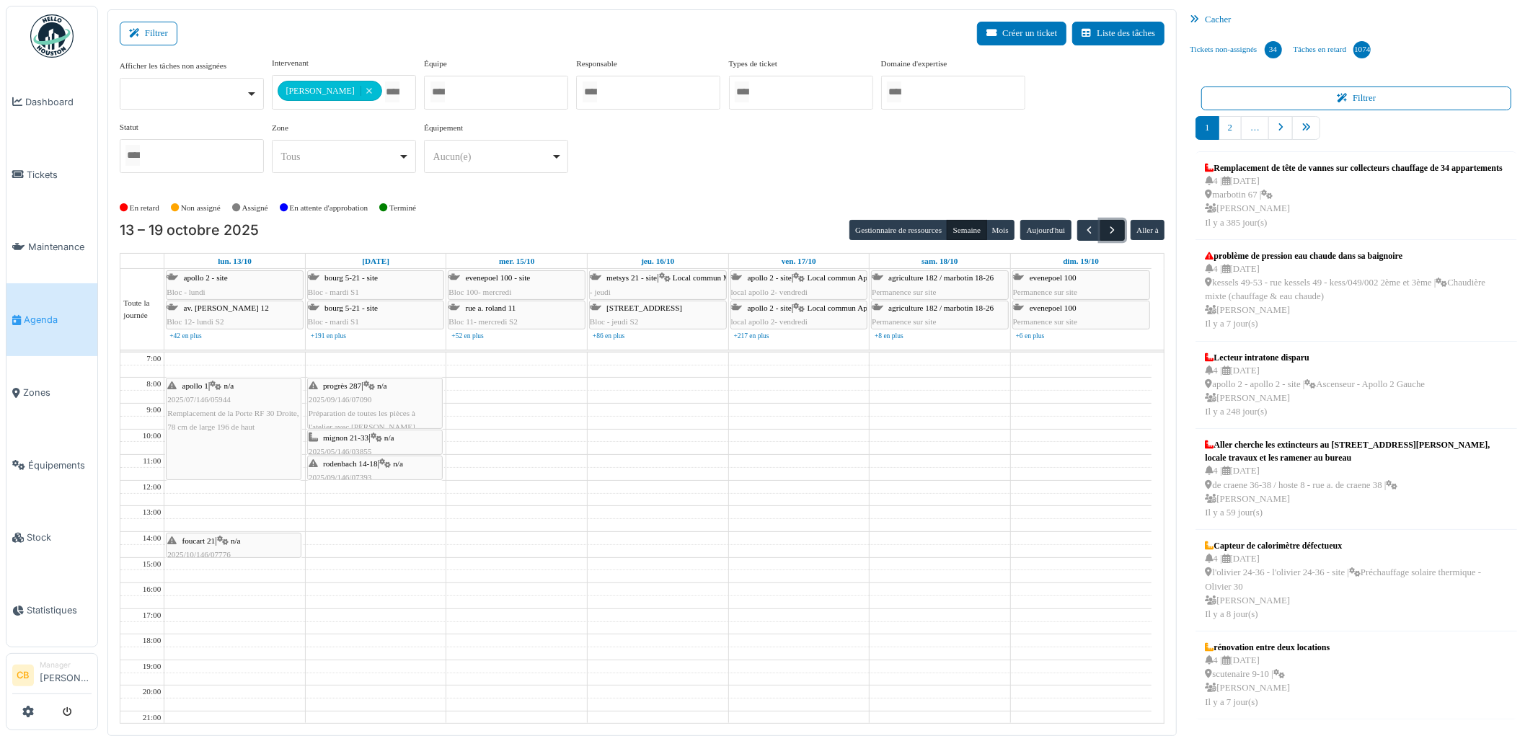
click at [1107, 231] on span "button" at bounding box center [1113, 230] width 12 height 12
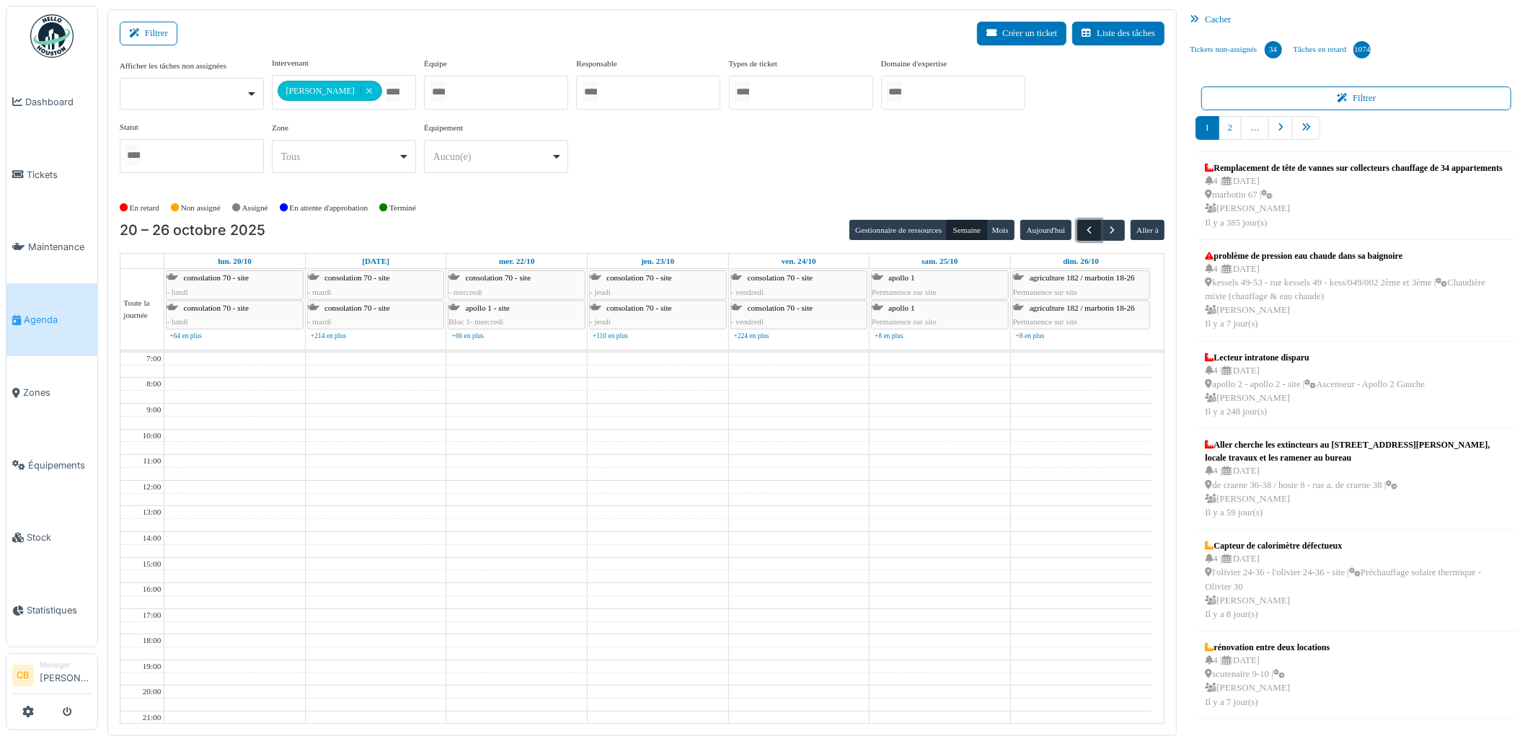
click at [1084, 227] on span "button" at bounding box center [1089, 230] width 12 height 12
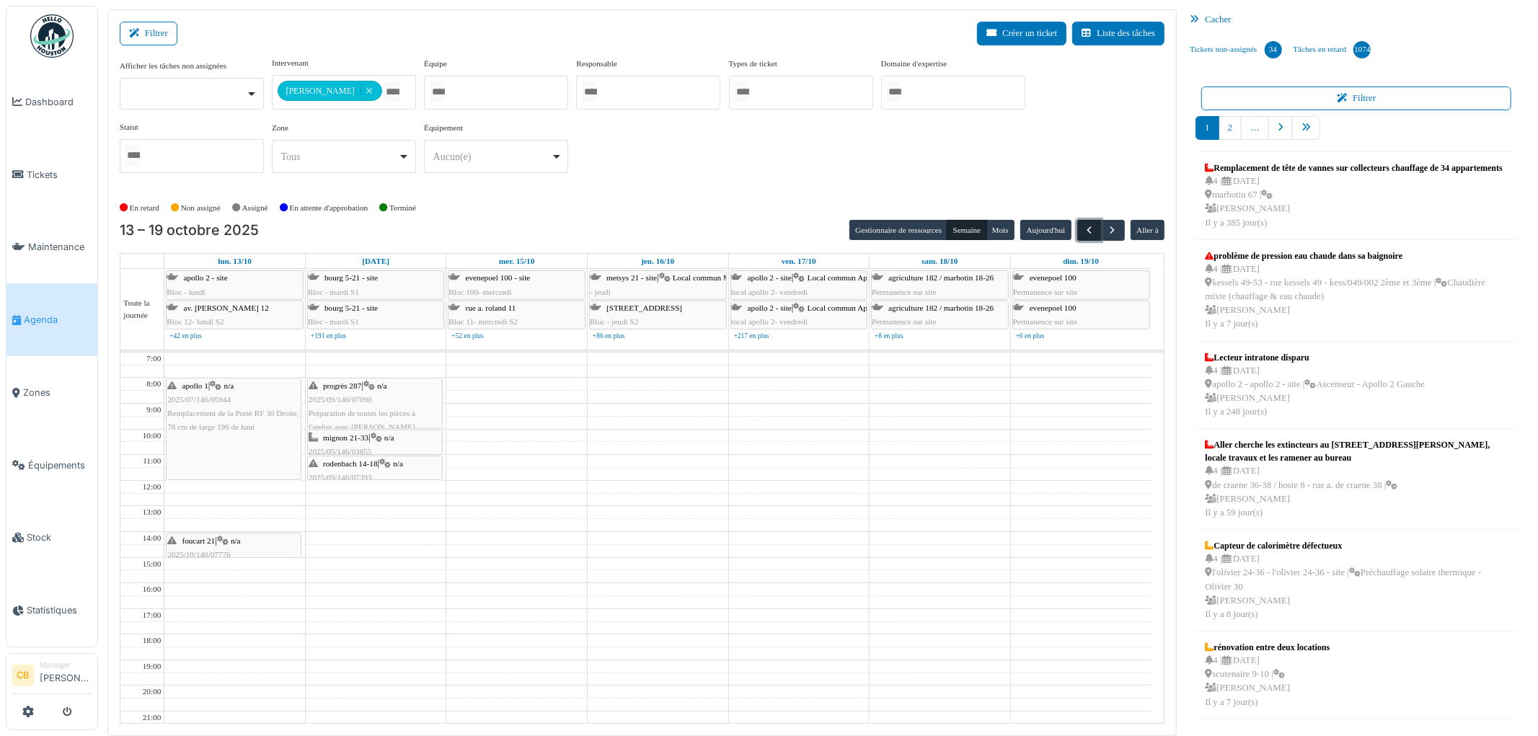
click at [1084, 227] on span "button" at bounding box center [1089, 230] width 12 height 12
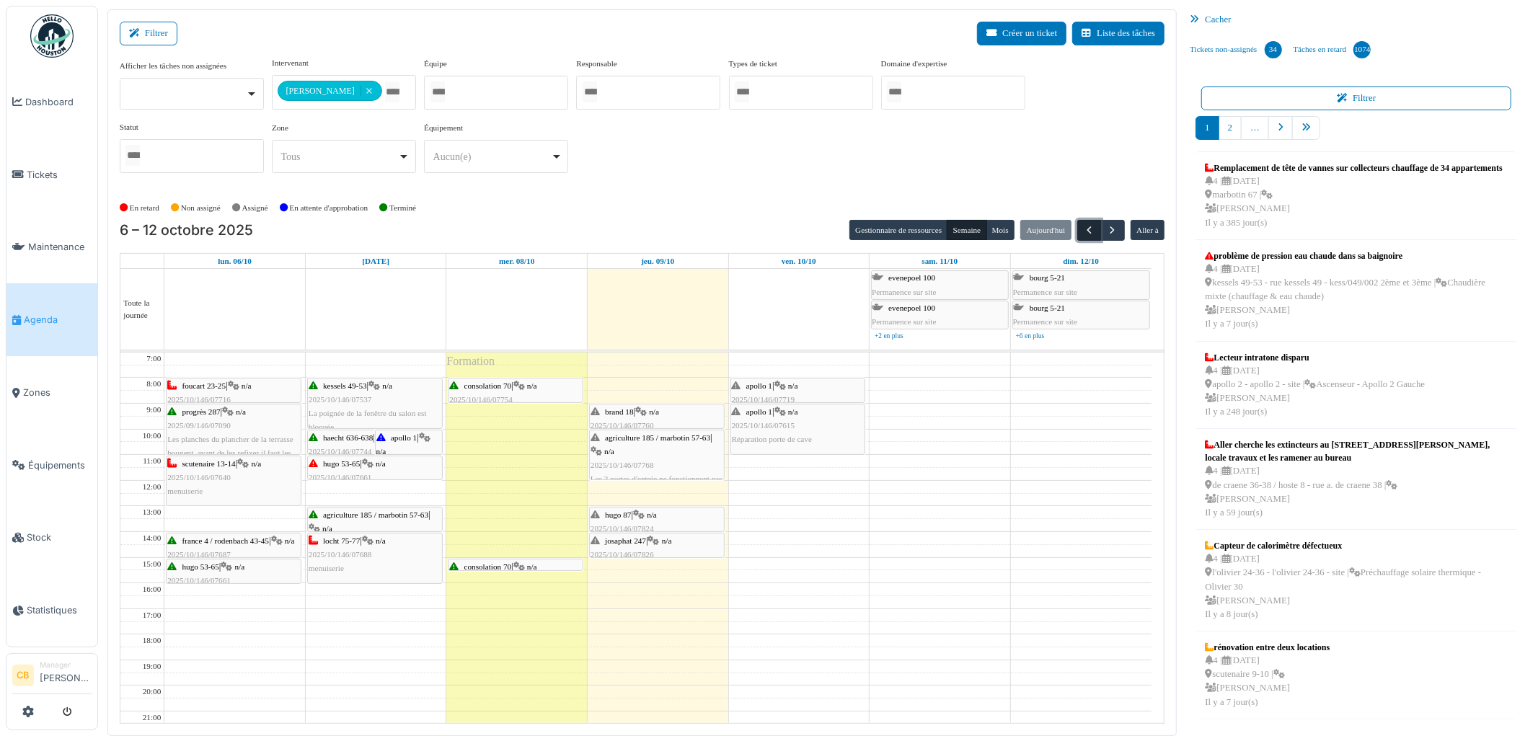
click at [1084, 227] on span "button" at bounding box center [1089, 230] width 12 height 12
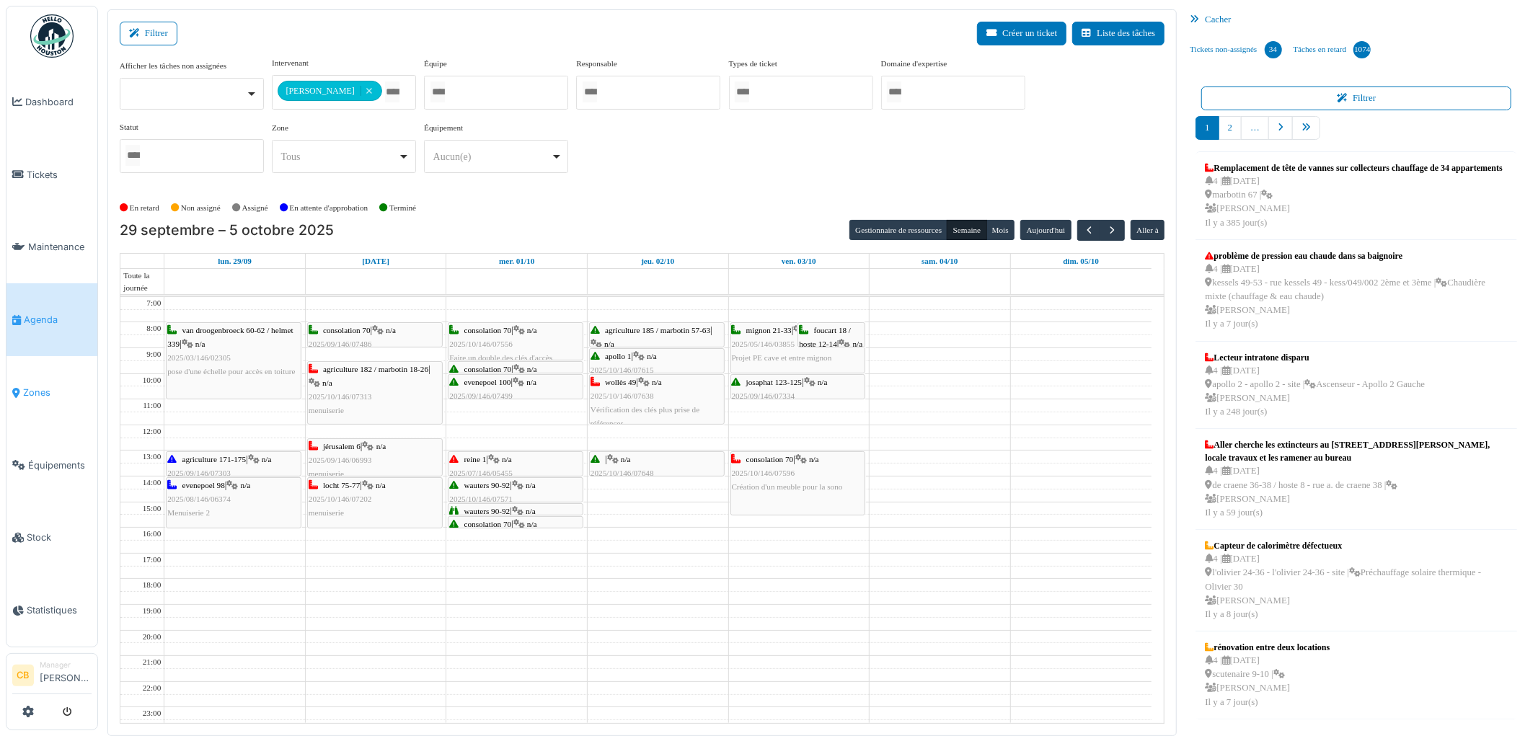
click at [45, 386] on span "Zones" at bounding box center [57, 393] width 68 height 14
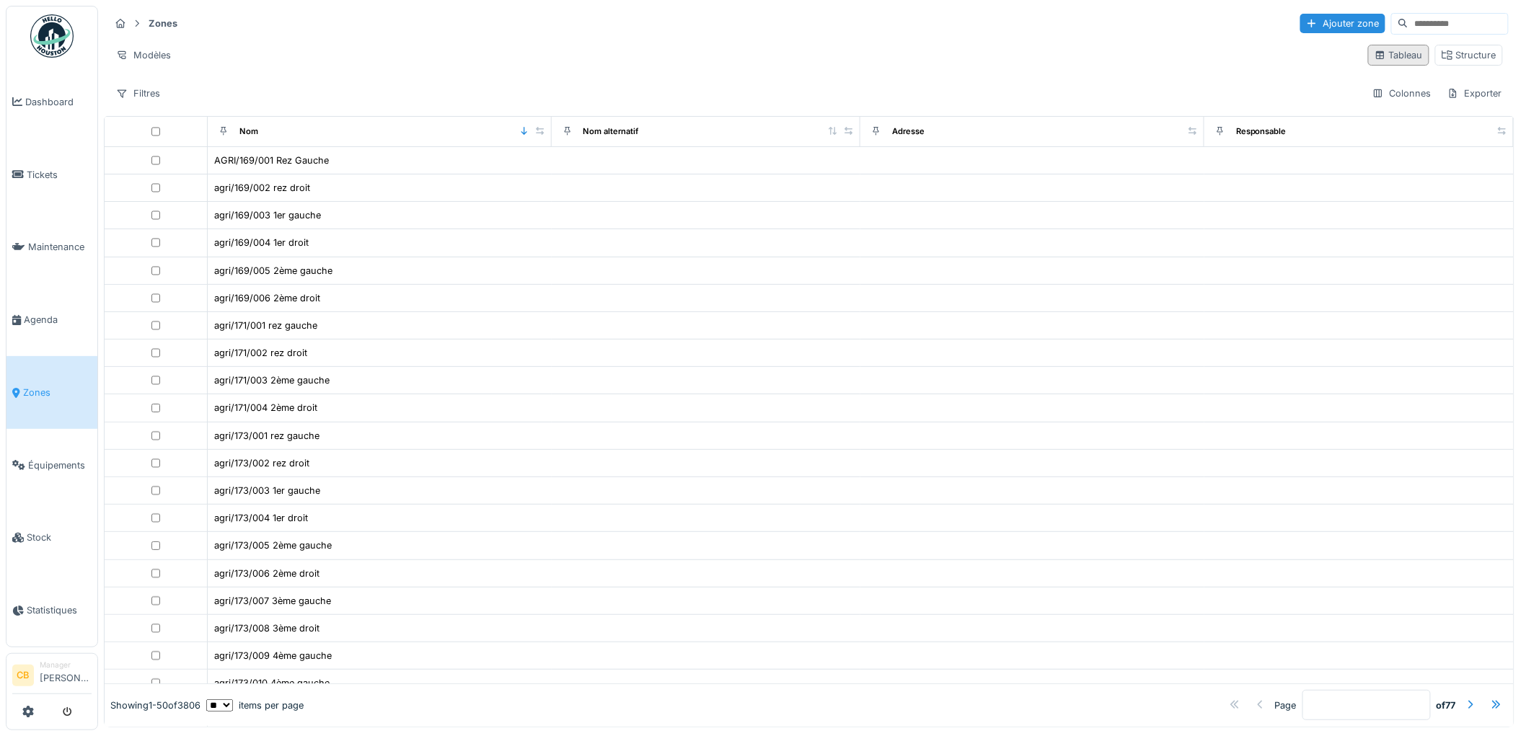
click at [1385, 58] on div "Tableau" at bounding box center [1398, 55] width 48 height 14
click at [1408, 24] on input at bounding box center [1458, 24] width 100 height 20
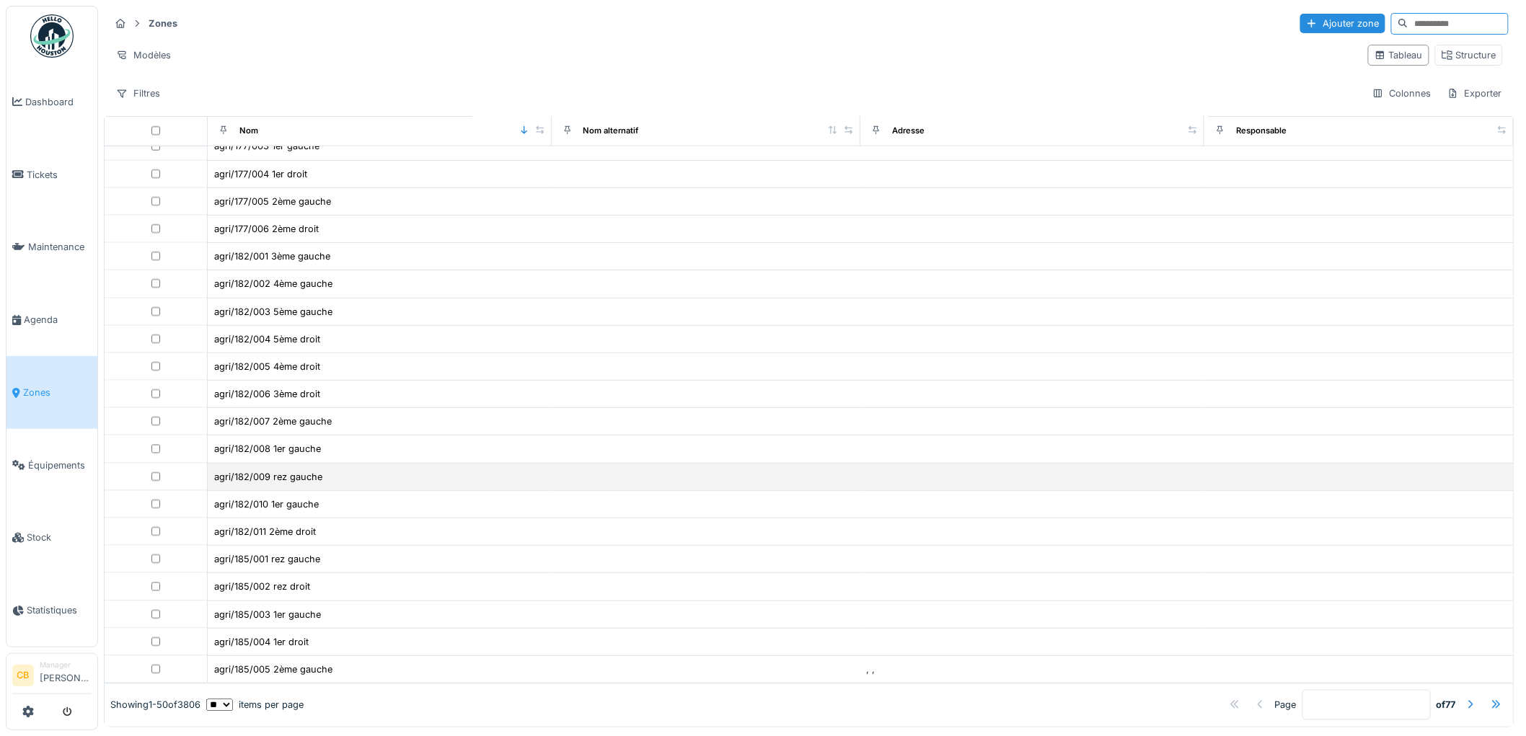
scroll to position [9, 0]
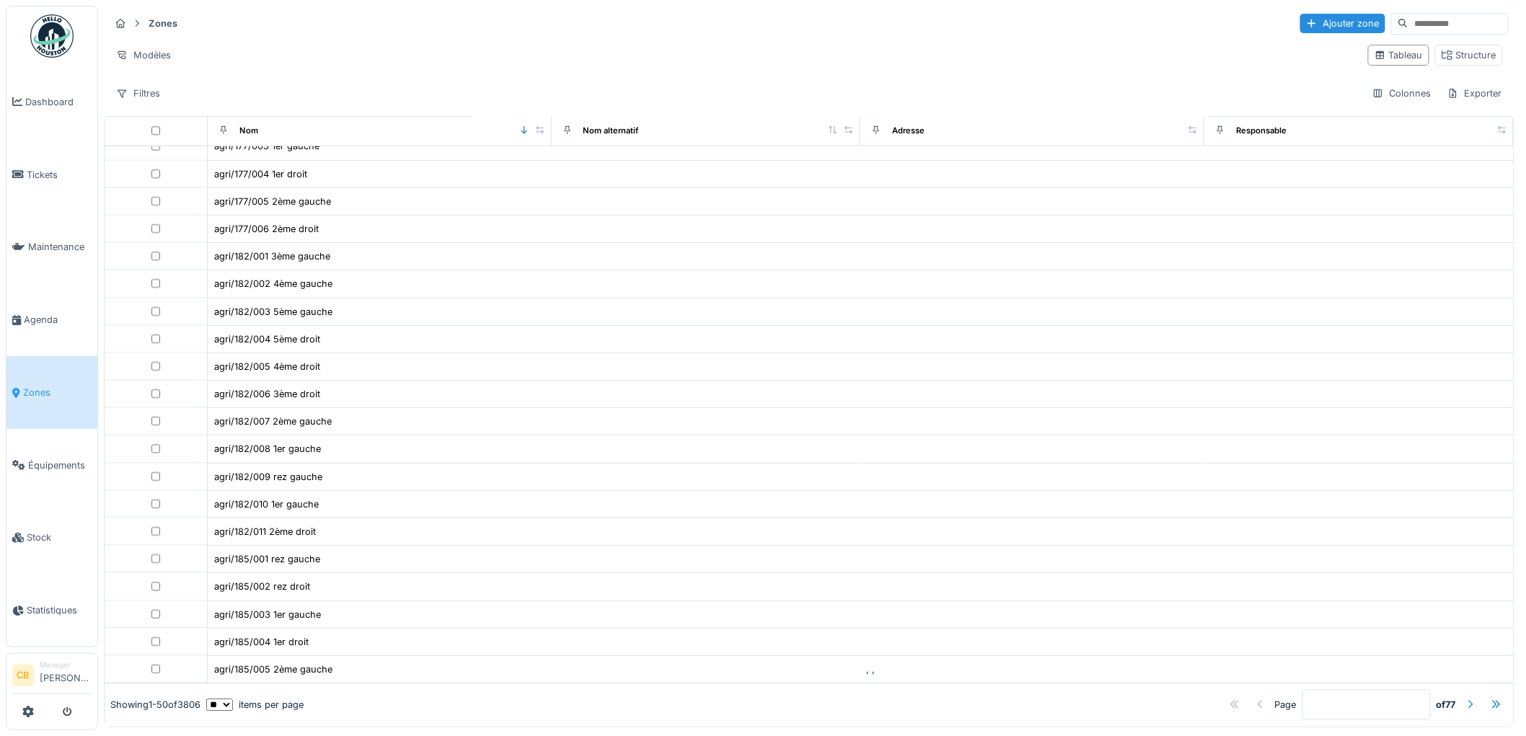
click at [1464, 699] on div at bounding box center [1470, 706] width 12 height 14
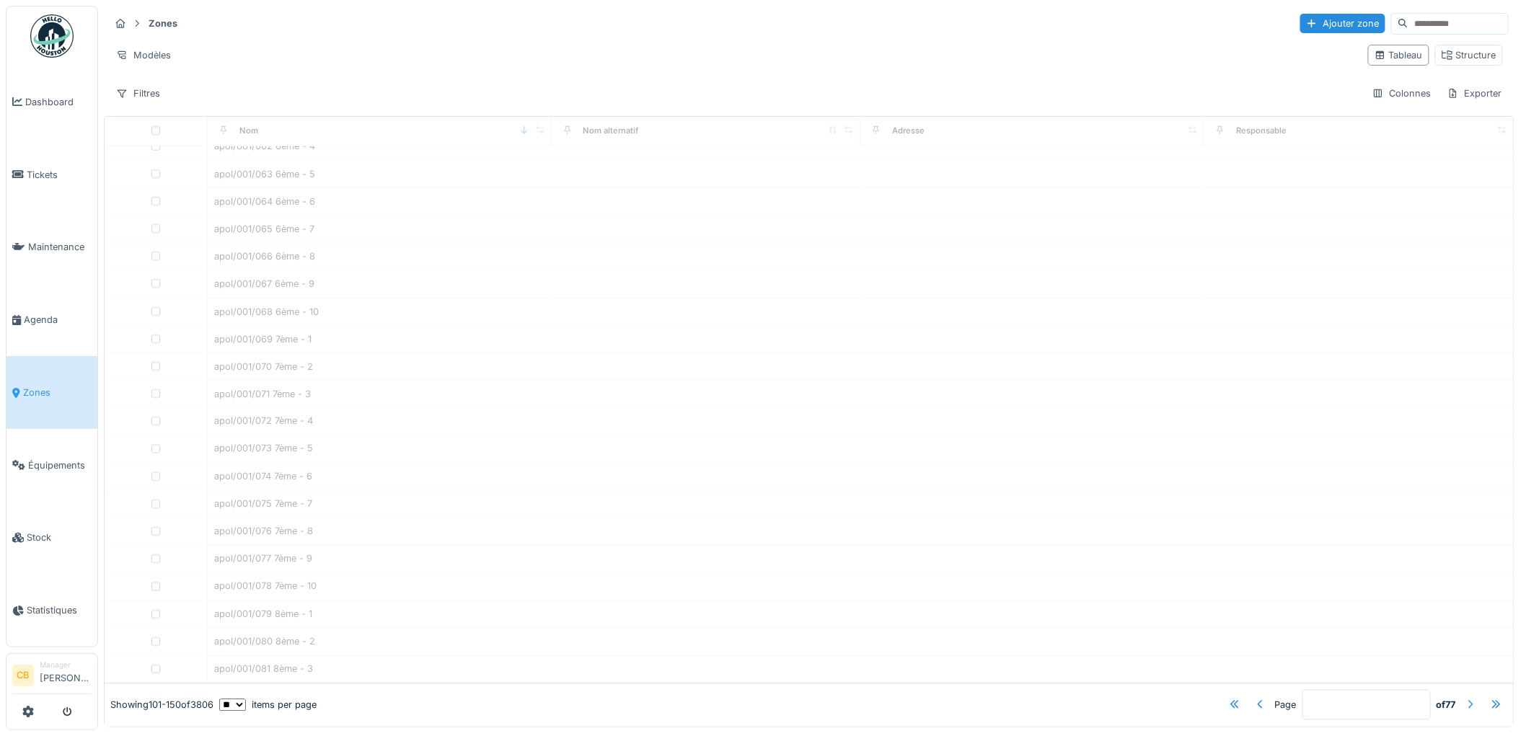
type input "*"
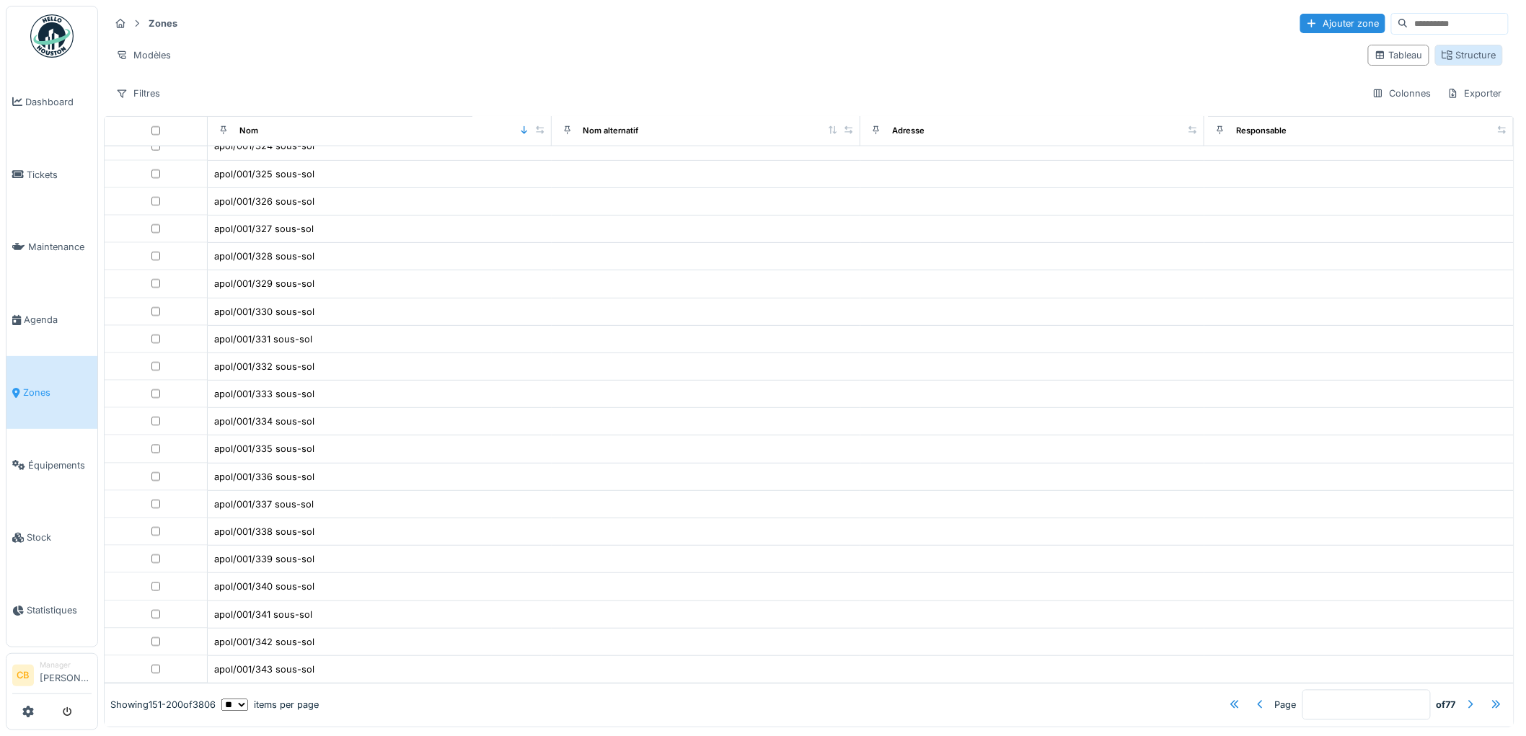
click at [1441, 48] on div "Structure" at bounding box center [1468, 55] width 55 height 14
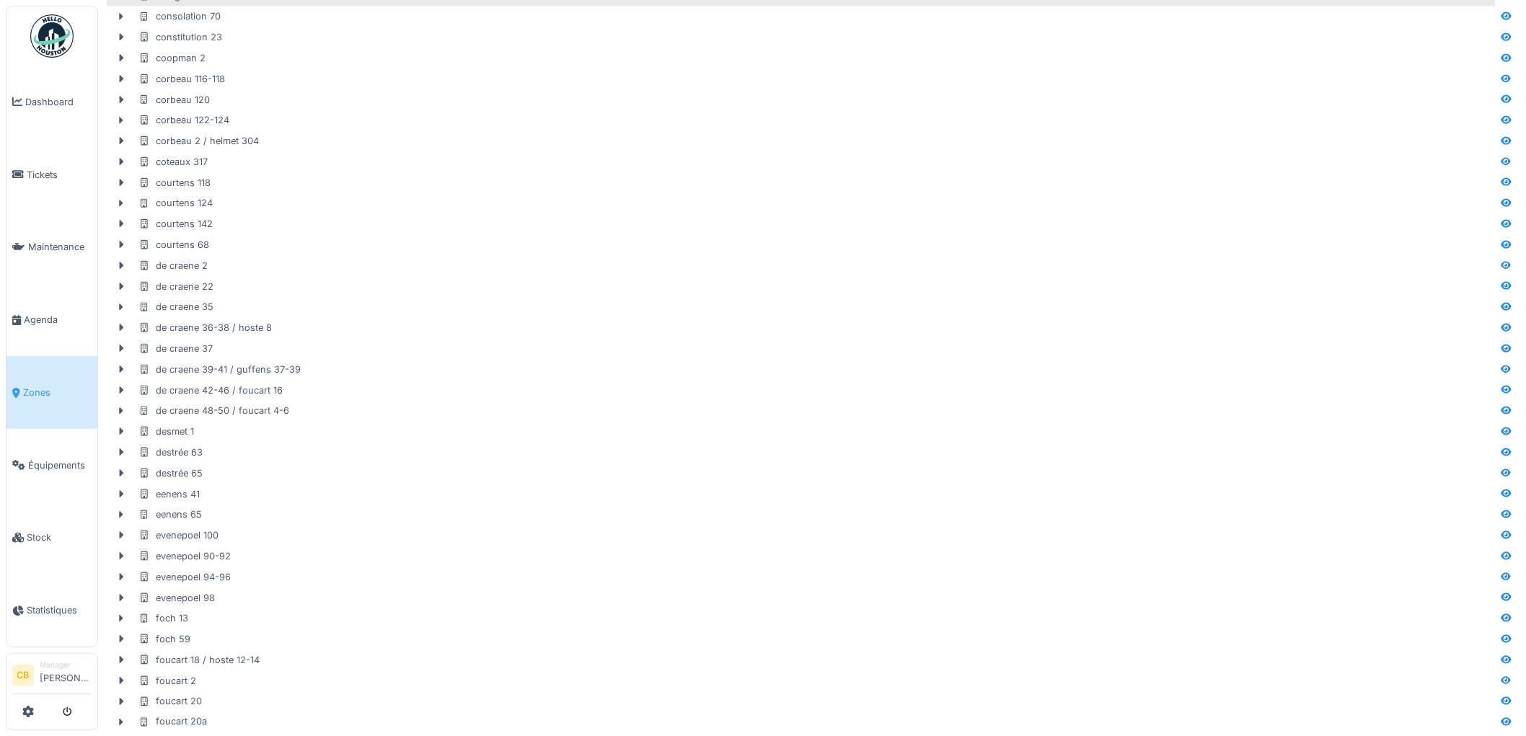
scroll to position [480, 0]
click at [48, 173] on span "Tickets" at bounding box center [59, 175] width 65 height 14
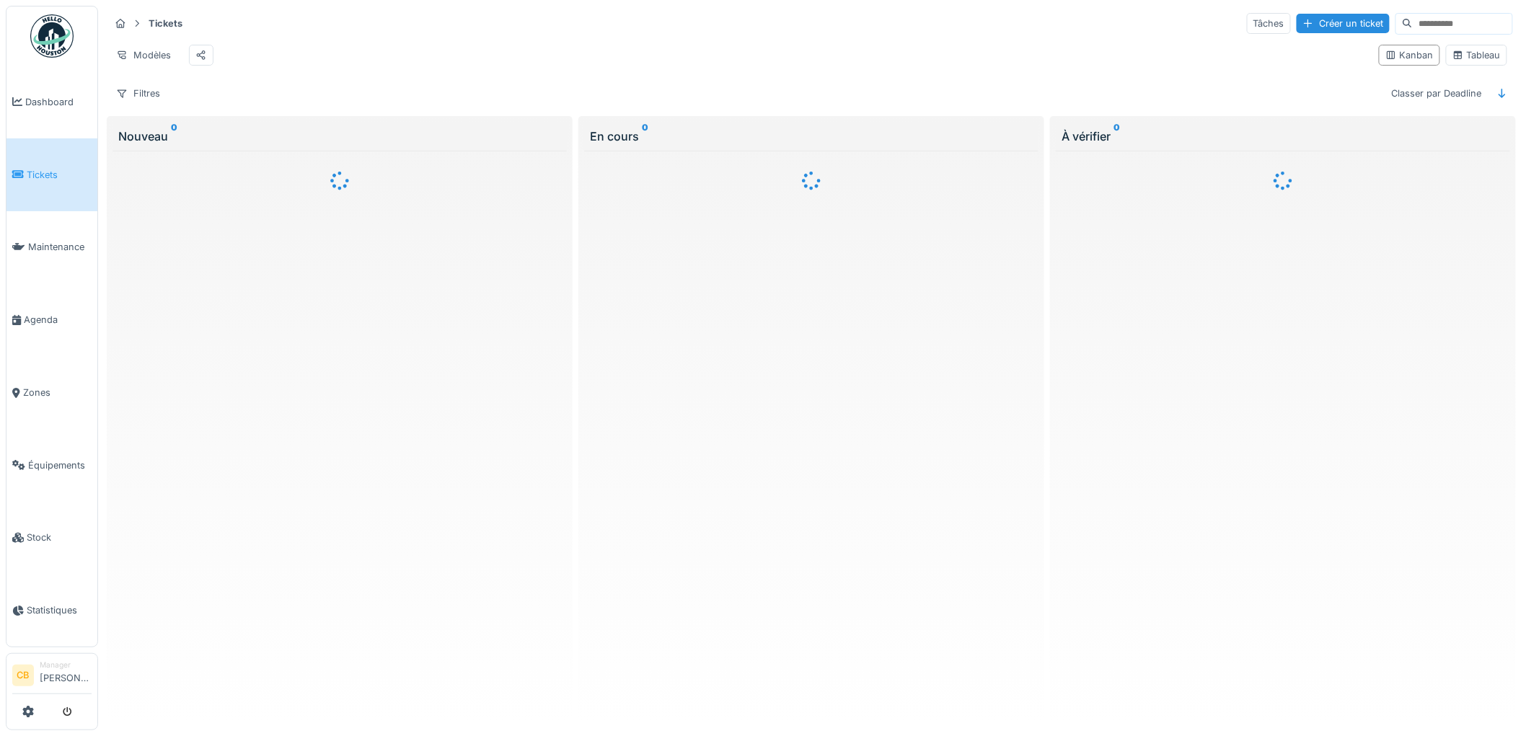
click at [1413, 22] on input at bounding box center [1463, 24] width 100 height 20
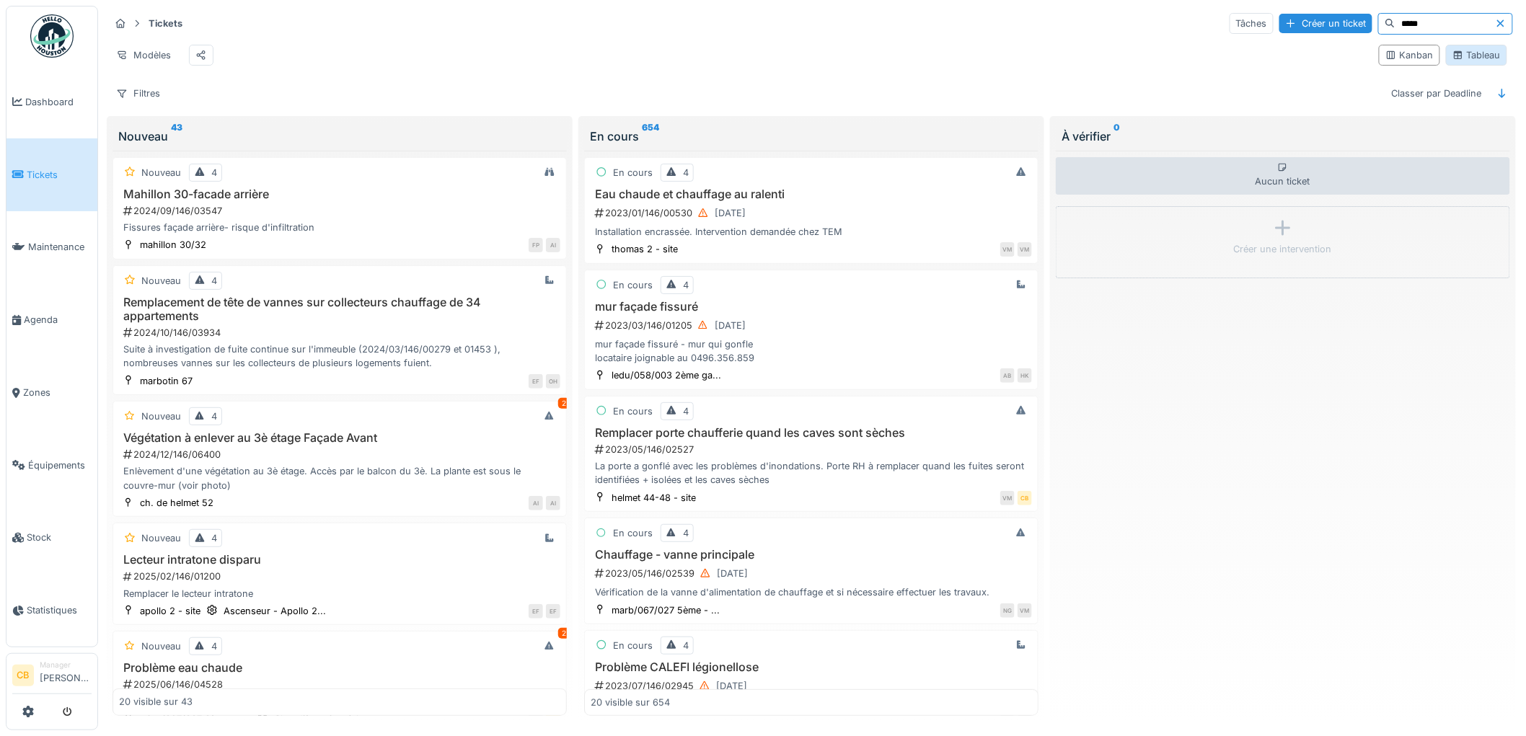
type input "*****"
click at [1469, 53] on div "Tableau" at bounding box center [1476, 55] width 61 height 21
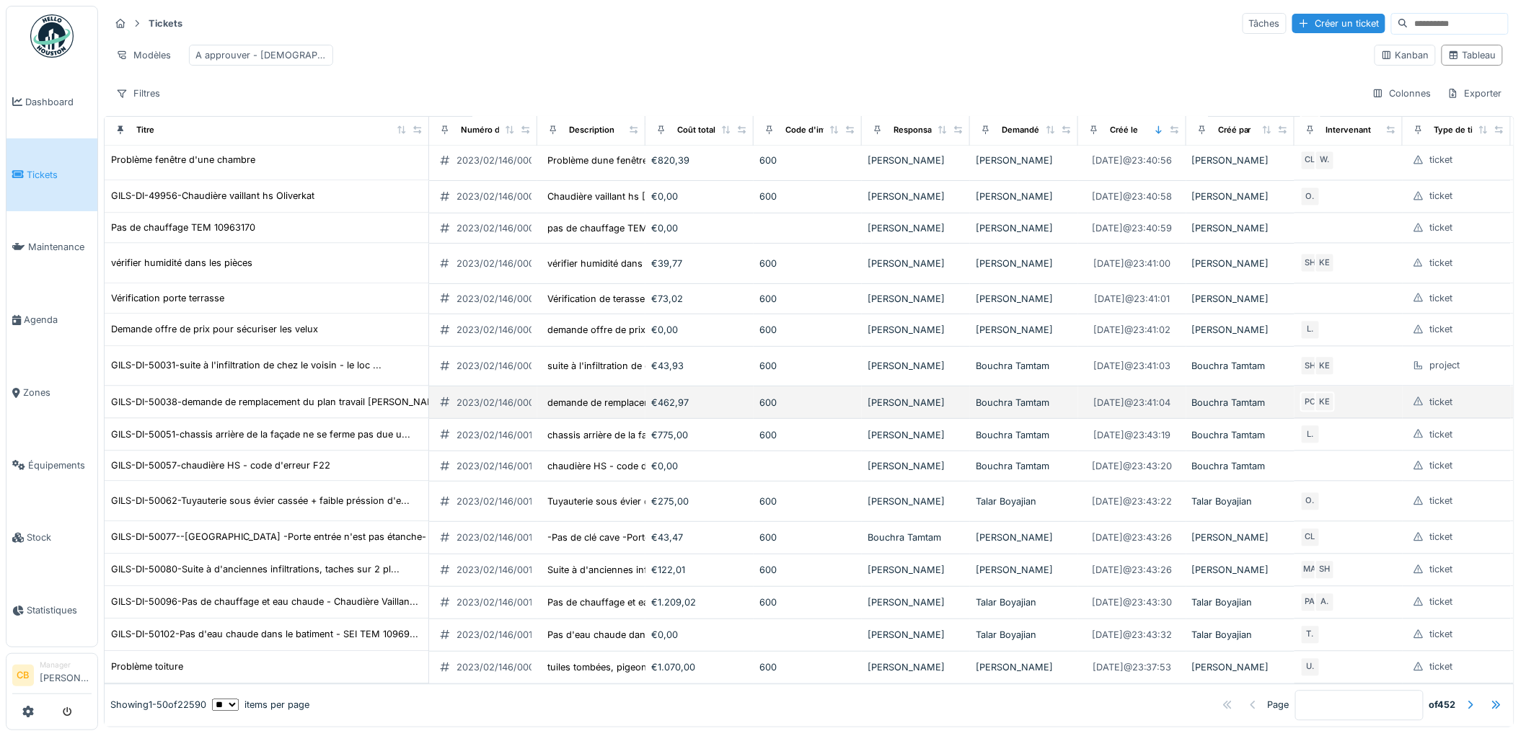
scroll to position [9, 0]
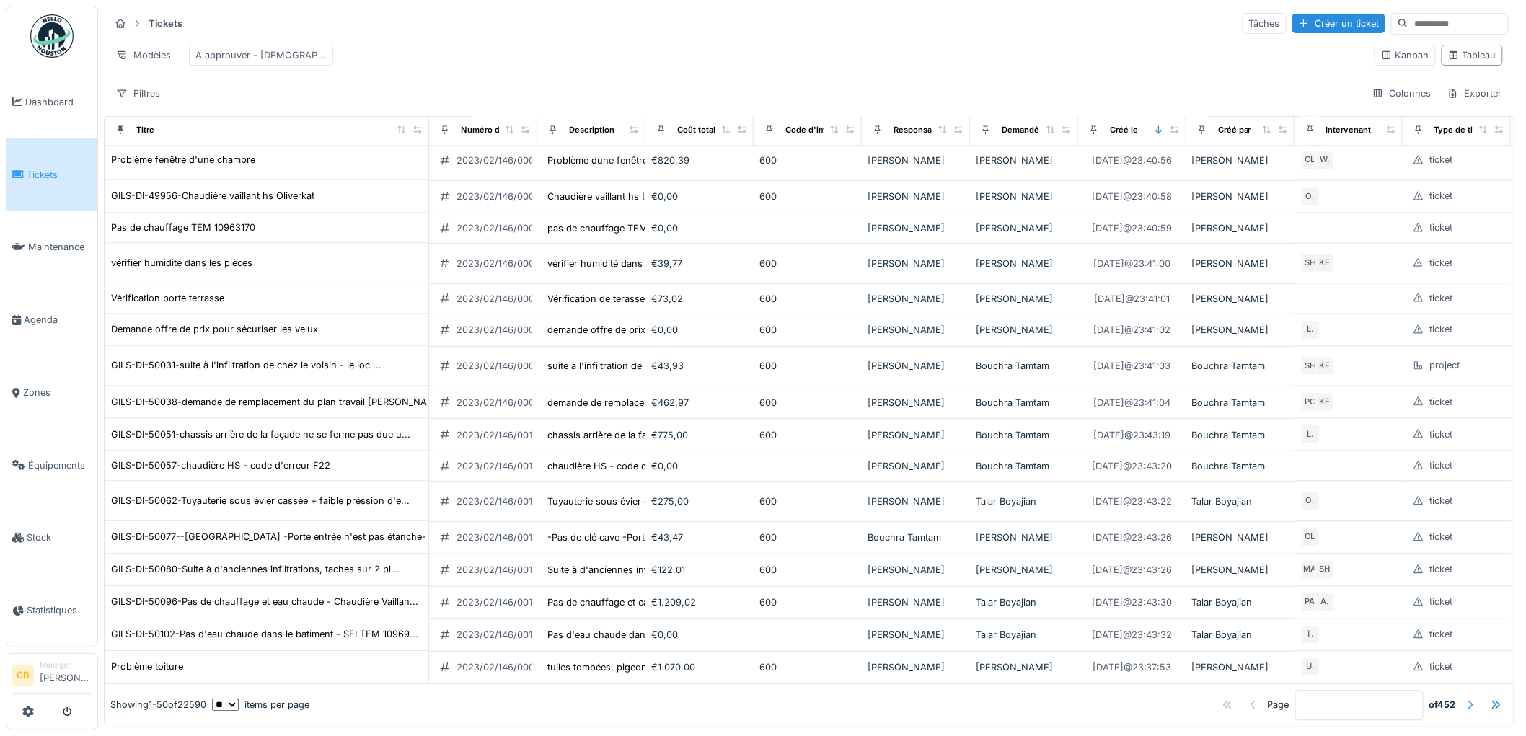
click at [1464, 699] on div at bounding box center [1470, 706] width 12 height 14
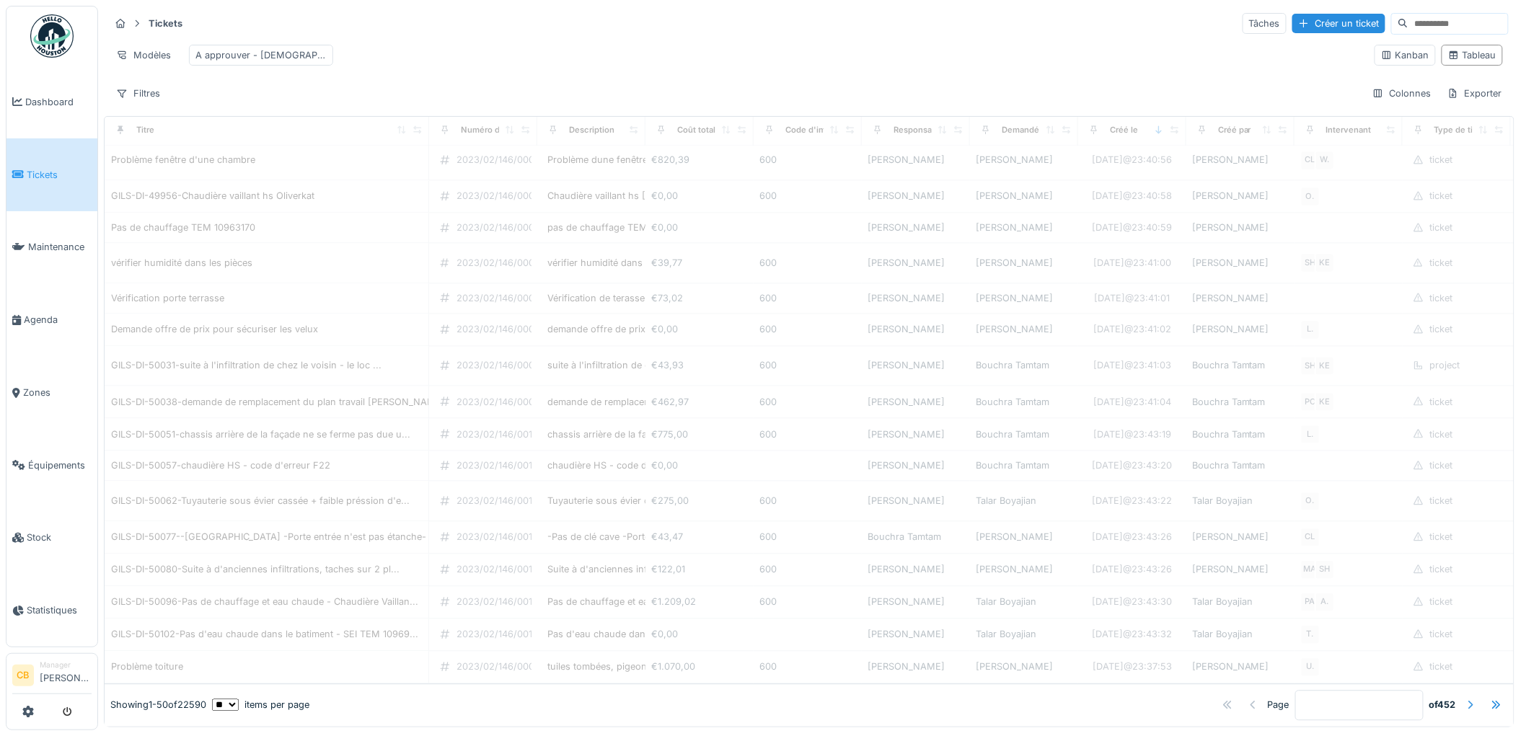
click at [1464, 699] on div at bounding box center [1470, 706] width 12 height 14
click at [1490, 699] on div at bounding box center [1496, 706] width 12 height 14
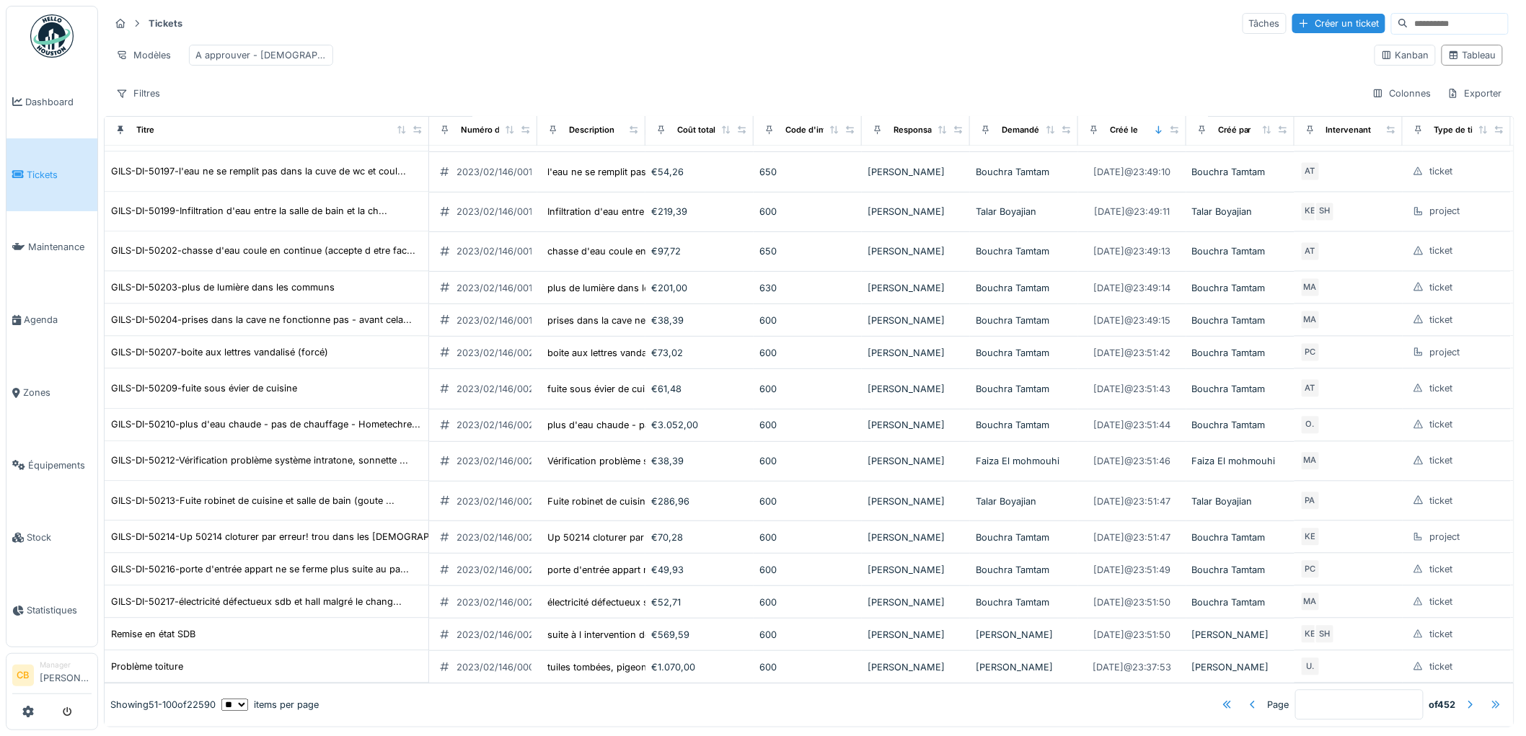
scroll to position [1203, 0]
click at [1490, 699] on div at bounding box center [1496, 706] width 12 height 14
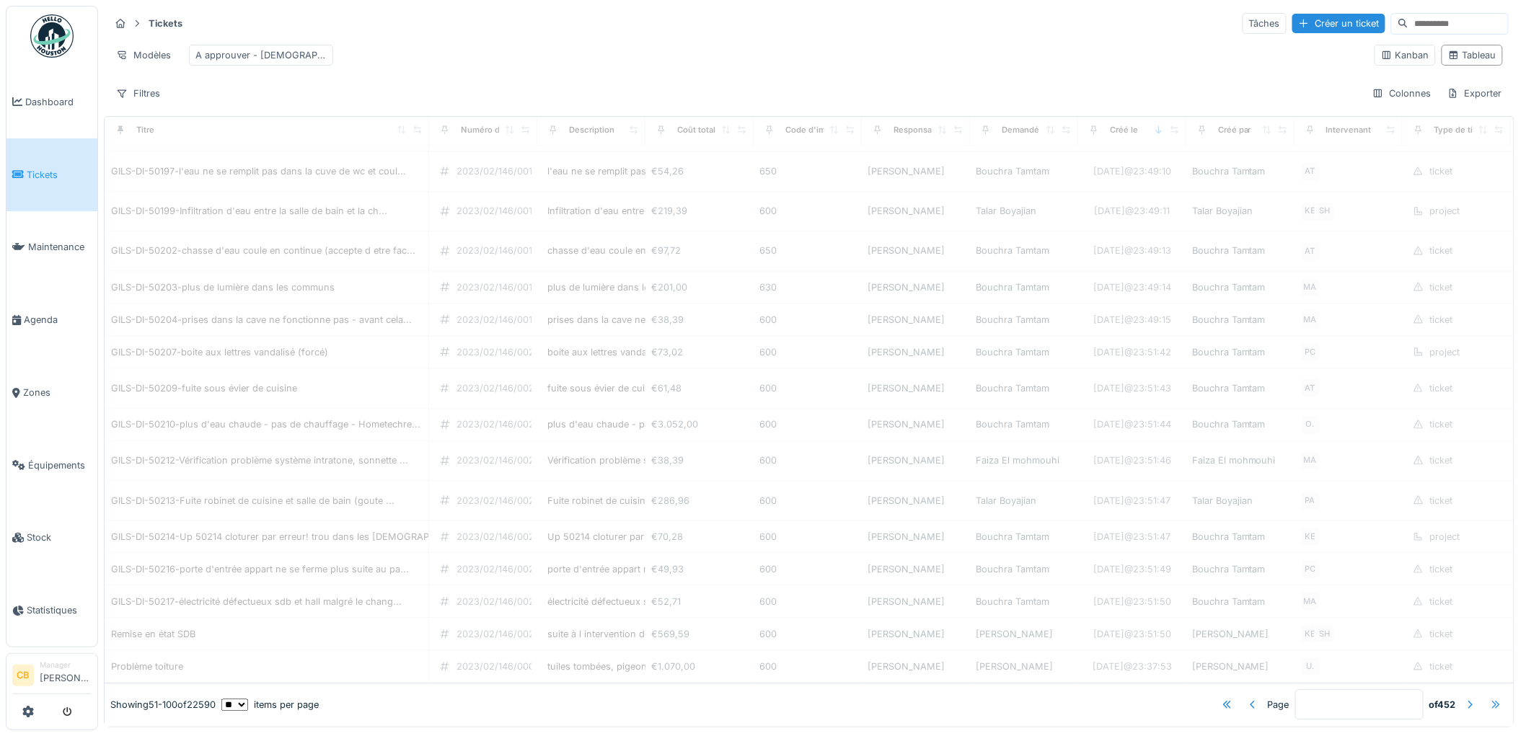
type input "***"
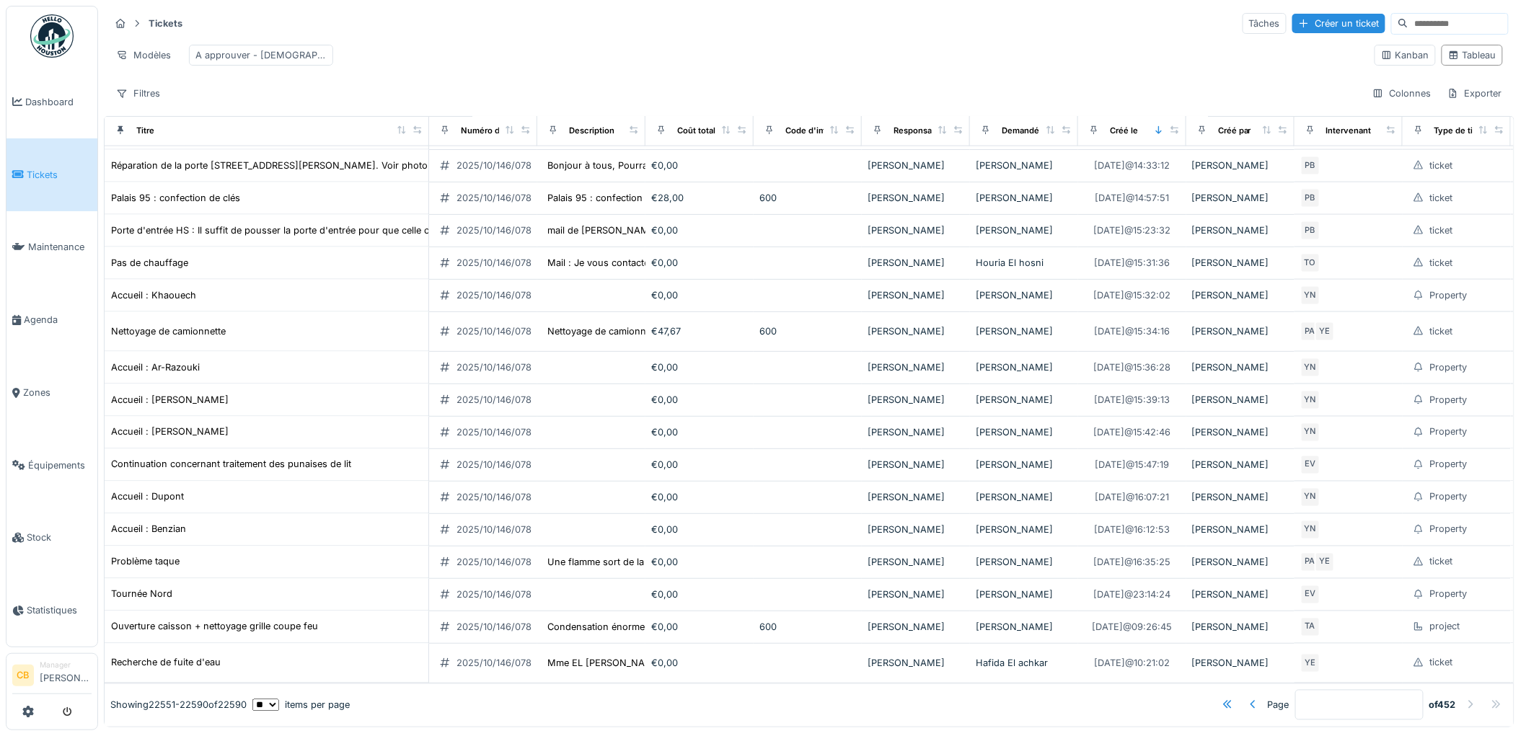
scroll to position [953, 0]
click at [1408, 19] on input at bounding box center [1458, 24] width 100 height 20
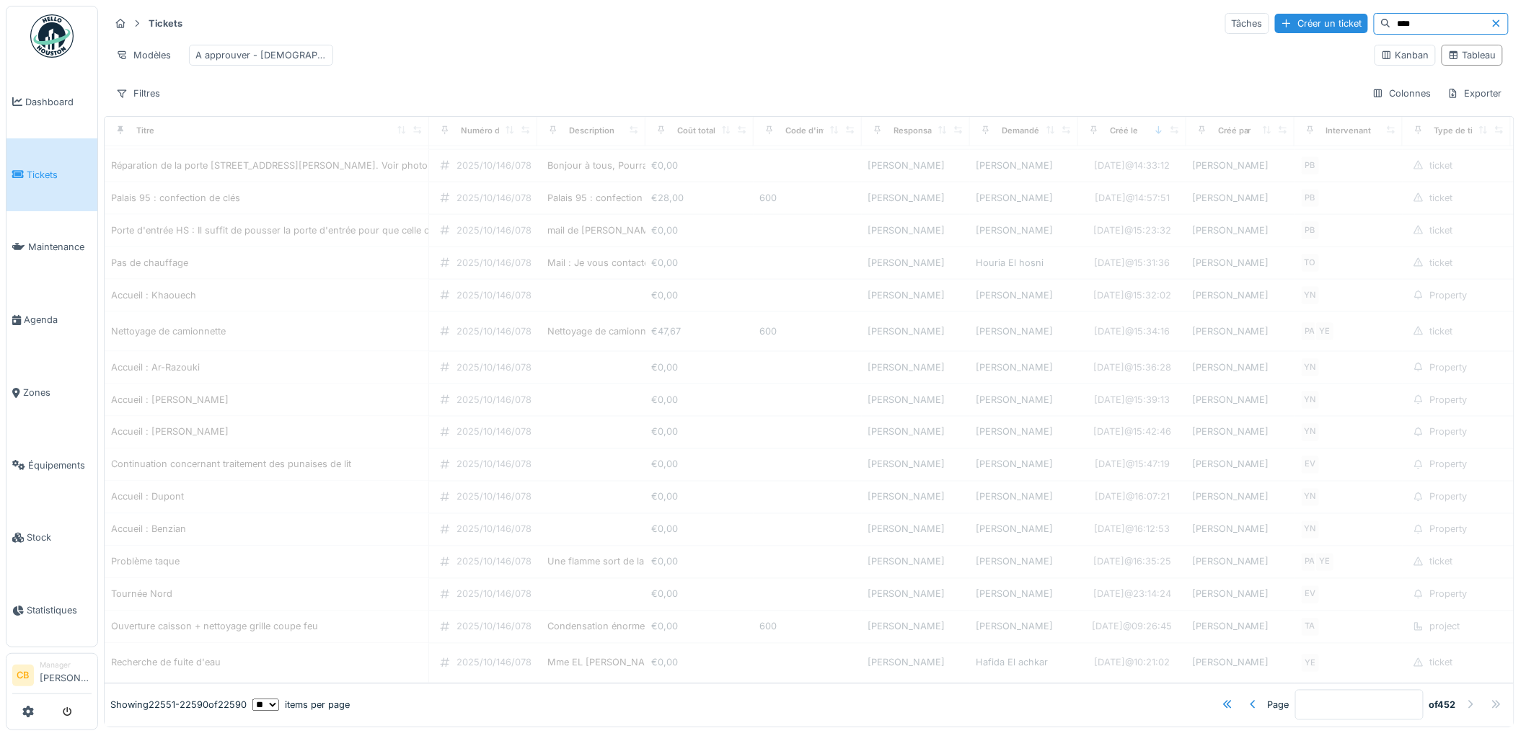
type input "*****"
type input "*"
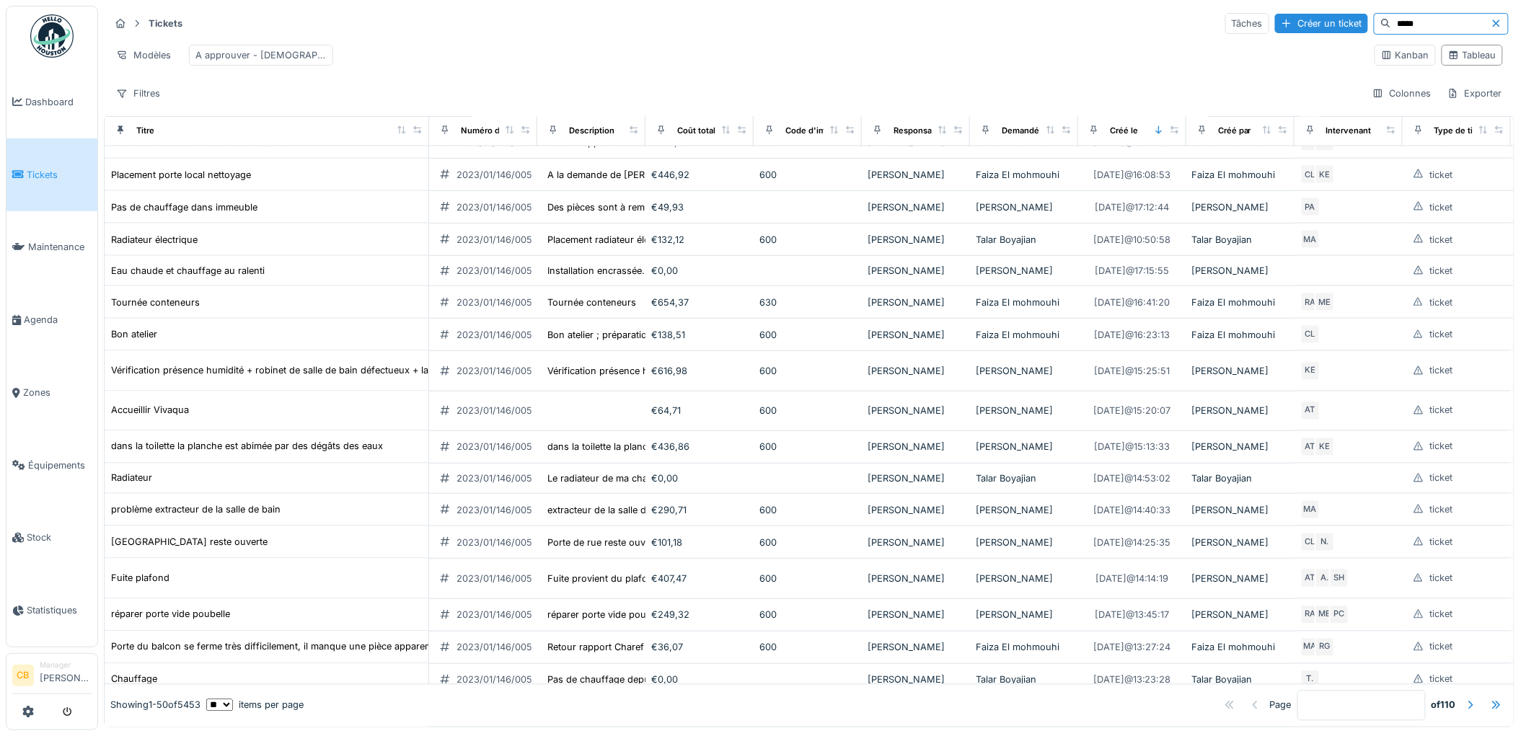
click at [1392, 14] on input "*****" at bounding box center [1441, 24] width 100 height 20
type input "*"
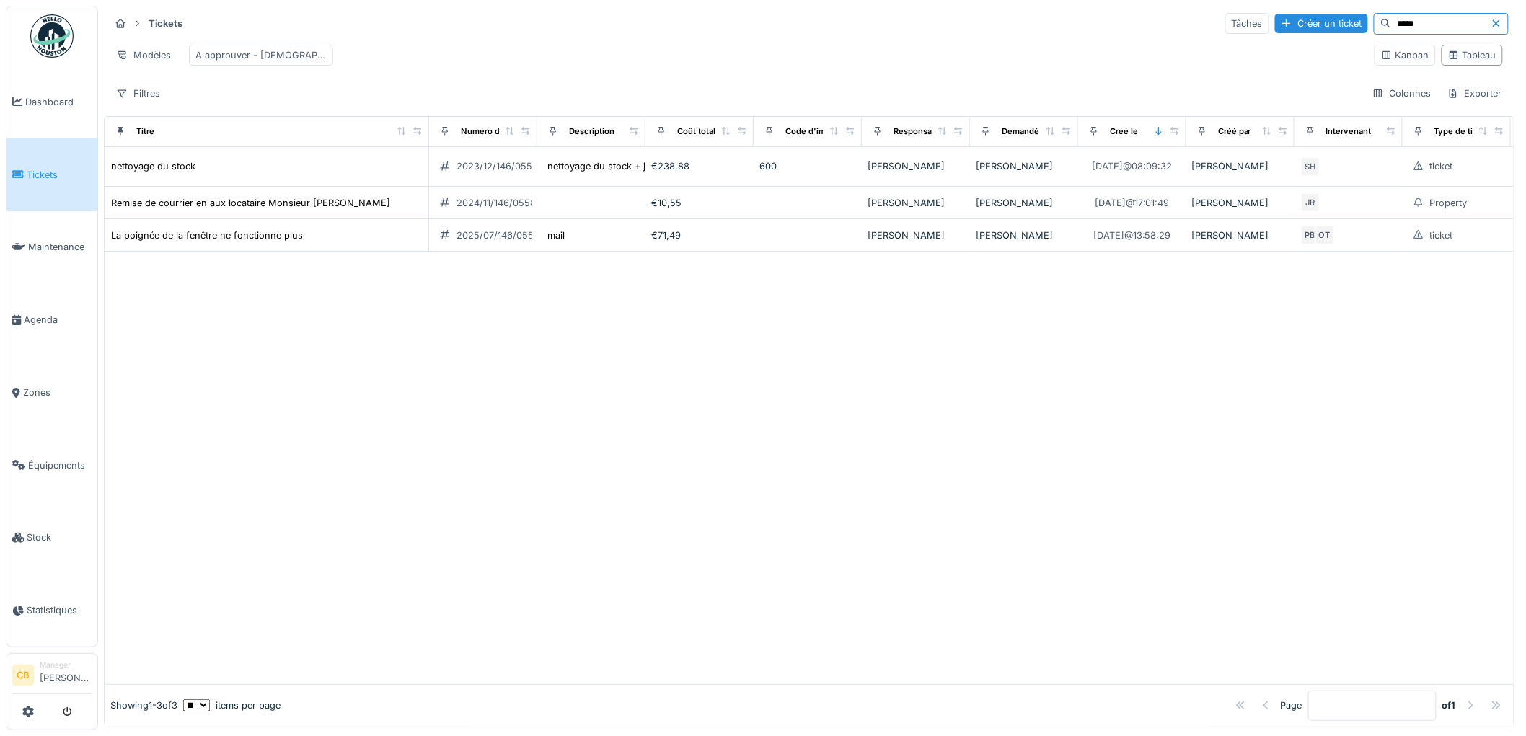
scroll to position [0, 0]
type input "*****"
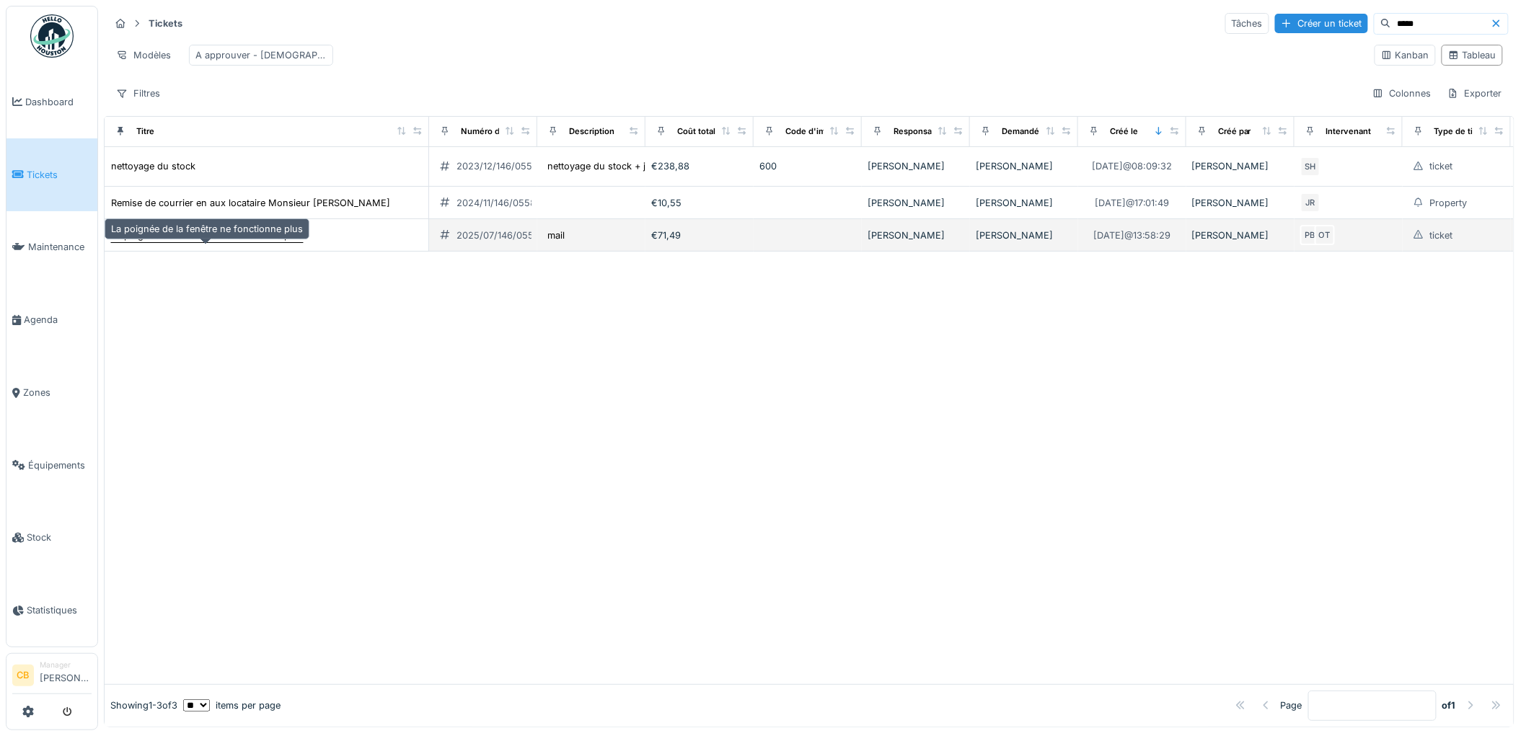
click at [213, 241] on div "La poignée de la fenêtre ne fonctionne plus" at bounding box center [207, 236] width 192 height 14
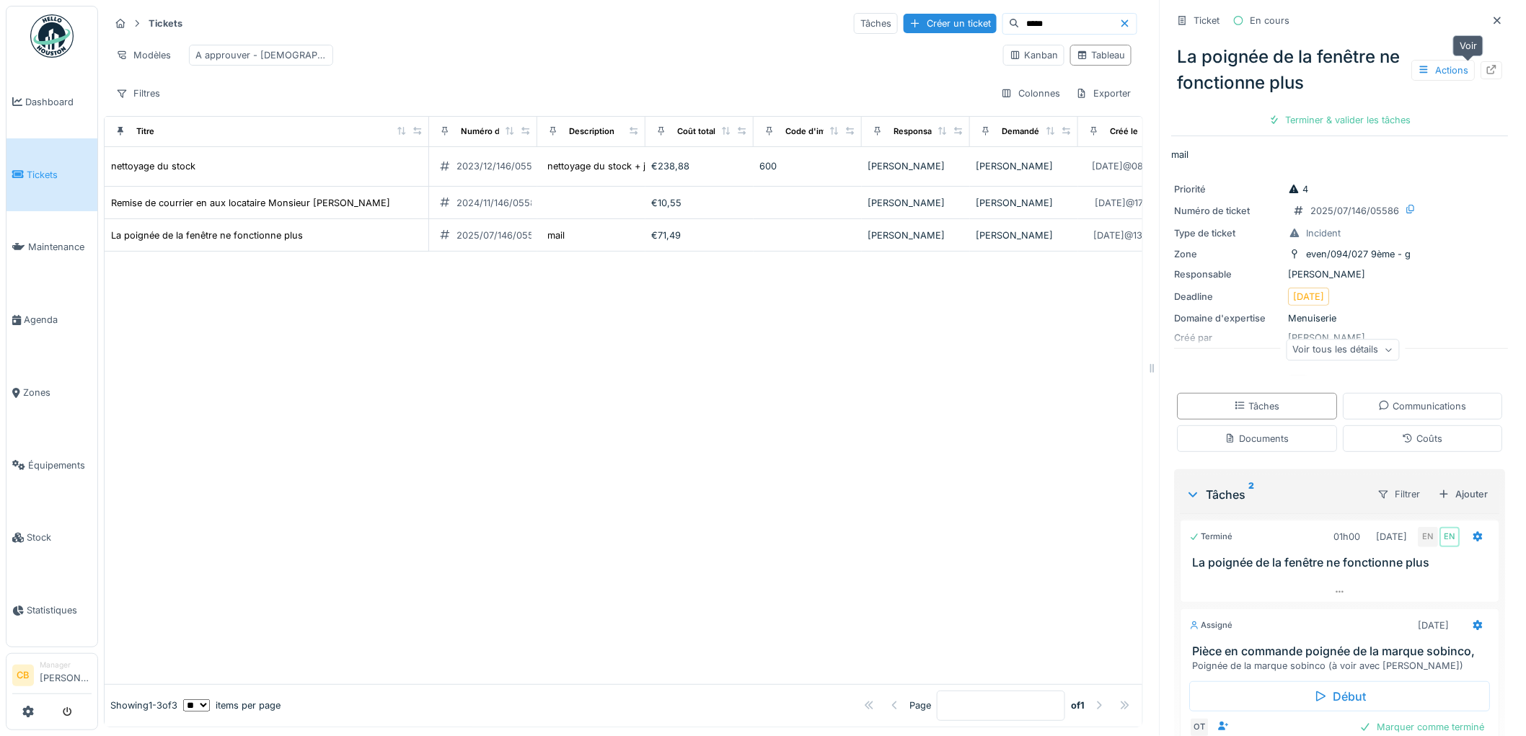
click at [1486, 65] on icon at bounding box center [1492, 69] width 12 height 9
click at [36, 313] on span "Agenda" at bounding box center [58, 320] width 68 height 14
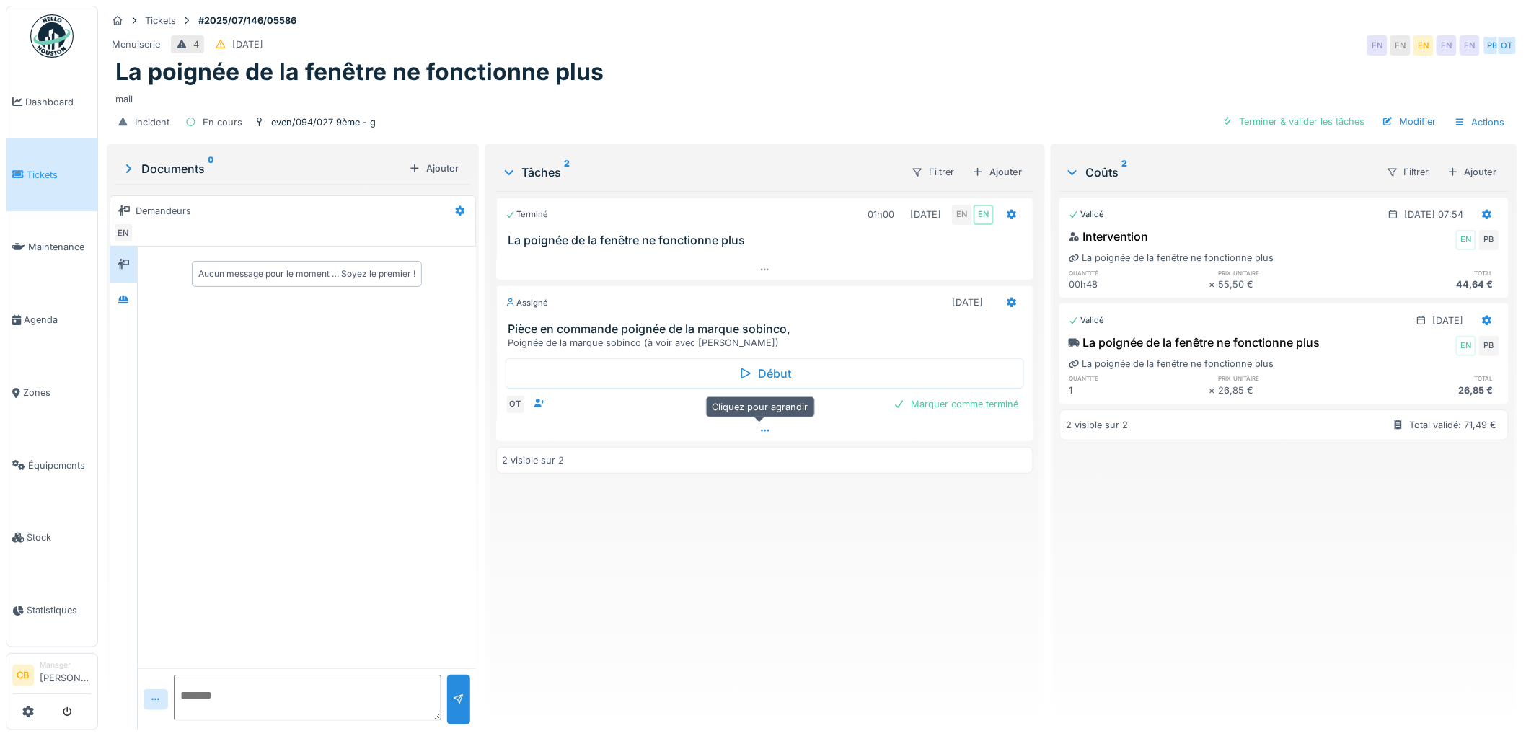
click at [764, 433] on icon at bounding box center [765, 430] width 12 height 9
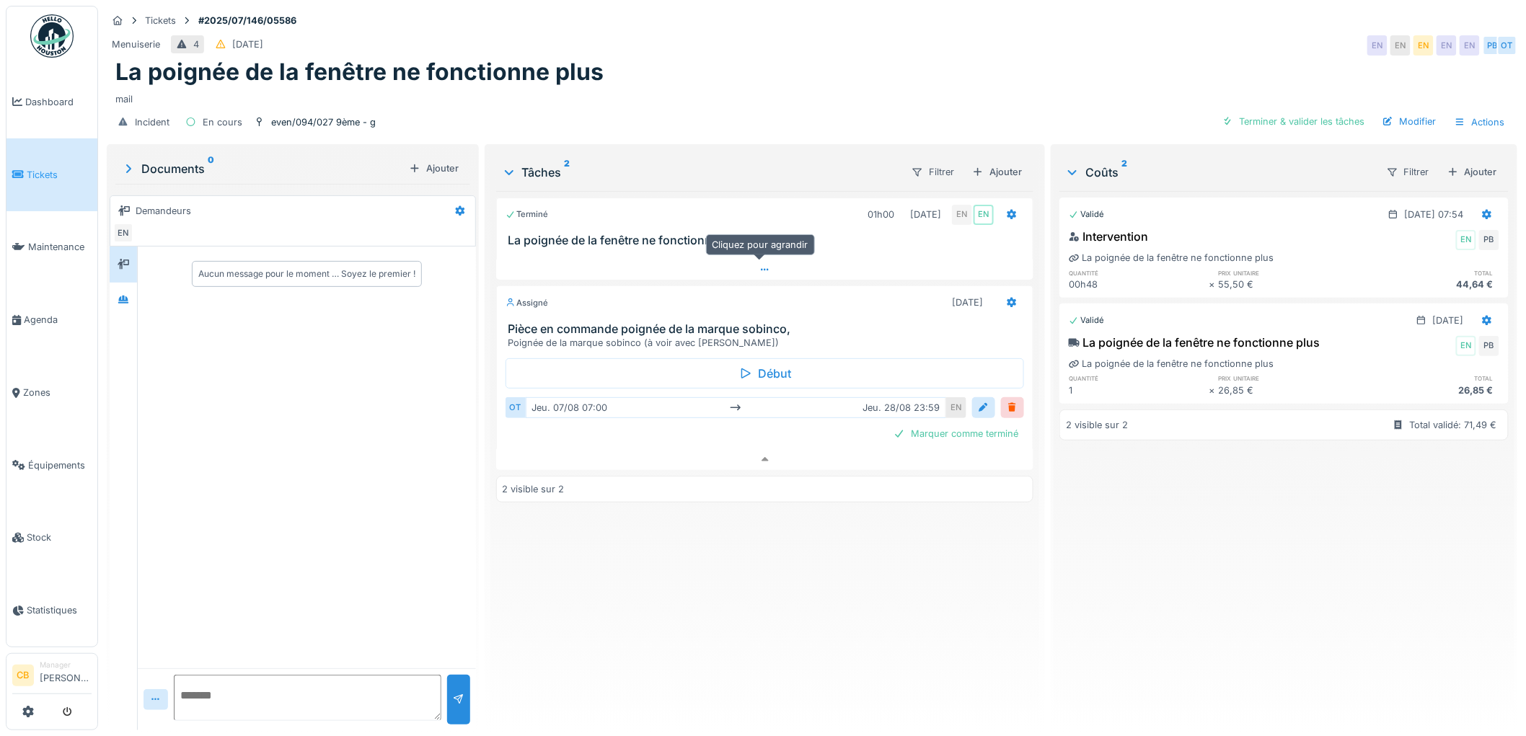
click at [769, 260] on div at bounding box center [765, 270] width 538 height 21
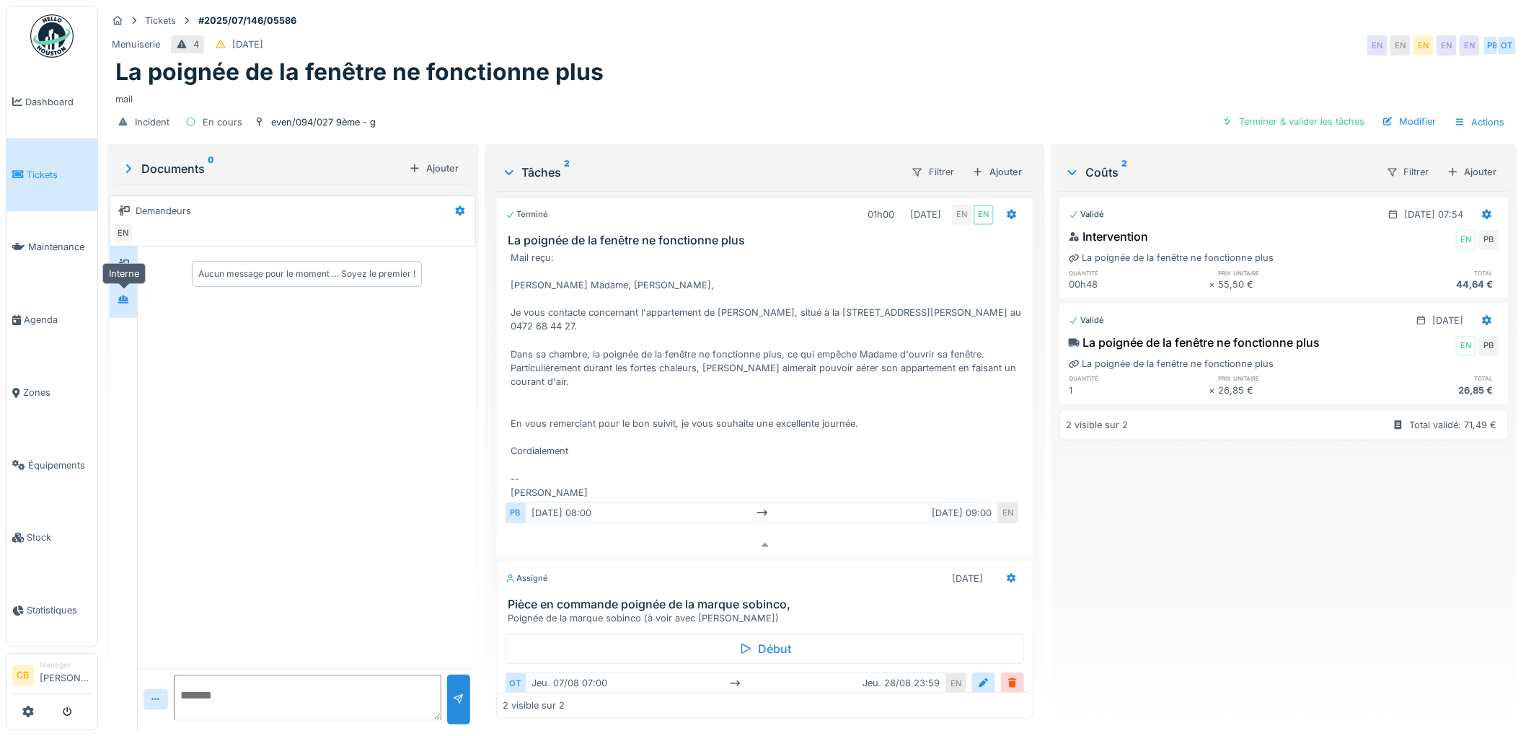
click at [120, 296] on div at bounding box center [123, 300] width 22 height 18
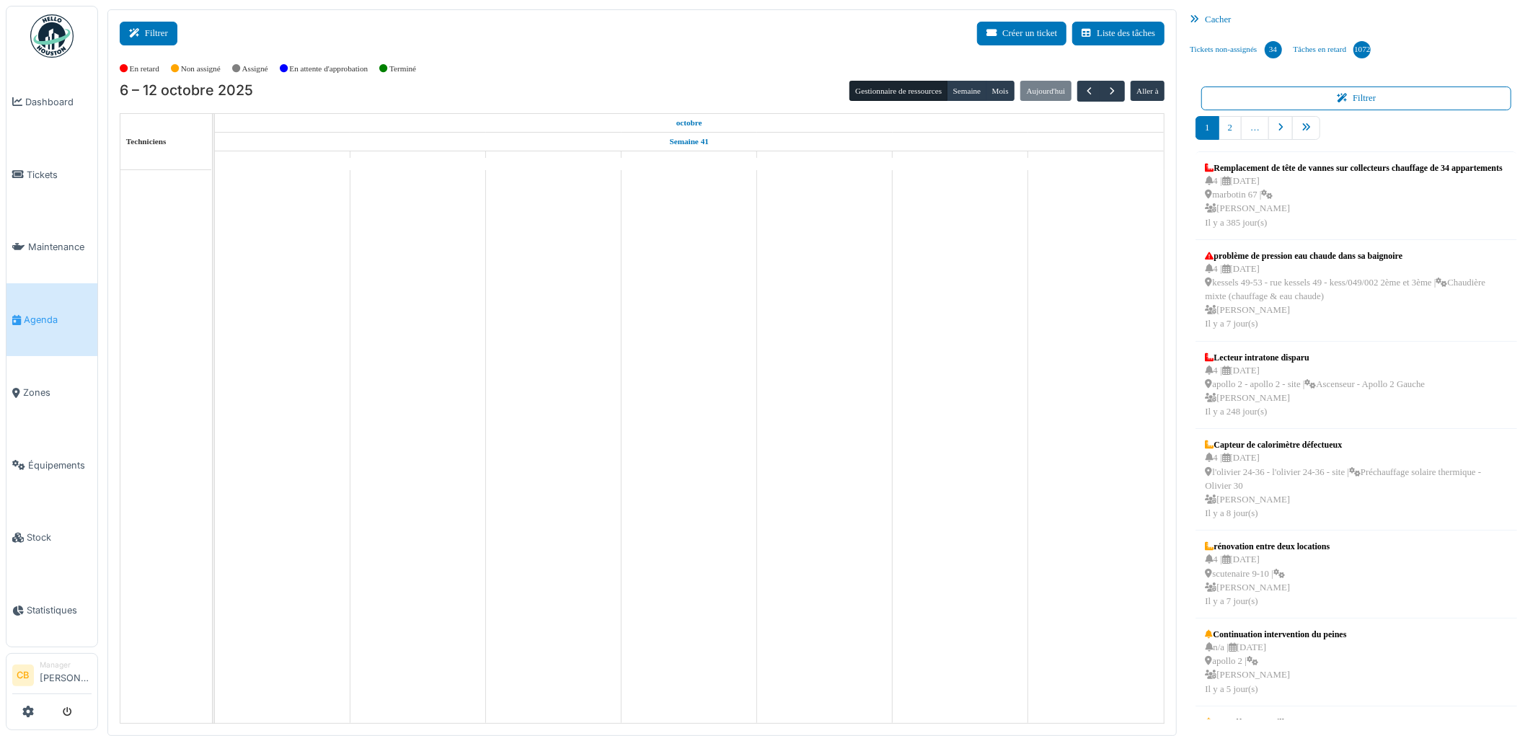
click at [166, 31] on button "Filtrer" at bounding box center [149, 34] width 58 height 24
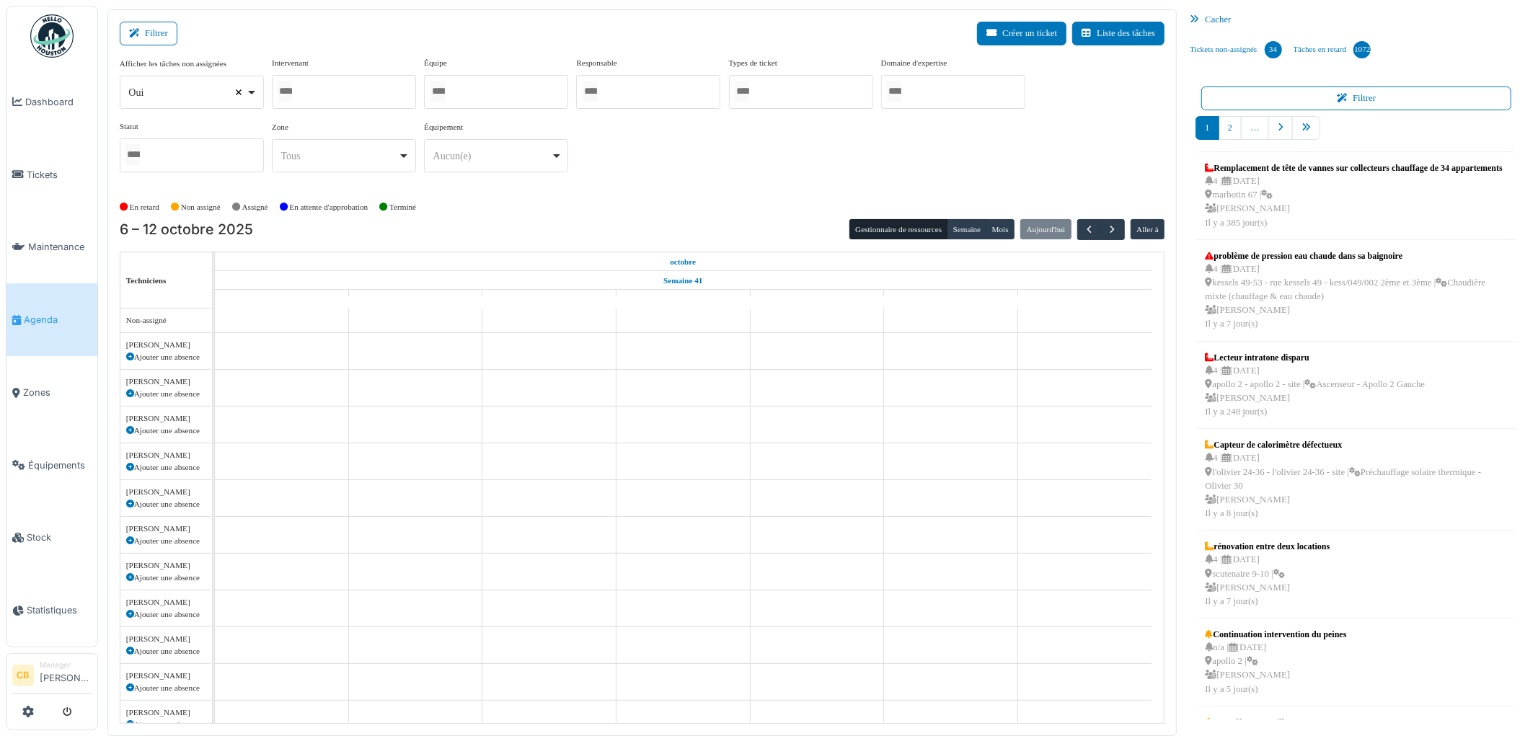
select select
click at [292, 92] on input "Tous" at bounding box center [285, 91] width 14 height 21
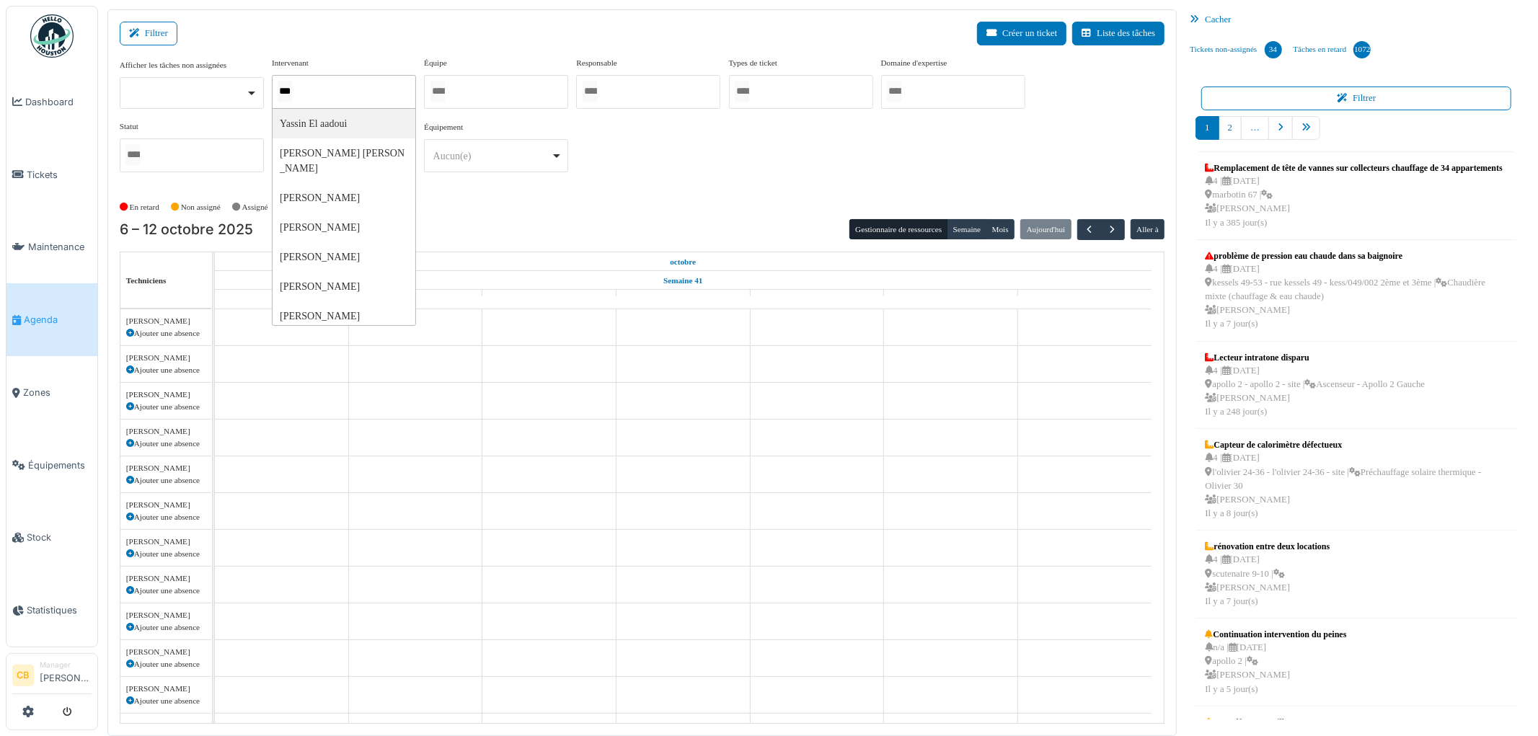
type input "****"
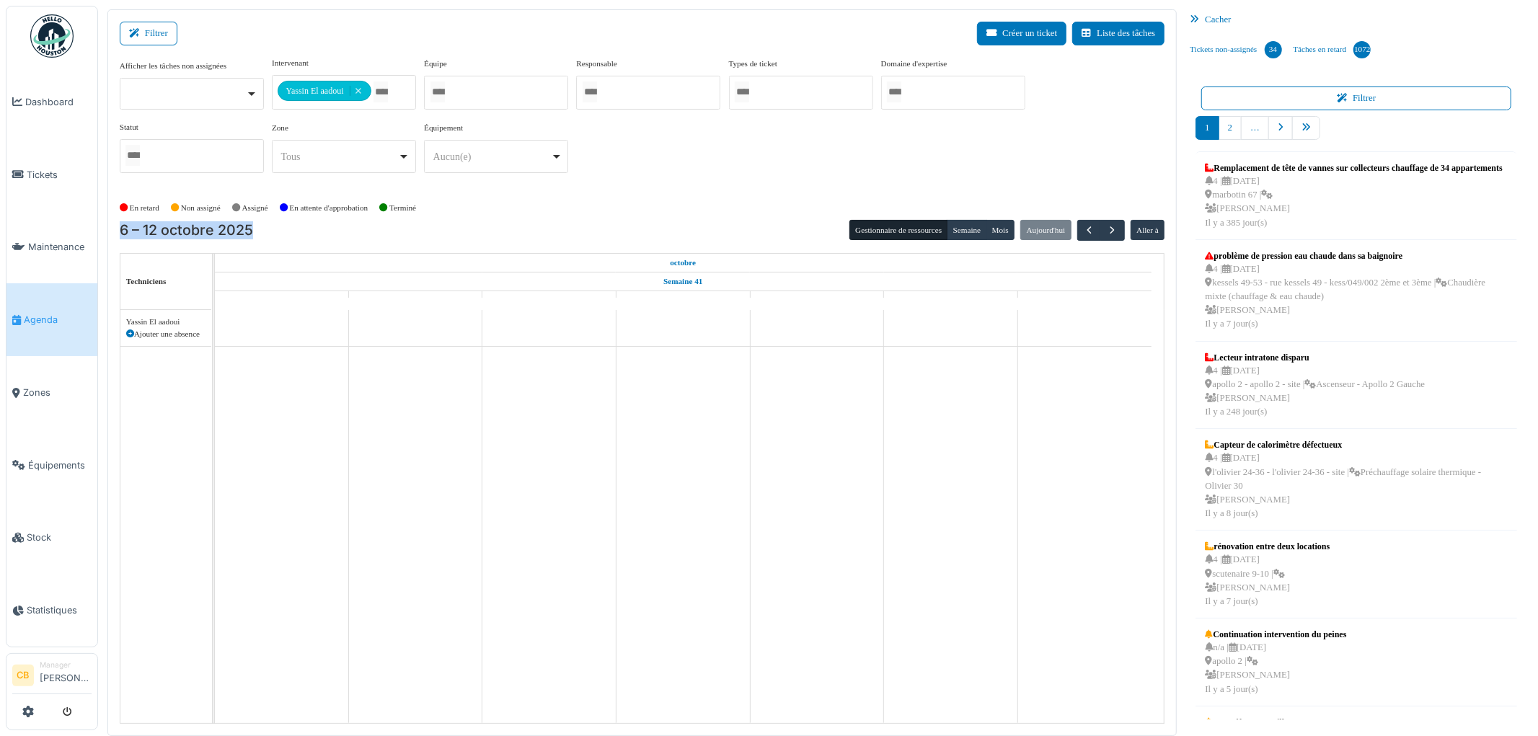
click at [507, 220] on div "**********" at bounding box center [642, 372] width 1070 height 727
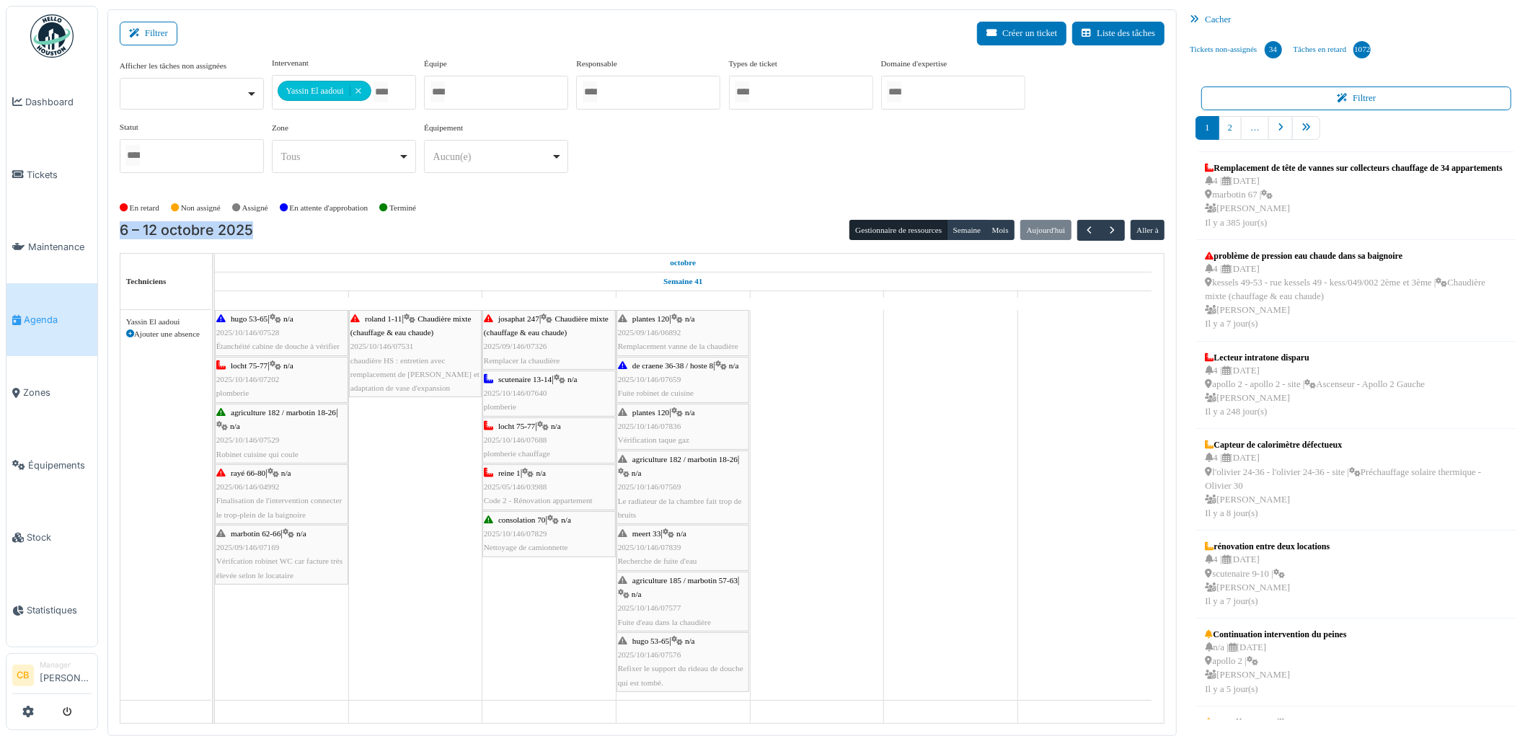
click at [470, 227] on div "6 – 12 octobre 2025 Gestionnaire de ressources Semaine Mois Aujourd'hui Aller à" at bounding box center [643, 230] width 1046 height 21
click at [973, 231] on button "Semaine" at bounding box center [967, 230] width 40 height 20
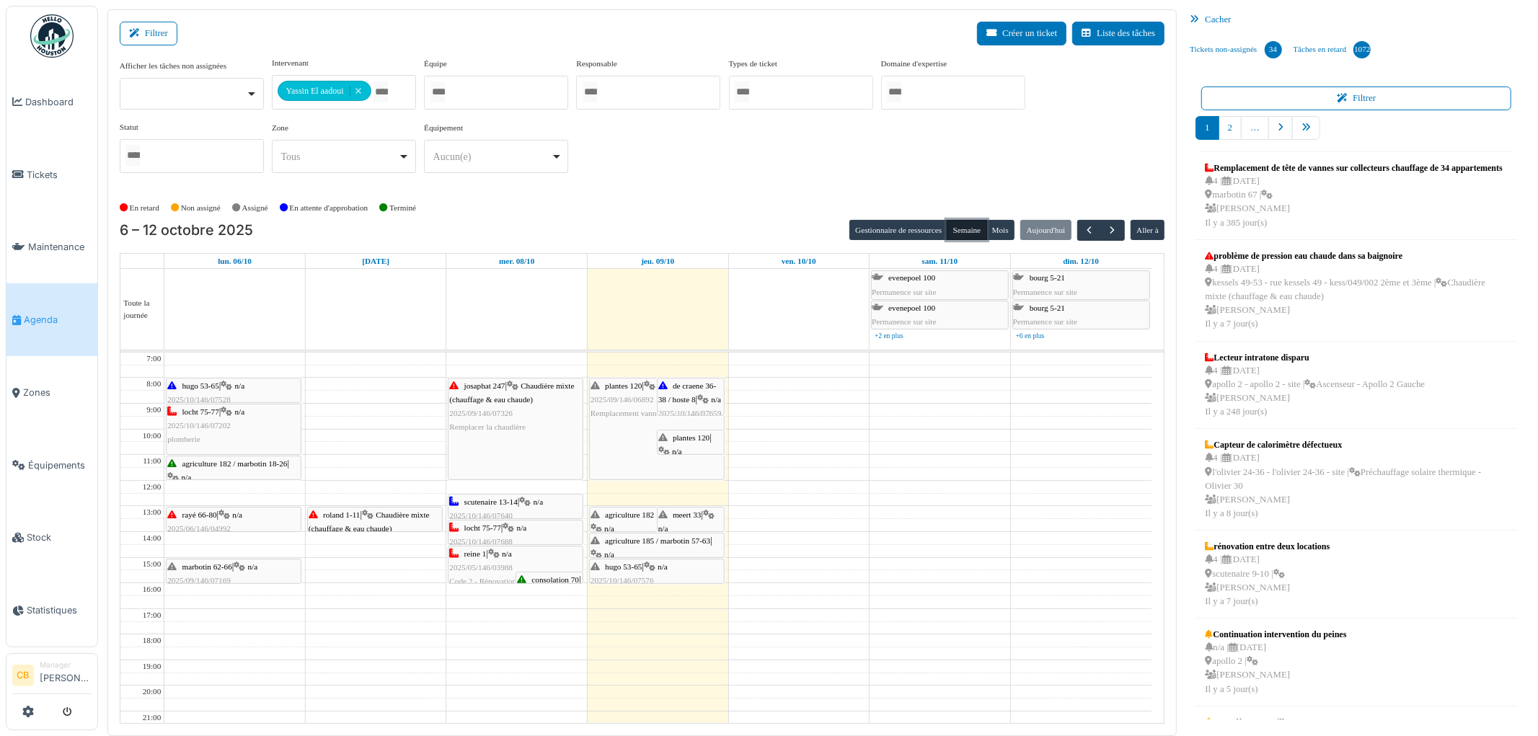
click at [699, 448] on div "plantes 120 | n/a 2025/10/146/07836 Vérification taque gaz" at bounding box center [690, 465] width 65 height 69
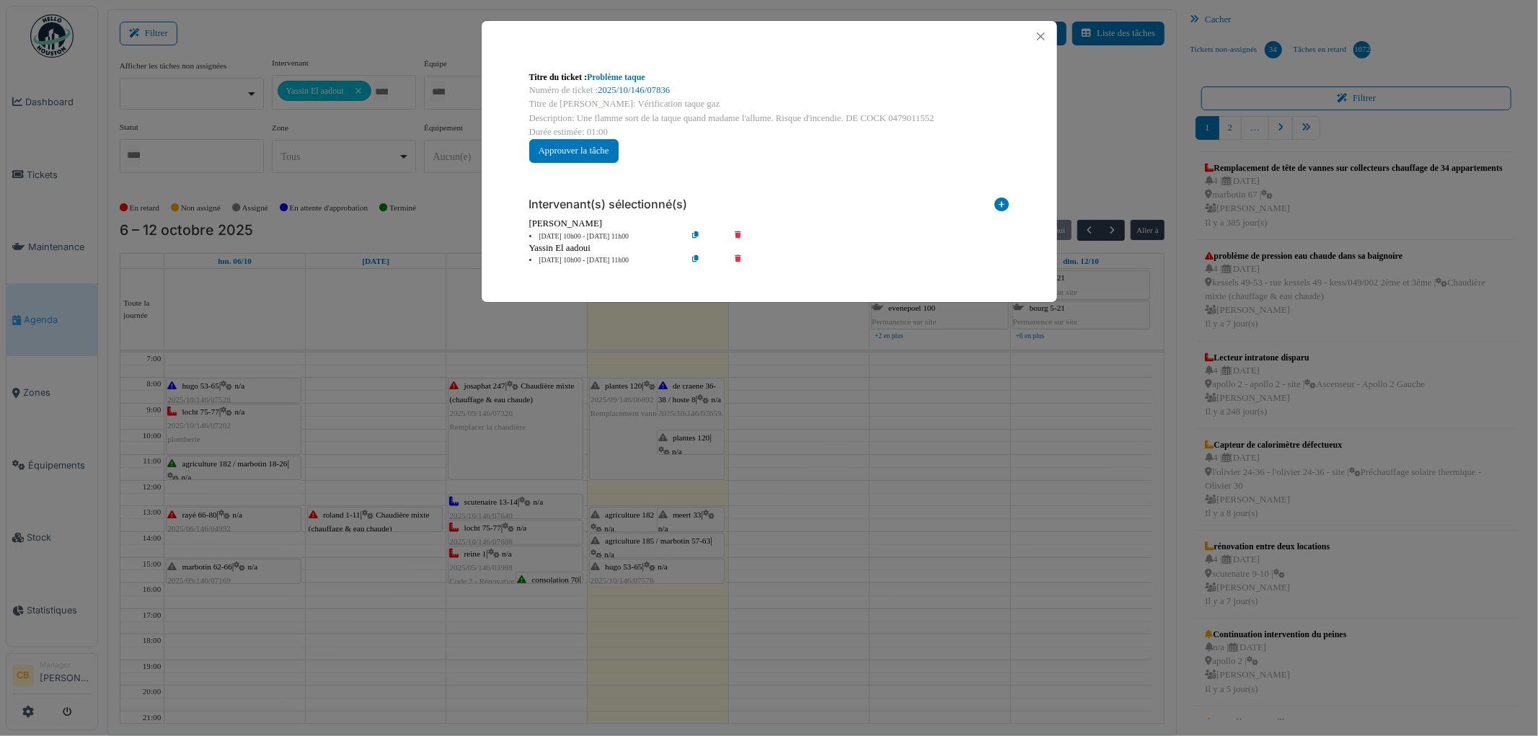
click at [702, 441] on div "Titre du ticket : Problème taque Numéro de ticket : 2025/10/146/07836 Titre de …" at bounding box center [769, 368] width 1538 height 736
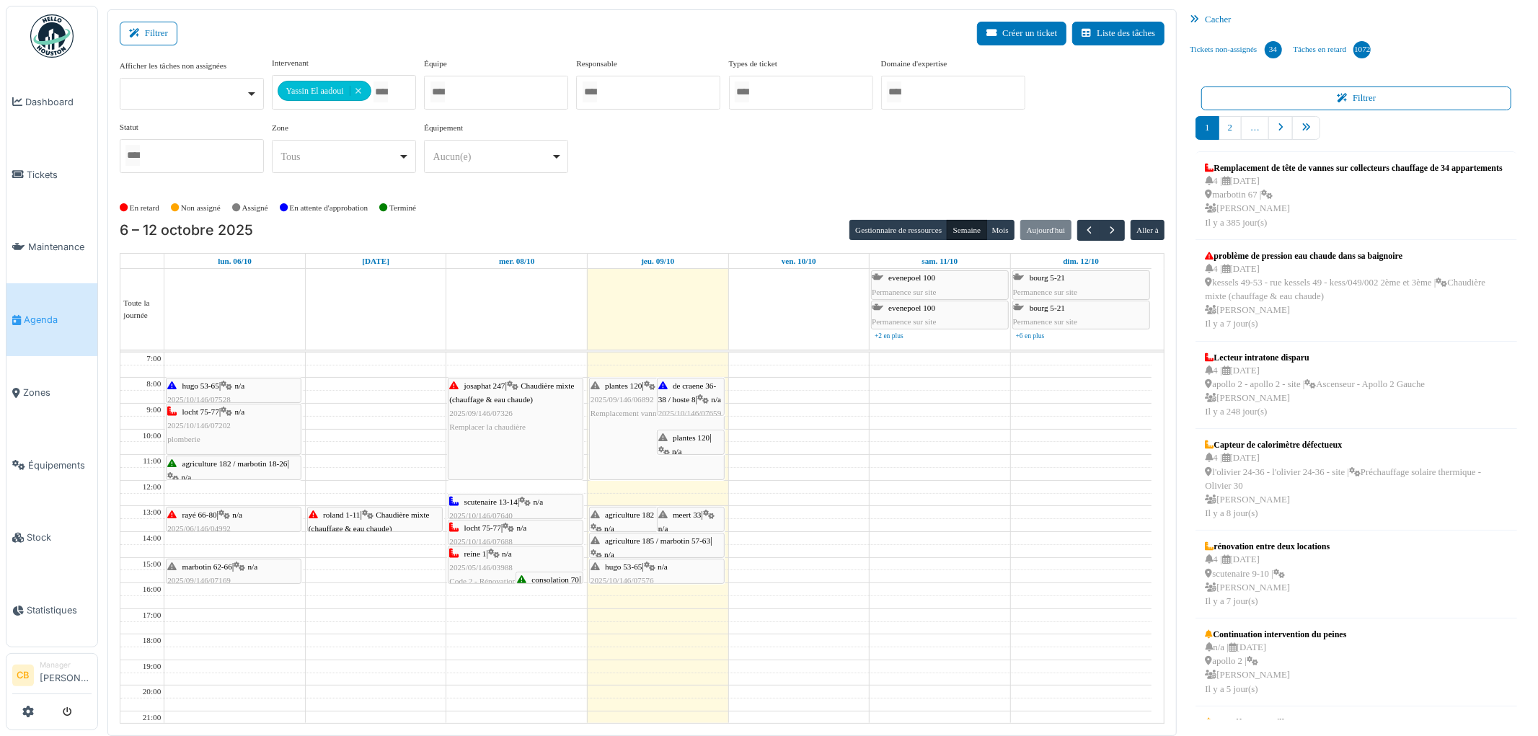
click at [633, 516] on span "agriculture 182 / marbotin 18-26" at bounding box center [657, 515] width 105 height 9
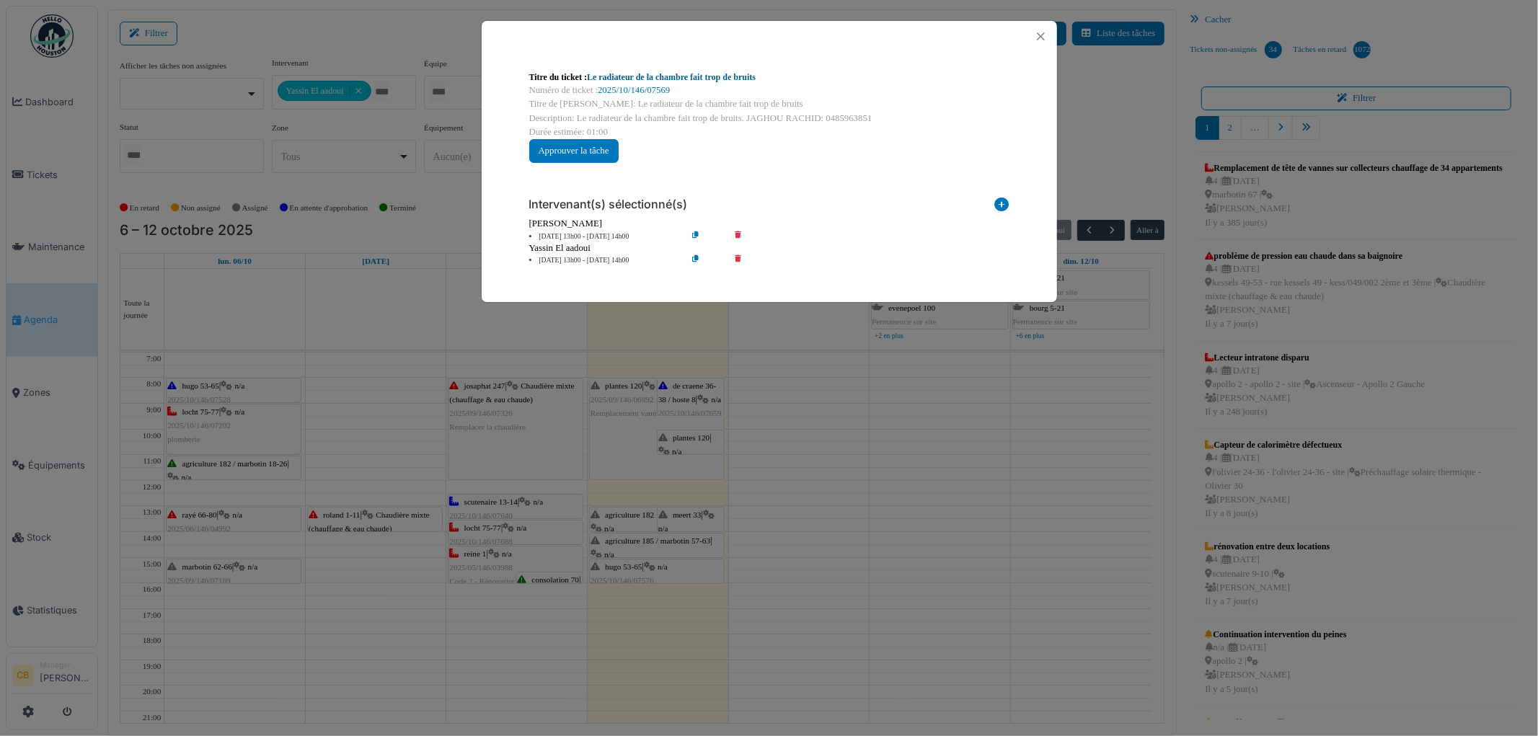
click at [708, 74] on link "Le radiateur de la chambre fait trop de bruits" at bounding box center [671, 77] width 169 height 10
click at [1039, 36] on button "Close" at bounding box center [1040, 36] width 19 height 19
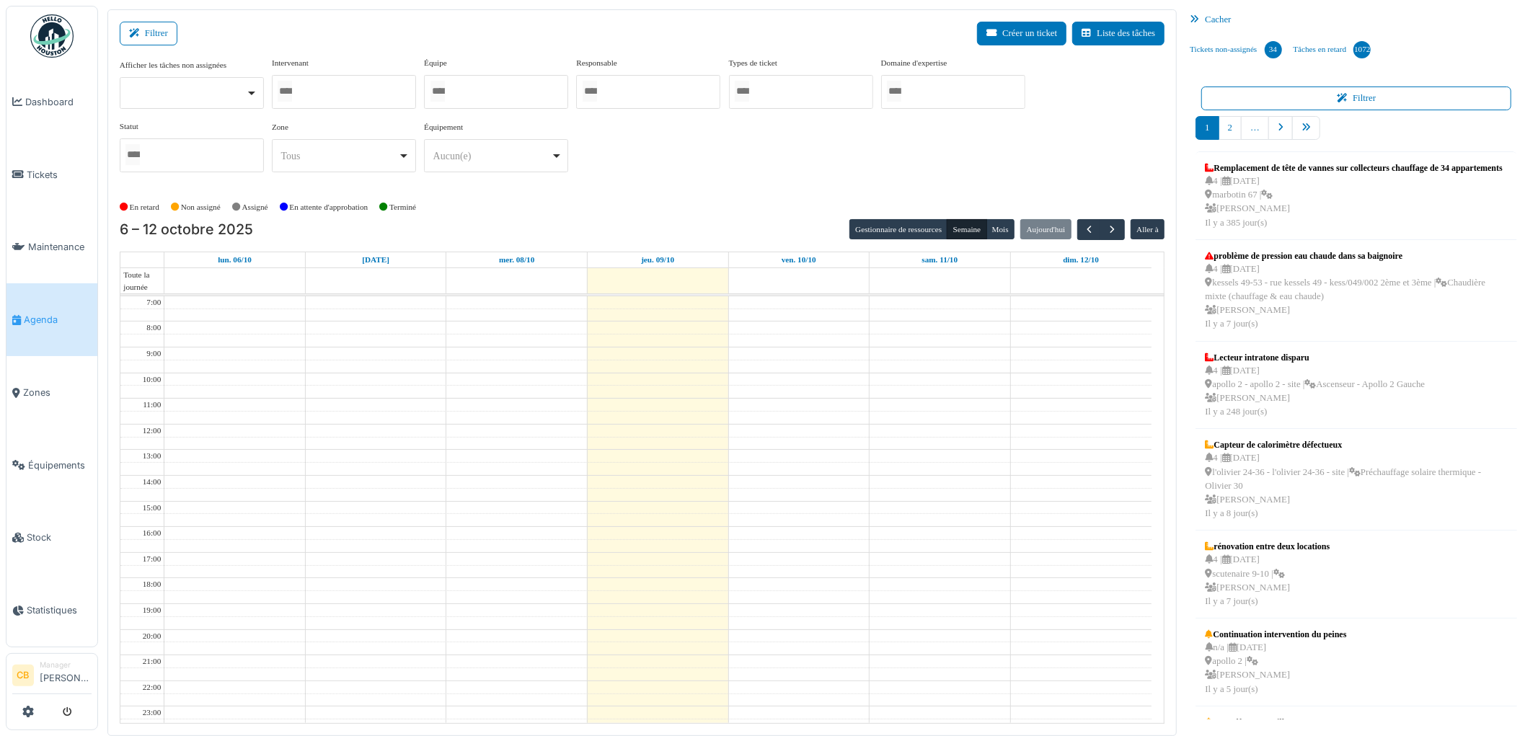
click at [359, 91] on div at bounding box center [344, 92] width 144 height 34
type input "*****"
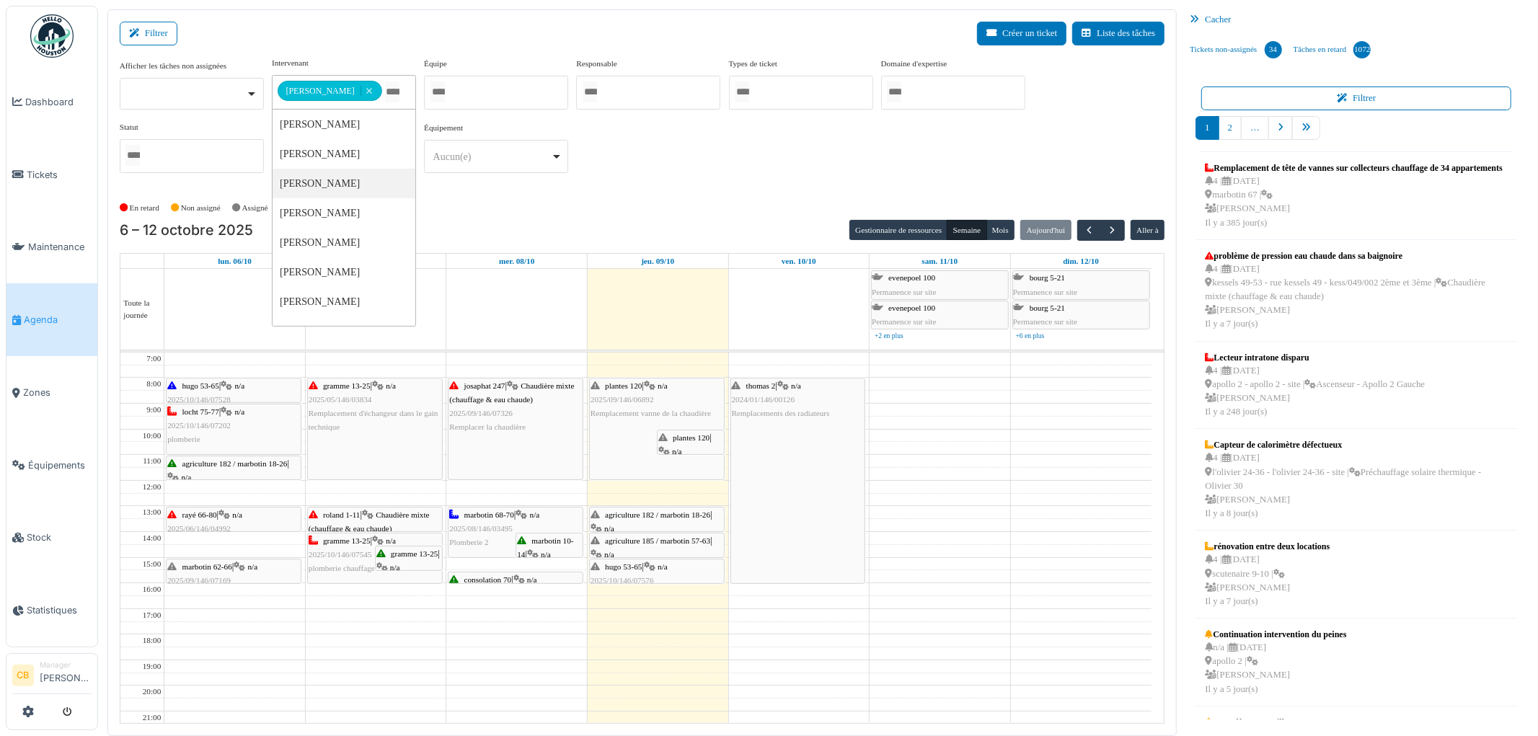
click at [509, 203] on div "En retard Non assigné [GEOGRAPHIC_DATA] En attente d'approbation Terminé" at bounding box center [643, 208] width 1046 height 24
click at [678, 523] on div "agriculture 182 / marbotin 18-26 | n/a 2025/10/146/07569 Le radiateur de la cha…" at bounding box center [657, 542] width 133 height 69
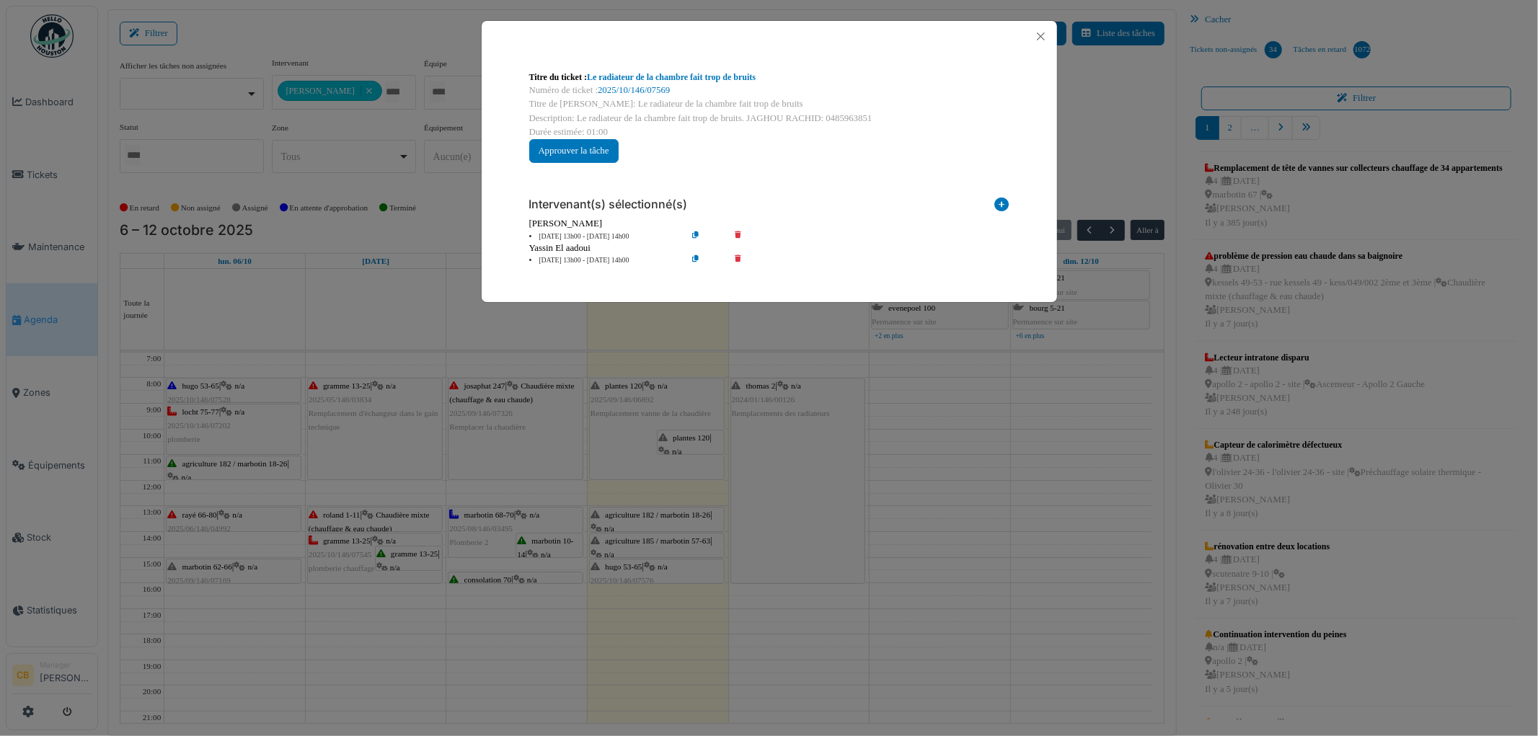
click at [681, 525] on div "Titre du ticket : Le radiateur de la chambre fait trop de bruits Numéro de tick…" at bounding box center [769, 368] width 1538 height 736
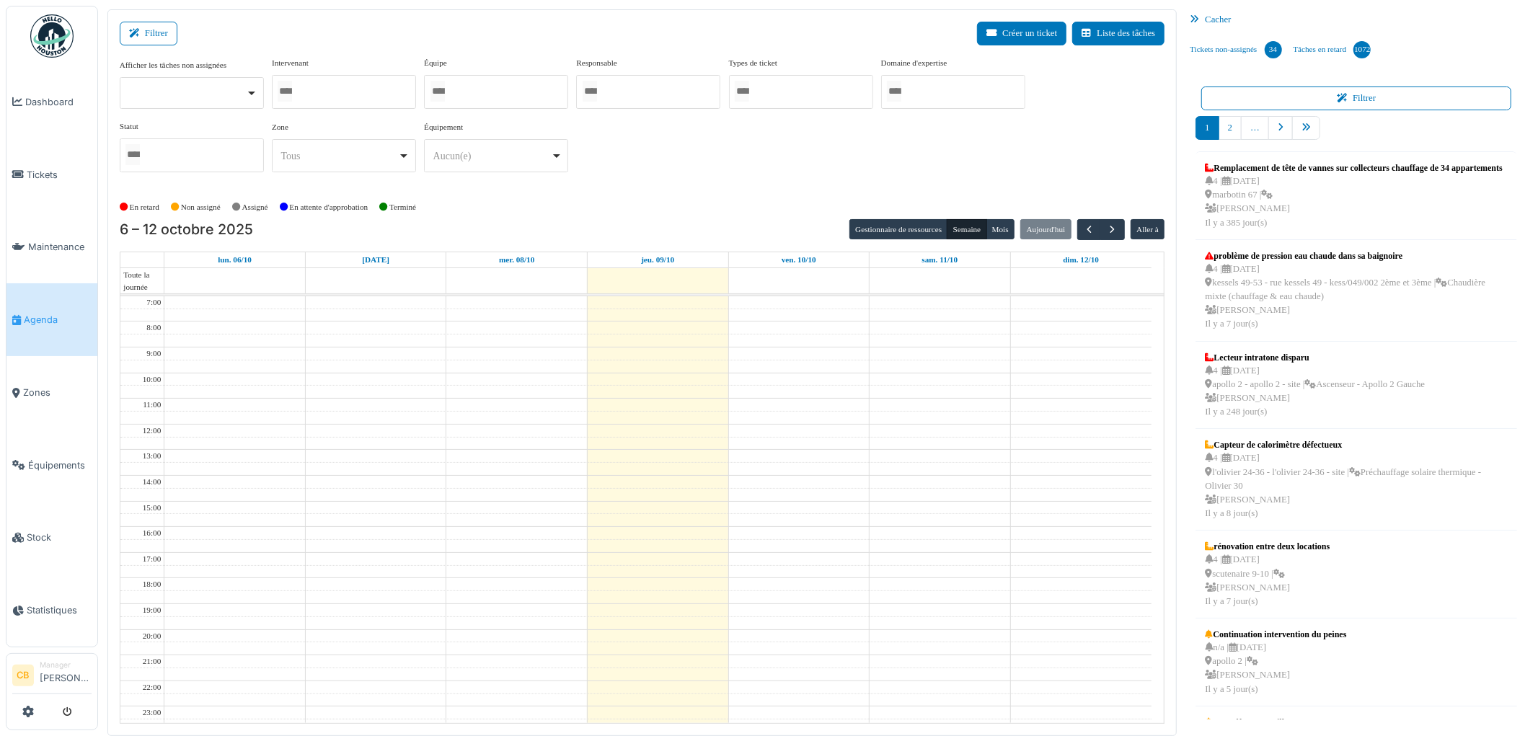
click at [368, 90] on div at bounding box center [344, 92] width 144 height 34
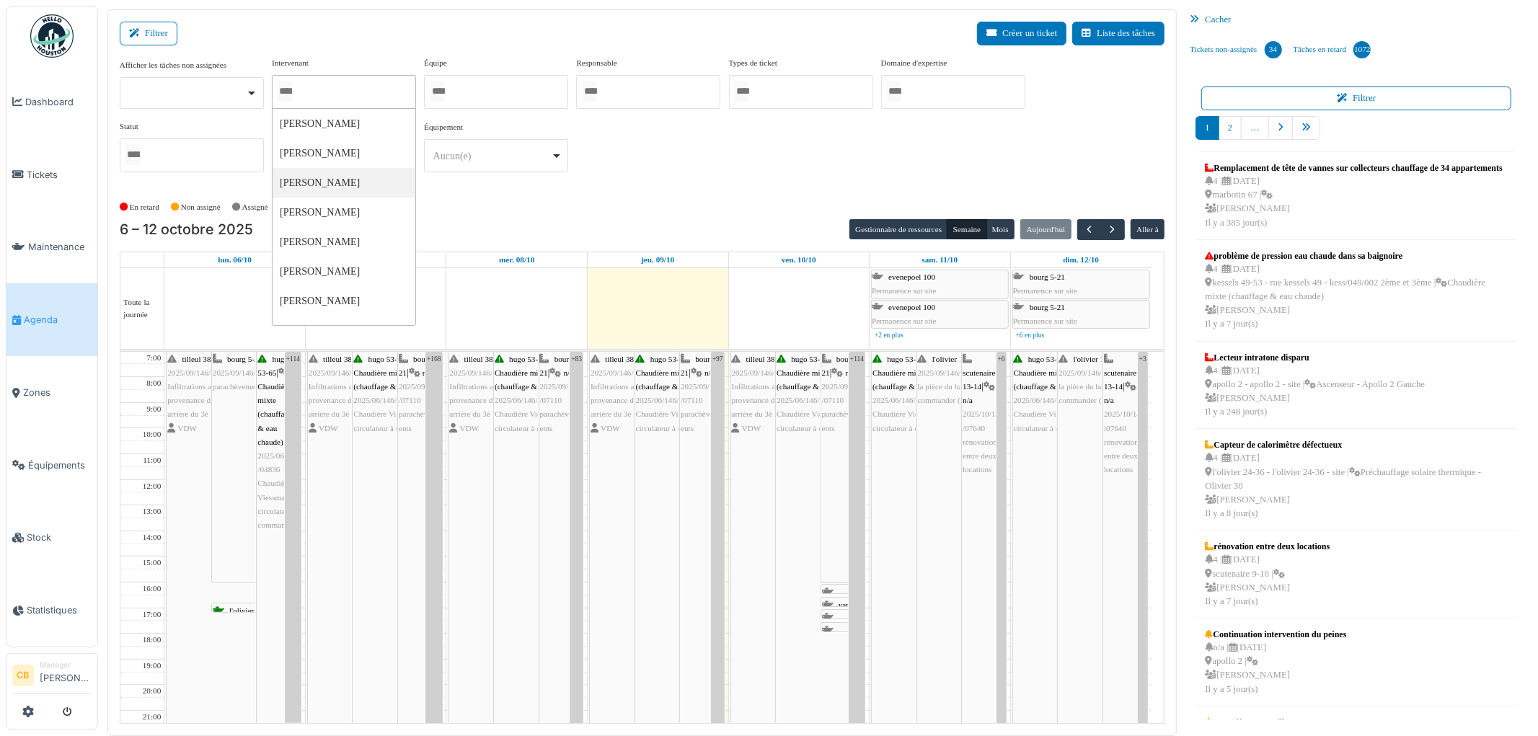
click at [479, 202] on div "En retard Non assigné [GEOGRAPHIC_DATA] En attente d'approbation Terminé" at bounding box center [643, 207] width 1046 height 24
click at [168, 96] on div at bounding box center [192, 93] width 144 height 32
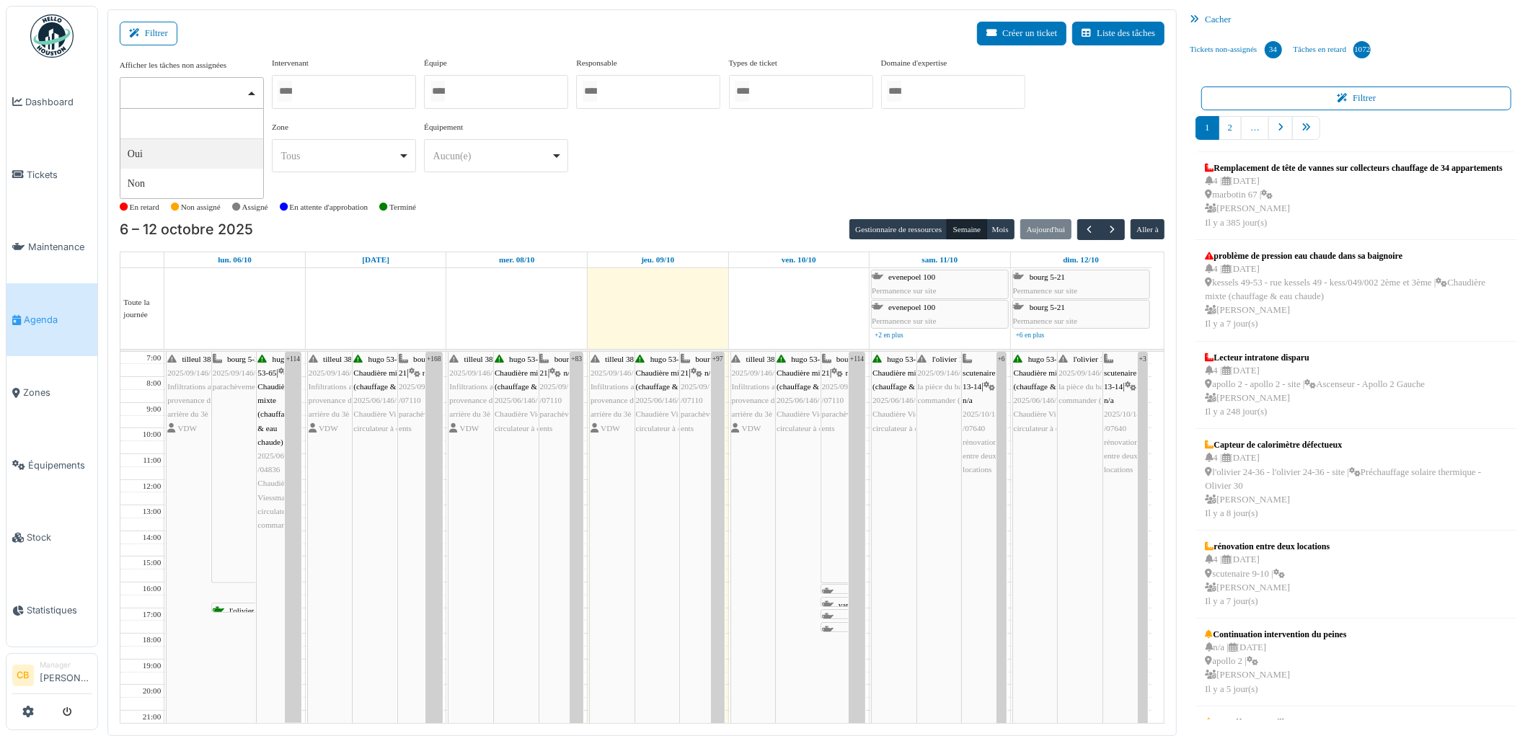
click at [168, 96] on div at bounding box center [192, 93] width 144 height 32
click at [29, 386] on span "Zones" at bounding box center [57, 393] width 68 height 14
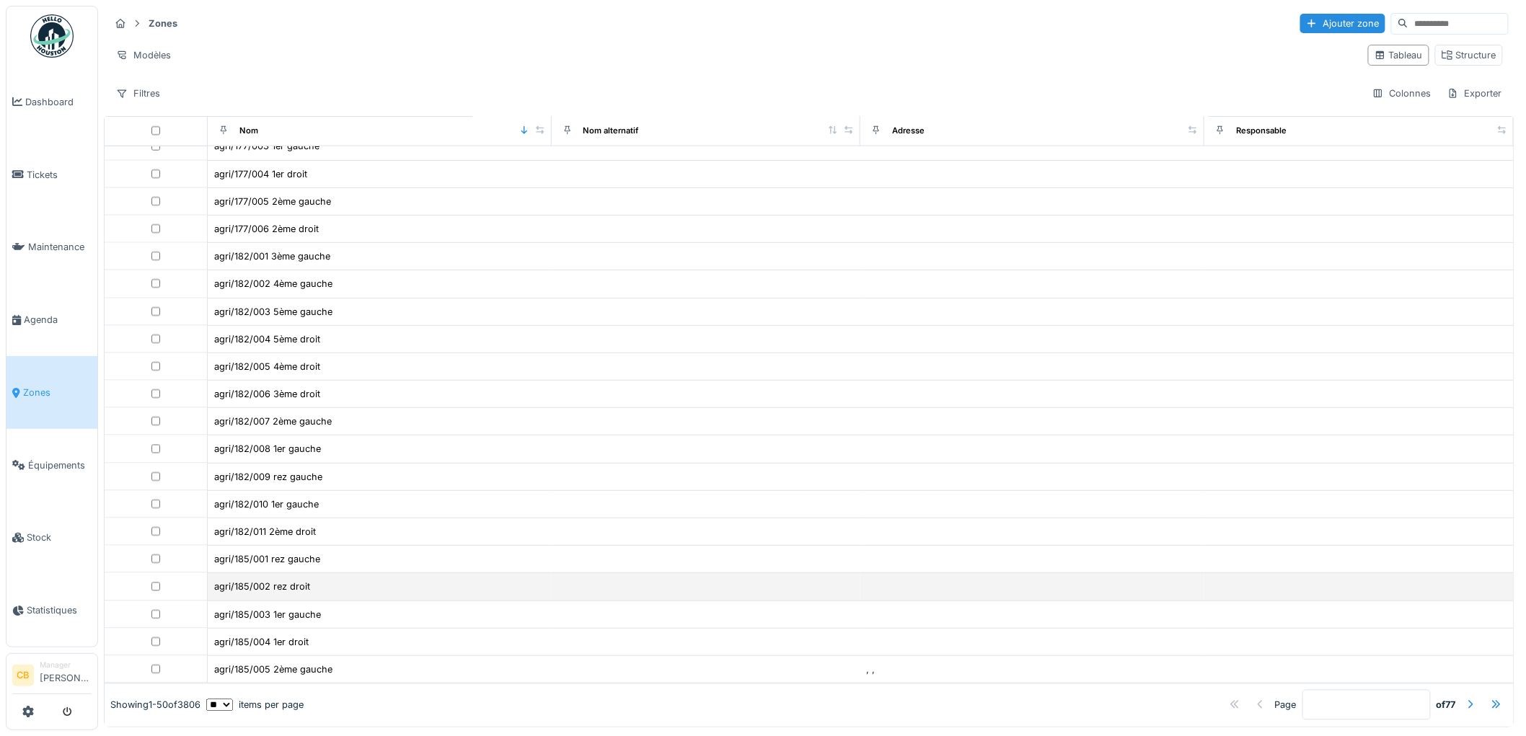
scroll to position [9, 0]
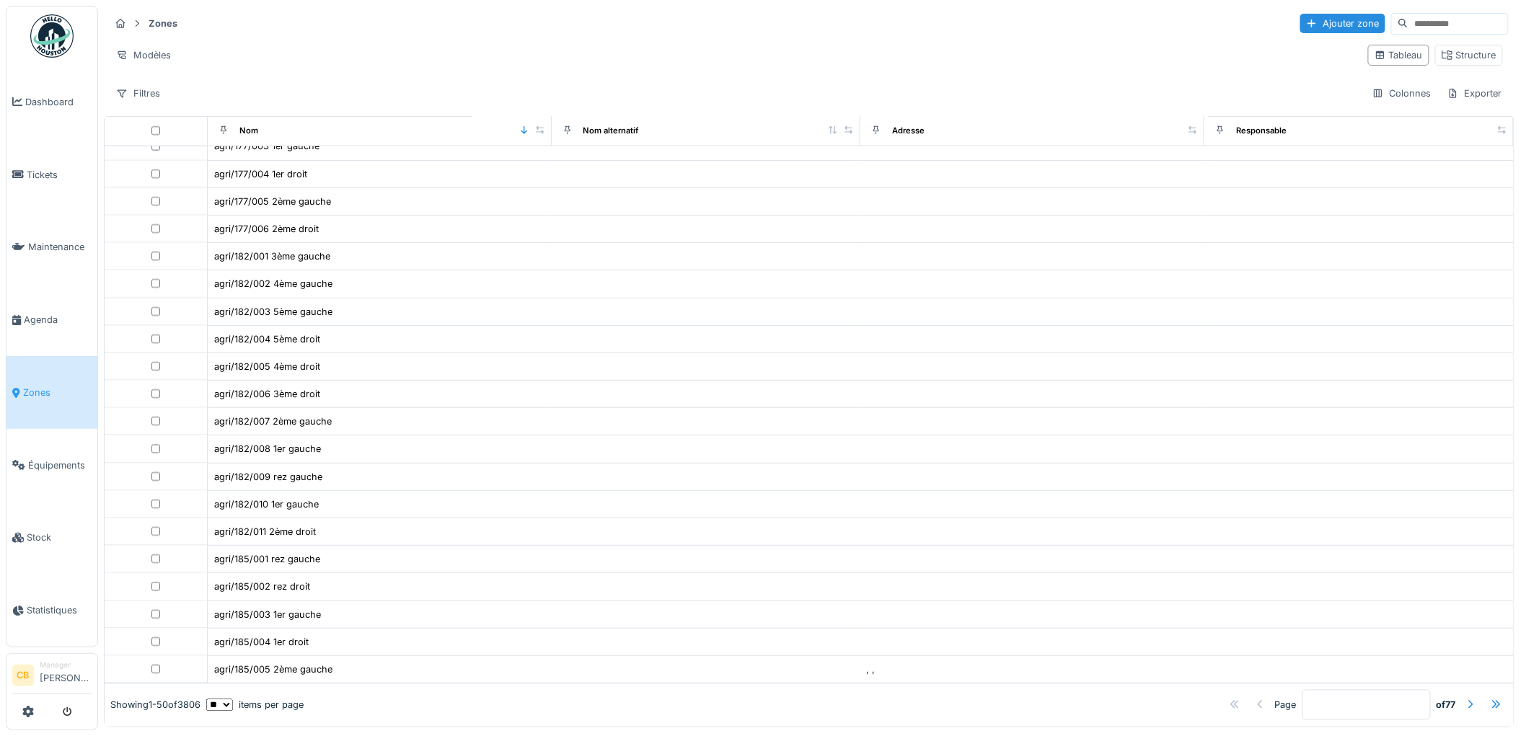
click at [1408, 14] on input at bounding box center [1458, 24] width 100 height 20
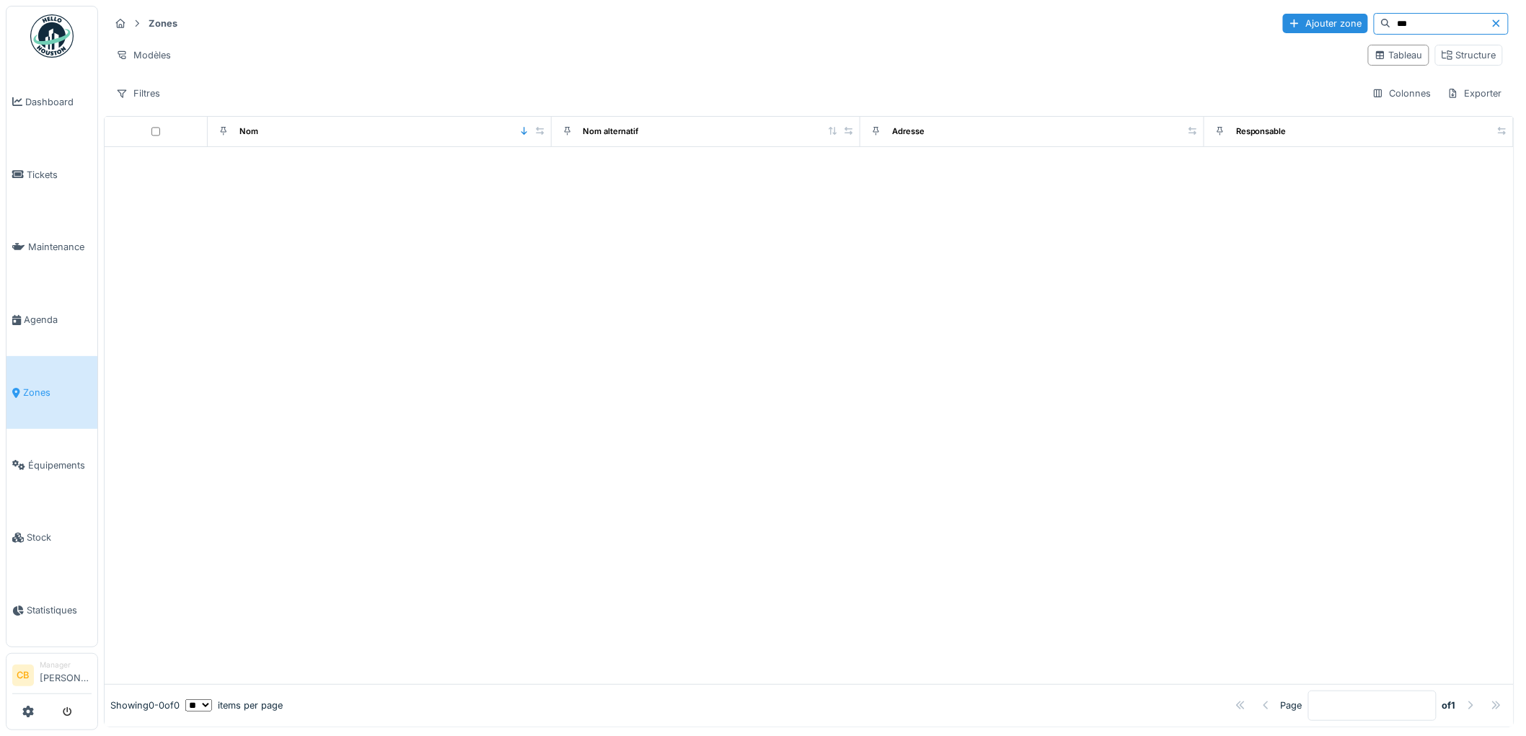
scroll to position [0, 0]
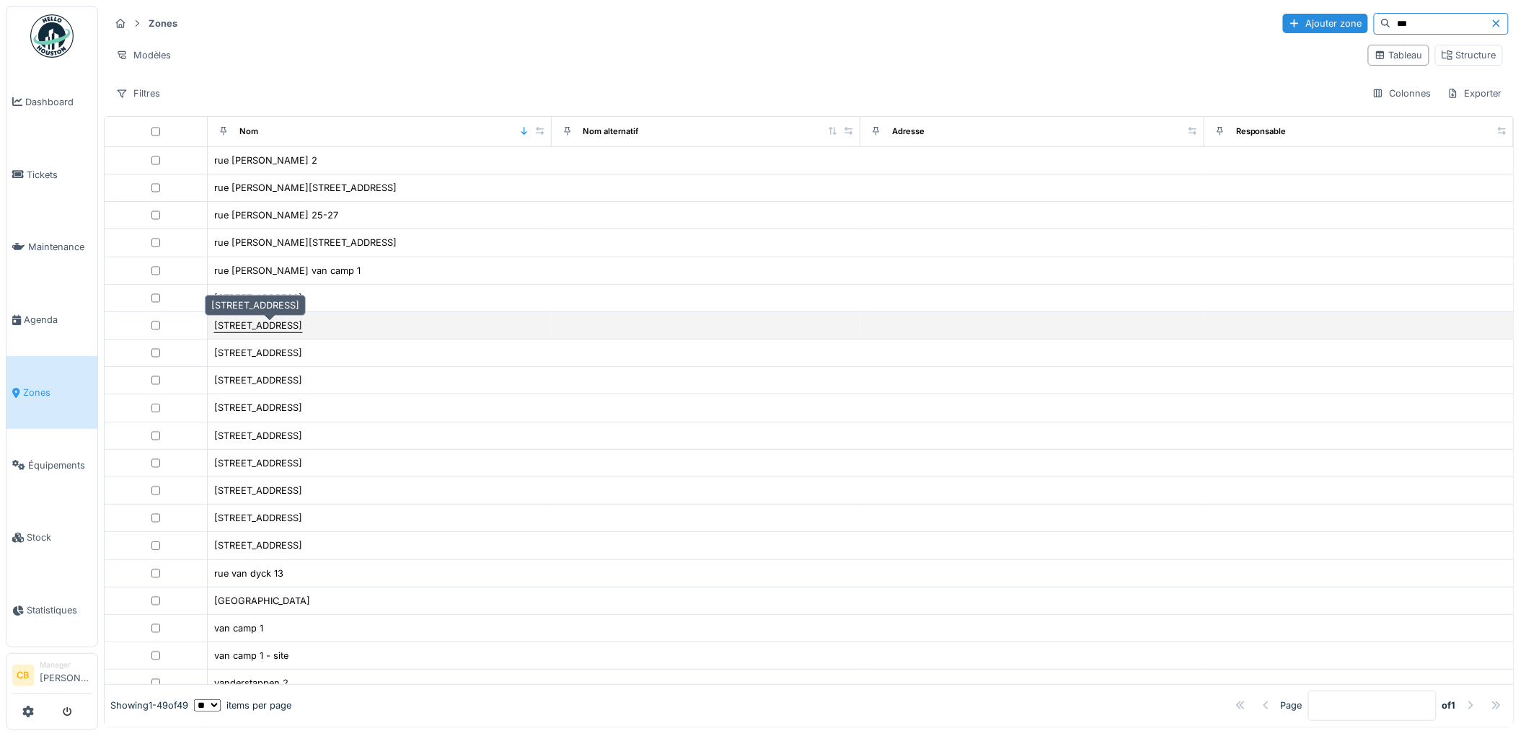
type input "***"
click at [300, 323] on div "[STREET_ADDRESS]" at bounding box center [258, 326] width 88 height 14
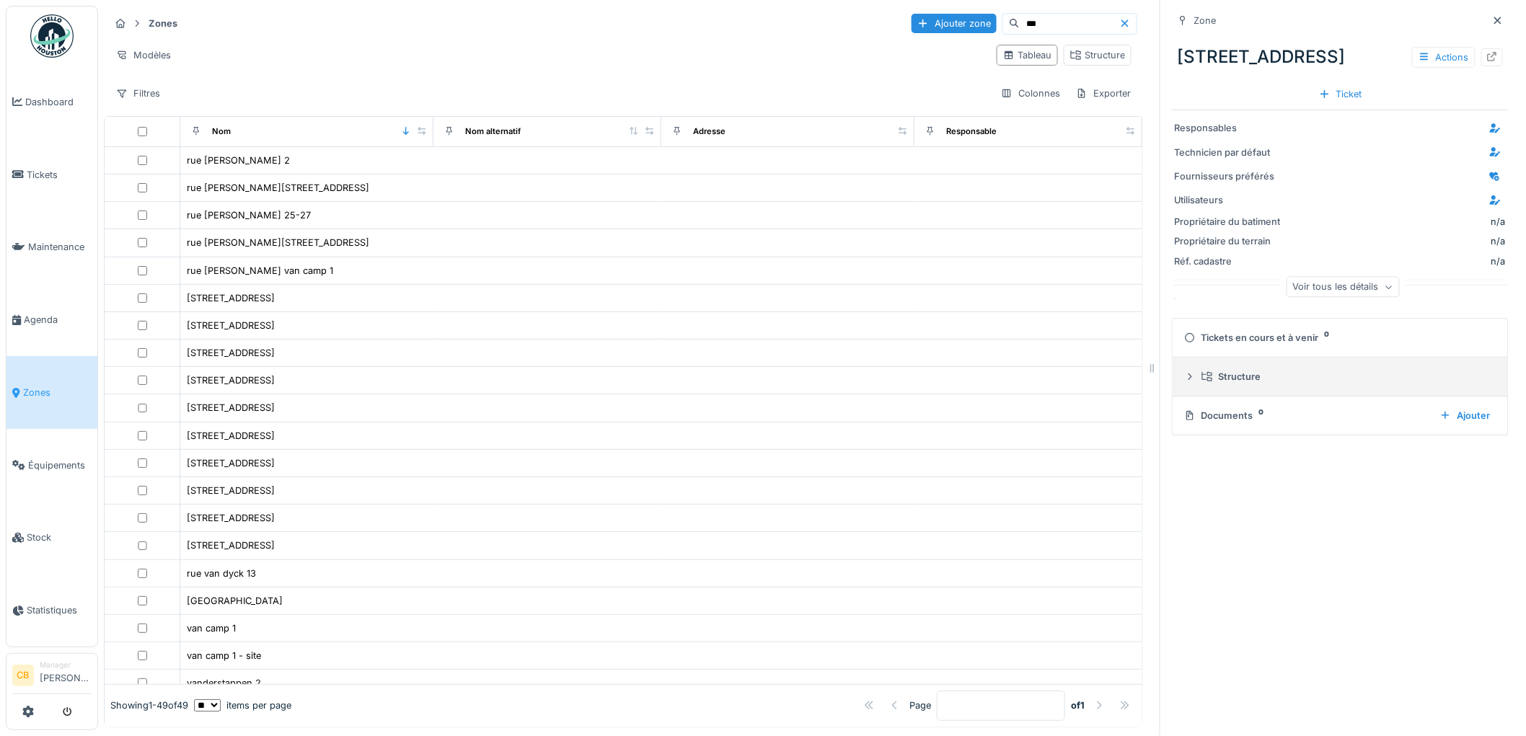
click at [1232, 370] on div "Structure" at bounding box center [1345, 377] width 289 height 14
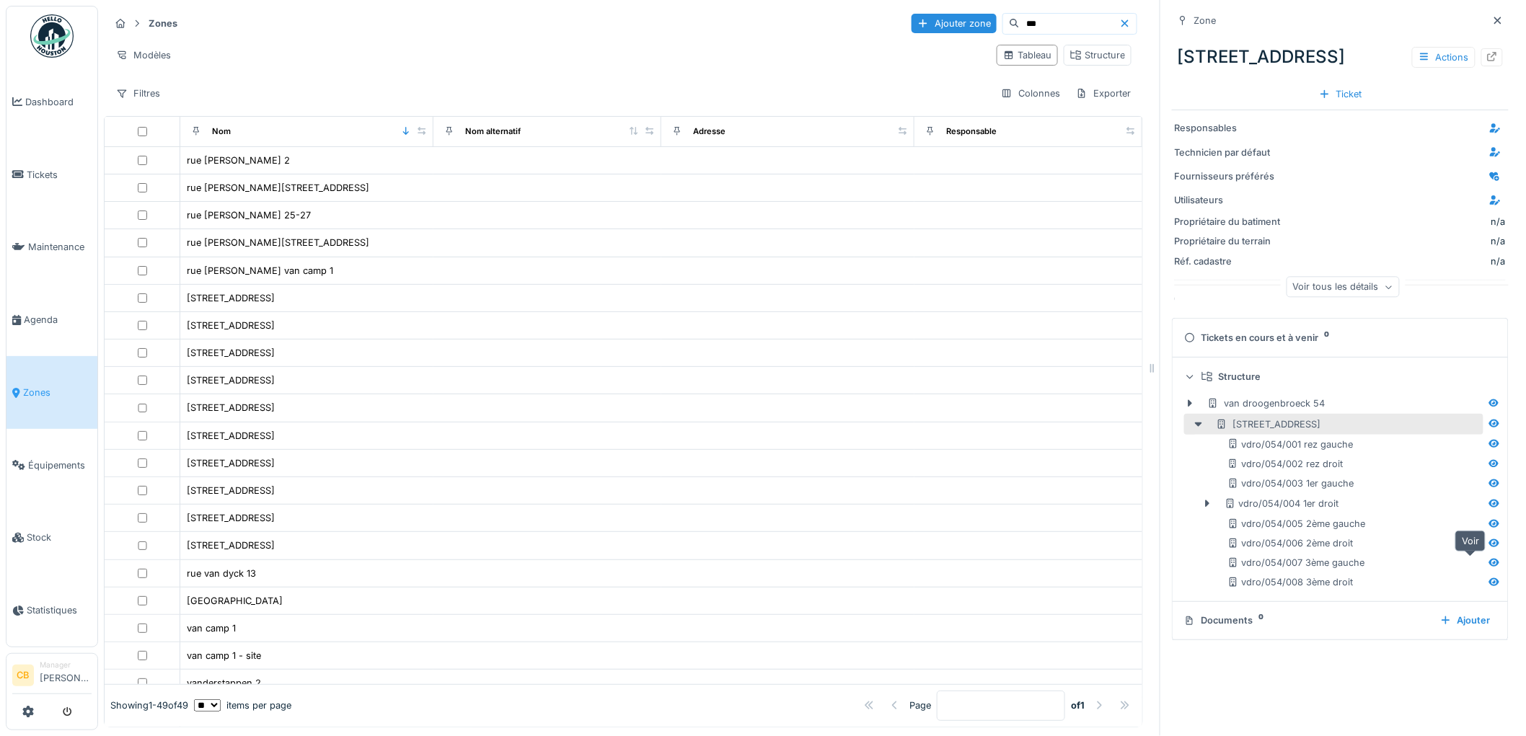
click at [1489, 559] on icon at bounding box center [1494, 563] width 10 height 8
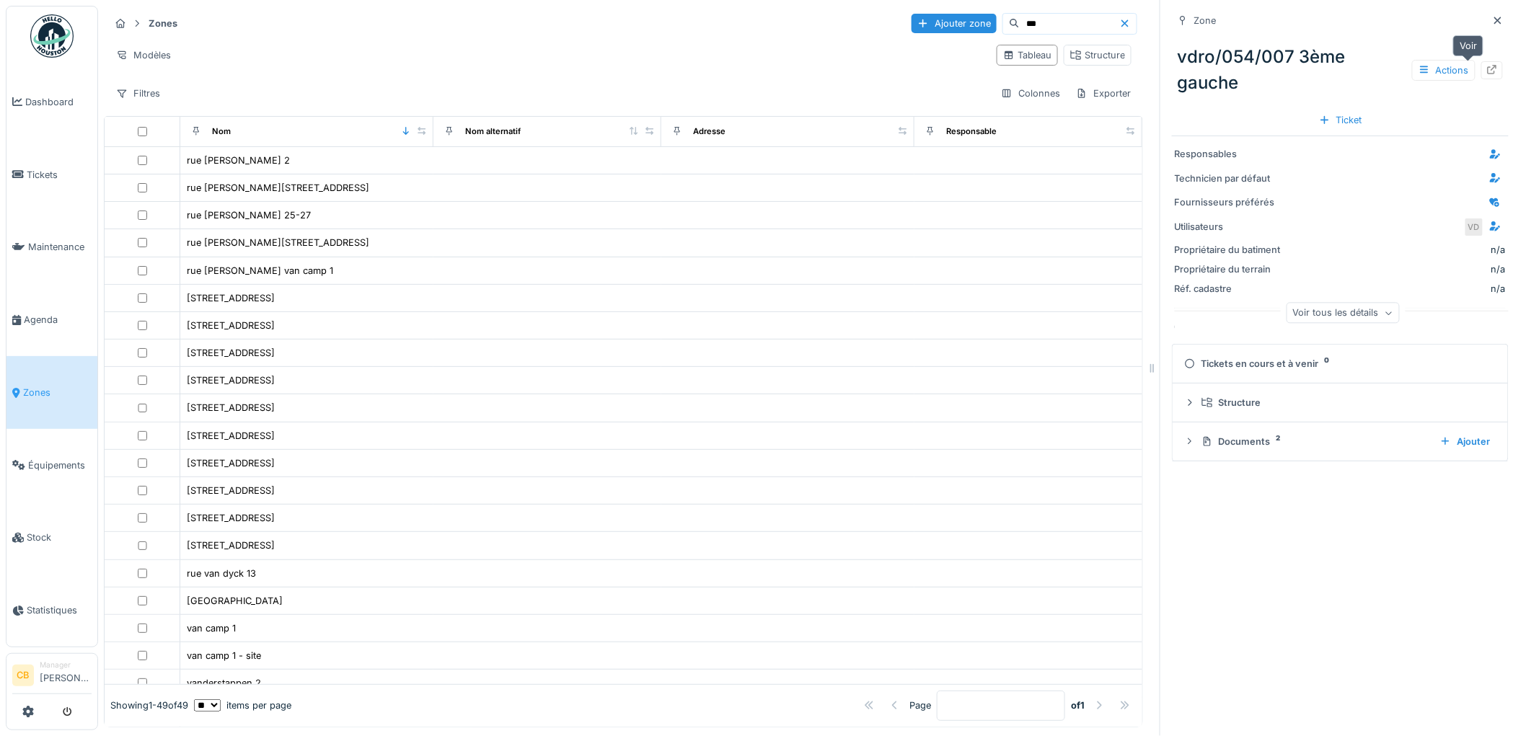
click at [1488, 65] on icon at bounding box center [1492, 69] width 9 height 9
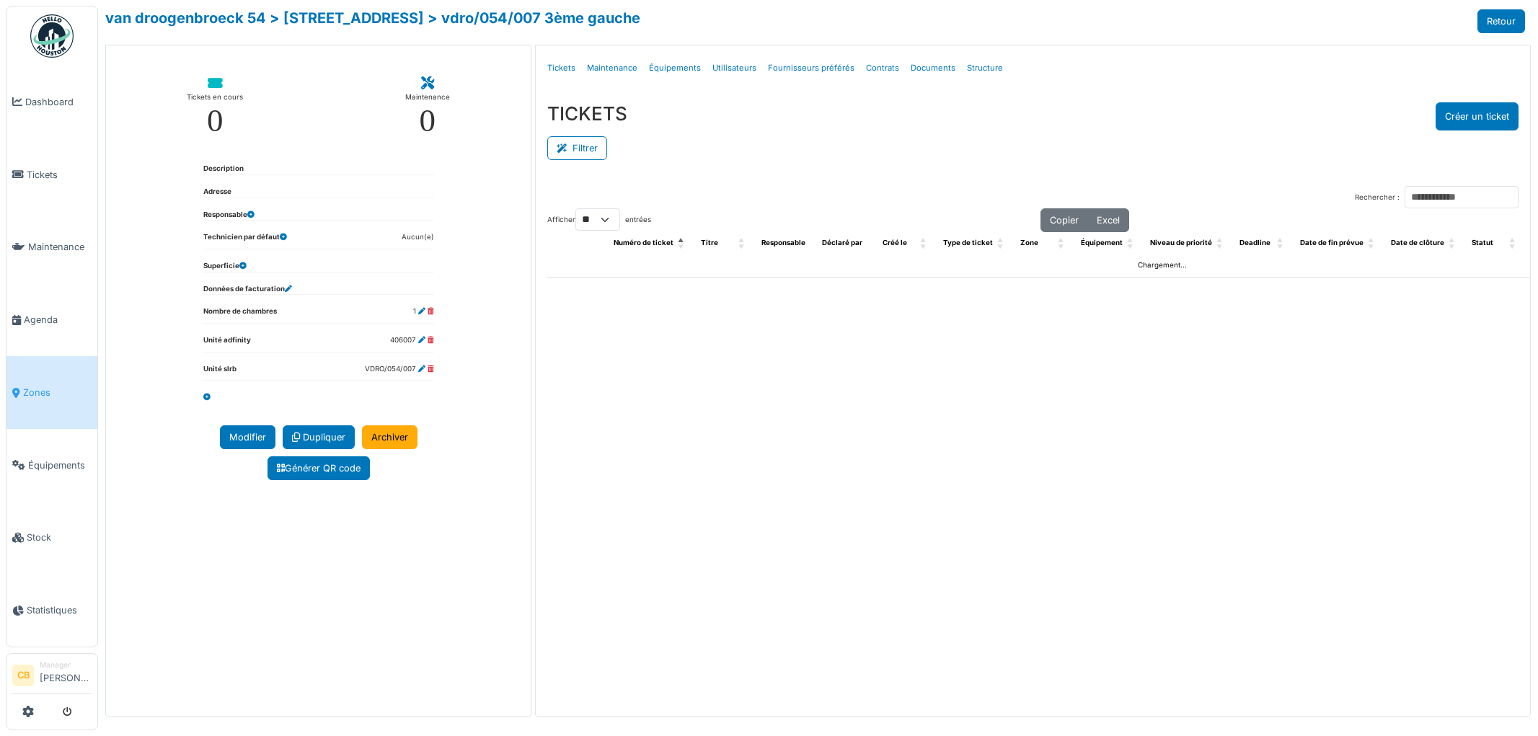
select select "**"
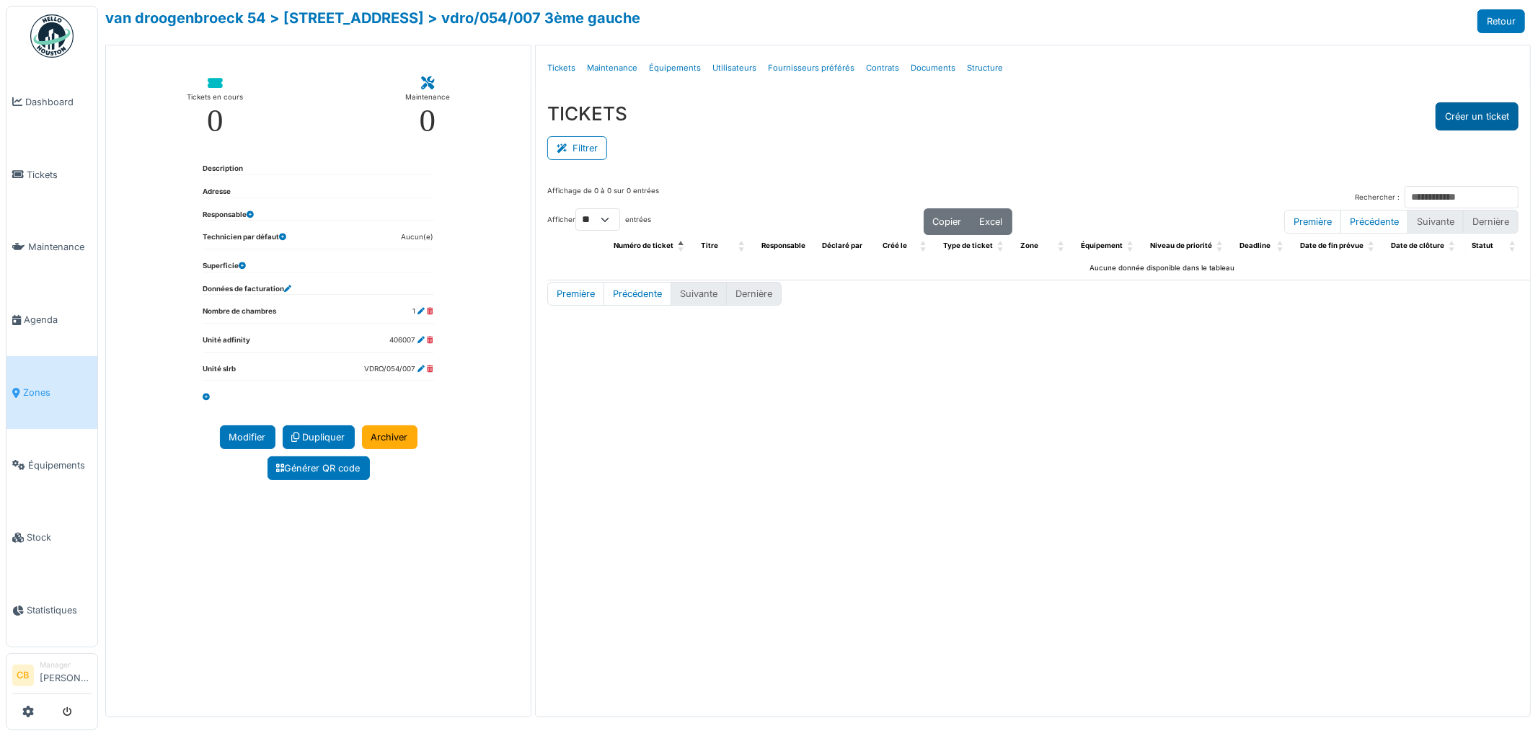
click at [1472, 110] on button "Créer un ticket" at bounding box center [1477, 116] width 83 height 28
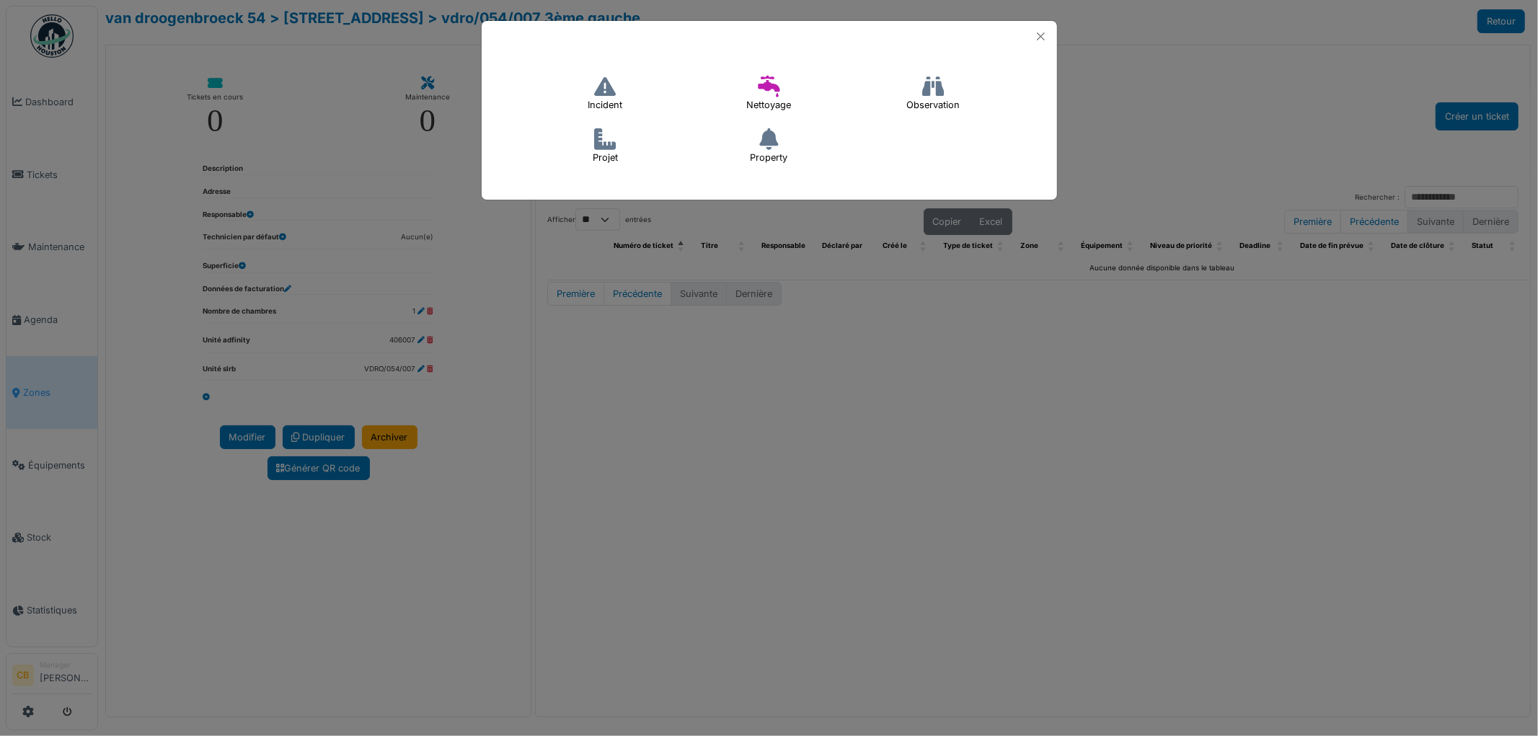
click at [608, 92] on icon at bounding box center [605, 87] width 22 height 22
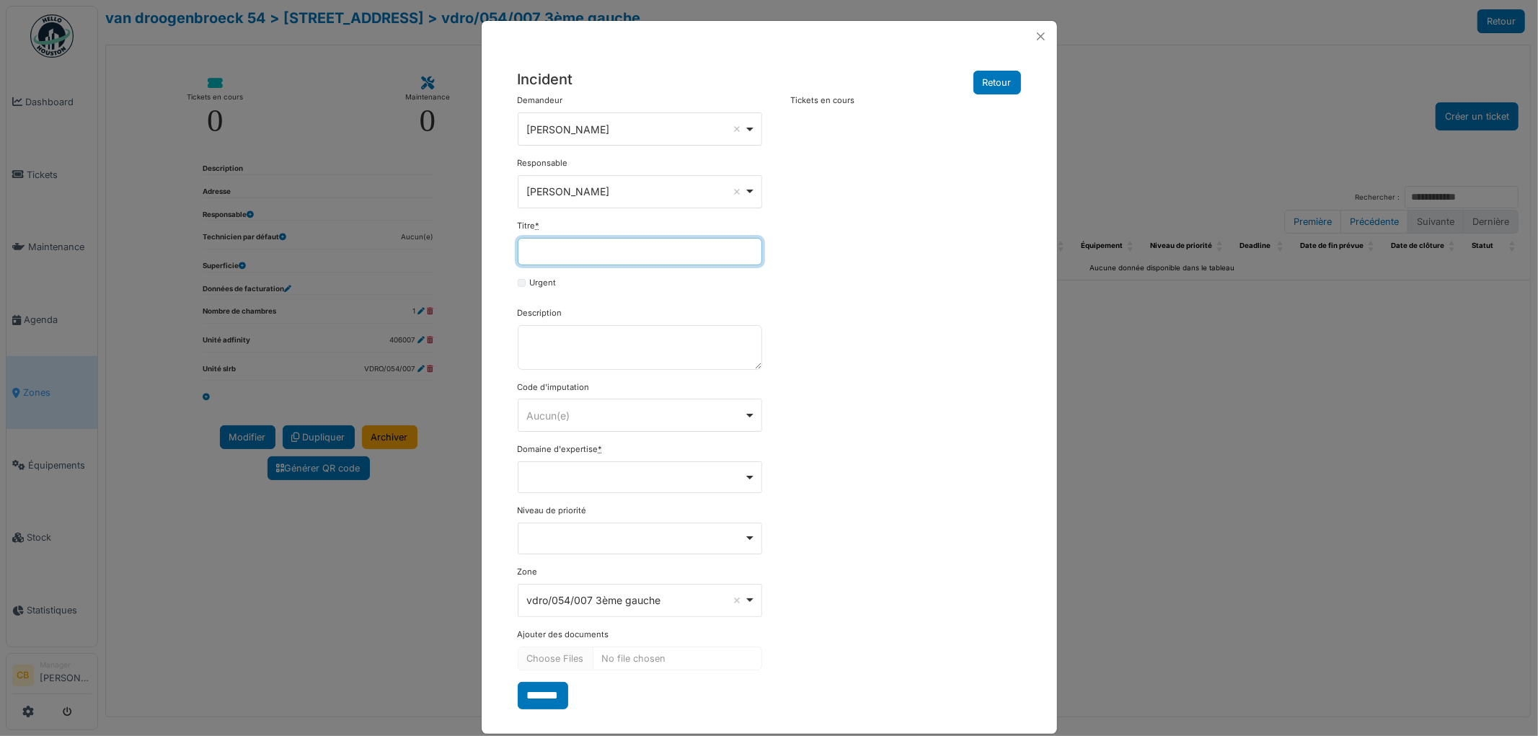
click at [547, 250] on input "Titre *" at bounding box center [640, 251] width 244 height 27
type input "**"
click at [959, 255] on div "**********" at bounding box center [770, 401] width 518 height 614
click at [1031, 38] on button "Close" at bounding box center [1040, 36] width 19 height 19
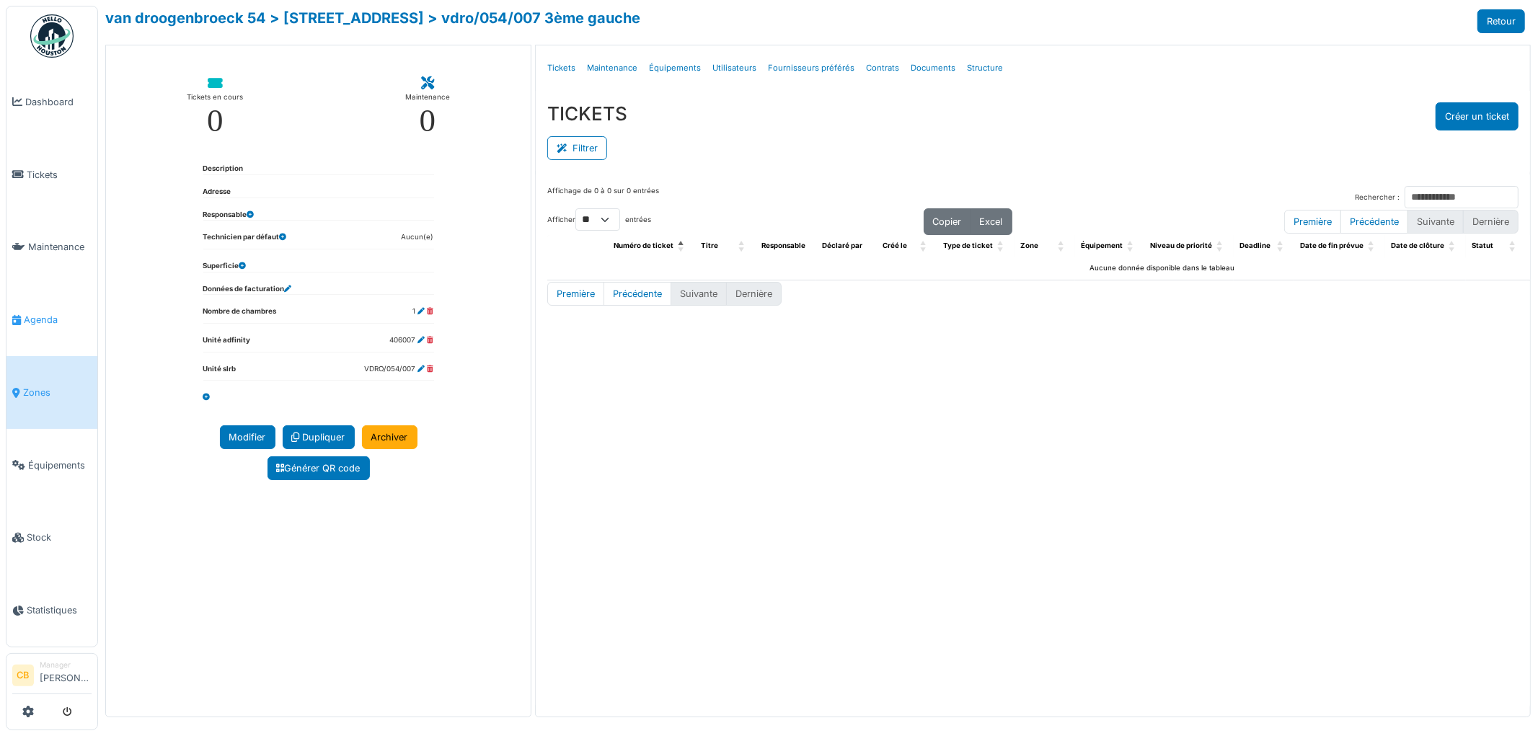
click at [45, 313] on span "Agenda" at bounding box center [58, 320] width 68 height 14
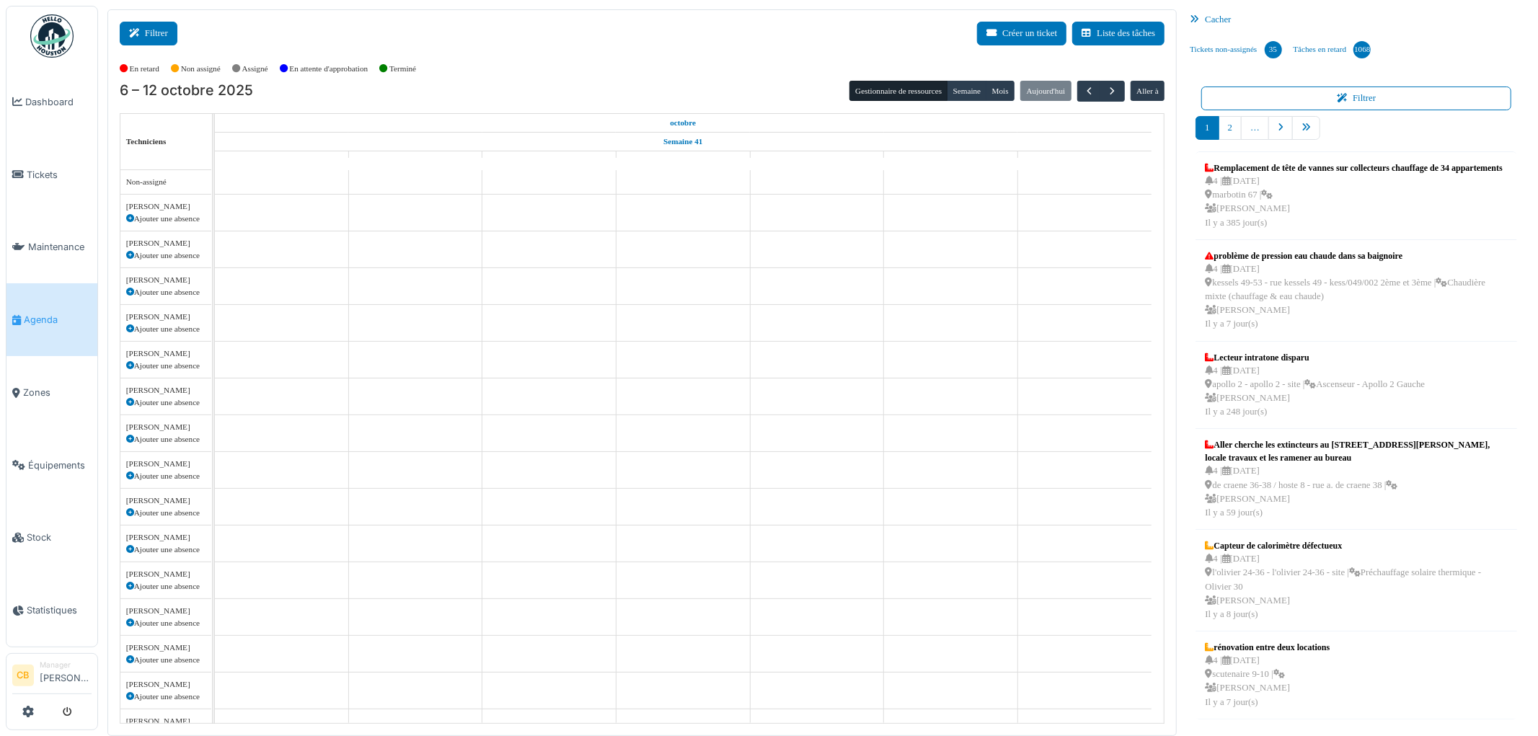
click at [166, 37] on button "Filtrer" at bounding box center [149, 34] width 58 height 24
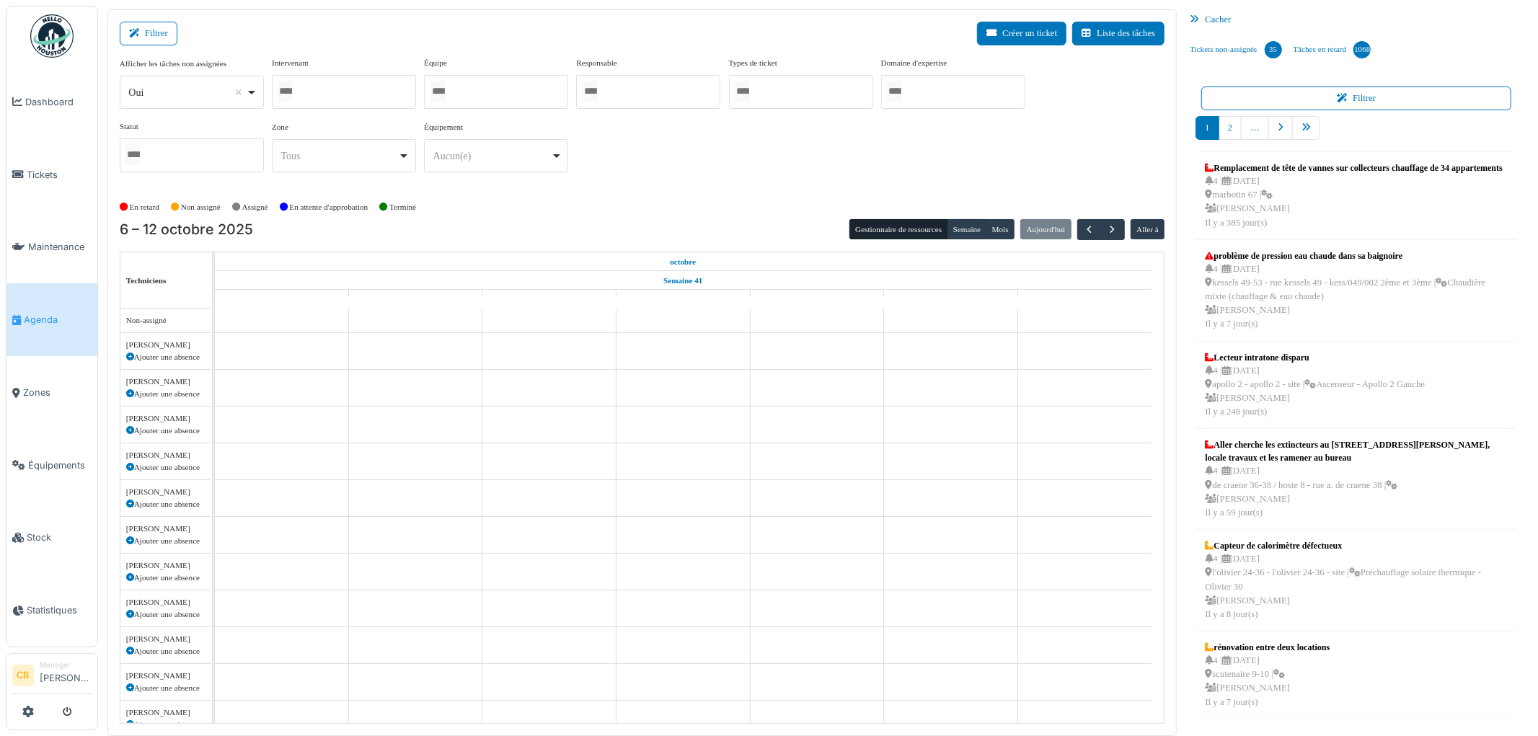
select select
click at [291, 90] on input "Tous" at bounding box center [285, 91] width 14 height 21
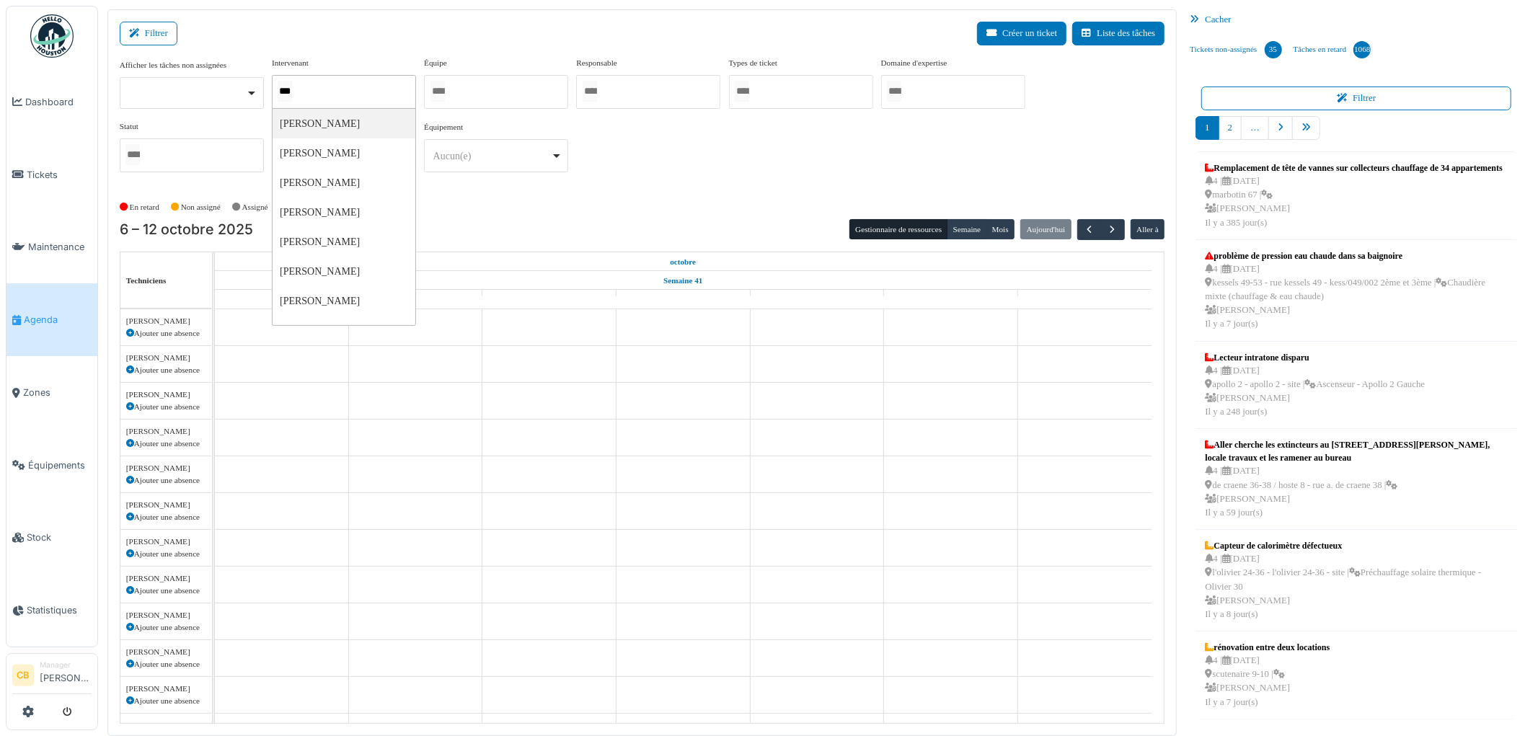
type input "****"
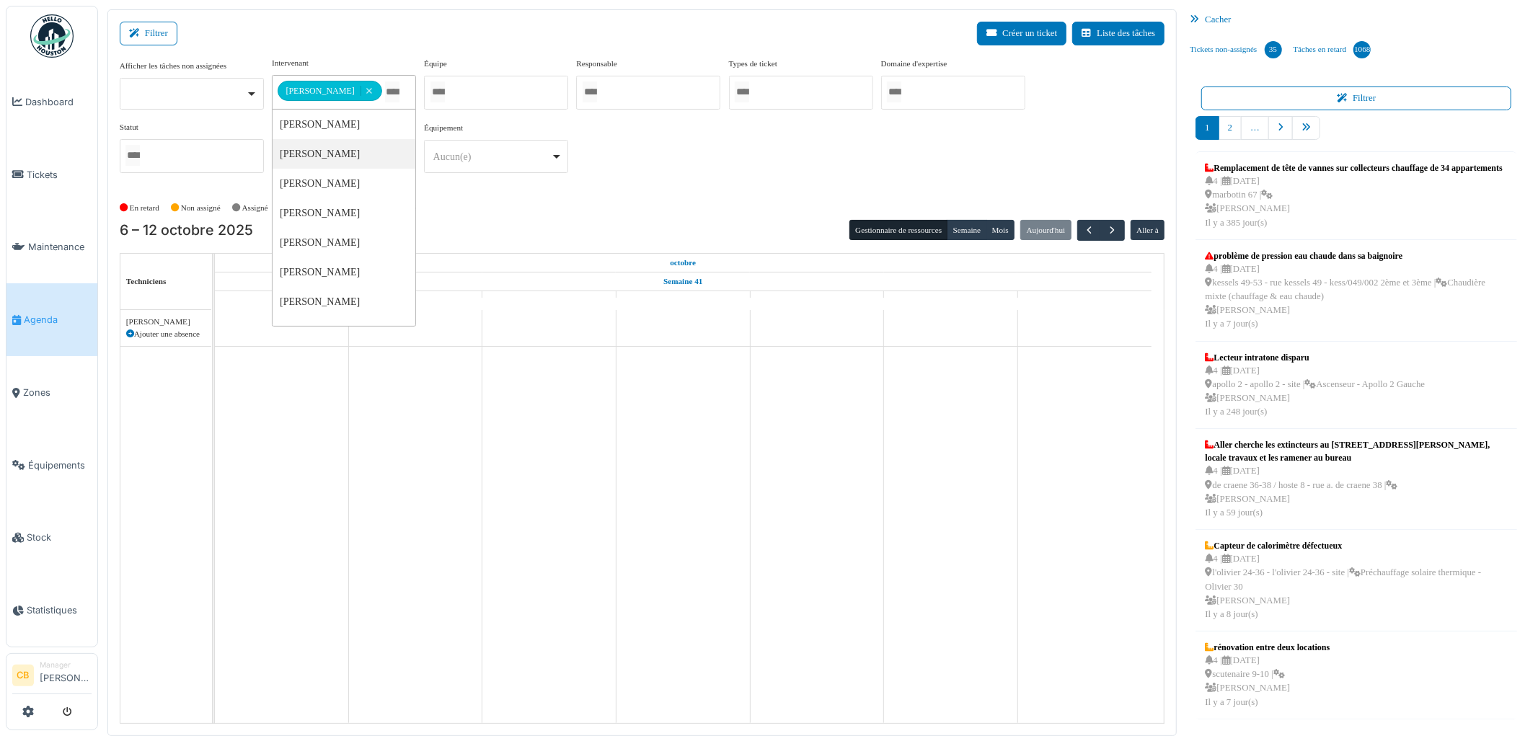
click at [542, 227] on div "[DATE] – [DATE] Gestionnaire de ressources [PERSON_NAME] [DATE] Aller à" at bounding box center [643, 230] width 1046 height 21
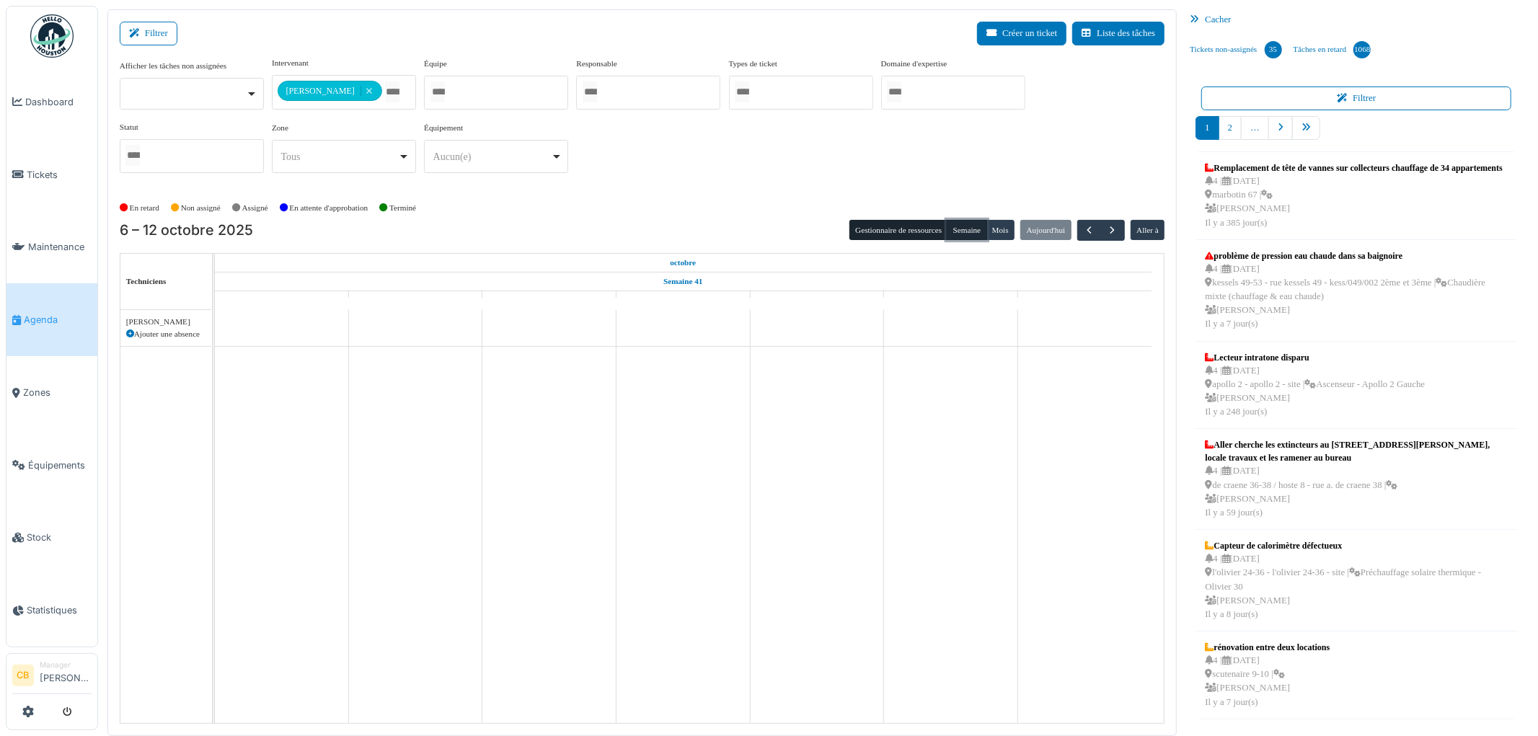
click at [967, 221] on button "Semaine" at bounding box center [967, 230] width 40 height 20
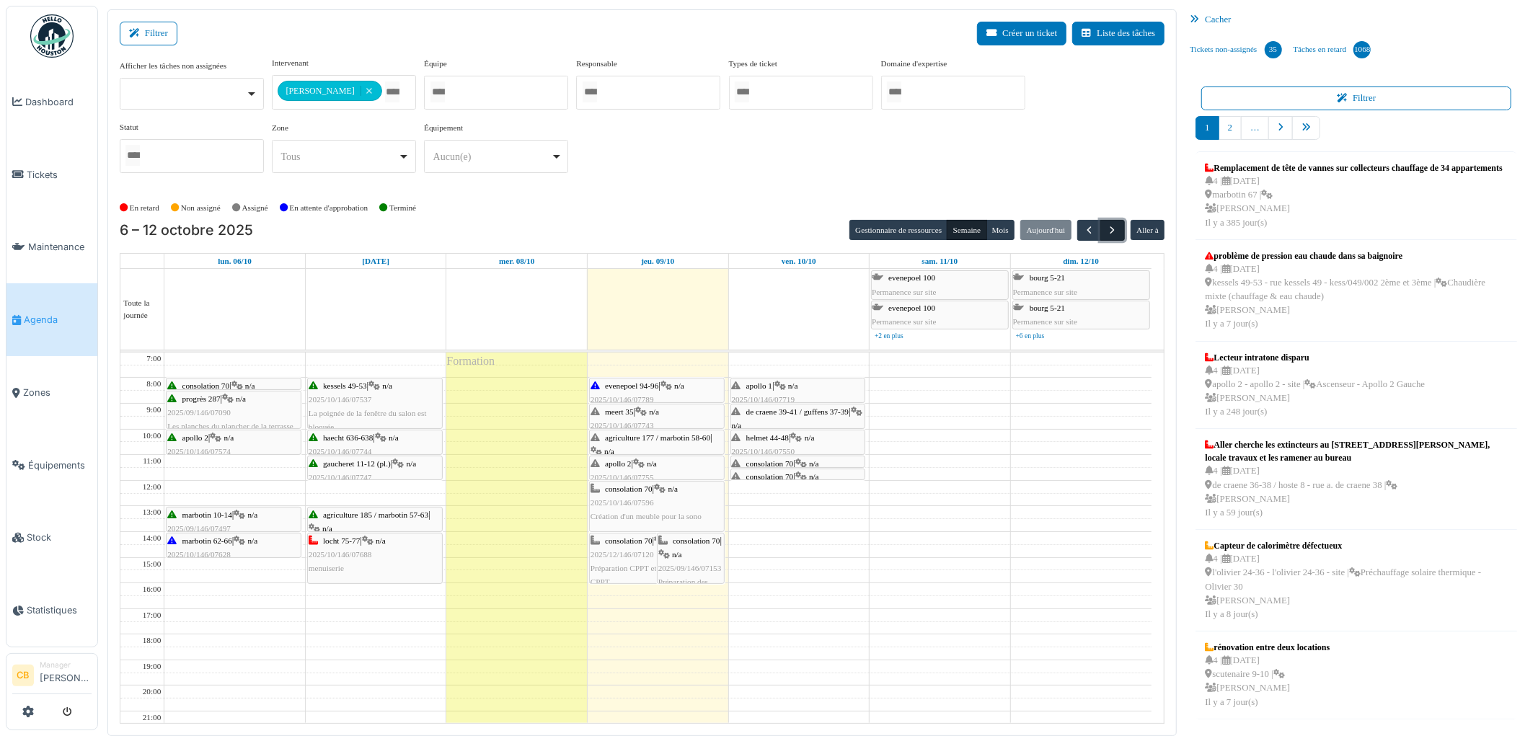
click at [1115, 231] on span "button" at bounding box center [1113, 230] width 12 height 12
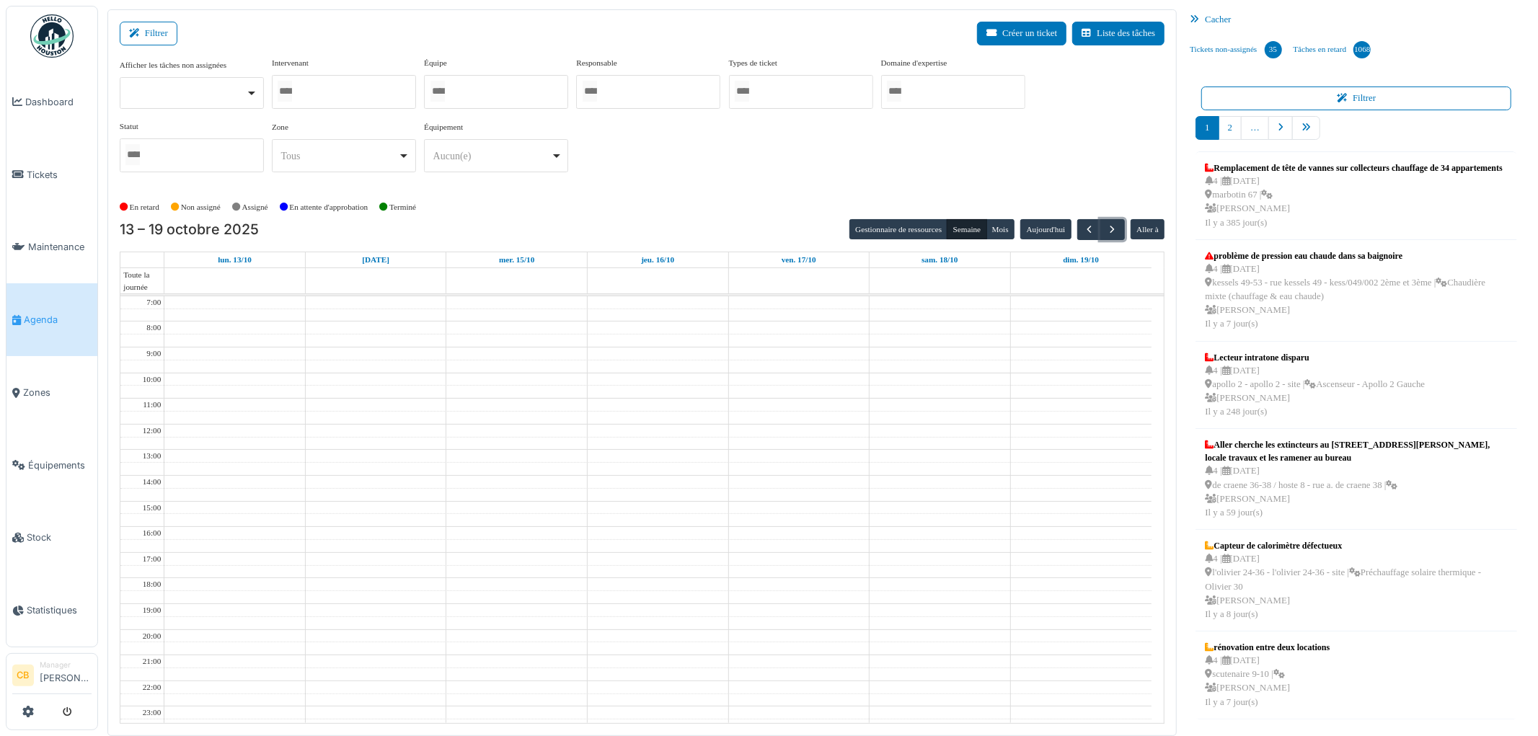
click at [351, 92] on div at bounding box center [344, 92] width 144 height 34
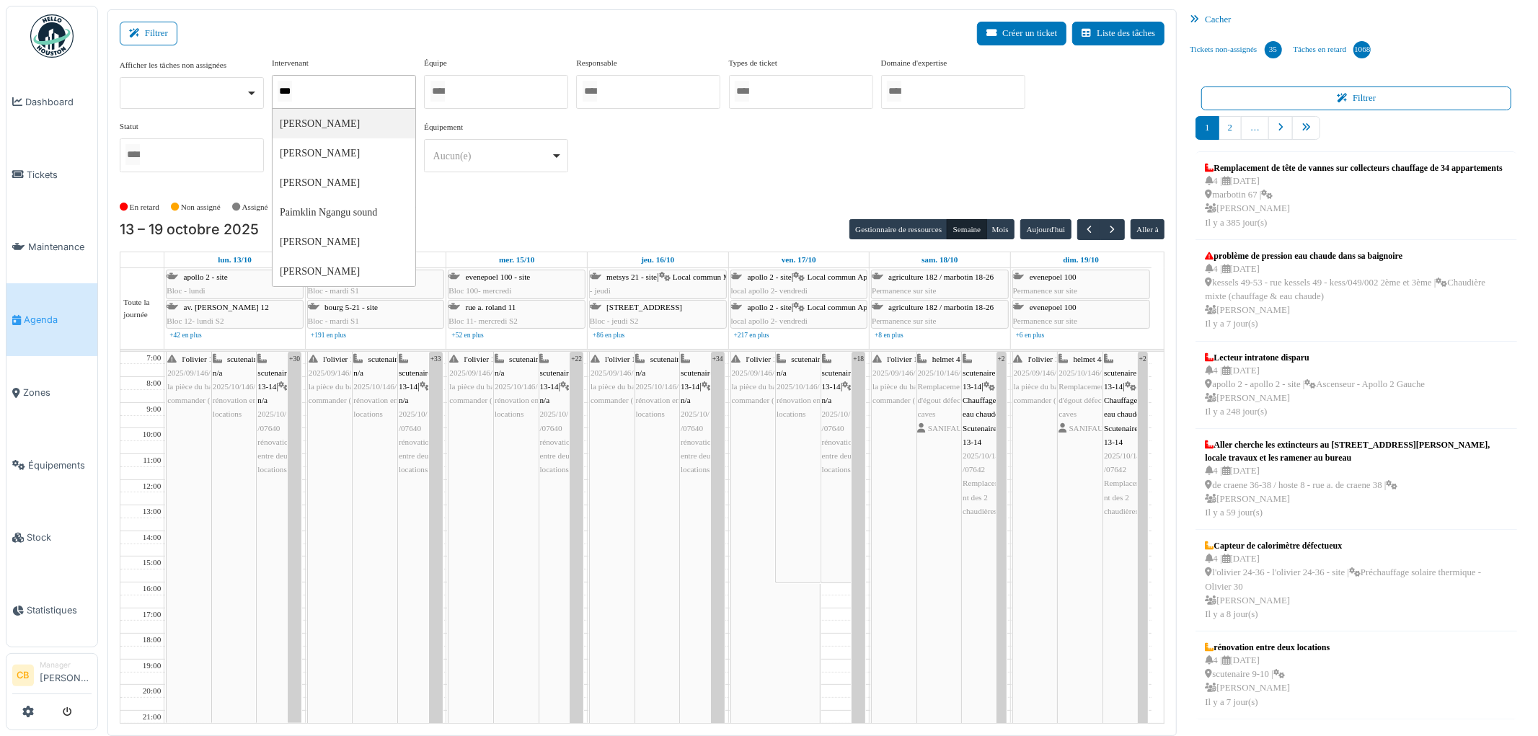
type input "****"
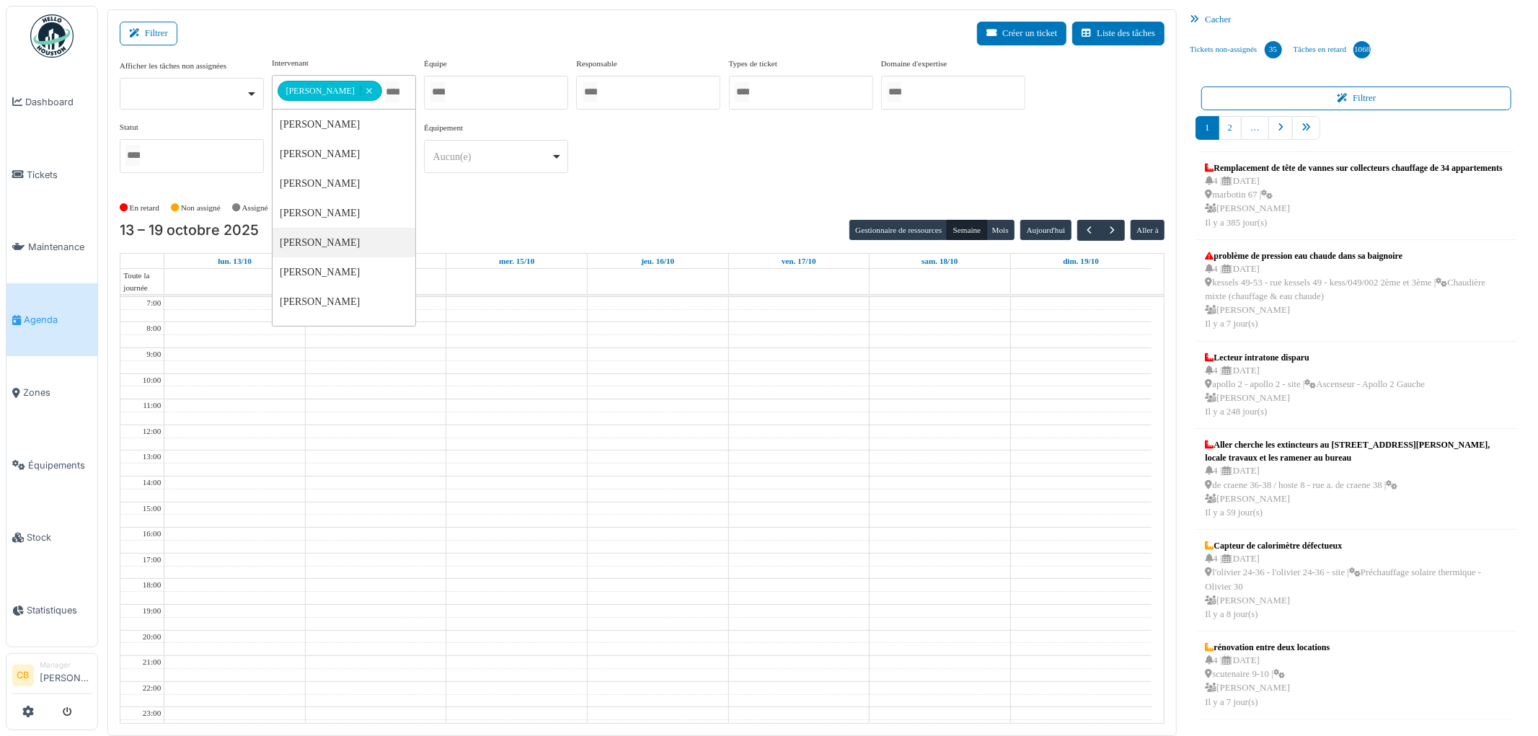
click at [635, 179] on div "**********" at bounding box center [643, 121] width 1046 height 128
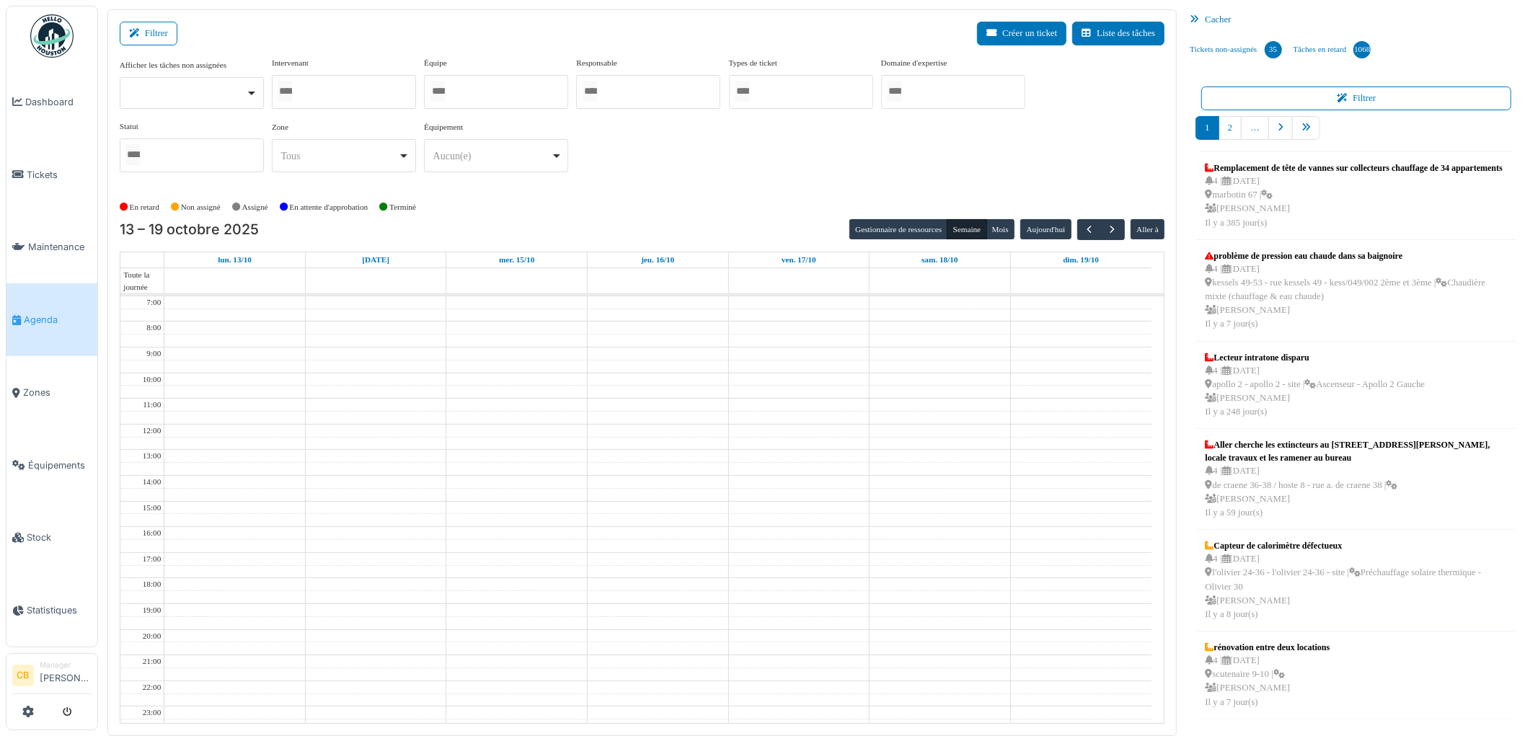
click at [340, 90] on div at bounding box center [344, 92] width 144 height 34
type input "****"
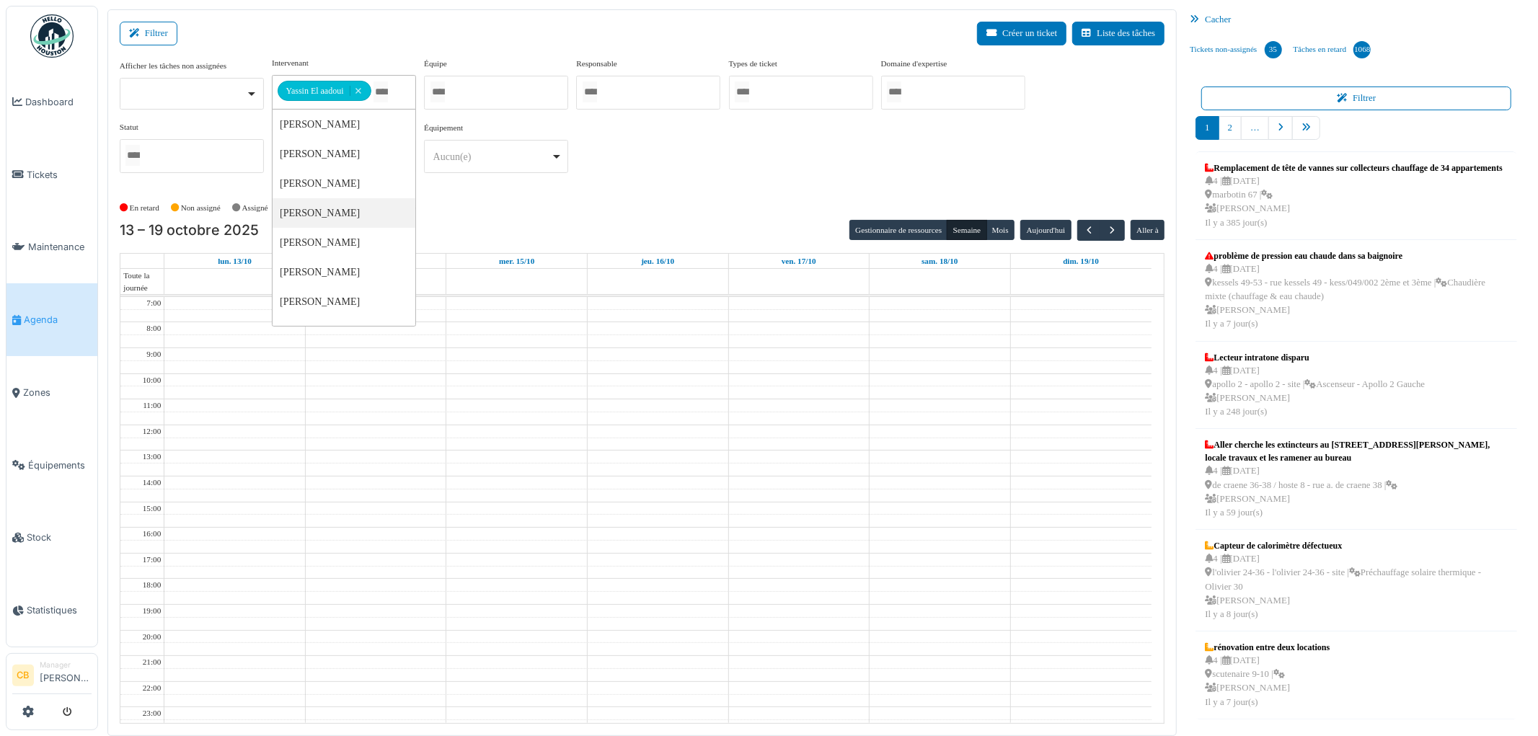
click at [451, 196] on div "En retard Non assigné Assigné En attente d'approbation Terminé" at bounding box center [643, 208] width 1046 height 24
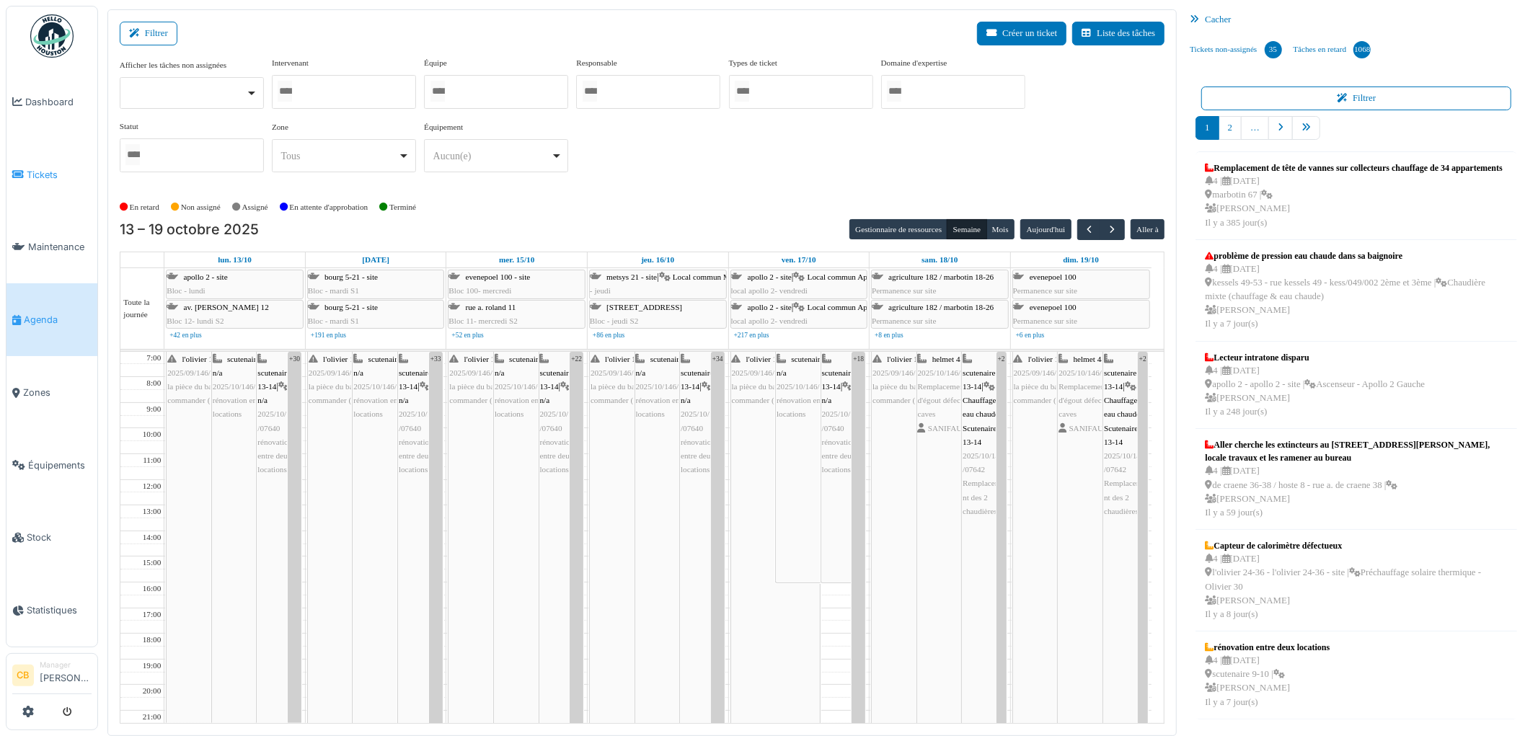
click at [30, 169] on span "Tickets" at bounding box center [59, 175] width 65 height 14
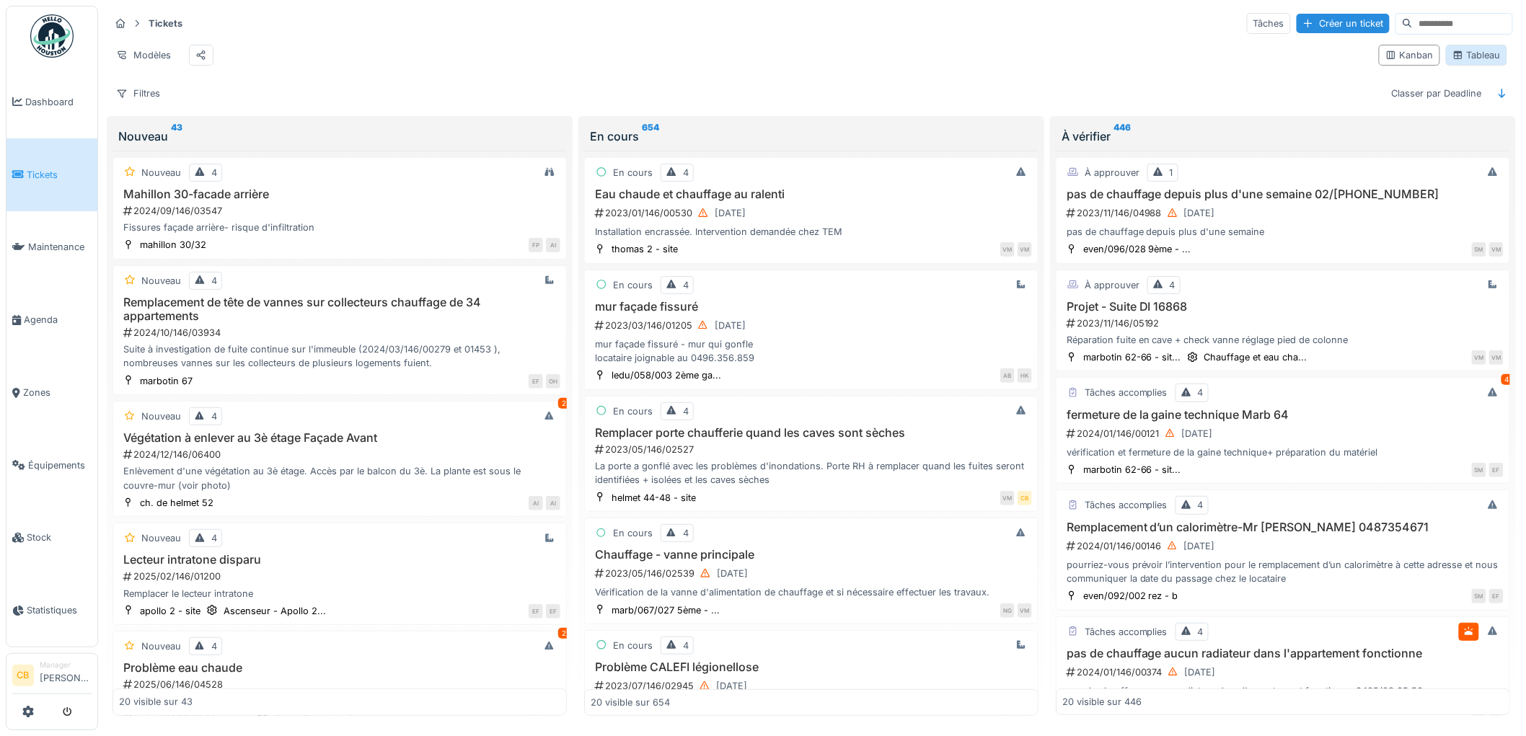
click at [1452, 60] on icon at bounding box center [1458, 54] width 12 height 9
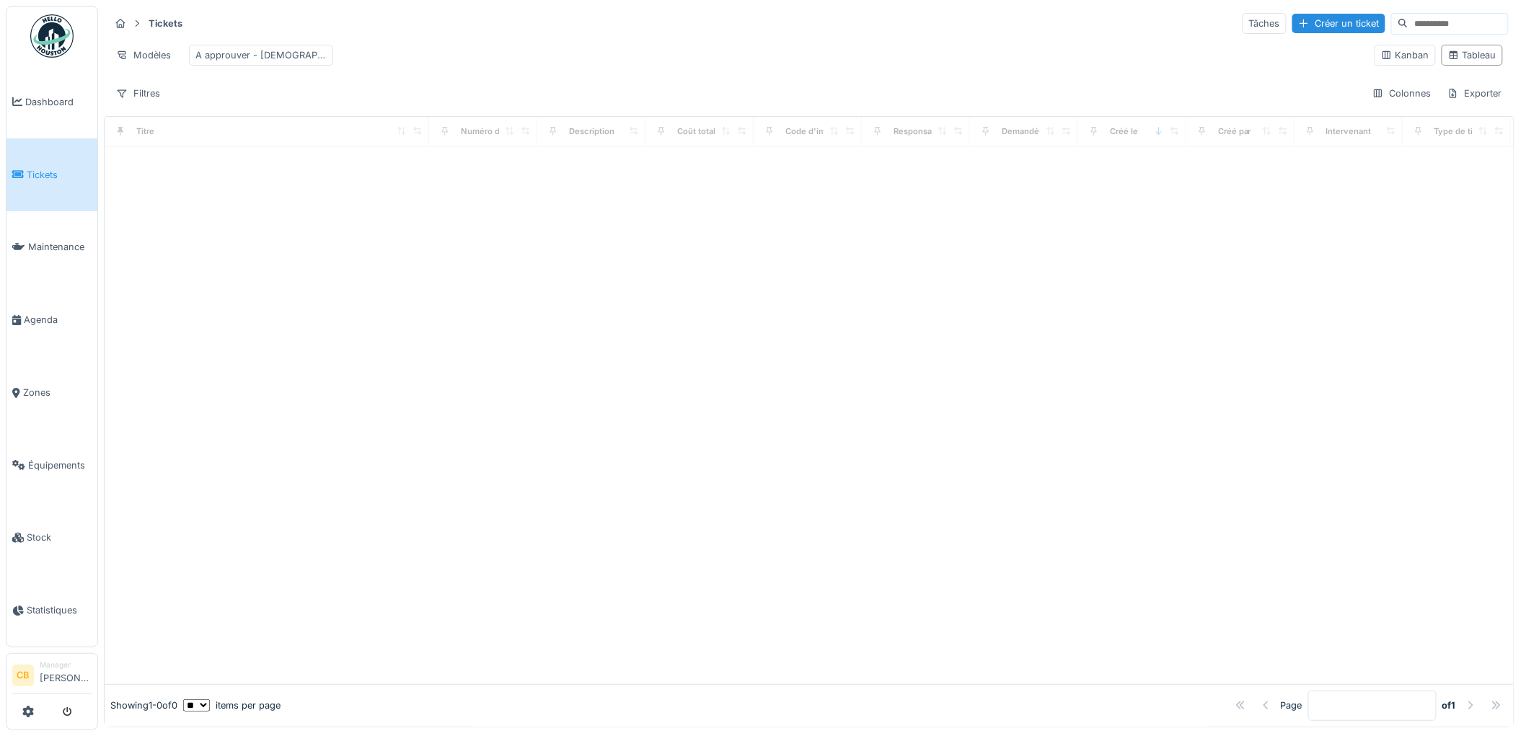
click at [1408, 22] on input at bounding box center [1458, 24] width 100 height 20
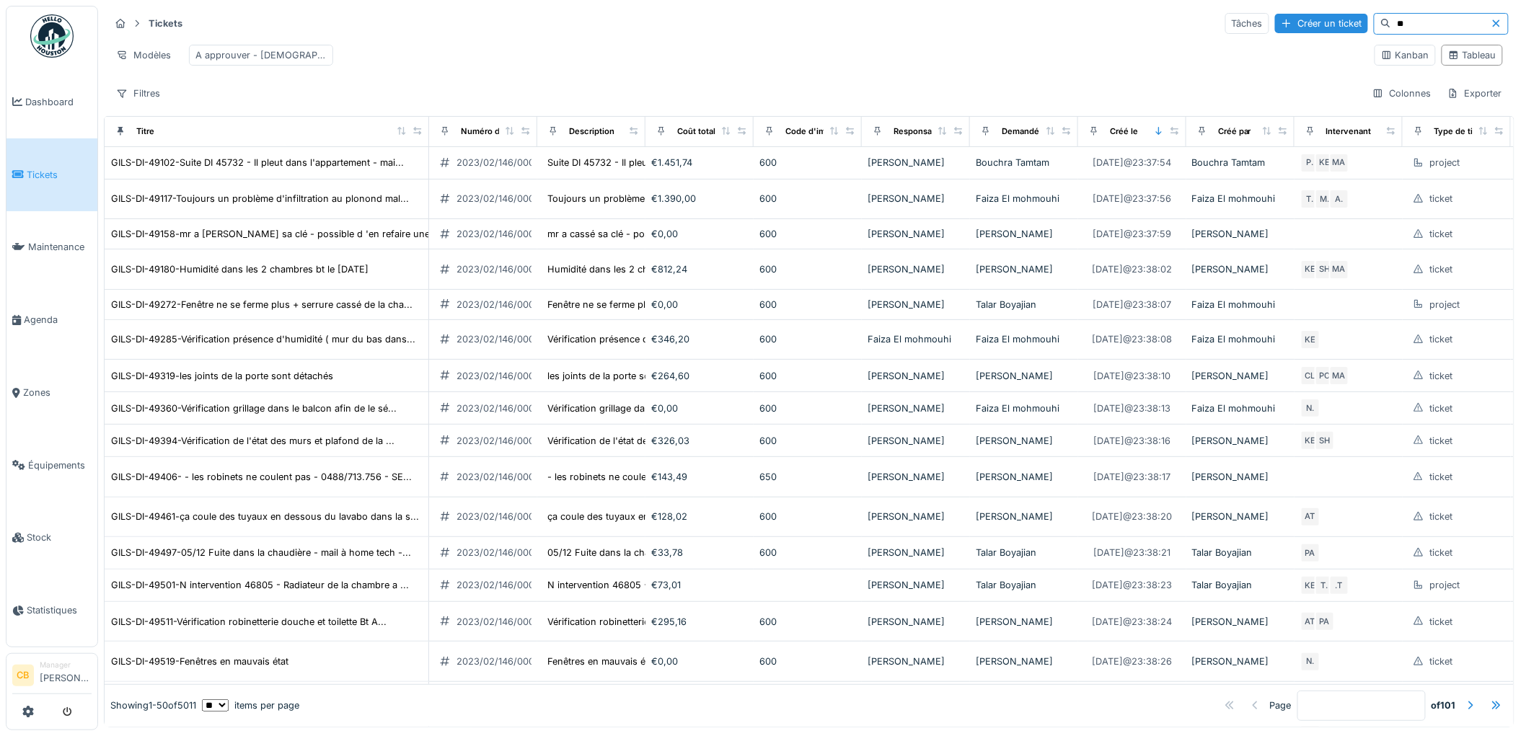
type input "*"
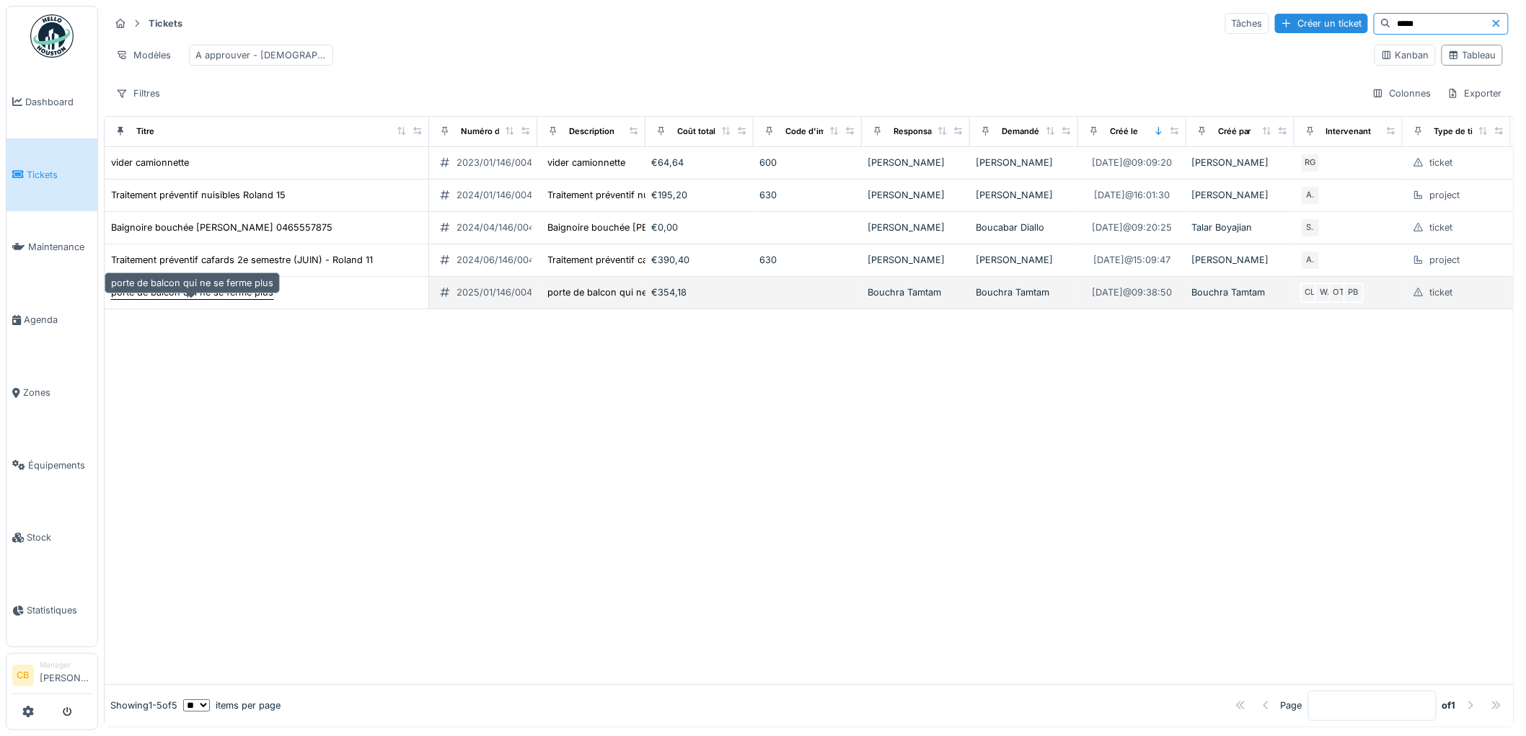
type input "*****"
click at [232, 299] on div "porte de balcon qui ne se ferme plus" at bounding box center [192, 293] width 162 height 14
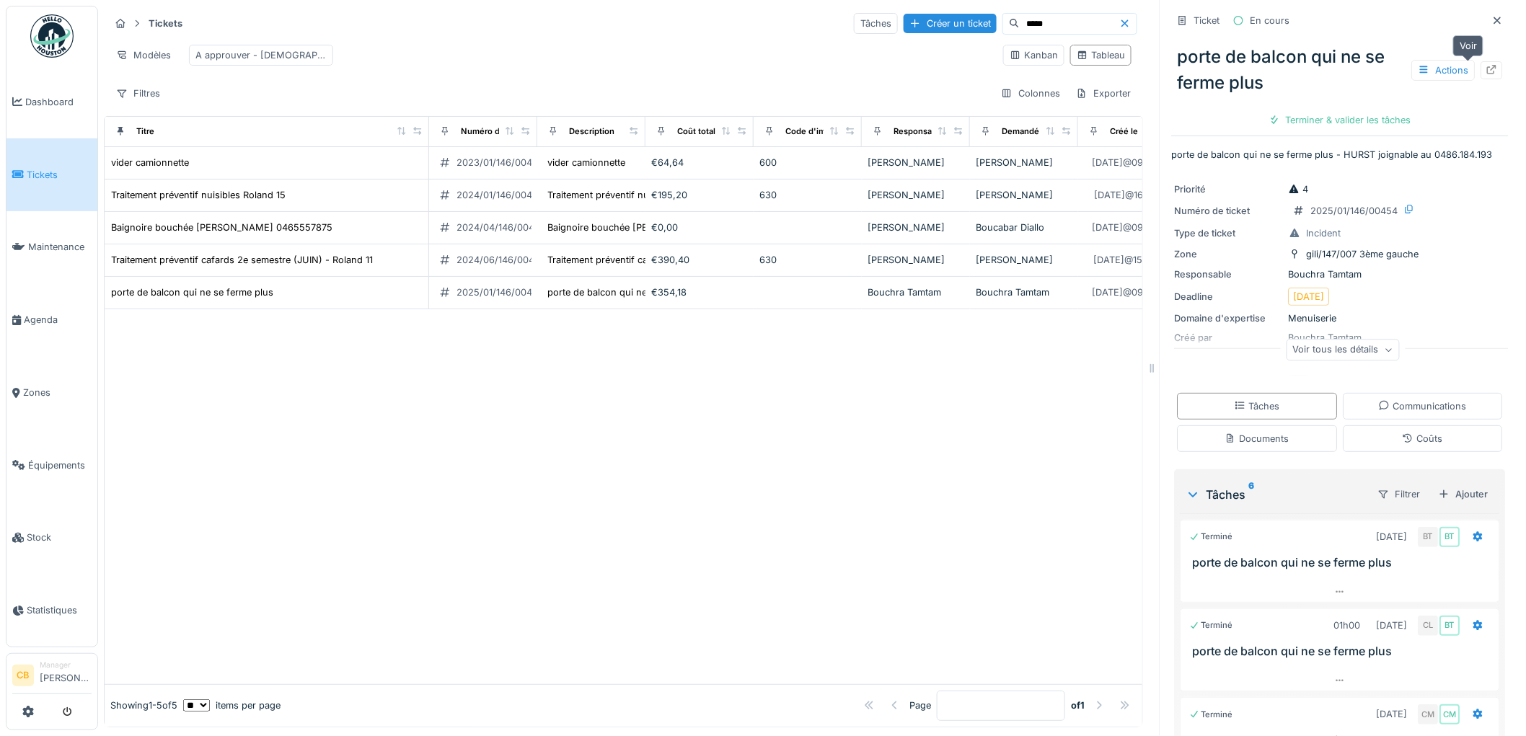
click at [1486, 69] on icon at bounding box center [1492, 69] width 12 height 9
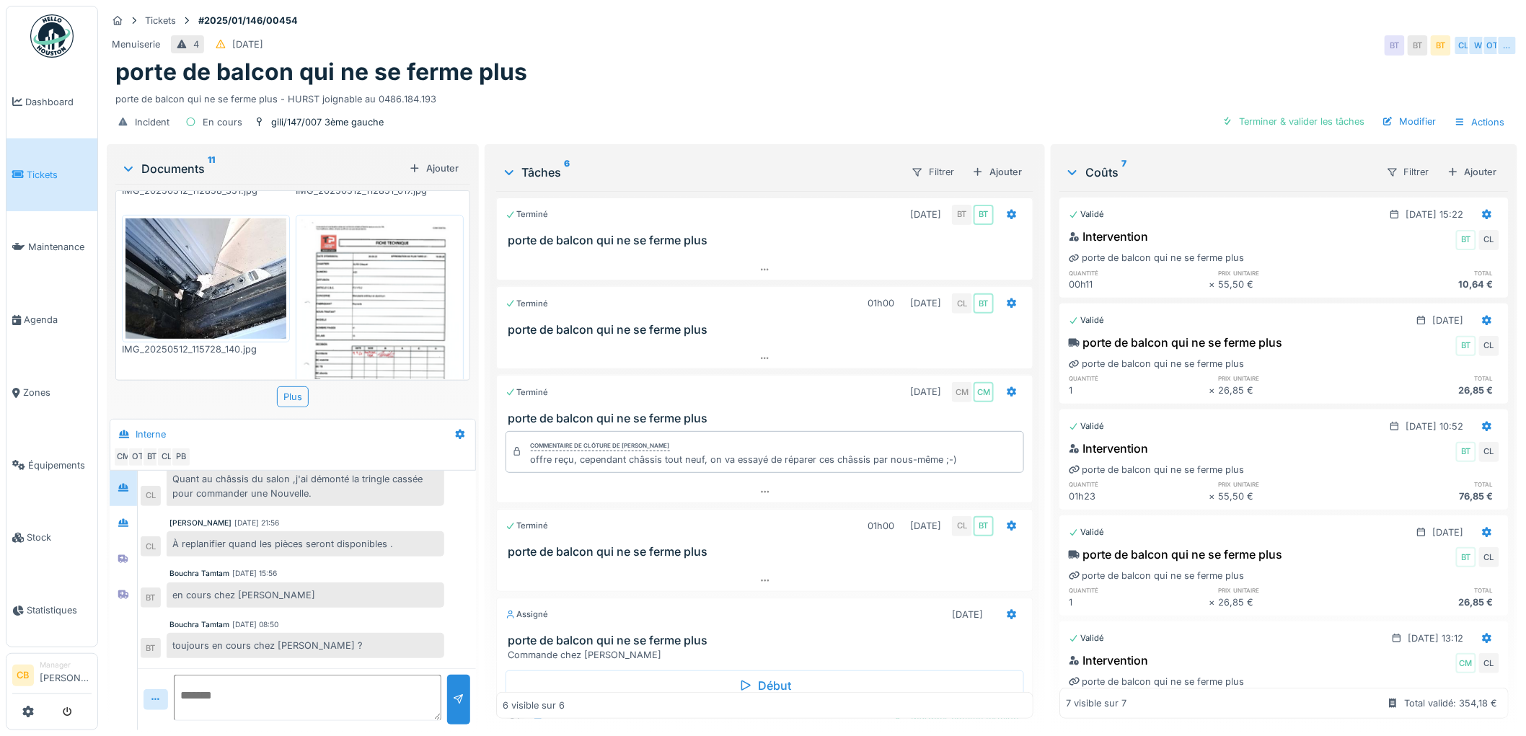
scroll to position [400, 0]
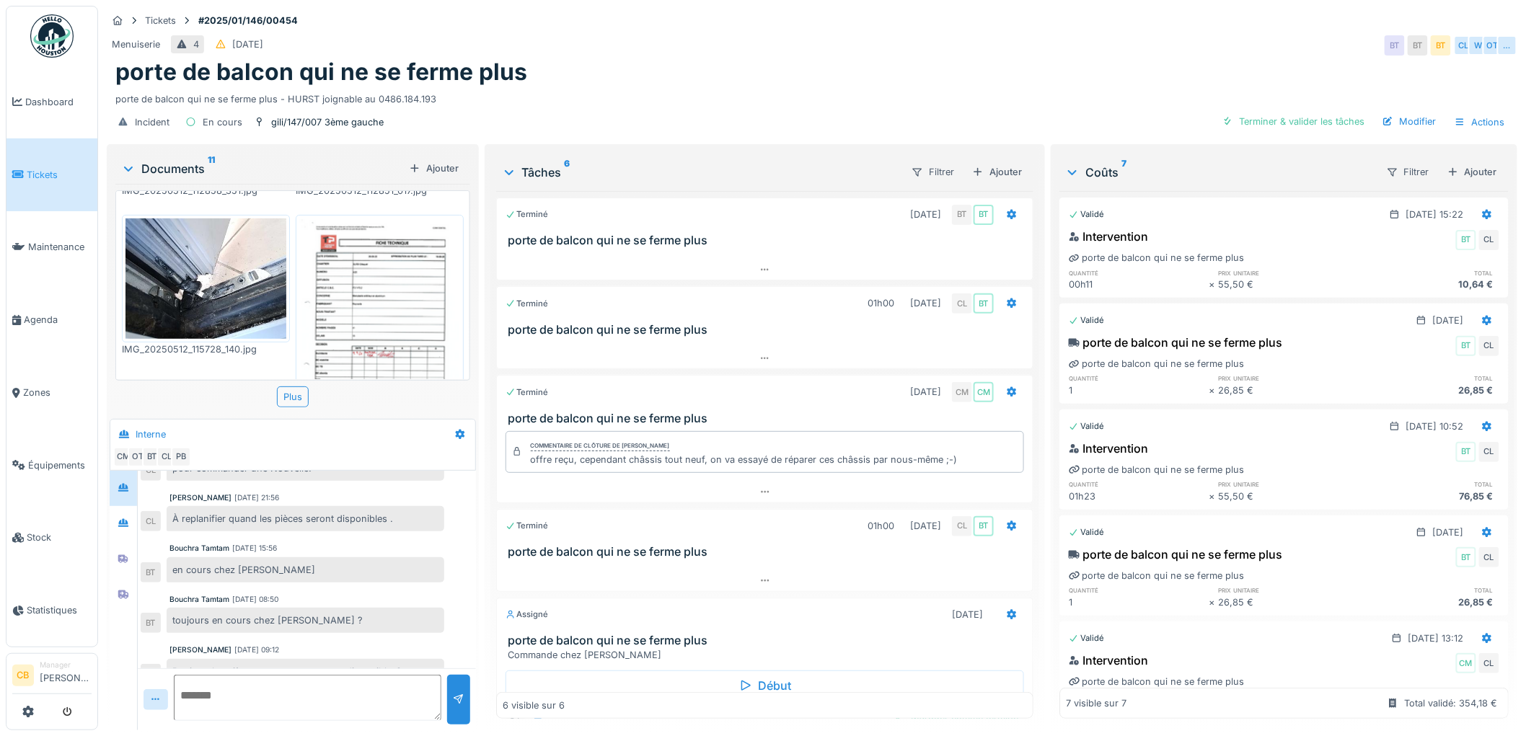
click at [353, 306] on img at bounding box center [379, 331] width 161 height 227
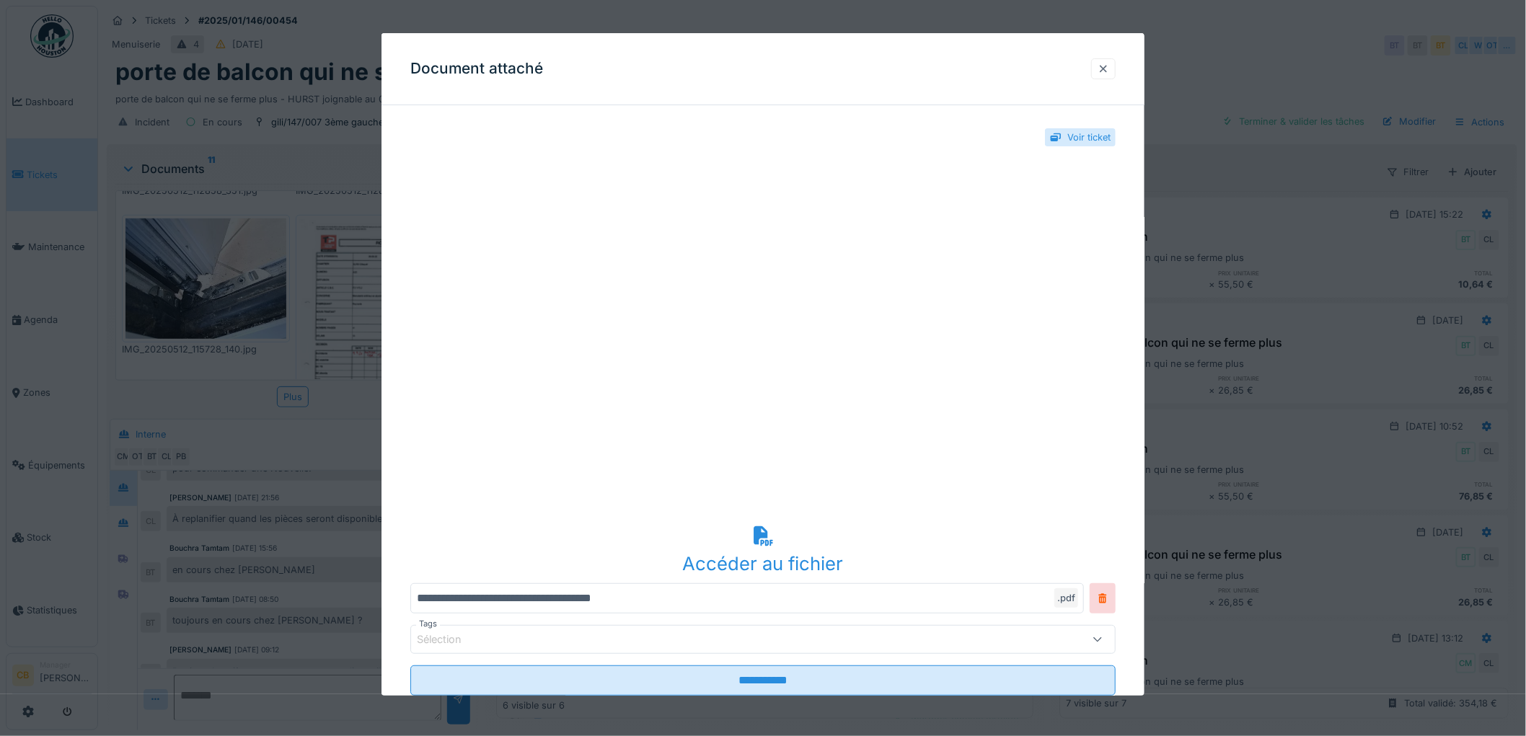
click at [1109, 69] on div at bounding box center [1103, 69] width 12 height 14
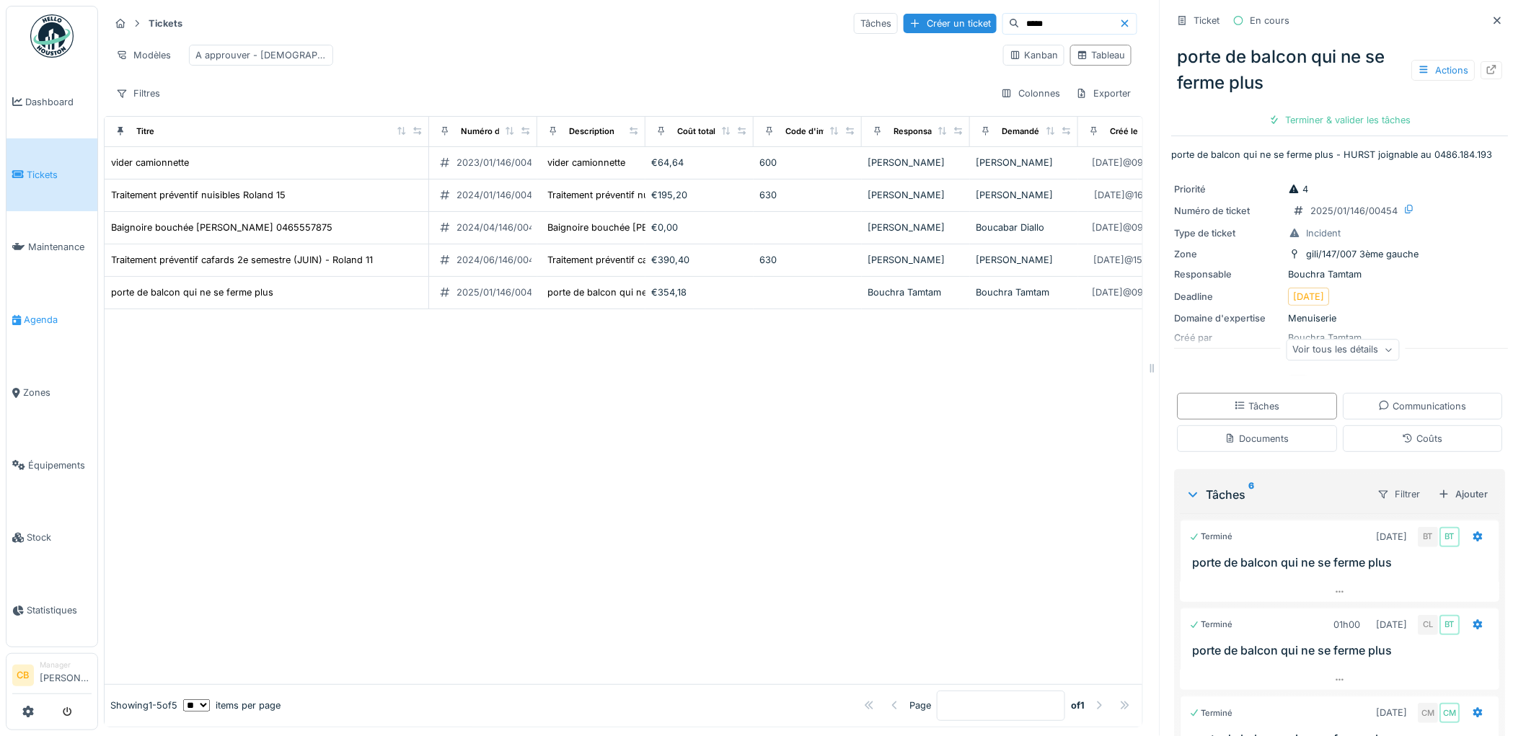
click at [55, 313] on span "Agenda" at bounding box center [58, 320] width 68 height 14
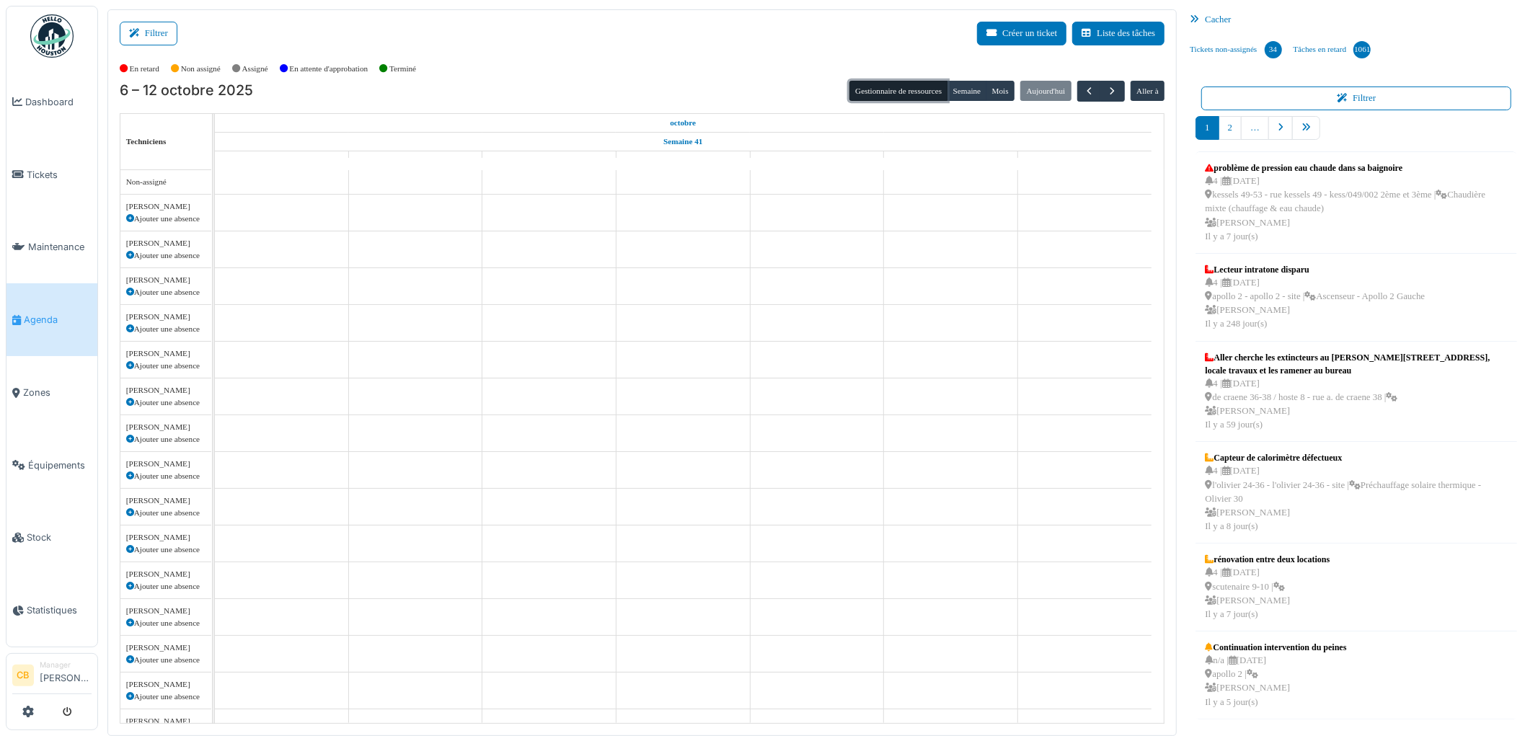
click at [875, 81] on button "Gestionnaire de ressources" at bounding box center [898, 91] width 98 height 20
click at [159, 40] on button "Filtrer" at bounding box center [149, 34] width 58 height 24
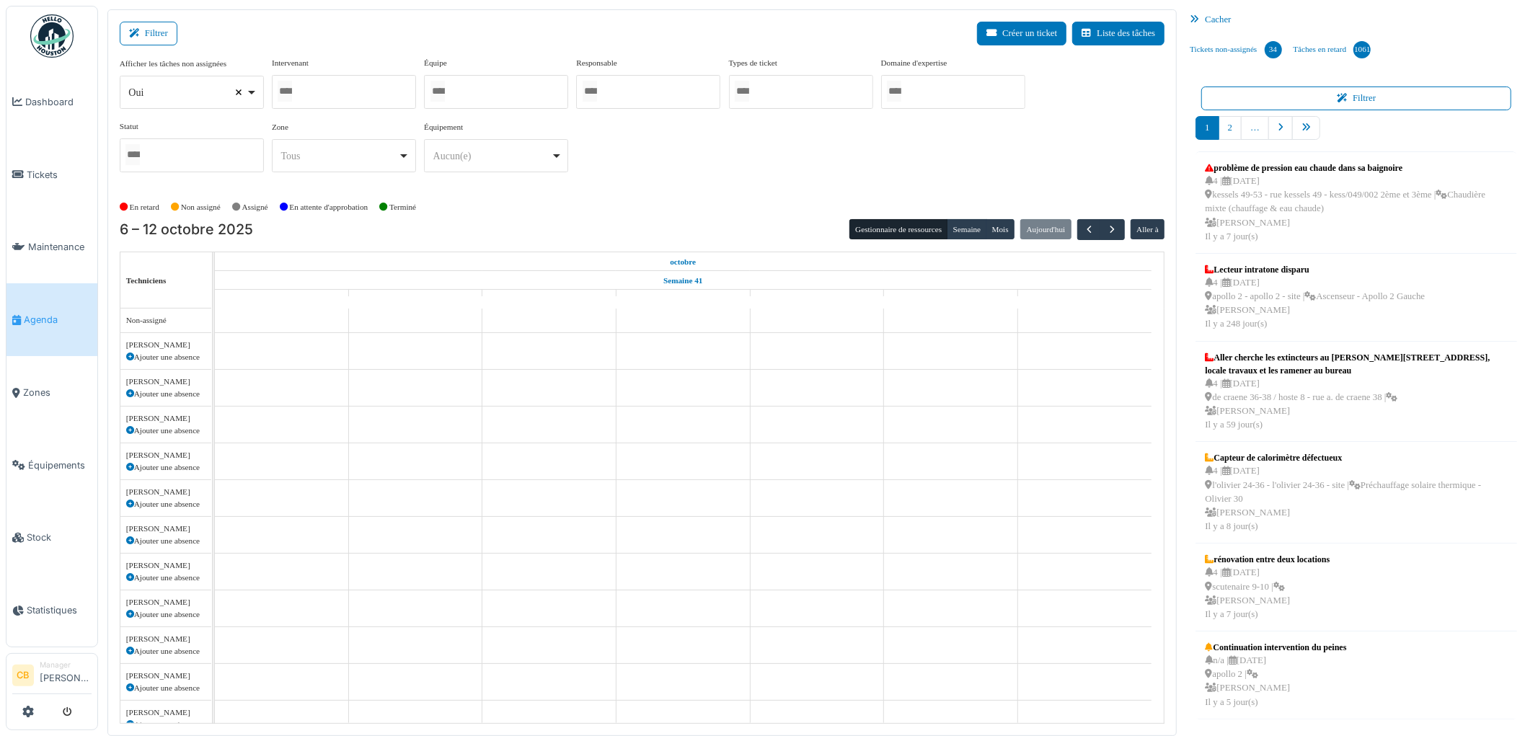
select select
click at [291, 89] on input "Tous" at bounding box center [285, 91] width 14 height 21
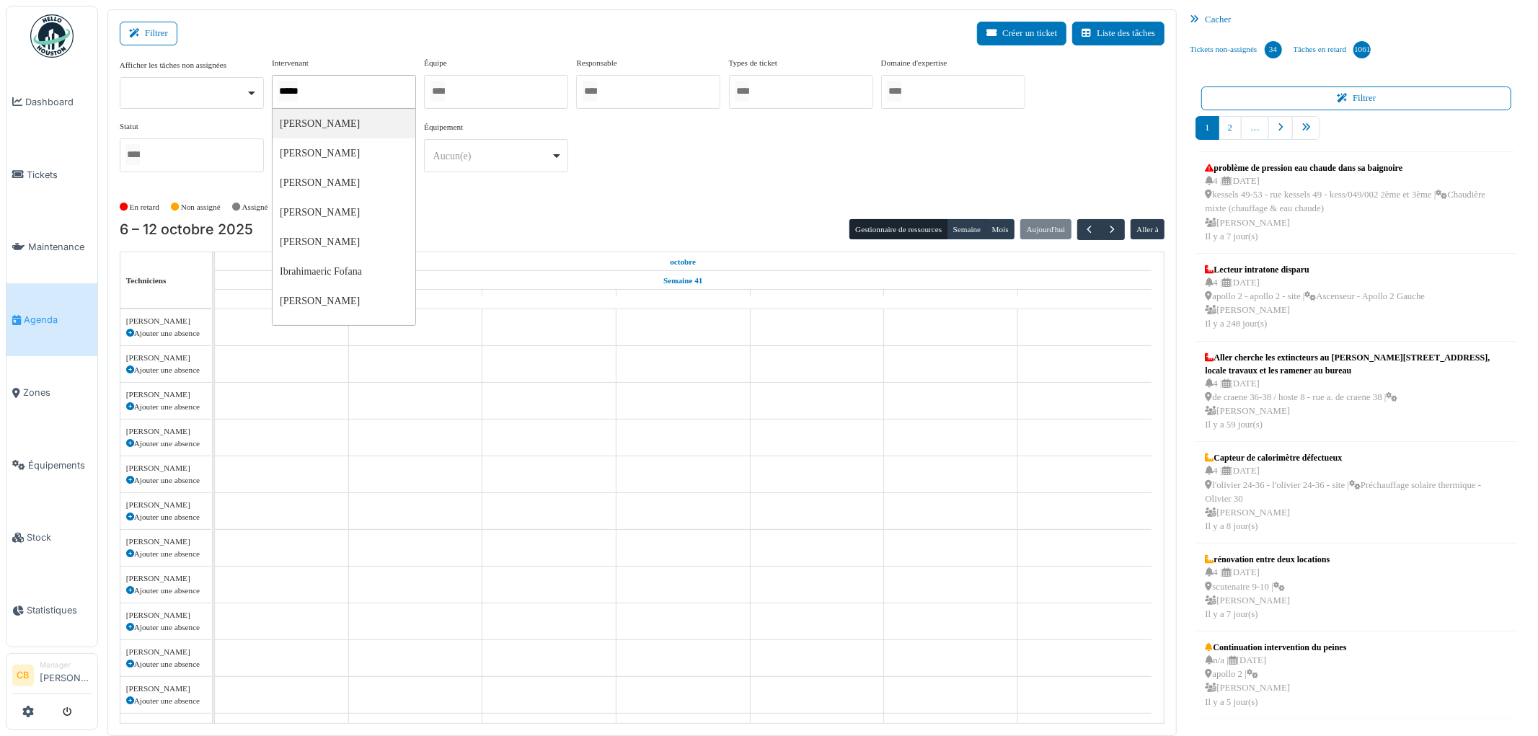
type input "******"
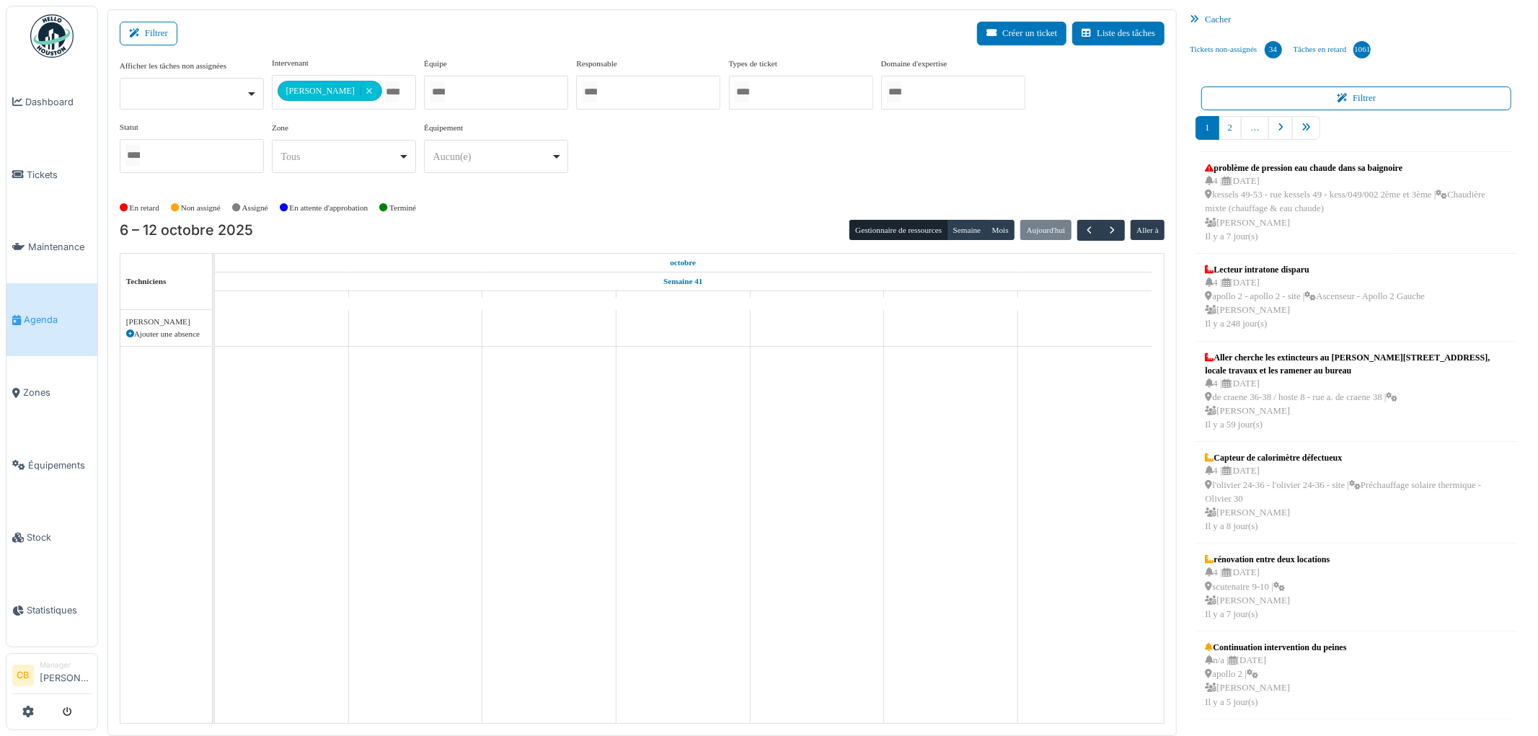
click at [486, 211] on div "En retard Non assigné Assigné En attente d'approbation Terminé" at bounding box center [643, 208] width 1046 height 24
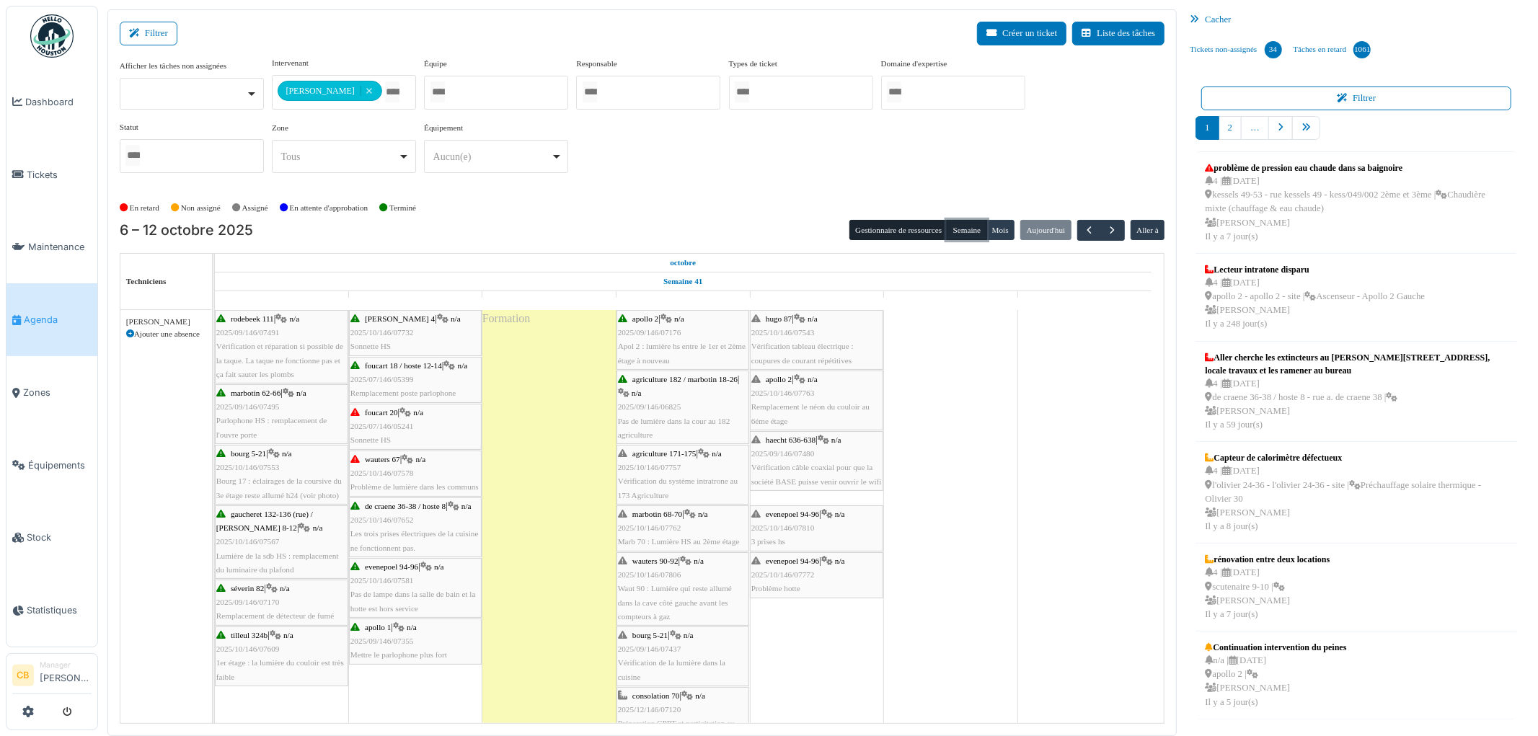
click at [968, 235] on button "Semaine" at bounding box center [967, 230] width 40 height 20
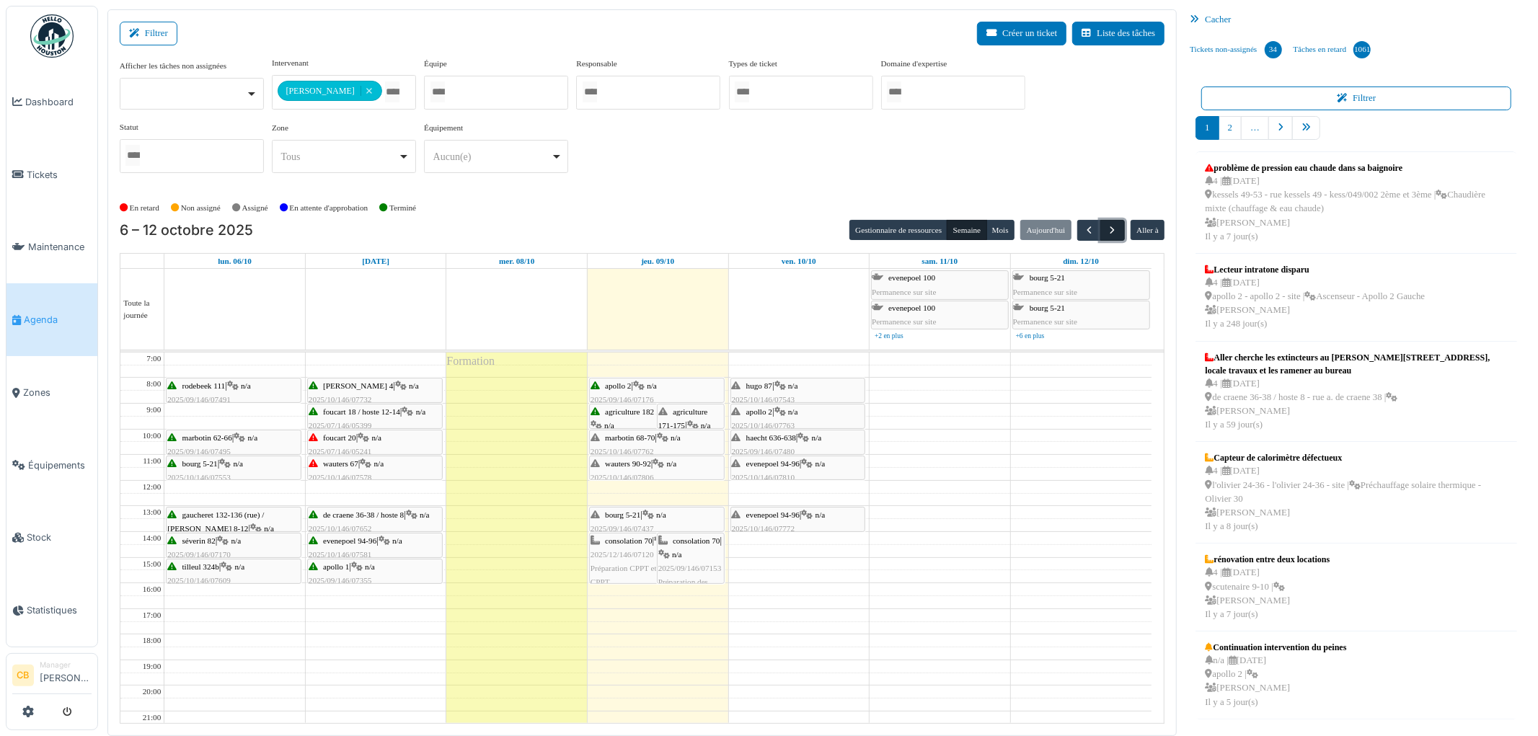
click at [1112, 226] on span "button" at bounding box center [1113, 230] width 12 height 12
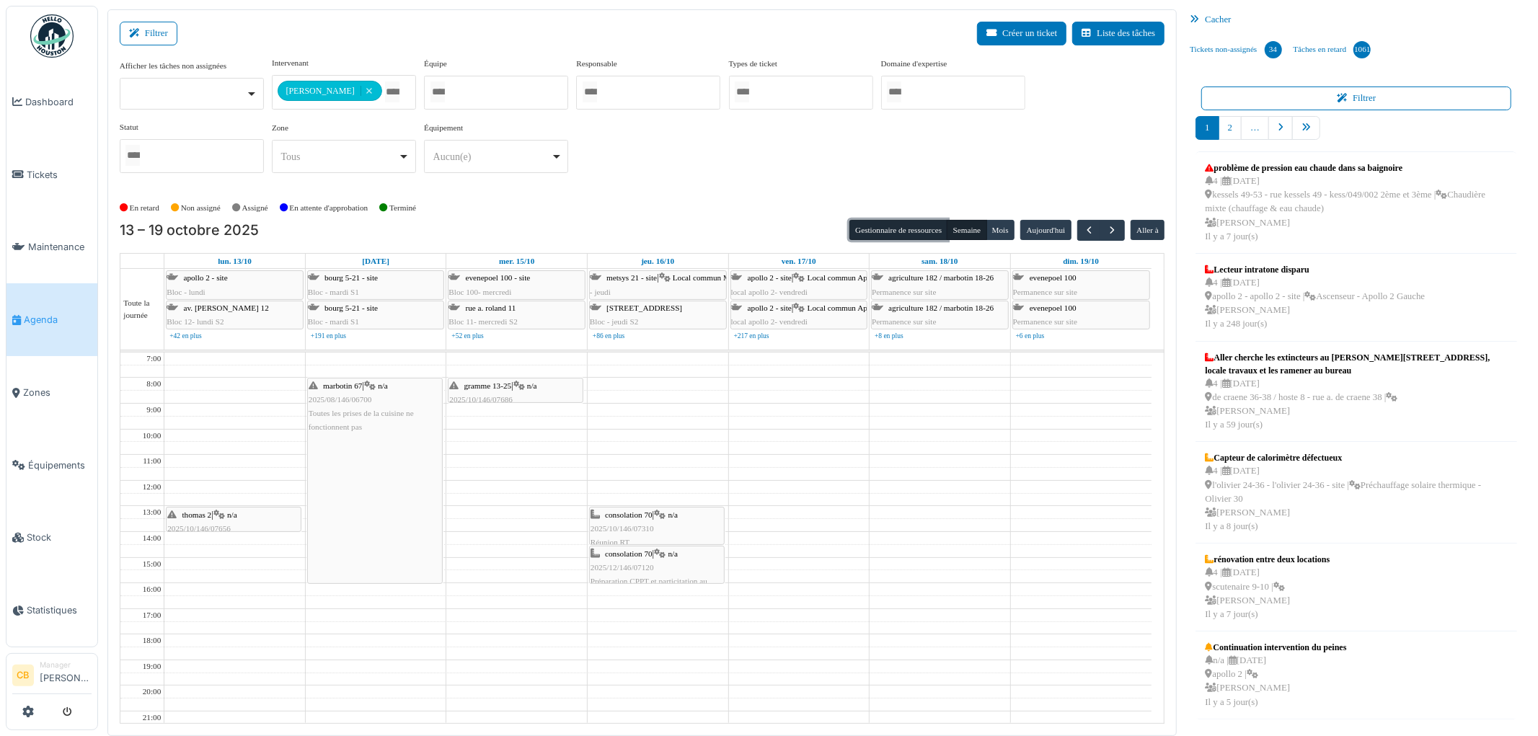
click at [927, 222] on button "Gestionnaire de ressources" at bounding box center [898, 230] width 98 height 20
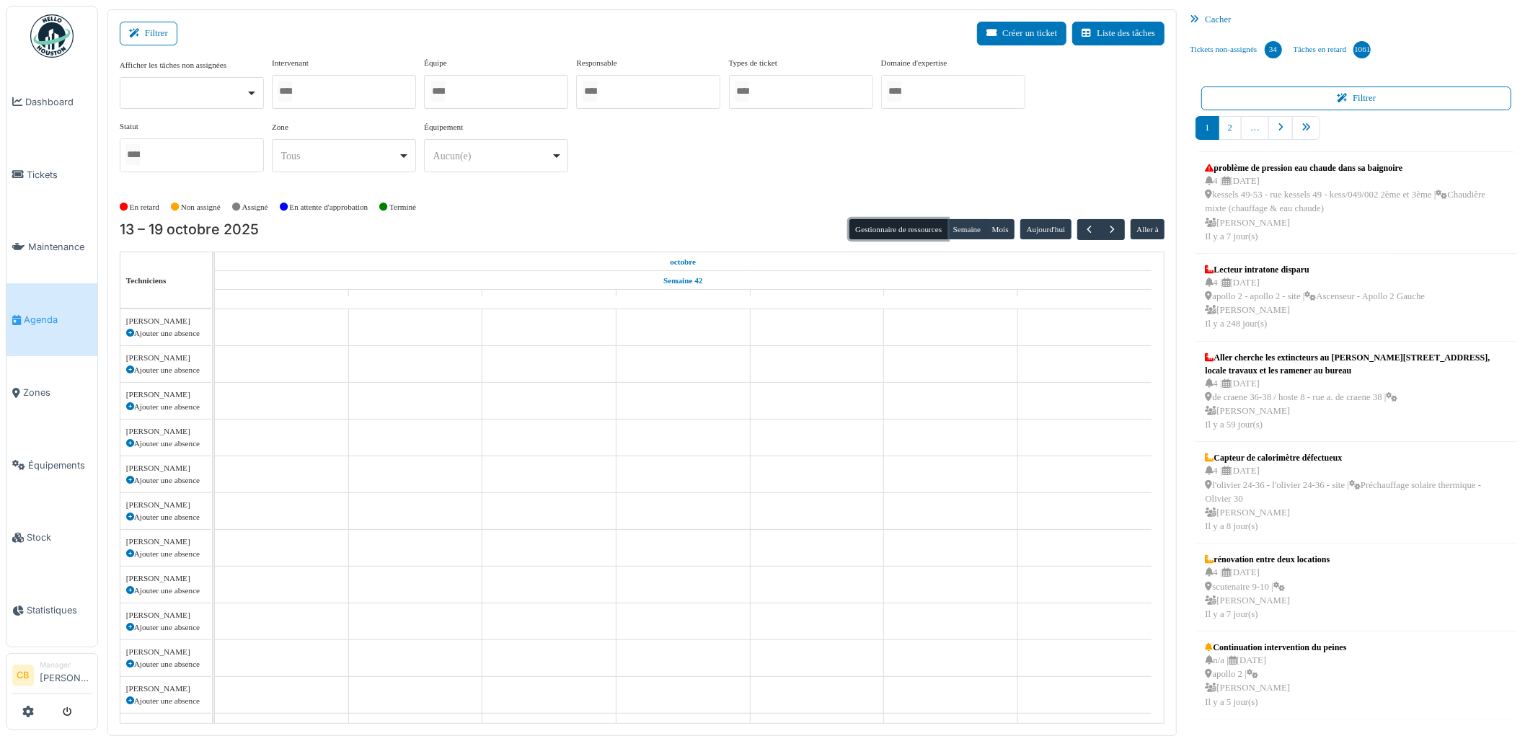
click at [348, 90] on div at bounding box center [344, 92] width 144 height 34
type input "******"
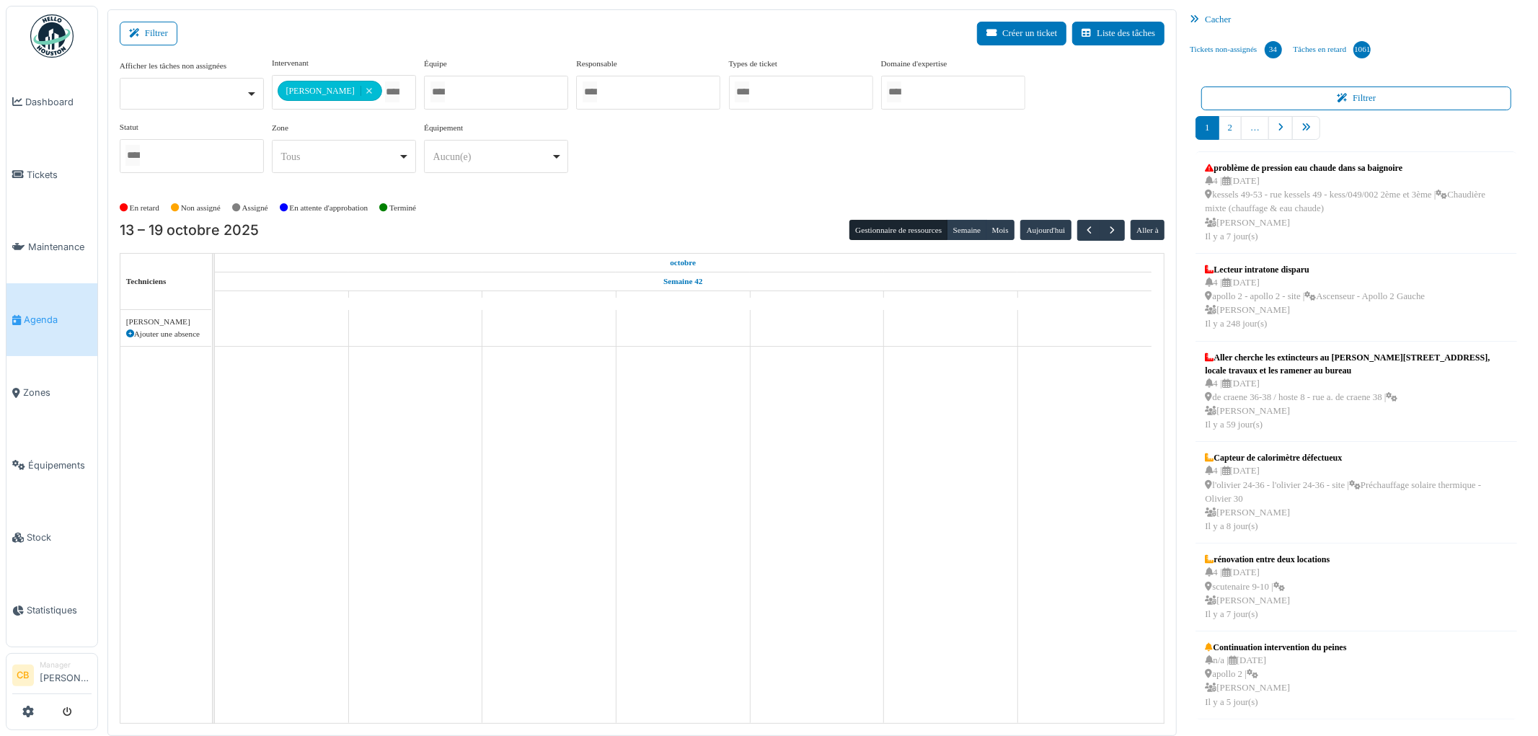
click at [536, 226] on div "13 – 19 octobre 2025 Gestionnaire de ressources Semaine Mois Aujourd'hui Aller à" at bounding box center [643, 230] width 1046 height 21
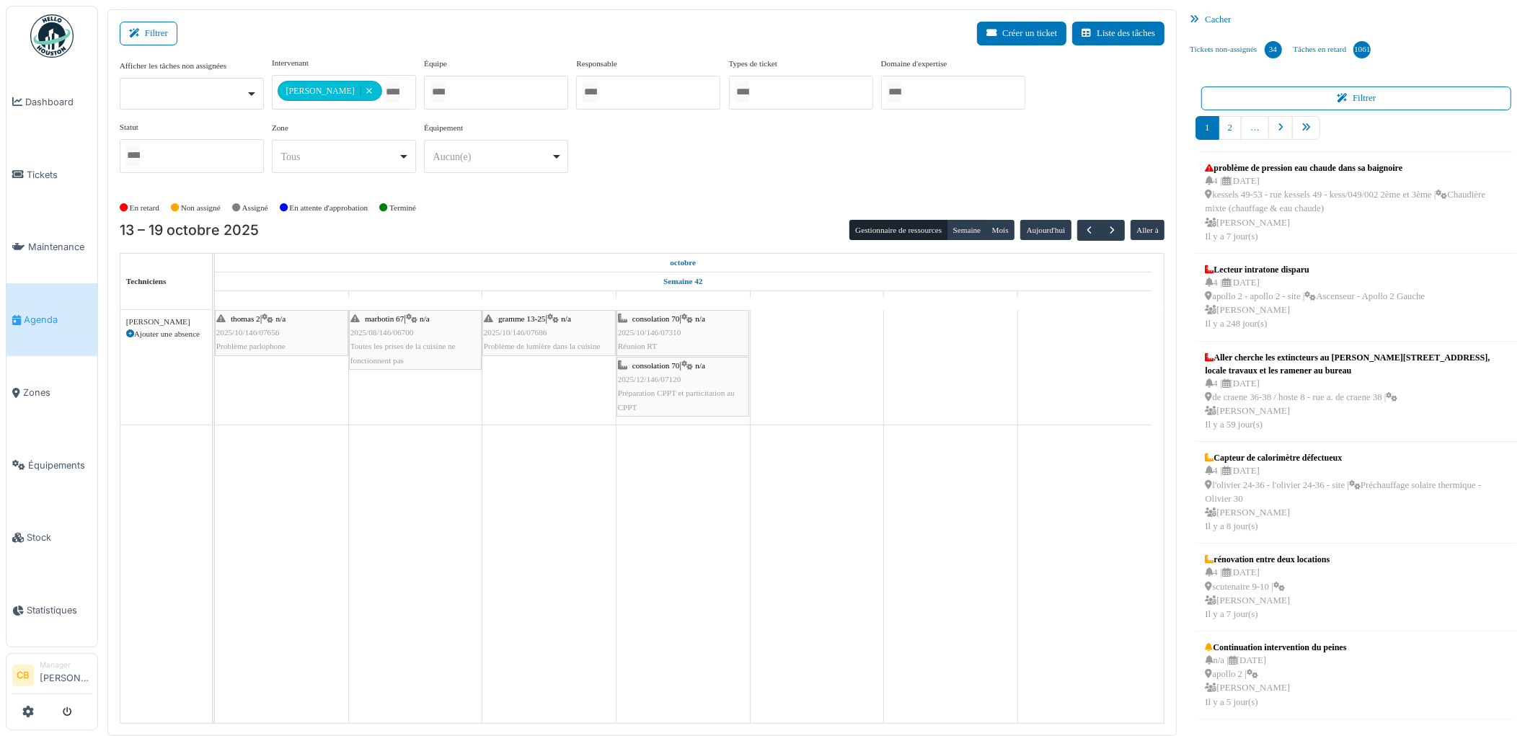
click at [382, 335] on span "2025/08/146/06700" at bounding box center [381, 332] width 63 height 9
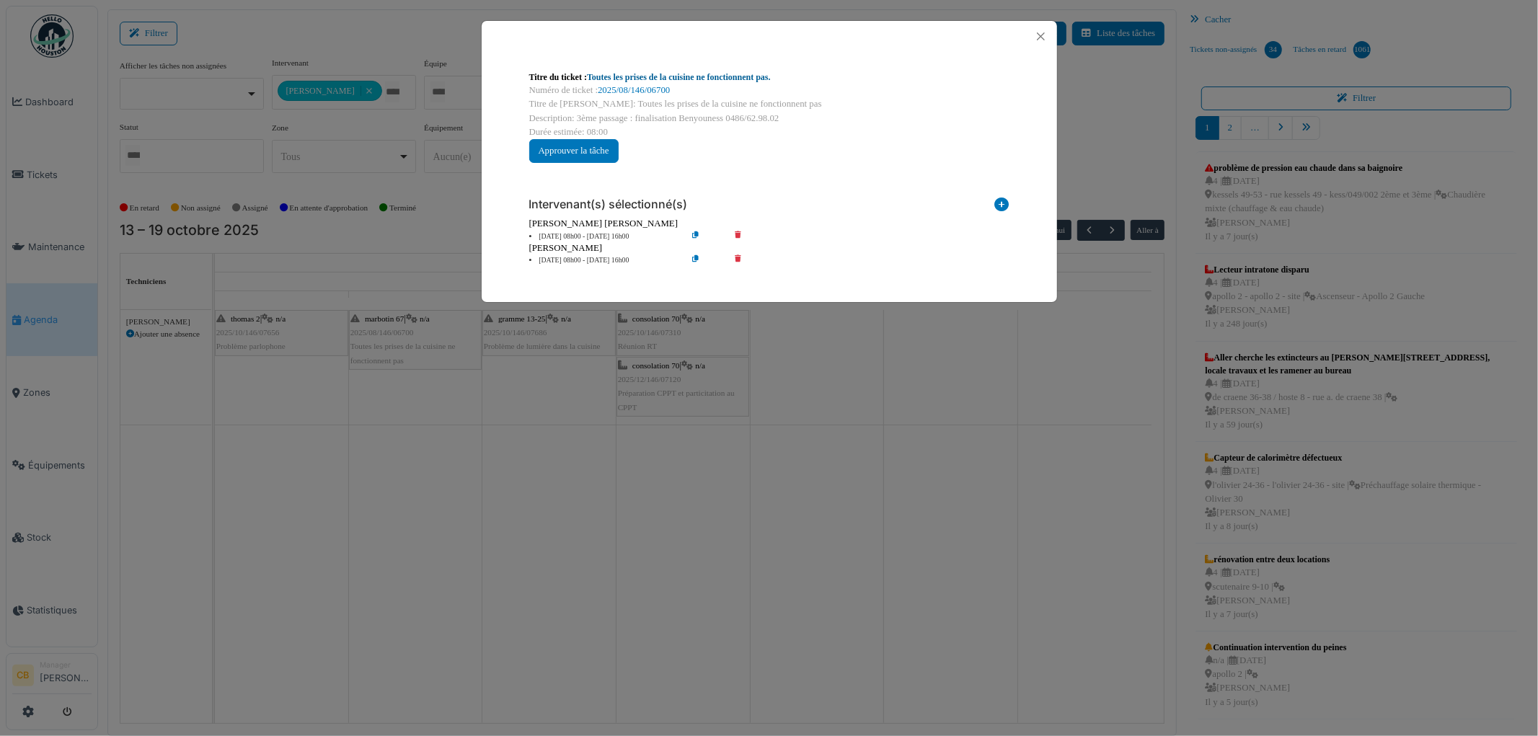
click at [710, 79] on link "Toutes les prises de la cuisine ne fonctionnent pas." at bounding box center [679, 77] width 184 height 10
click at [741, 255] on div "Intervenant(s) sélectionné(s) Technicien interne Prestataire externe Gestionnai…" at bounding box center [769, 225] width 503 height 103
click at [741, 282] on div "Titre du ticket : Toutes les prises de la cuisine ne fonctionnent pas. Numéro d…" at bounding box center [769, 168] width 575 height 233
click at [775, 243] on div "Robert Gaspar" at bounding box center [769, 249] width 480 height 14
click at [739, 258] on icon at bounding box center [748, 260] width 41 height 11
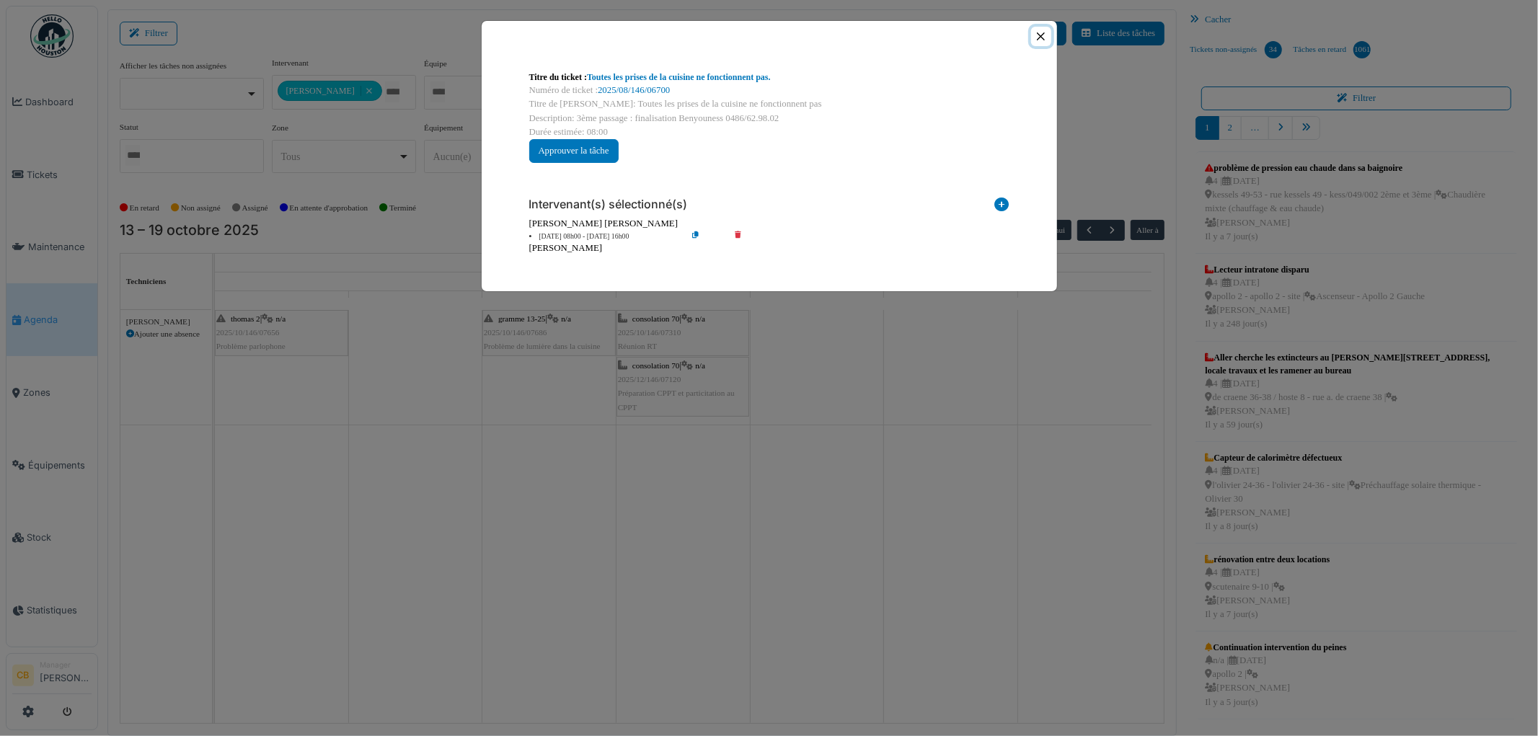
click at [1043, 36] on button "Close" at bounding box center [1040, 36] width 19 height 19
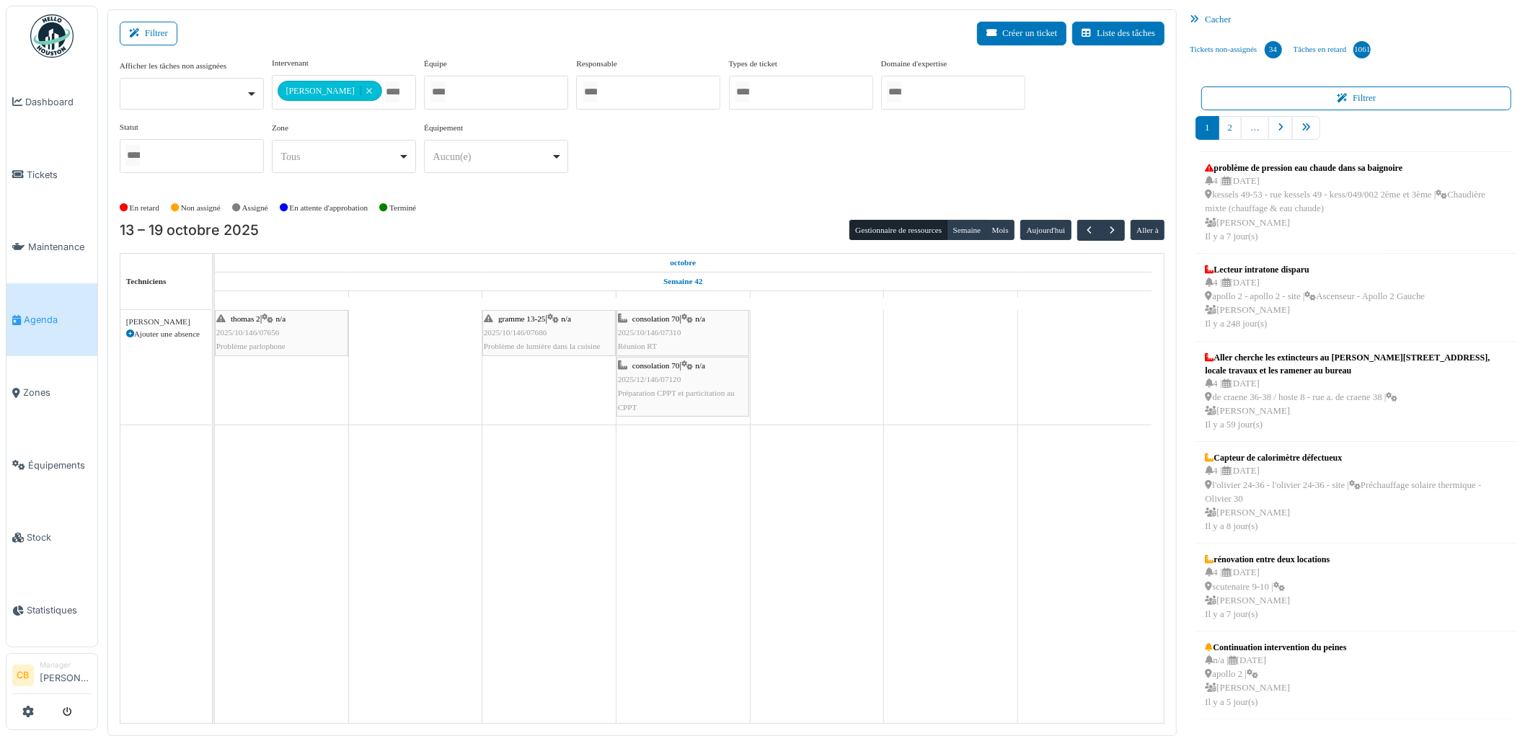
click at [131, 333] on icon at bounding box center [130, 334] width 8 height 8
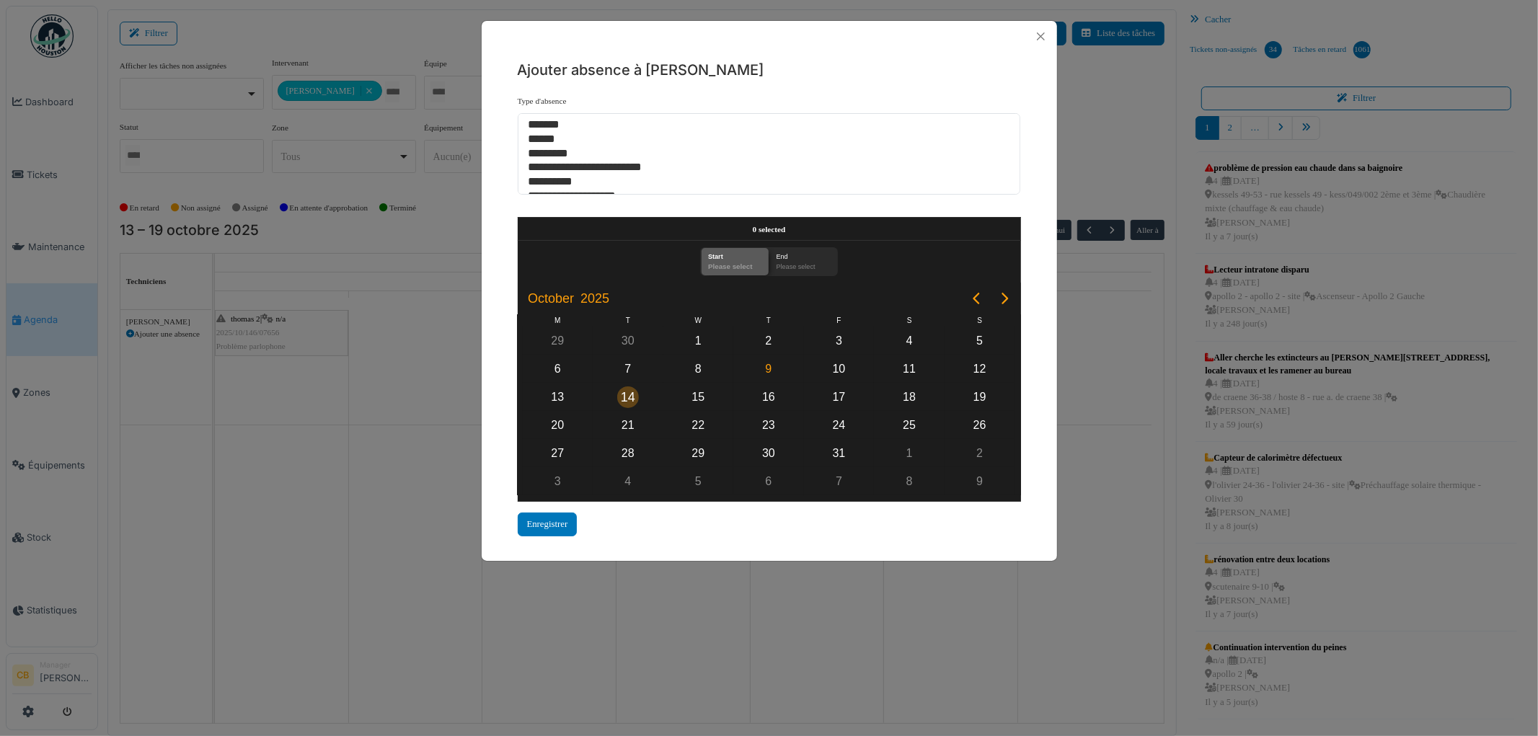
click at [631, 392] on div "14" at bounding box center [628, 397] width 22 height 22
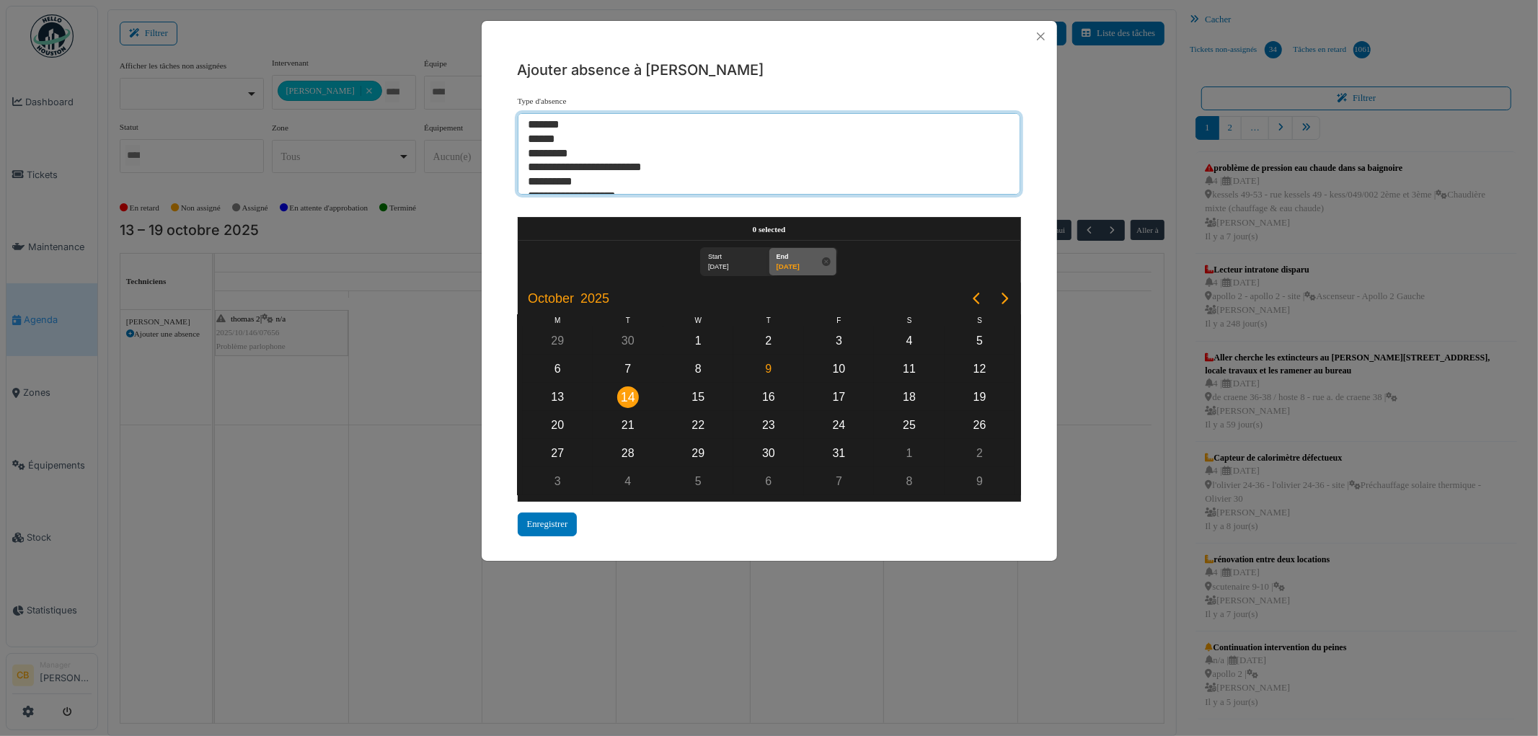
drag, startPoint x: 552, startPoint y: 135, endPoint x: 554, endPoint y: 149, distance: 13.9
select select "**"
click at [553, 137] on option "******" at bounding box center [763, 140] width 472 height 14
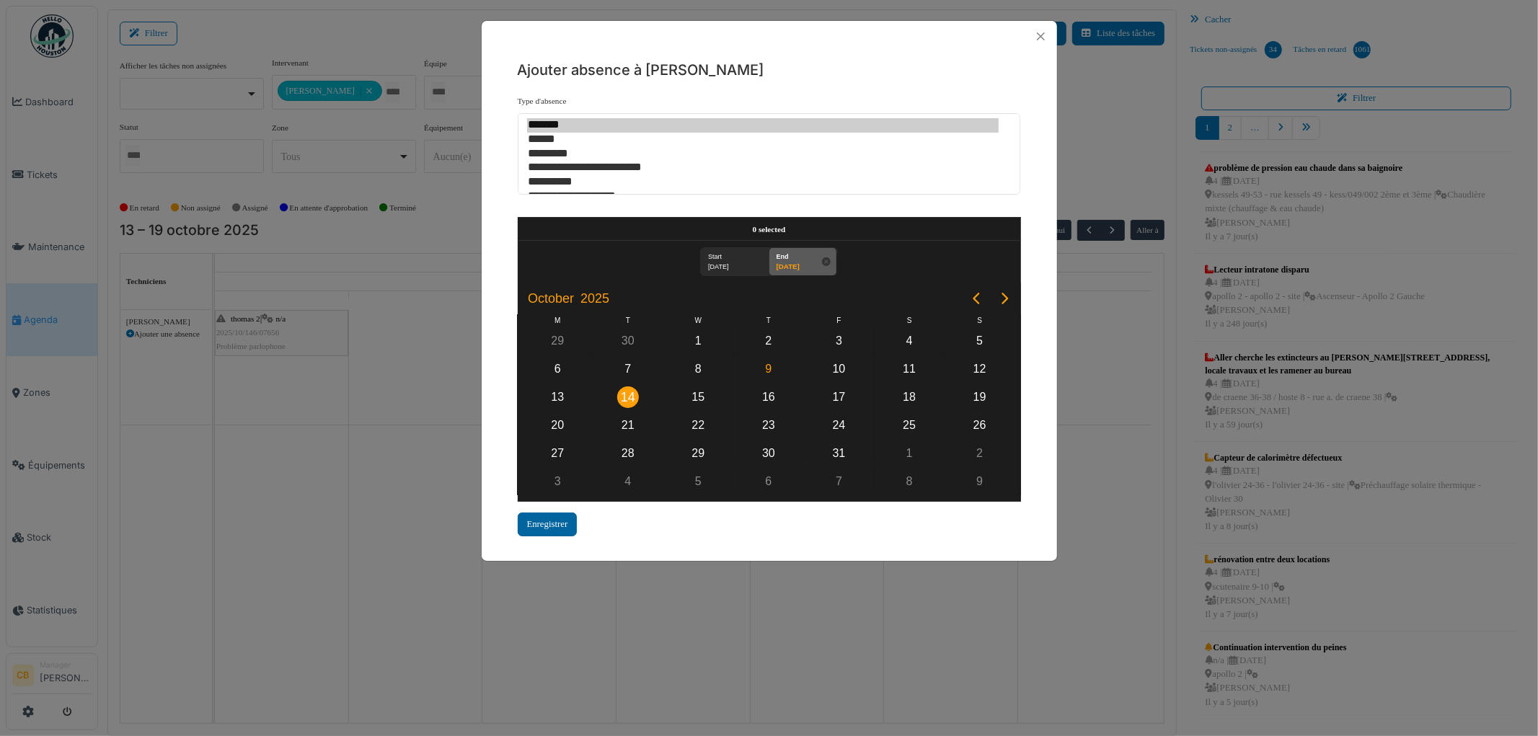
click at [554, 517] on div "Enregistrer" at bounding box center [548, 525] width 60 height 24
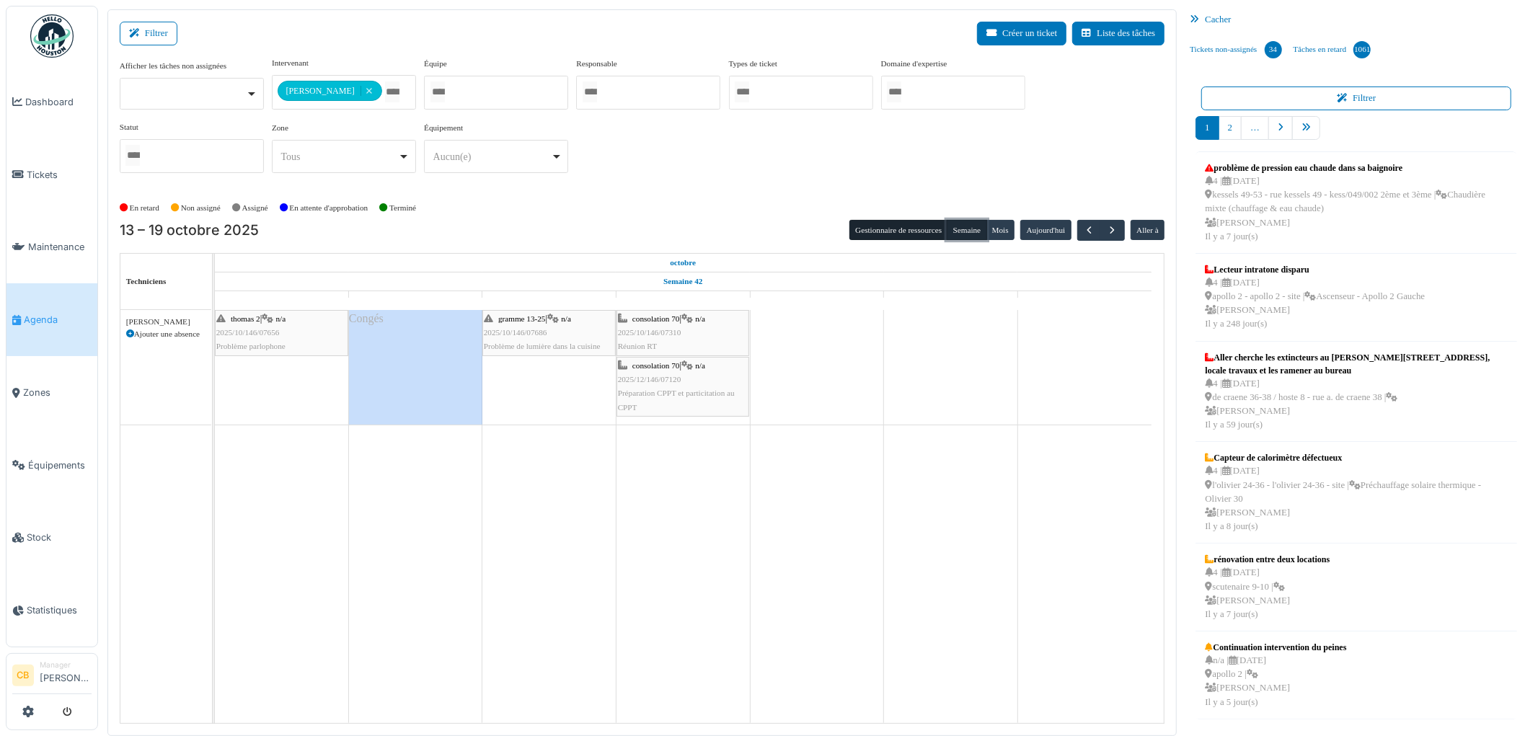
click at [972, 231] on button "Semaine" at bounding box center [967, 230] width 40 height 20
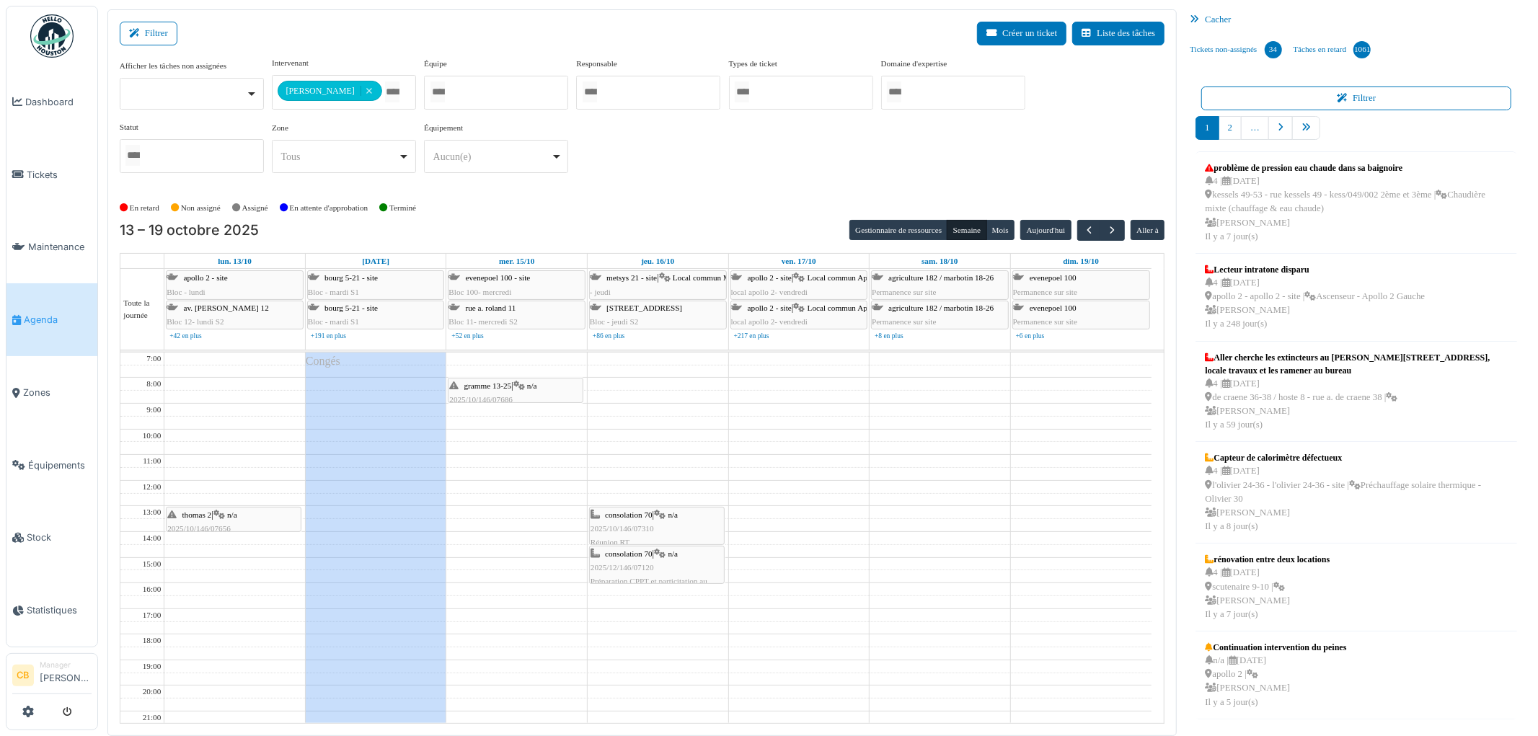
click at [784, 200] on div "En retard Non assigné Assigné En attente d'approbation Terminé" at bounding box center [643, 208] width 1046 height 24
click at [48, 168] on span "Tickets" at bounding box center [59, 175] width 65 height 14
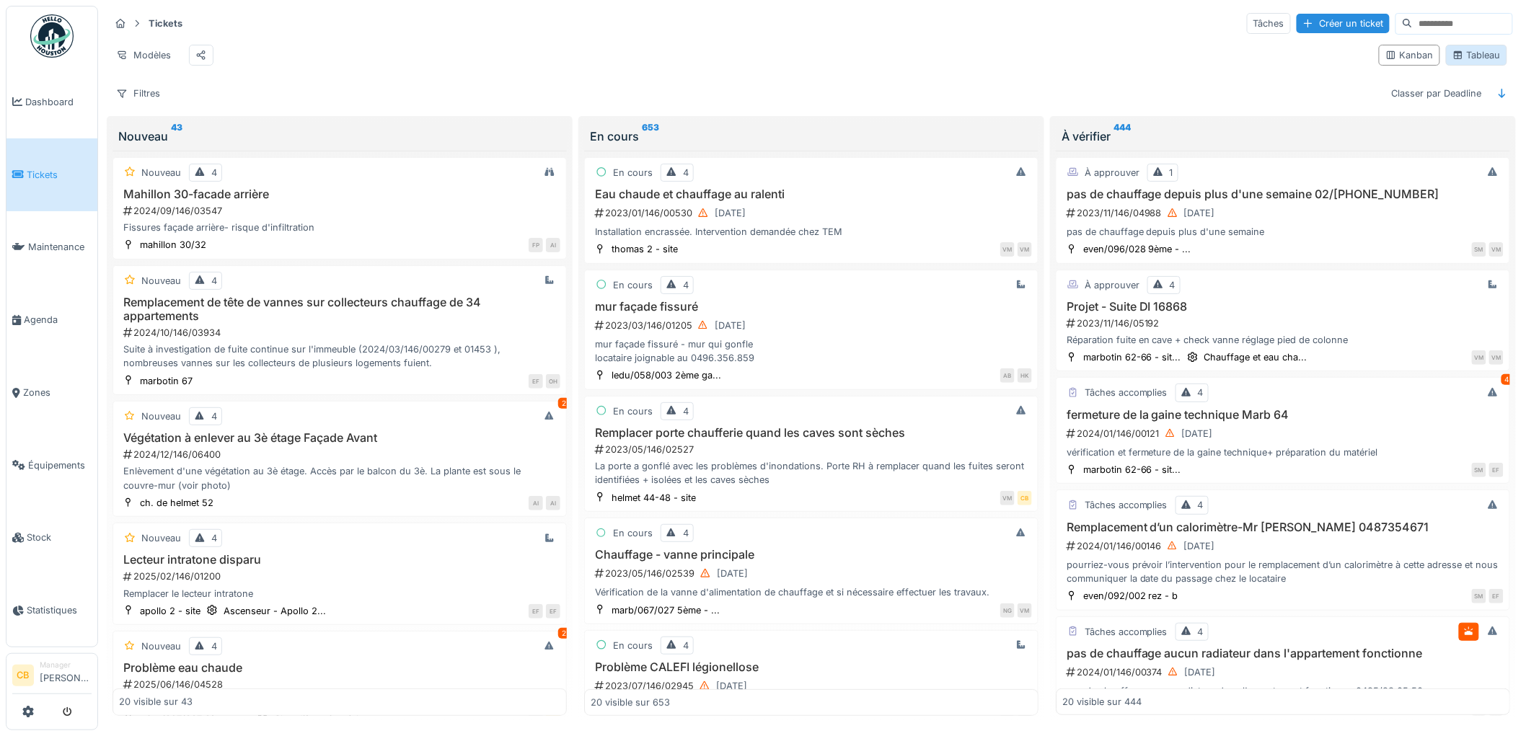
click at [1472, 62] on div "Tableau" at bounding box center [1476, 55] width 48 height 14
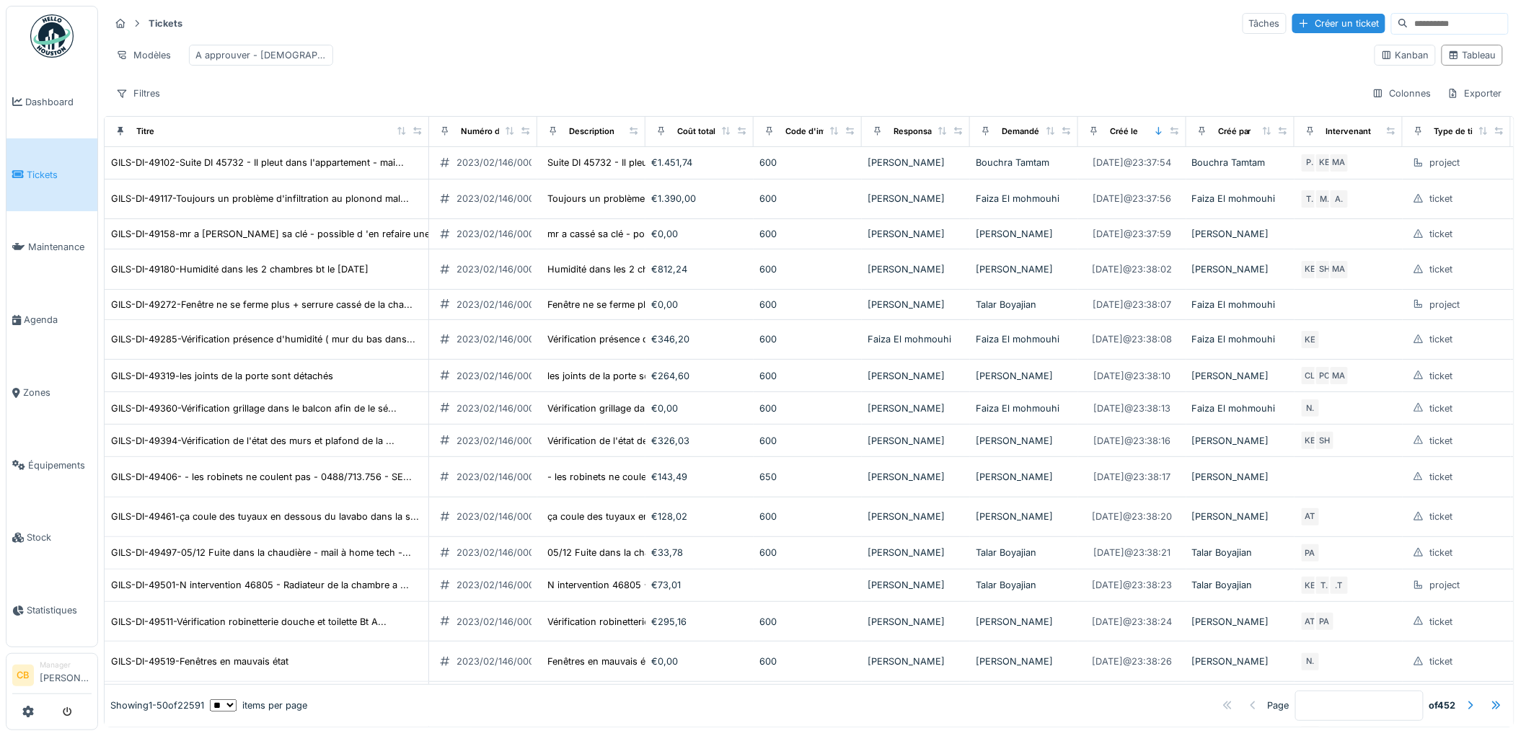
click at [1408, 25] on input at bounding box center [1458, 24] width 100 height 20
click at [1395, 13] on div "*****" at bounding box center [1441, 24] width 135 height 22
click at [1391, 24] on input "*****" at bounding box center [1441, 24] width 100 height 20
type input "*"
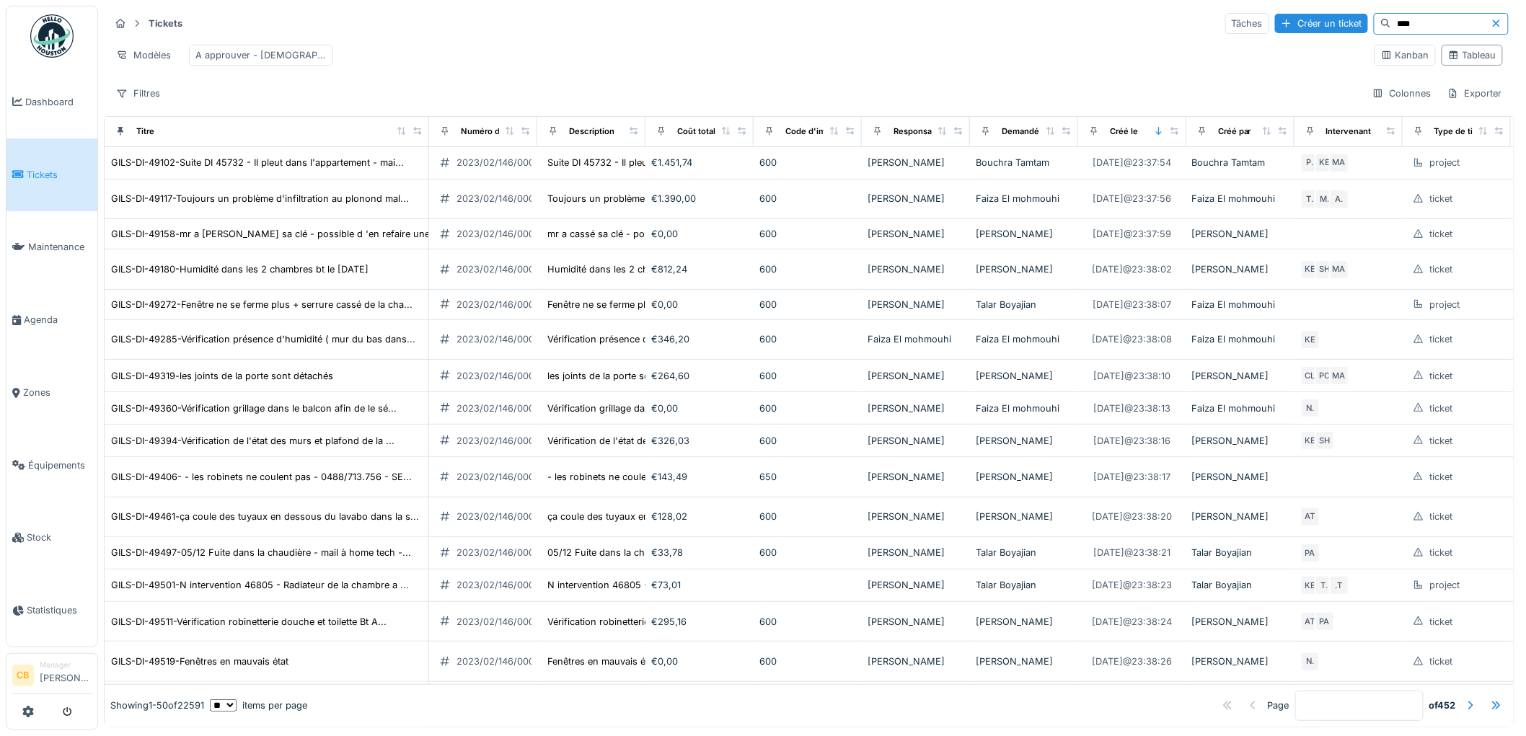
type input "*****"
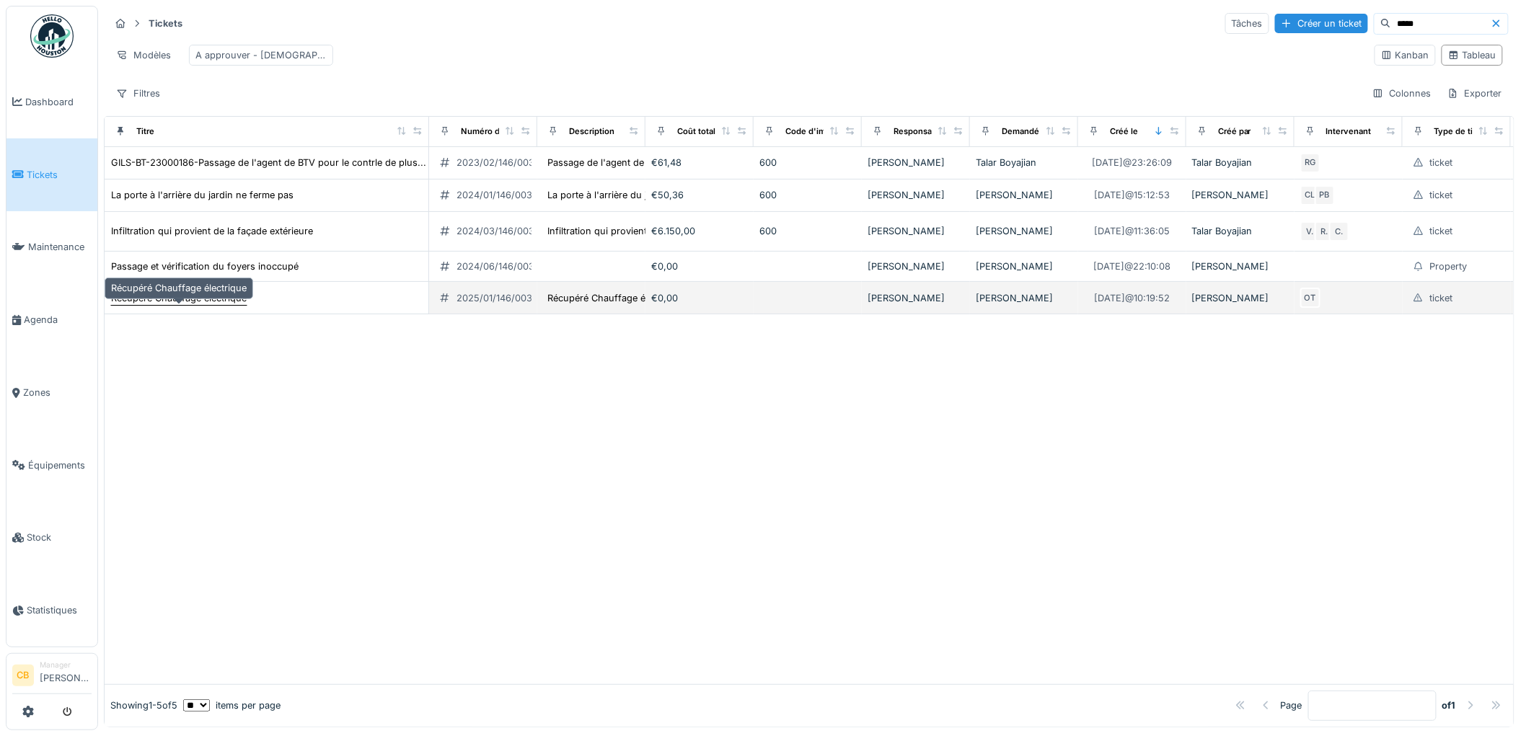
click at [234, 305] on div "Récupéré Chauffage électrique" at bounding box center [179, 298] width 136 height 14
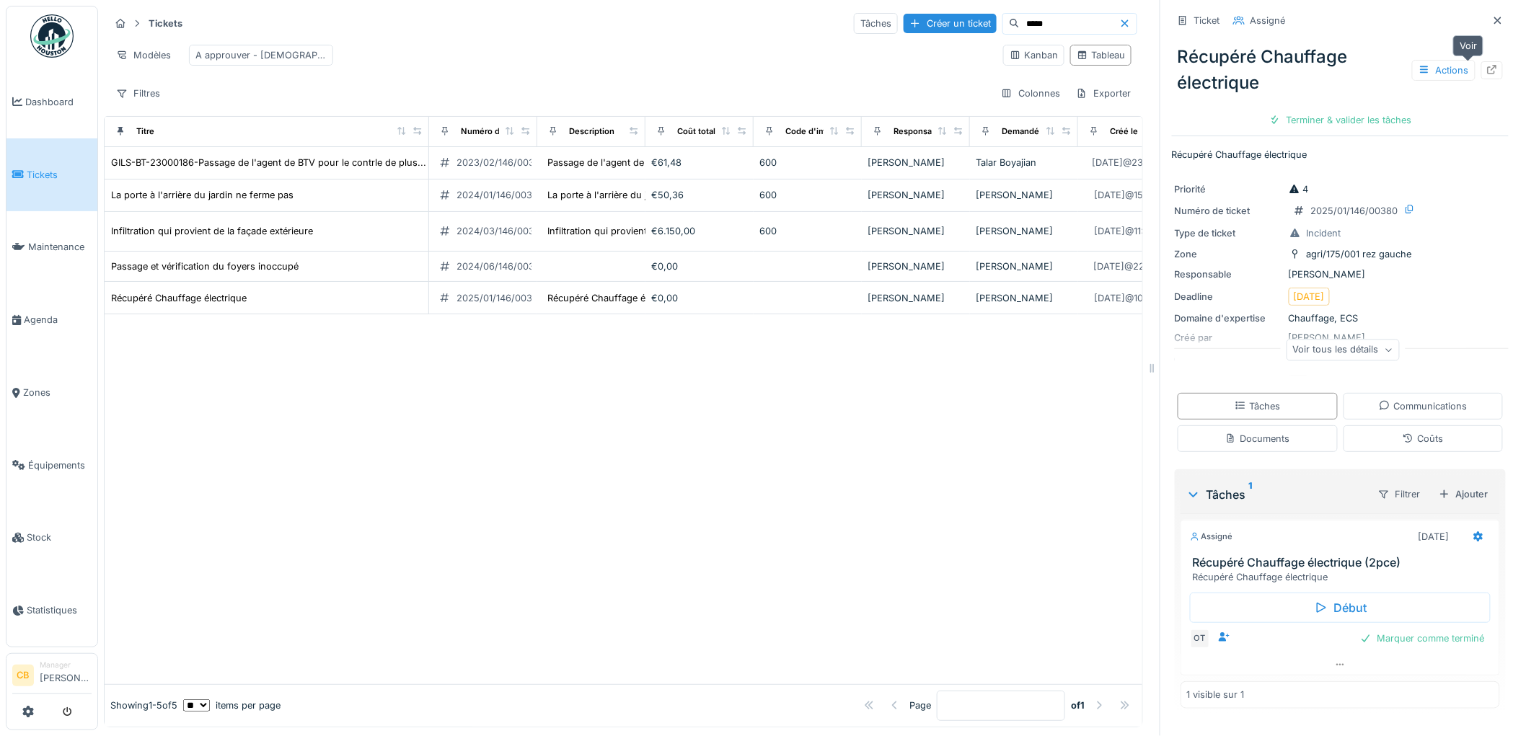
click at [1486, 68] on icon at bounding box center [1492, 69] width 12 height 9
click at [16, 315] on icon at bounding box center [16, 320] width 9 height 10
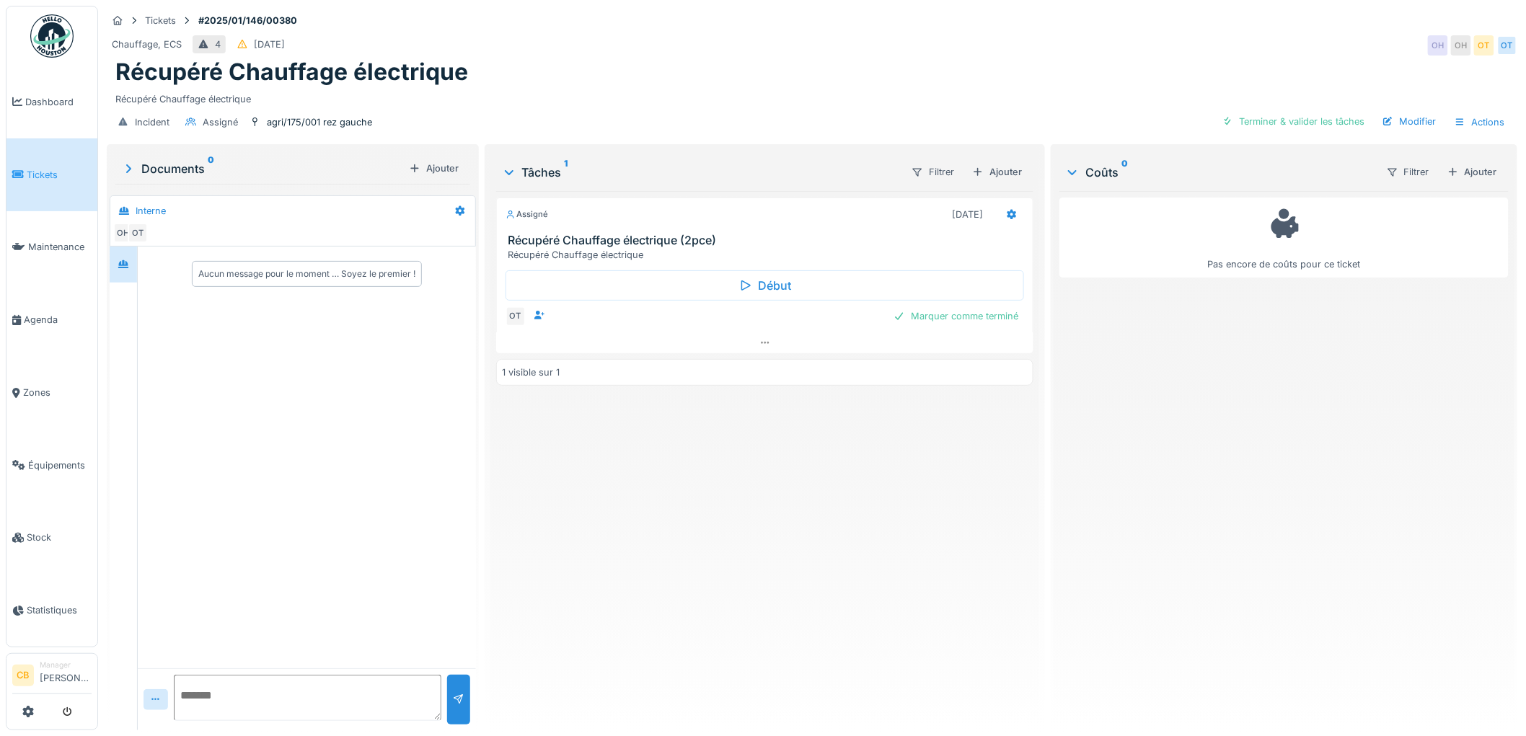
click at [177, 167] on div "Documents 0" at bounding box center [262, 168] width 282 height 17
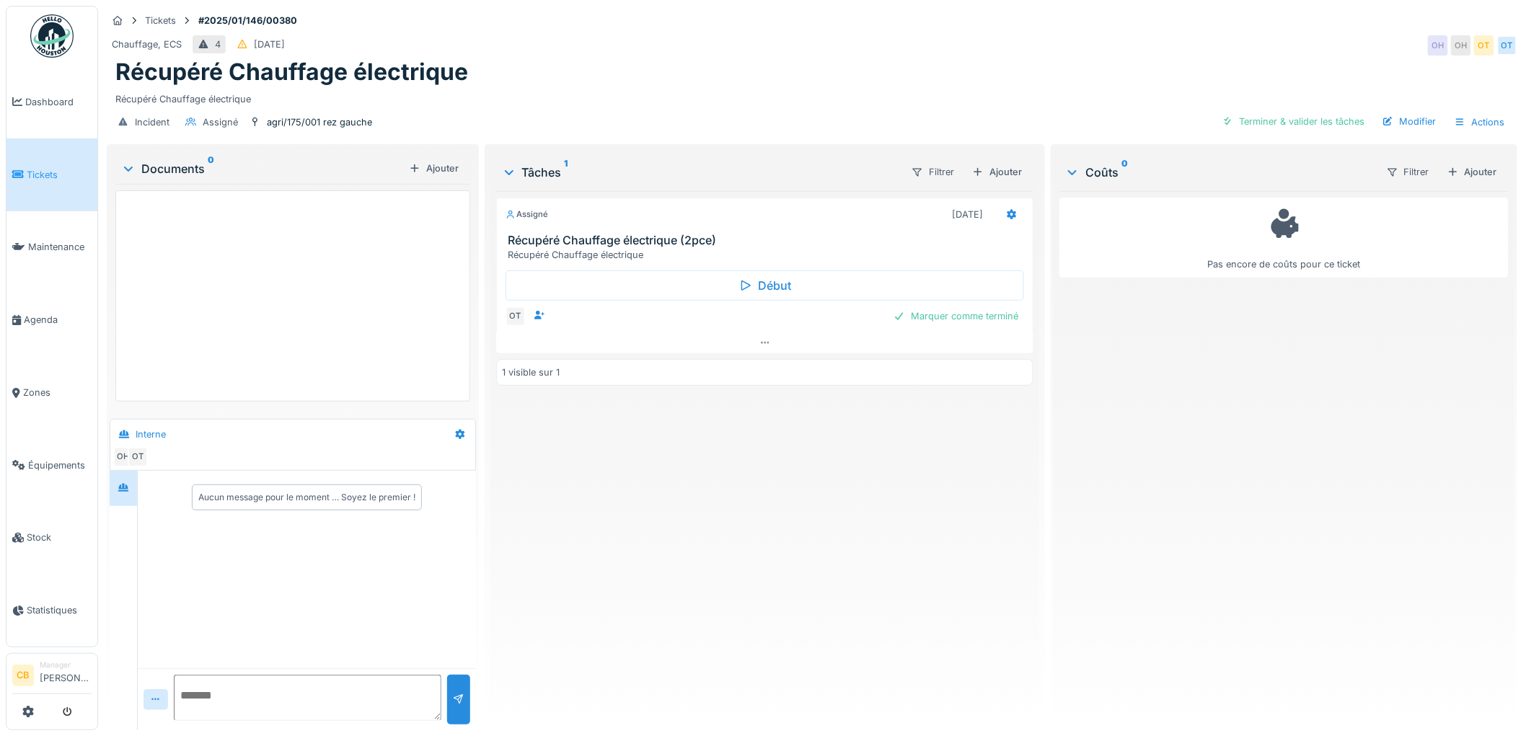
click at [176, 167] on div "Documents 0" at bounding box center [262, 168] width 282 height 17
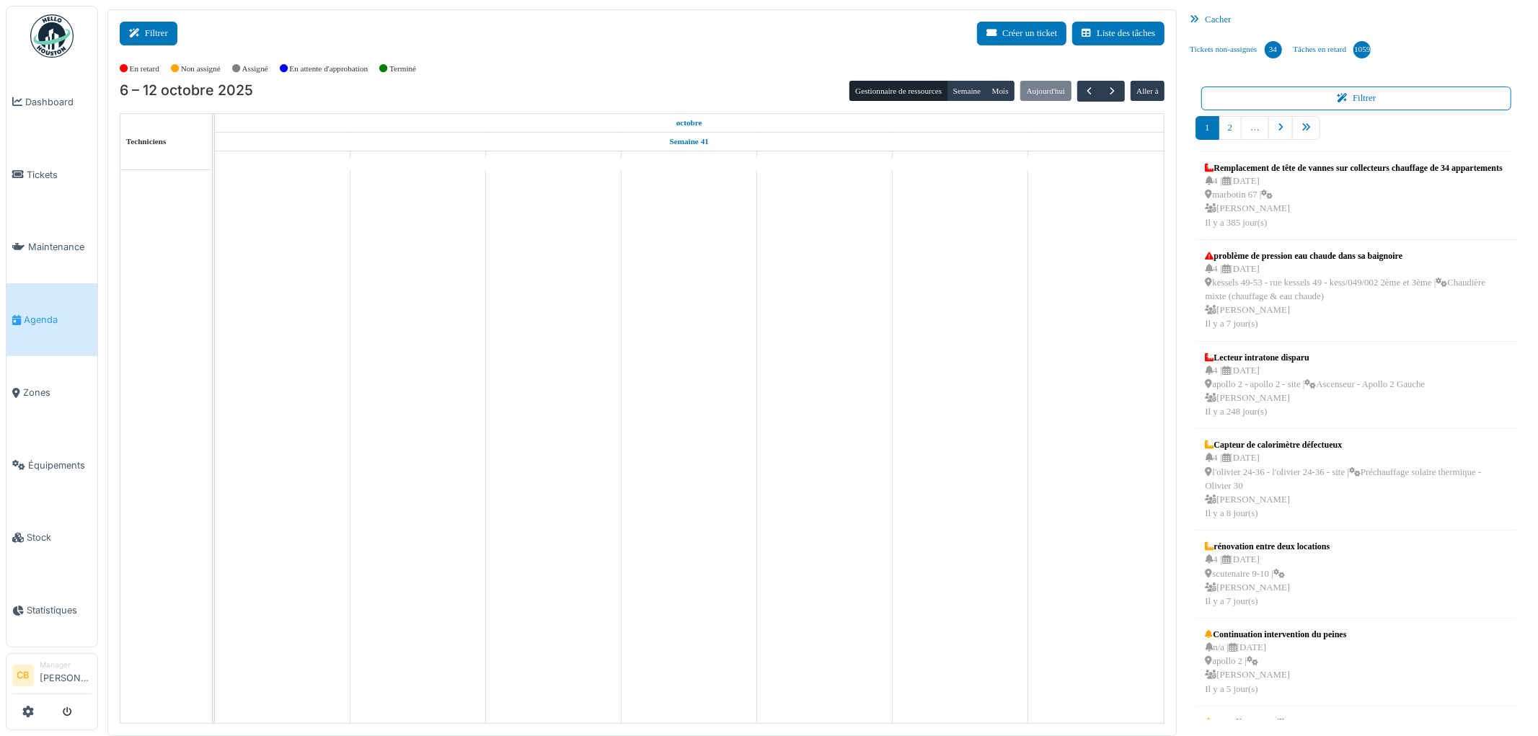
click at [162, 37] on button "Filtrer" at bounding box center [149, 34] width 58 height 24
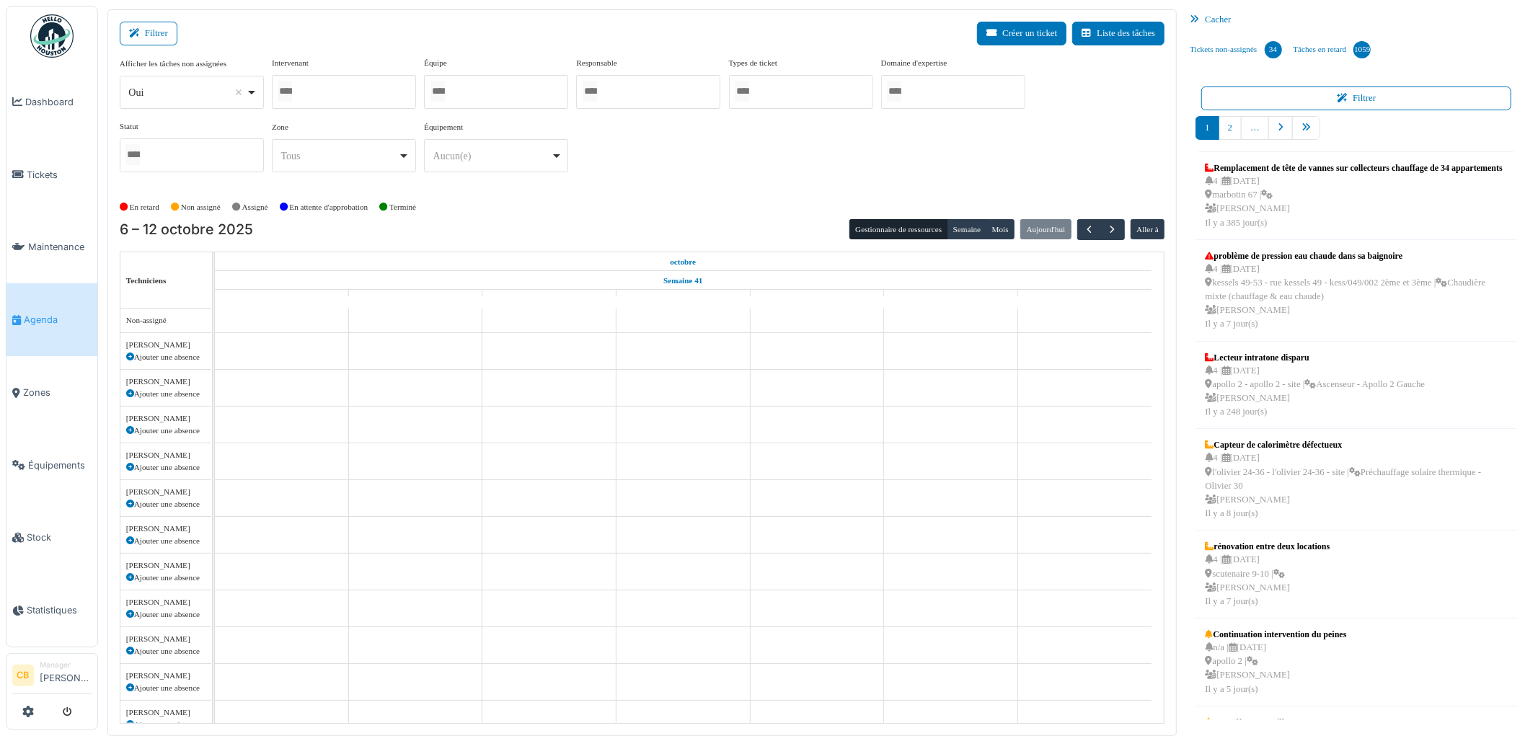
select select
click at [292, 92] on input "Tous" at bounding box center [285, 91] width 14 height 21
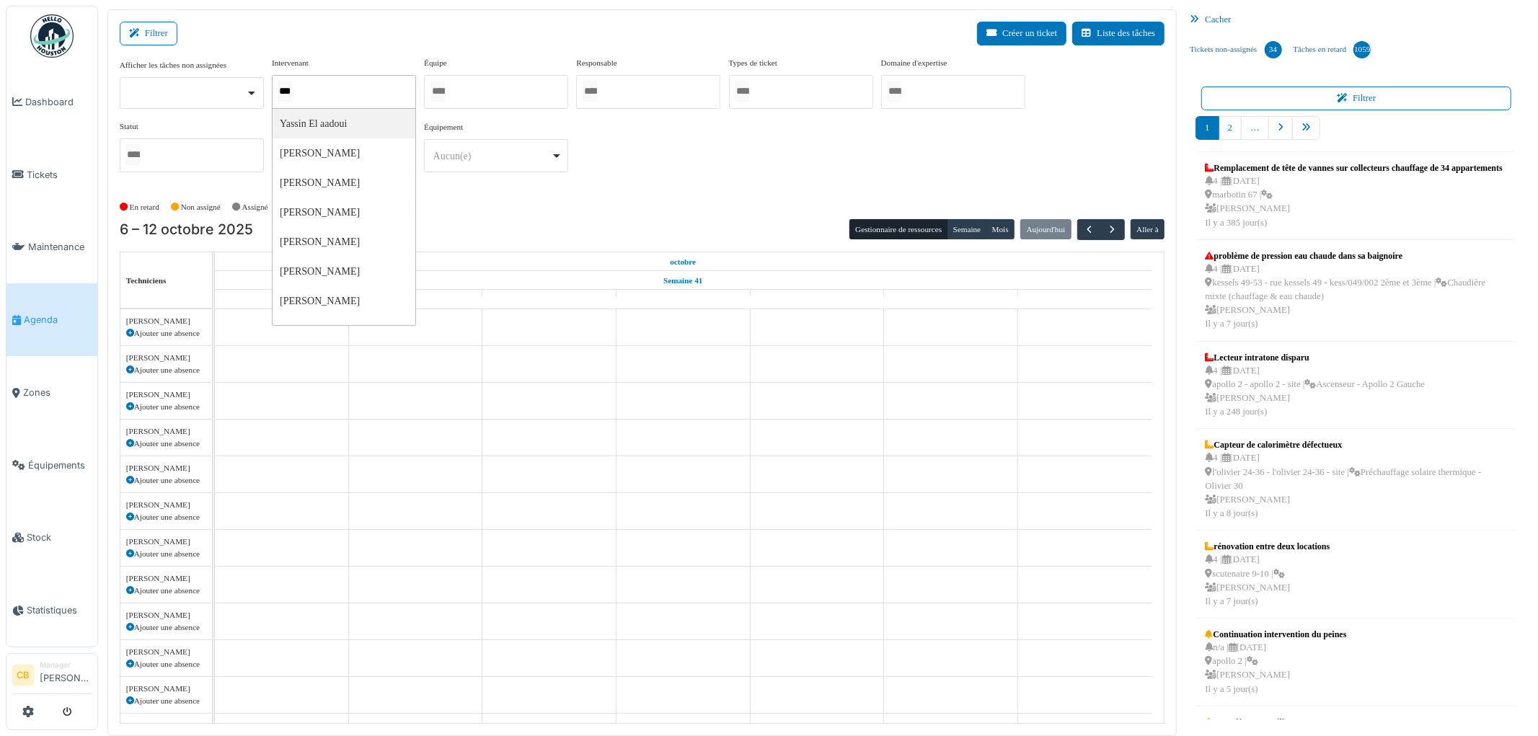
type input "****"
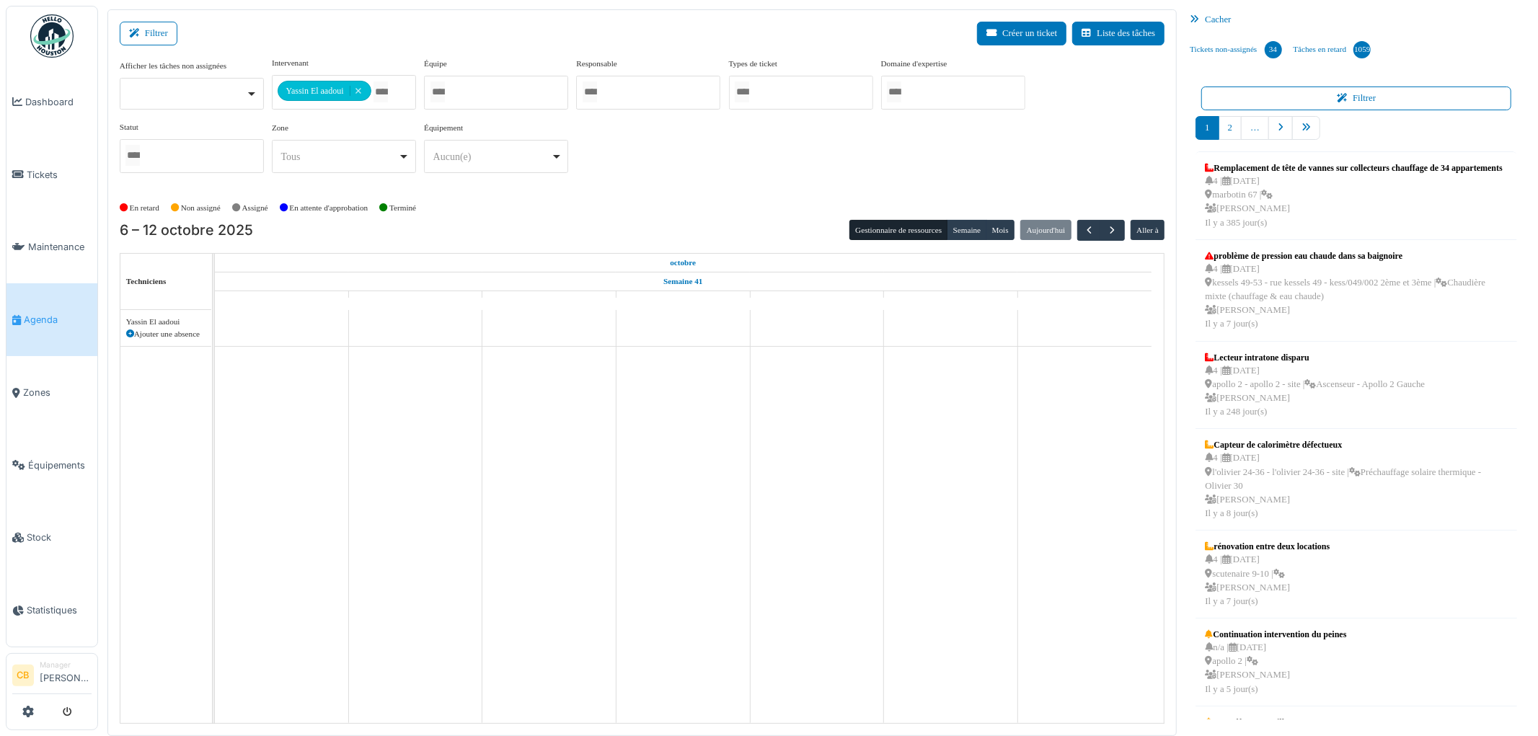
click at [563, 218] on div "En retard Non assigné Assigné En attente d'approbation Terminé" at bounding box center [643, 208] width 1046 height 24
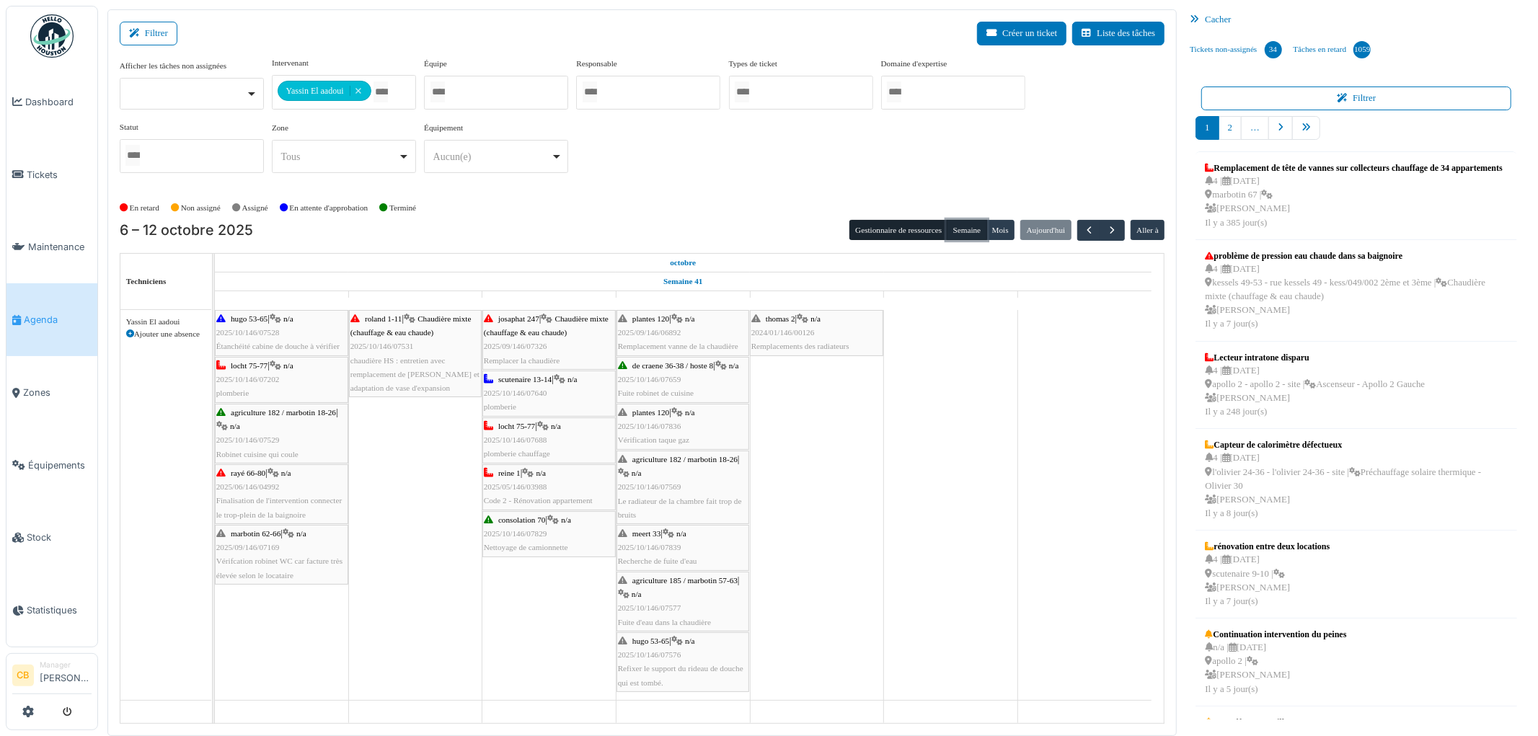
click at [960, 228] on button "Semaine" at bounding box center [967, 230] width 40 height 20
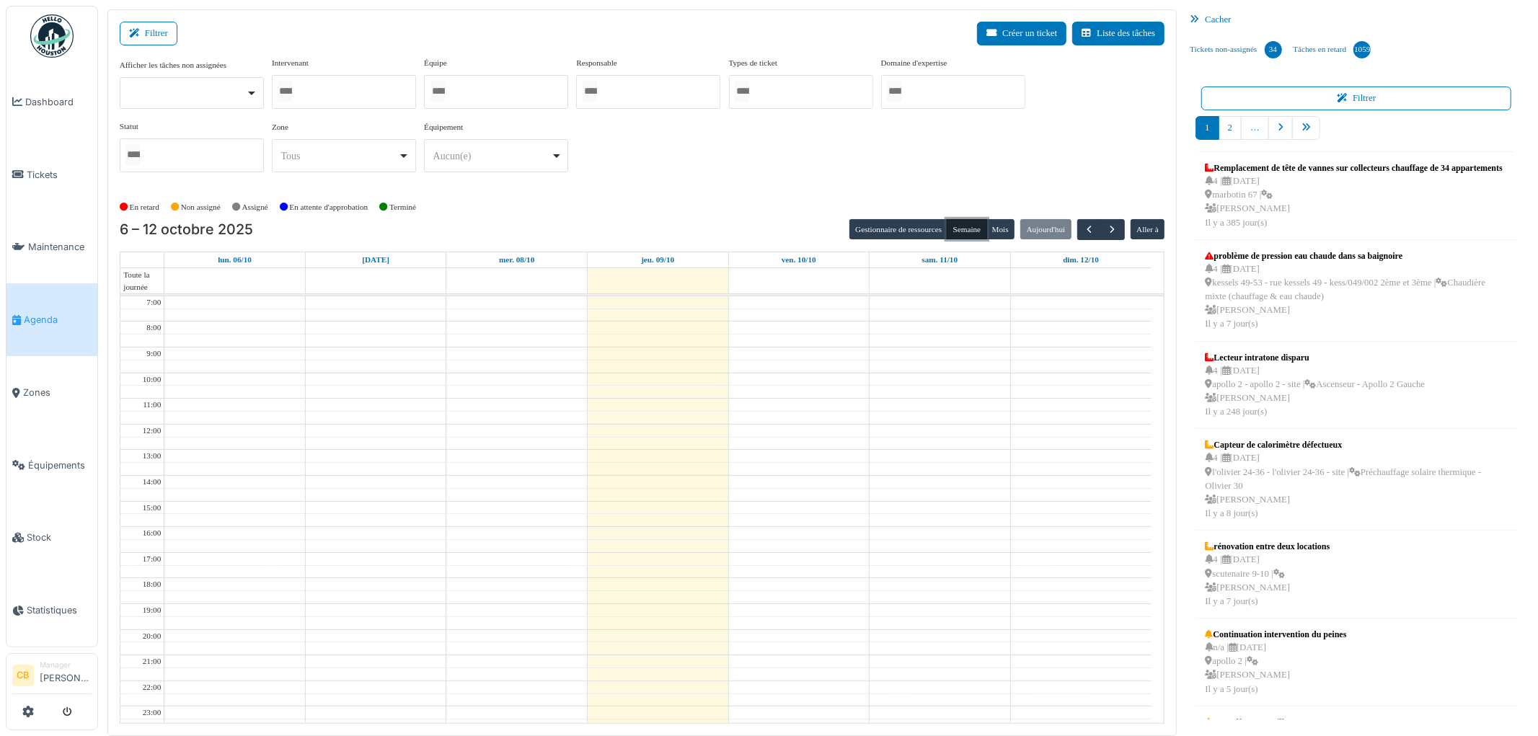
click at [358, 90] on div at bounding box center [344, 92] width 144 height 34
type input "******"
click at [703, 224] on div "6 – 12 octobre 2025 Gestionnaire de ressources Semaine Mois Aujourd'hui Aller à" at bounding box center [643, 230] width 1046 height 21
click at [964, 238] on button "Semaine" at bounding box center [967, 230] width 40 height 20
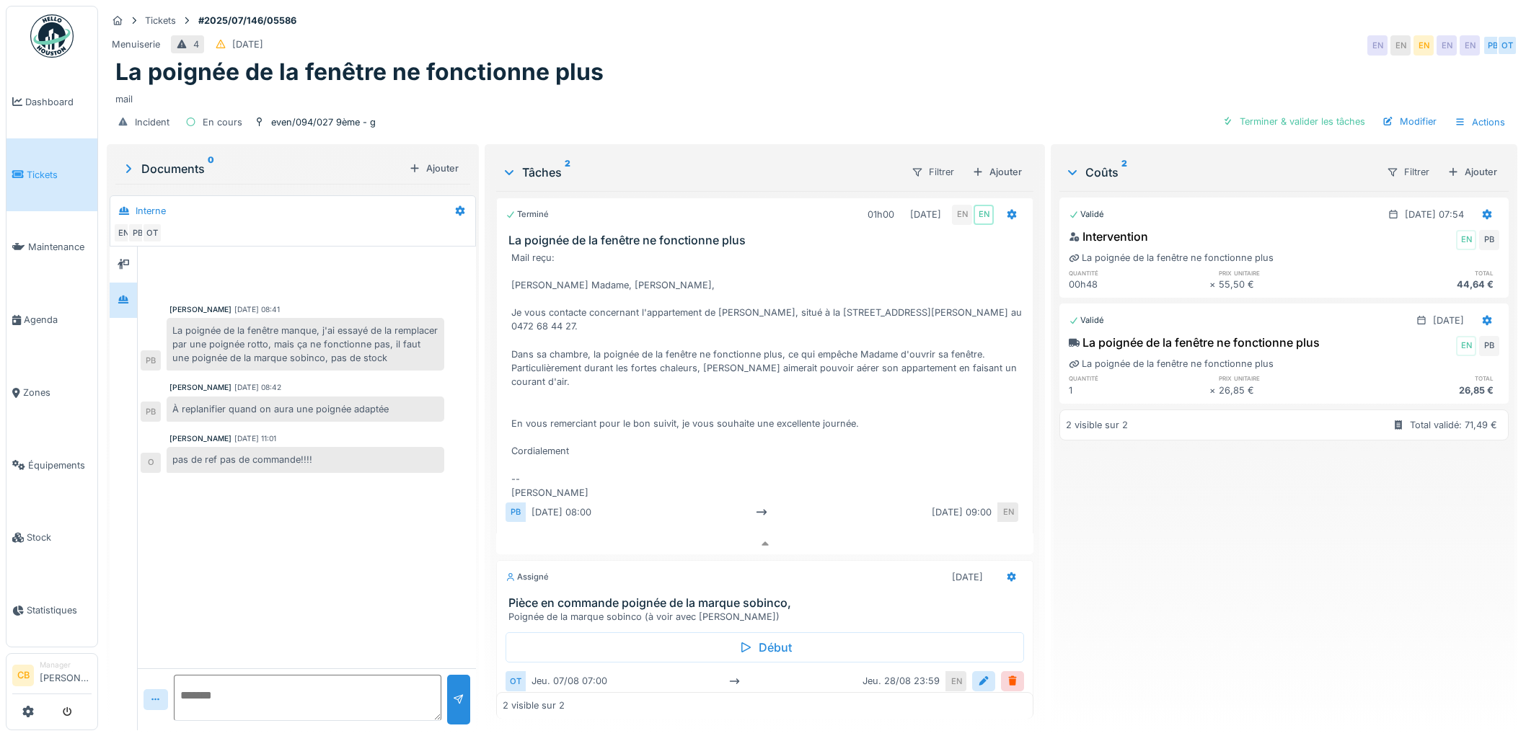
scroll to position [12, 0]
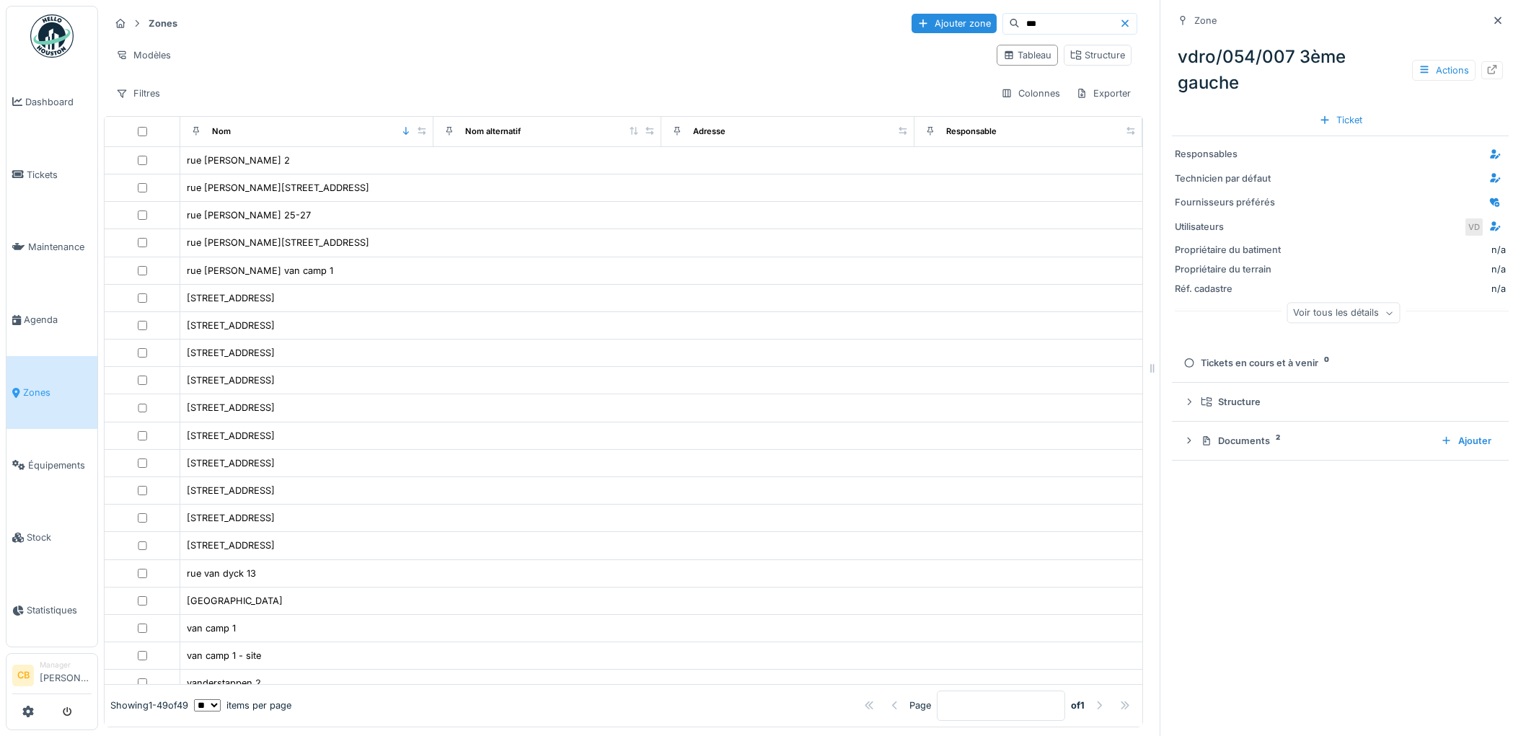
scroll to position [9, 0]
click at [41, 176] on span "Tickets" at bounding box center [59, 175] width 65 height 14
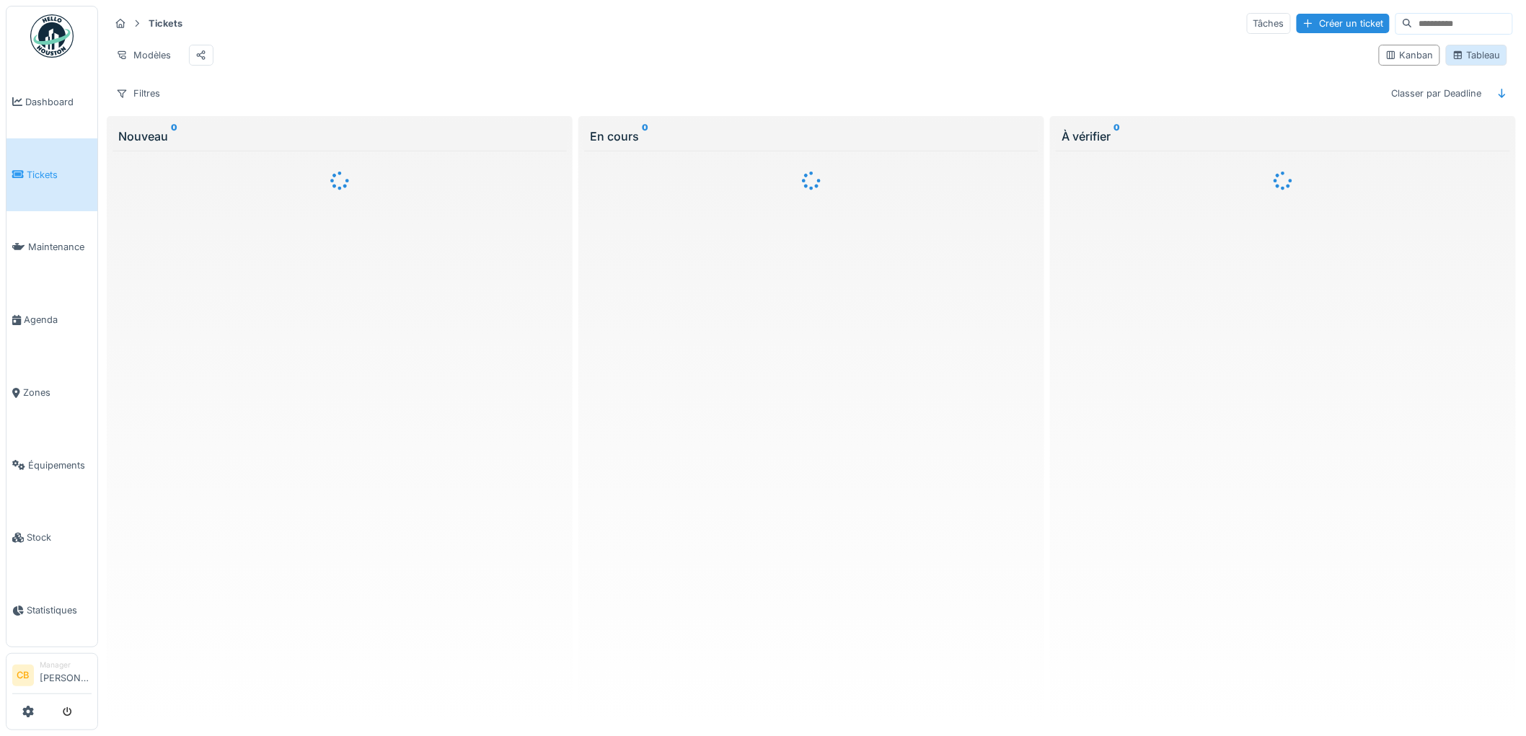
click at [1465, 59] on div "Tableau" at bounding box center [1476, 55] width 48 height 14
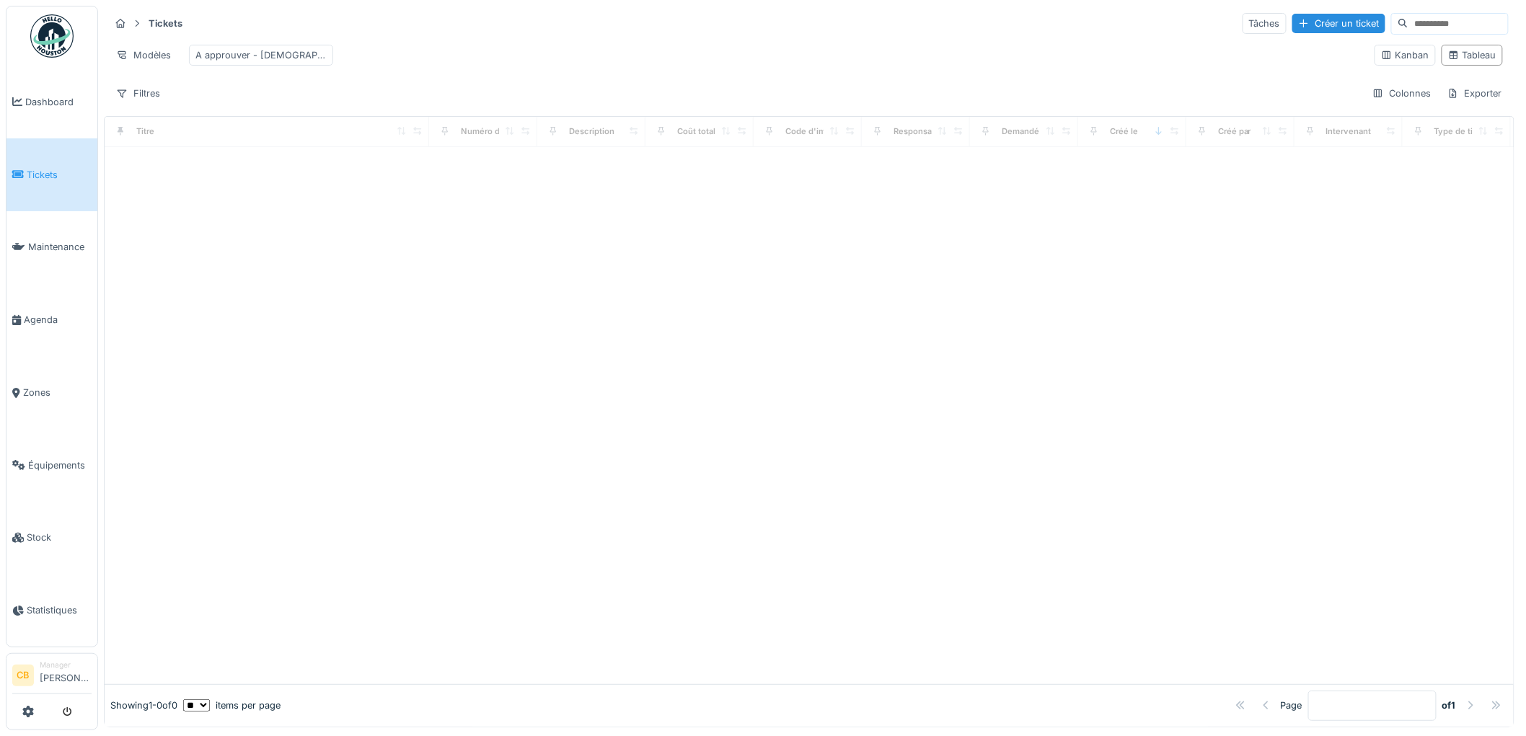
click at [1408, 25] on input at bounding box center [1458, 24] width 100 height 20
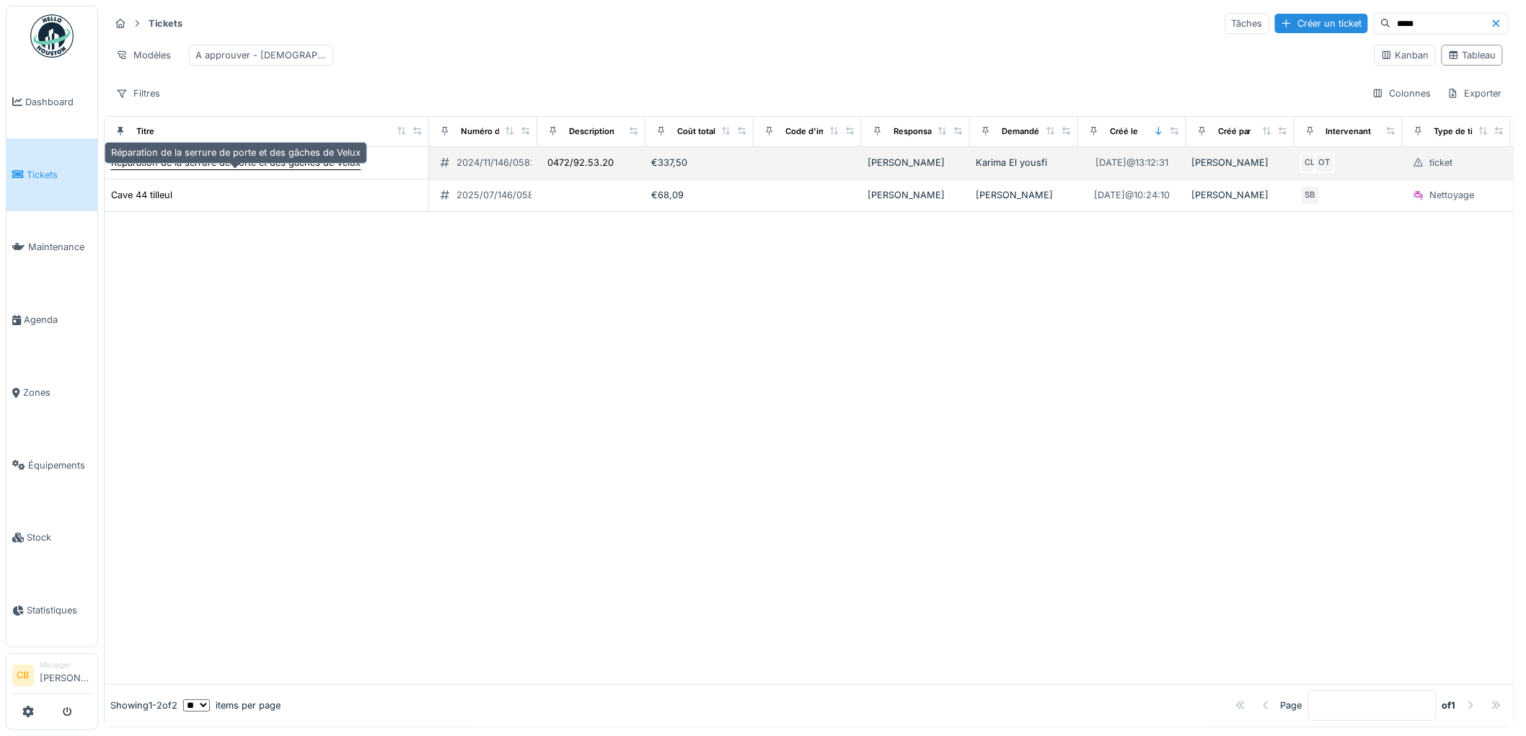
click at [299, 169] on div "Réparation de la serrure de porte et des gâches de Velux" at bounding box center [235, 163] width 249 height 14
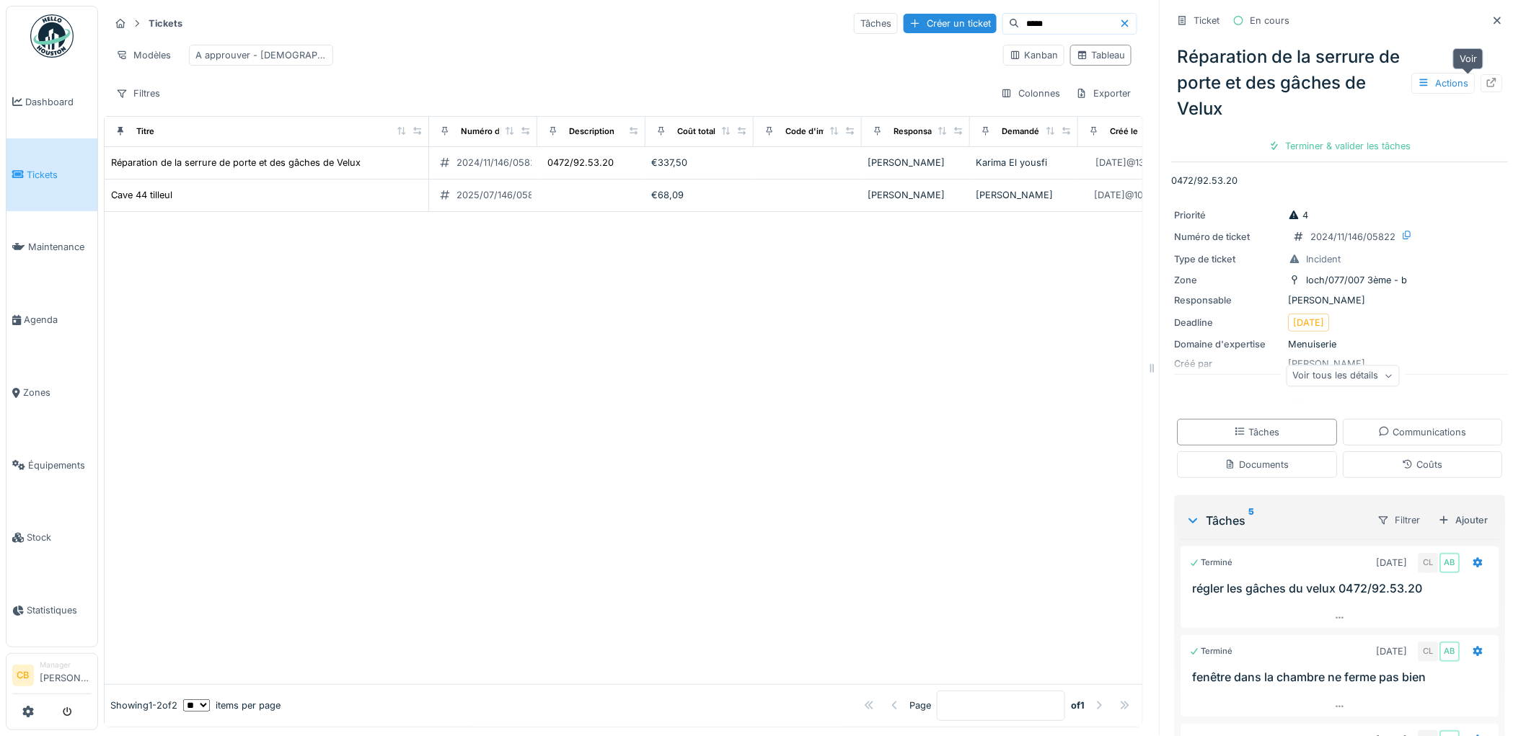
click at [1486, 81] on icon at bounding box center [1492, 82] width 12 height 9
click at [1020, 22] on input "*****" at bounding box center [1070, 24] width 100 height 20
type input "*"
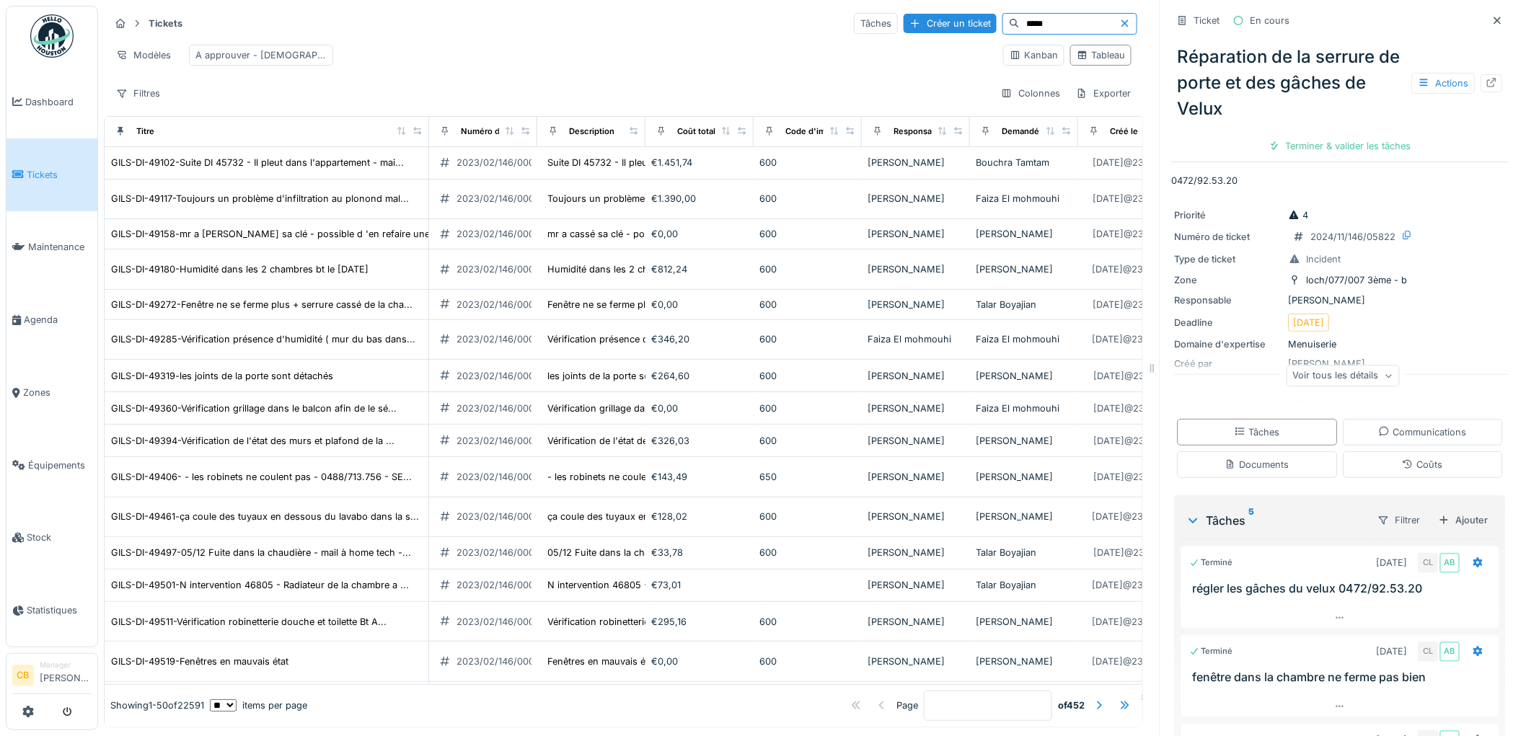
click at [1025, 23] on input "*****" at bounding box center [1070, 24] width 100 height 20
type input "*"
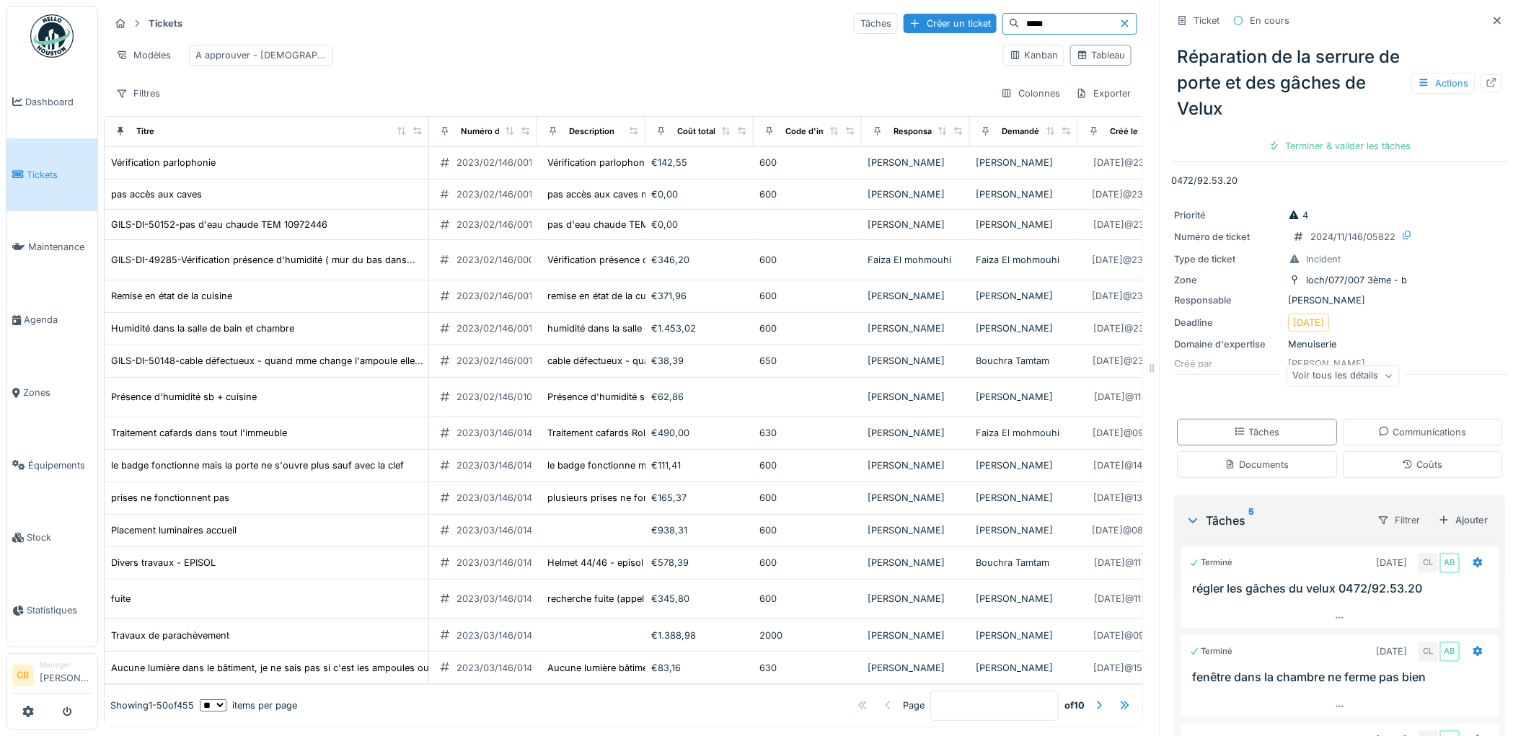
type input "*****"
click at [48, 173] on span "Tickets" at bounding box center [59, 175] width 65 height 14
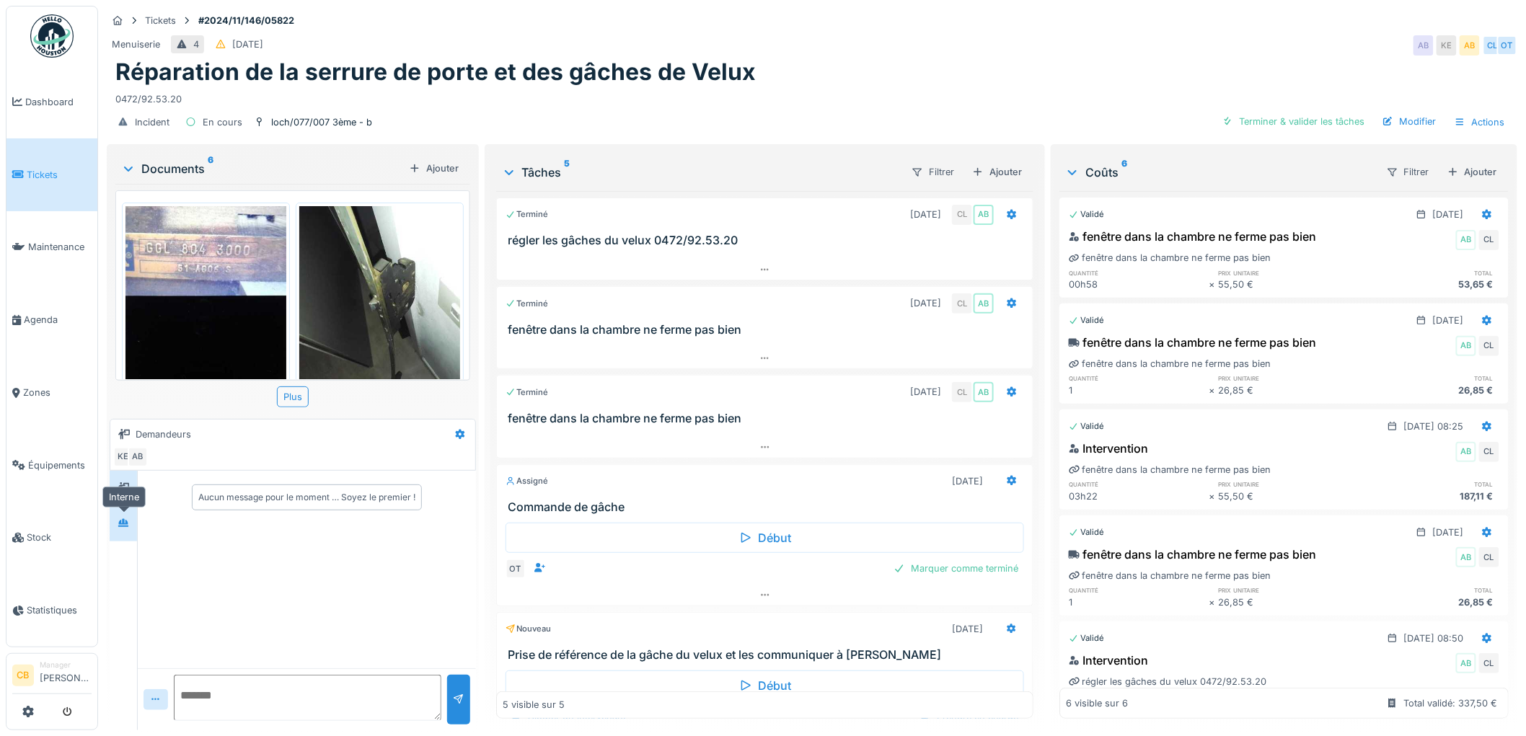
click at [129, 518] on icon at bounding box center [124, 522] width 12 height 9
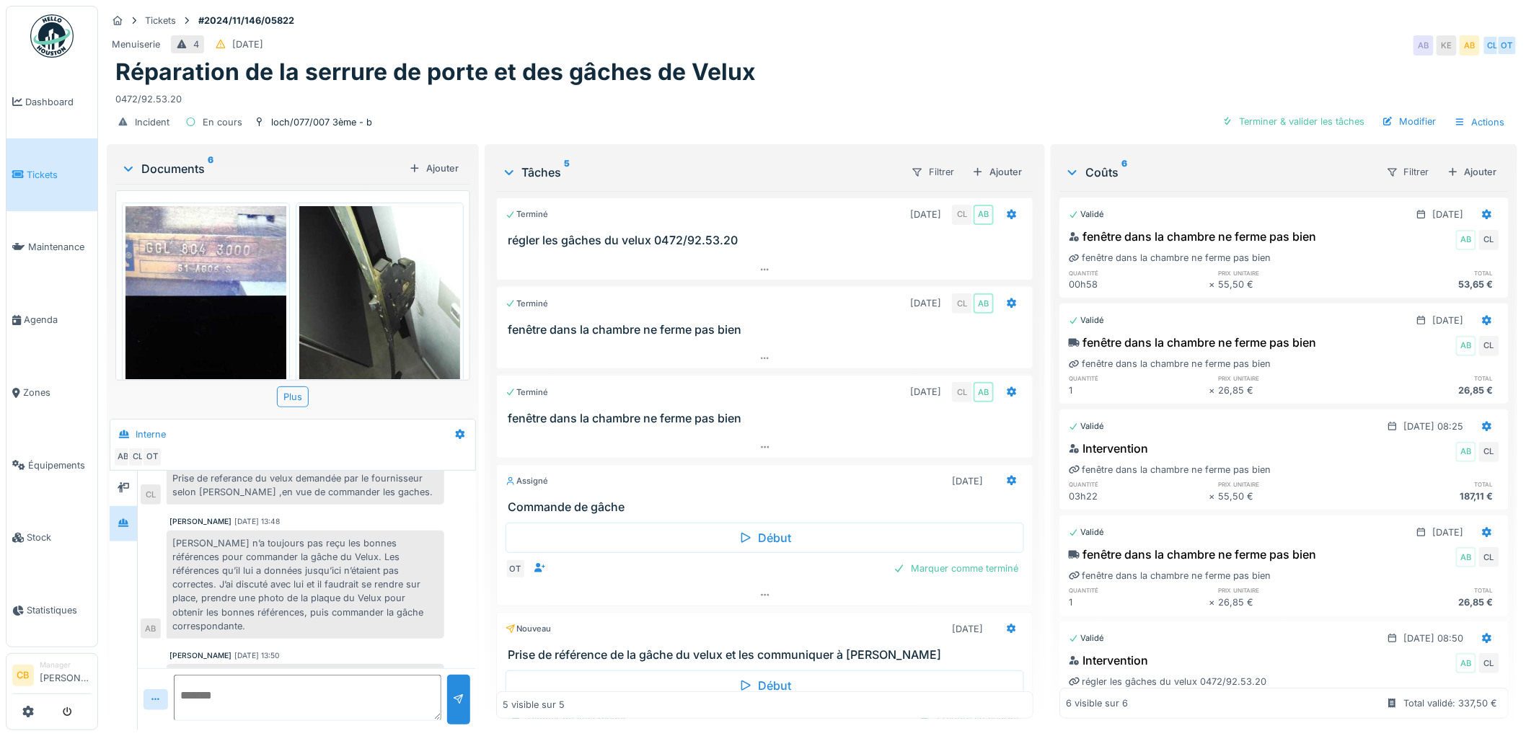
scroll to position [506, 0]
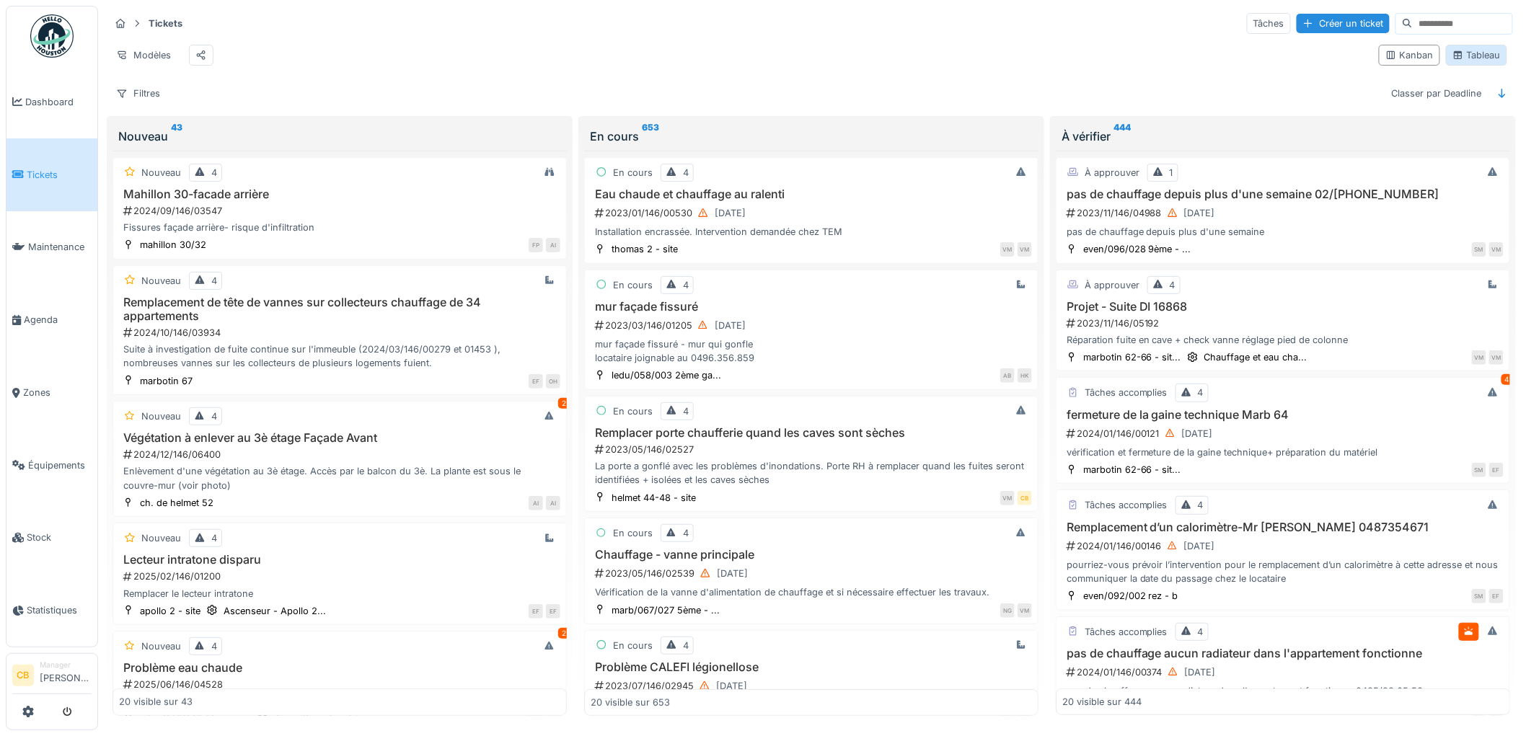
click at [1462, 62] on div "Tableau" at bounding box center [1476, 55] width 48 height 14
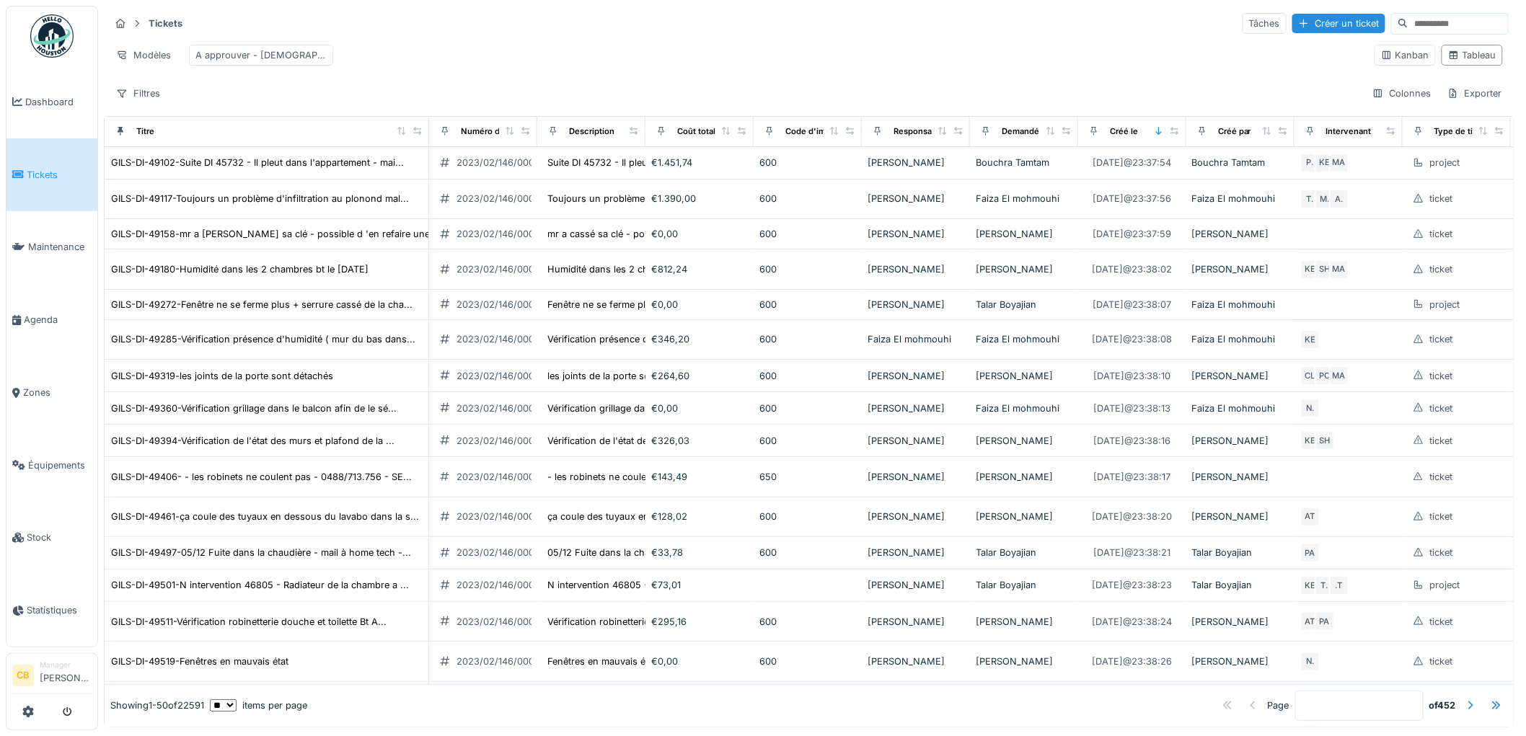
click at [1408, 22] on input at bounding box center [1458, 24] width 100 height 20
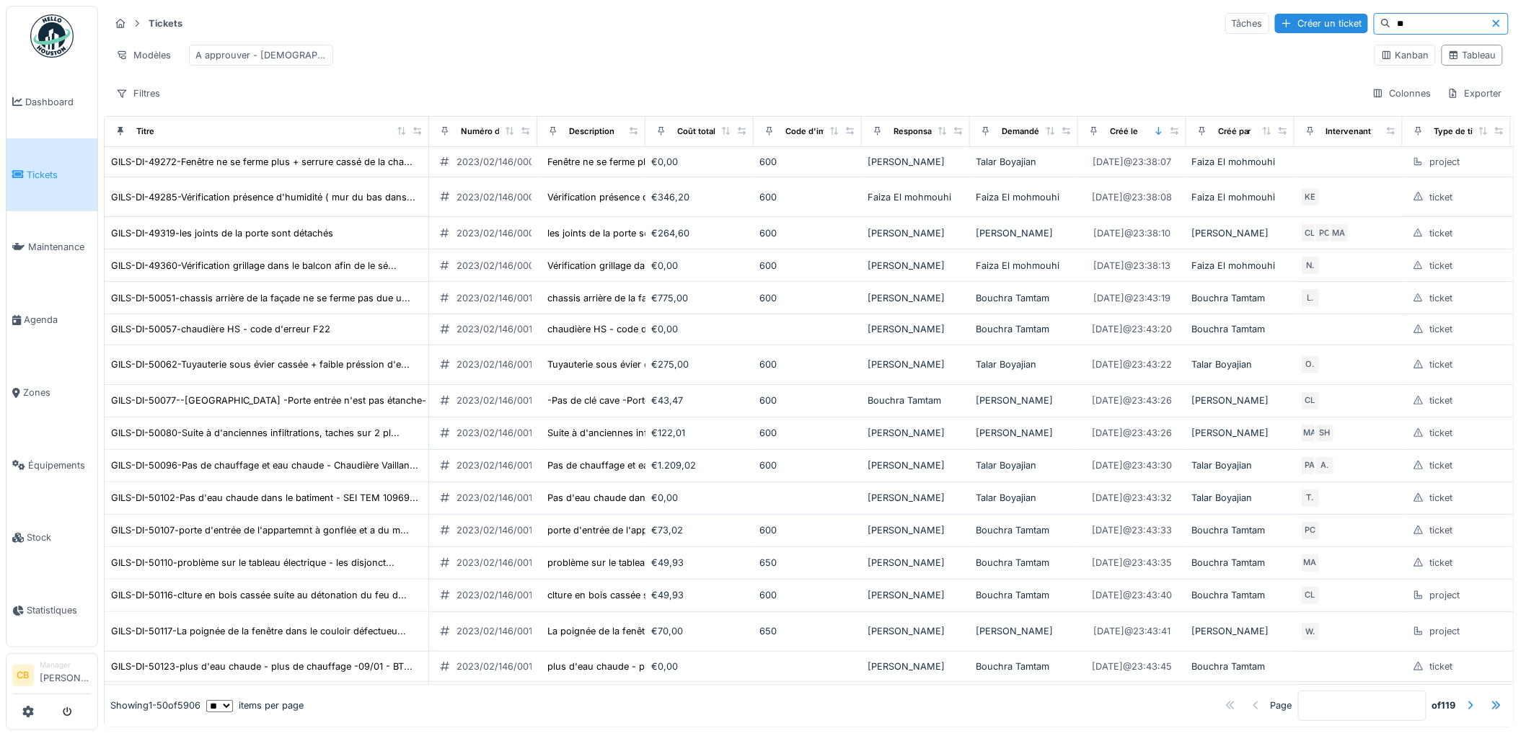
type input "*"
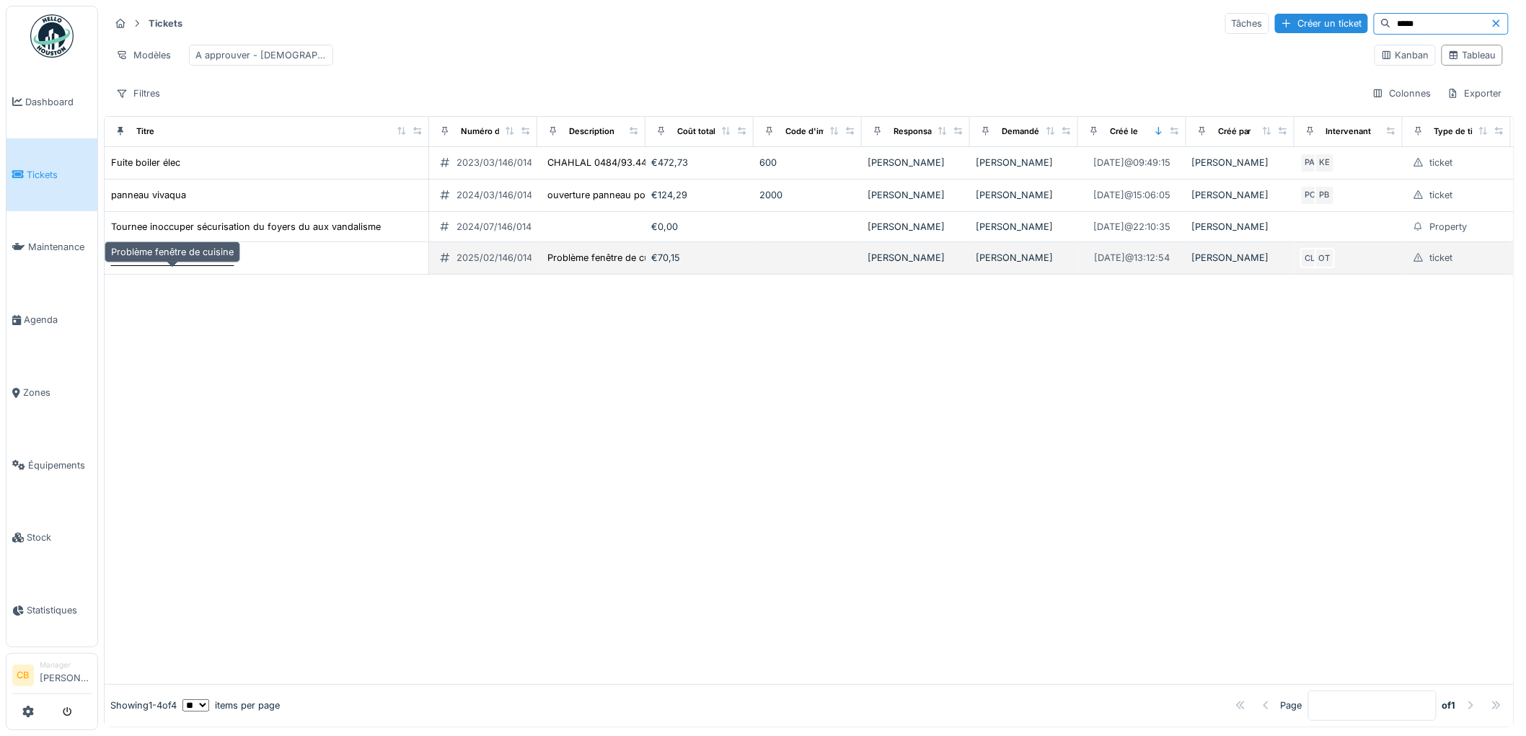
type input "*****"
click at [191, 265] on div "Problème fenêtre de cuisine" at bounding box center [172, 258] width 123 height 14
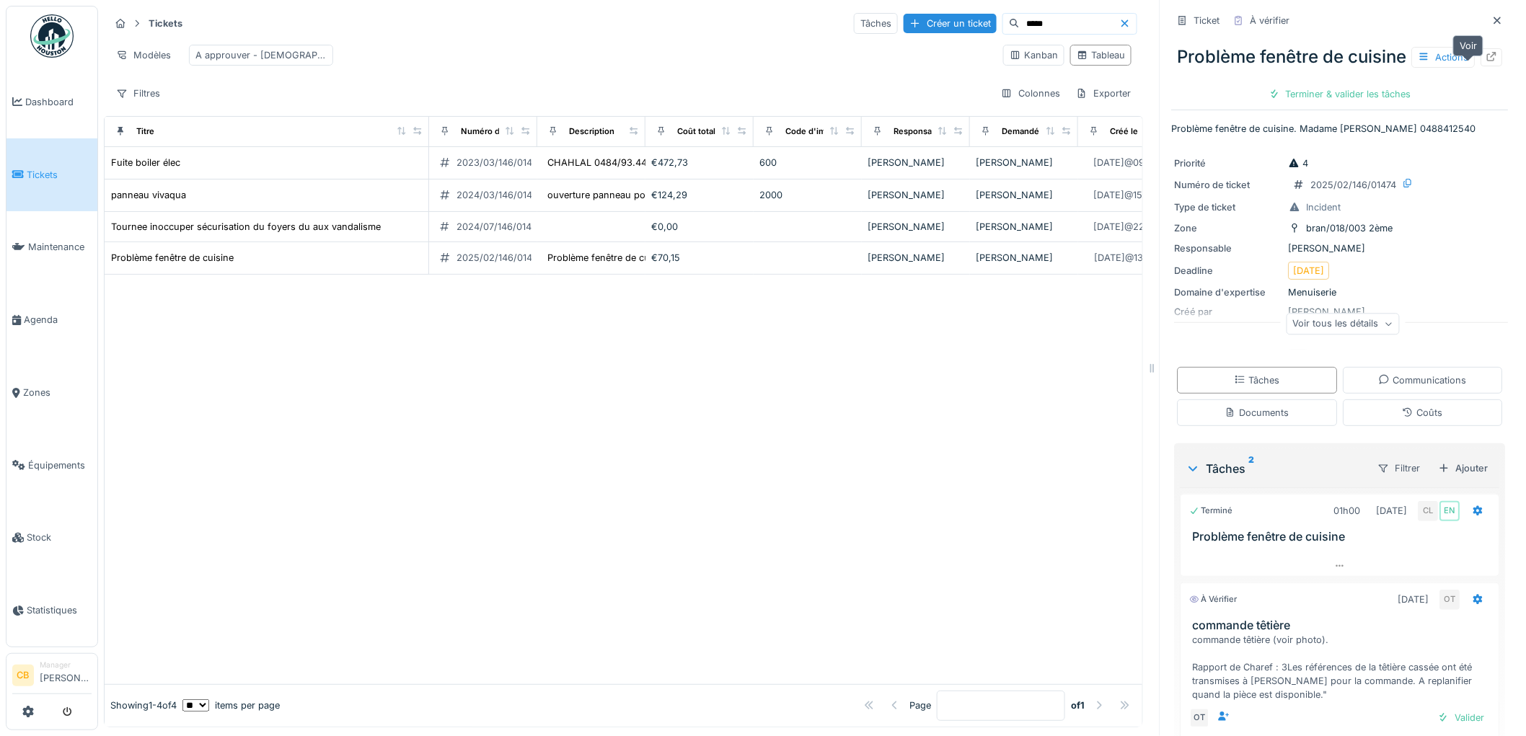
click at [1486, 61] on icon at bounding box center [1492, 56] width 12 height 9
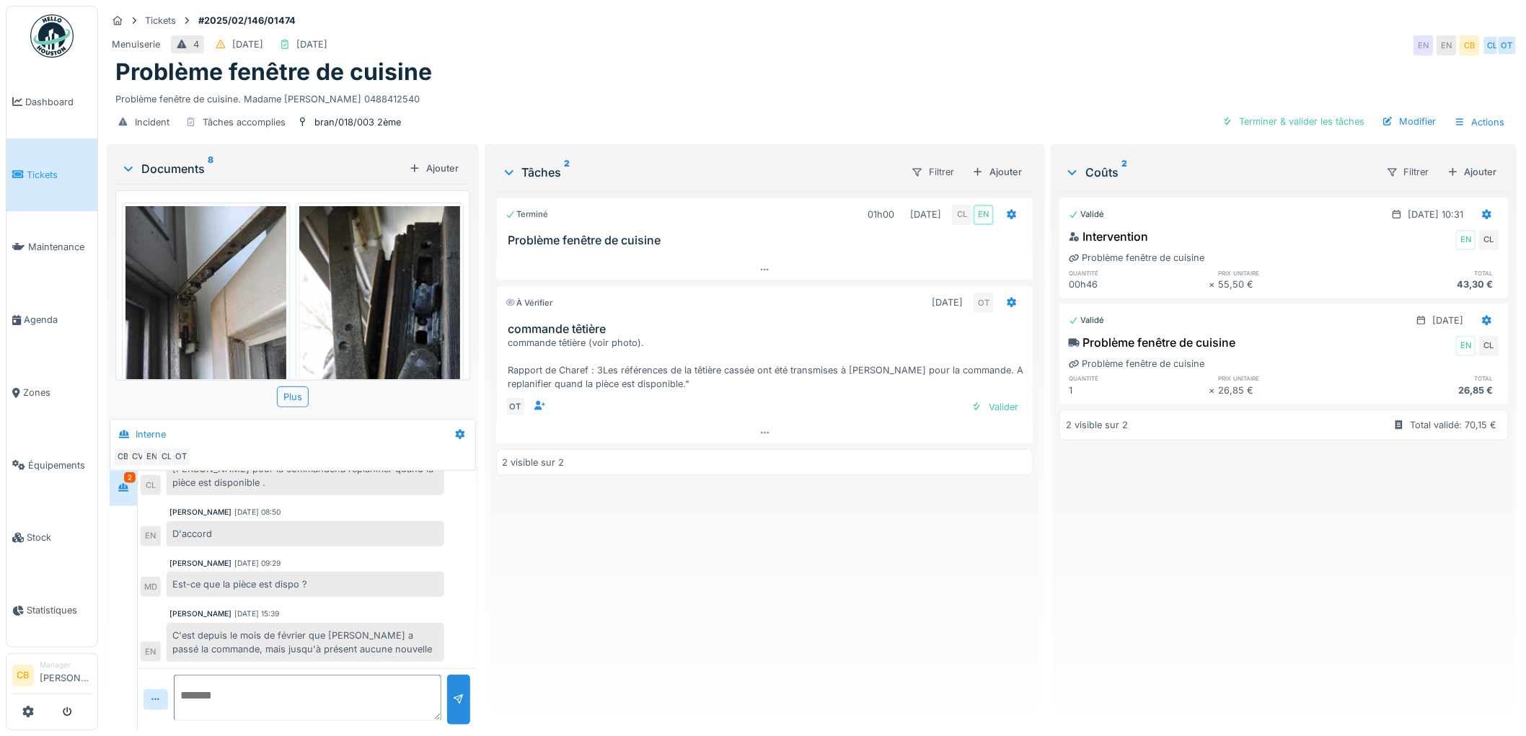
scroll to position [12, 0]
click at [783, 425] on div at bounding box center [765, 433] width 538 height 21
